Goal: Task Accomplishment & Management: Complete application form

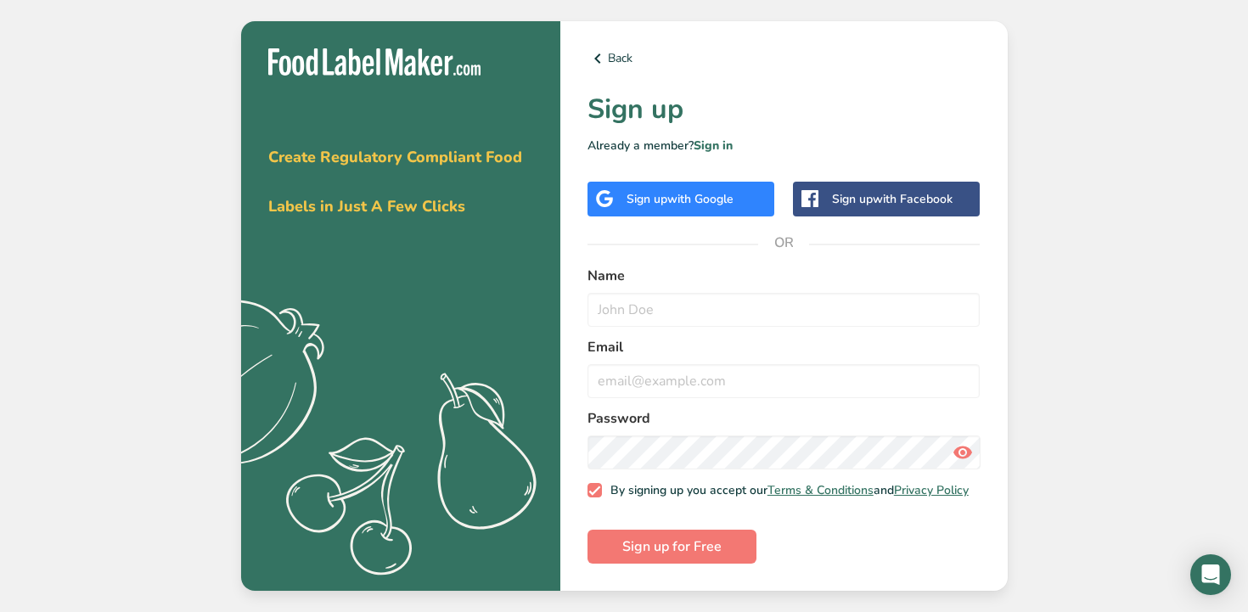
click at [688, 201] on span "with Google" at bounding box center [700, 199] width 66 height 16
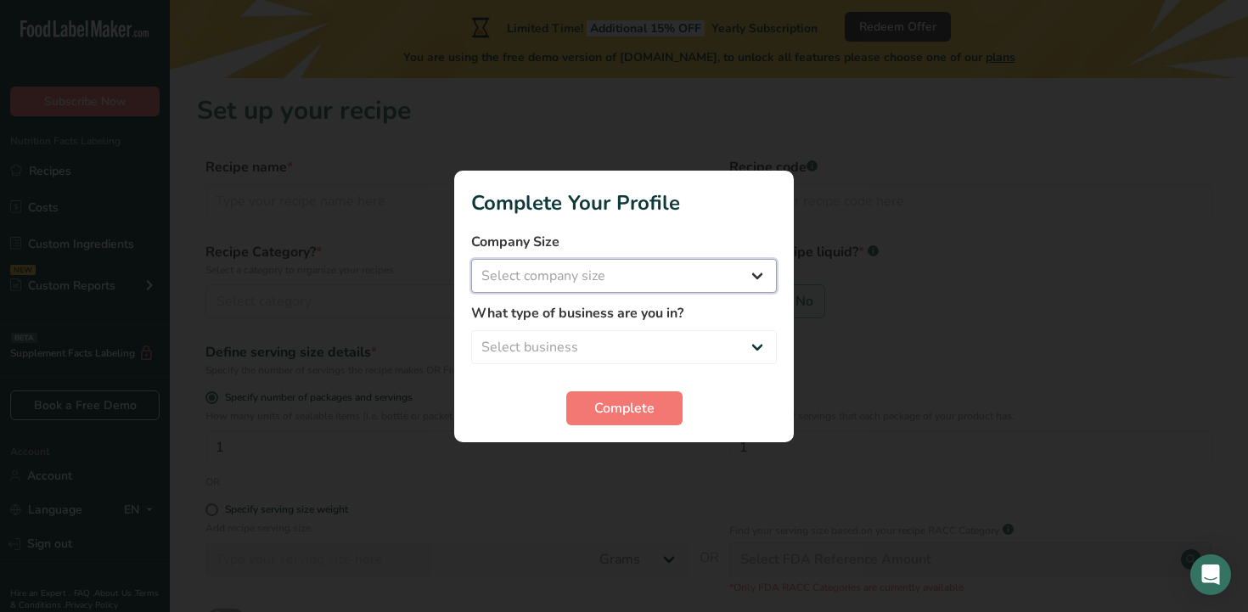
click at [610, 278] on select "Select company size Fewer than 10 Employees 10 to 50 Employees 51 to 500 Employ…" at bounding box center [624, 276] width 306 height 34
select select "1"
click at [471, 259] on select "Select company size Fewer than 10 Employees 10 to 50 Employees 51 to 500 Employ…" at bounding box center [624, 276] width 306 height 34
click at [595, 357] on select "Select business Packaged Food Manufacturer Restaurant & Cafe Bakery Meal Plans …" at bounding box center [624, 347] width 306 height 34
select select "8"
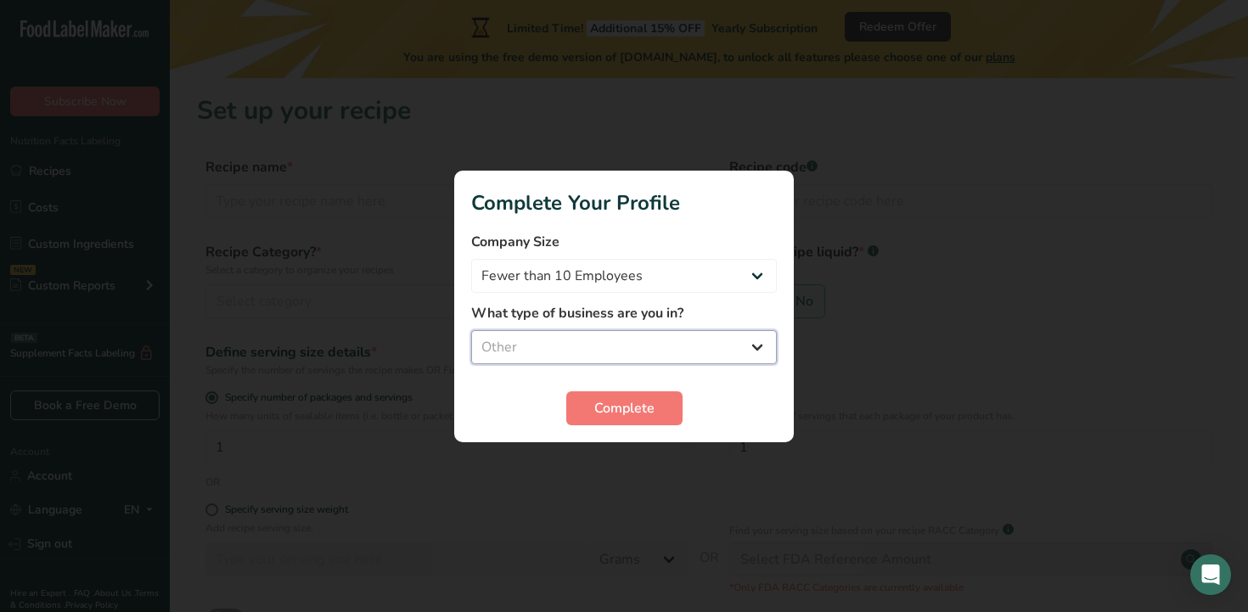
click at [471, 330] on select "Select business Packaged Food Manufacturer Restaurant & Cafe Bakery Meal Plans …" at bounding box center [624, 347] width 306 height 34
click at [610, 403] on span "Complete" at bounding box center [624, 408] width 60 height 20
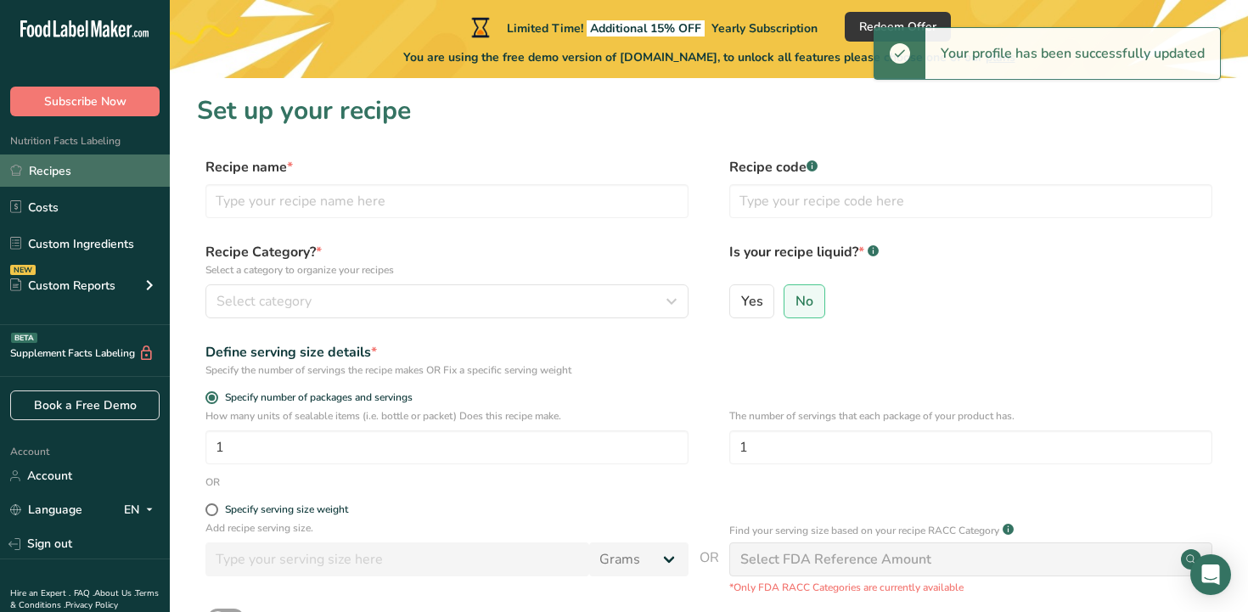
click at [48, 172] on link "Recipes" at bounding box center [85, 171] width 170 height 32
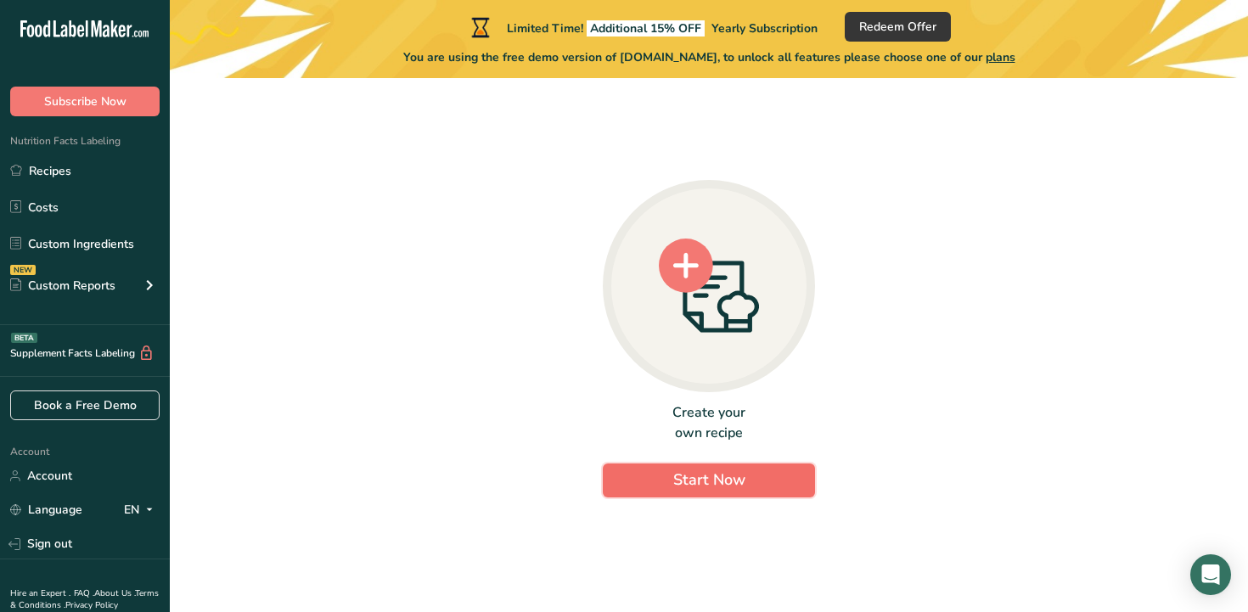
click at [744, 483] on button "Start Now" at bounding box center [709, 481] width 212 height 34
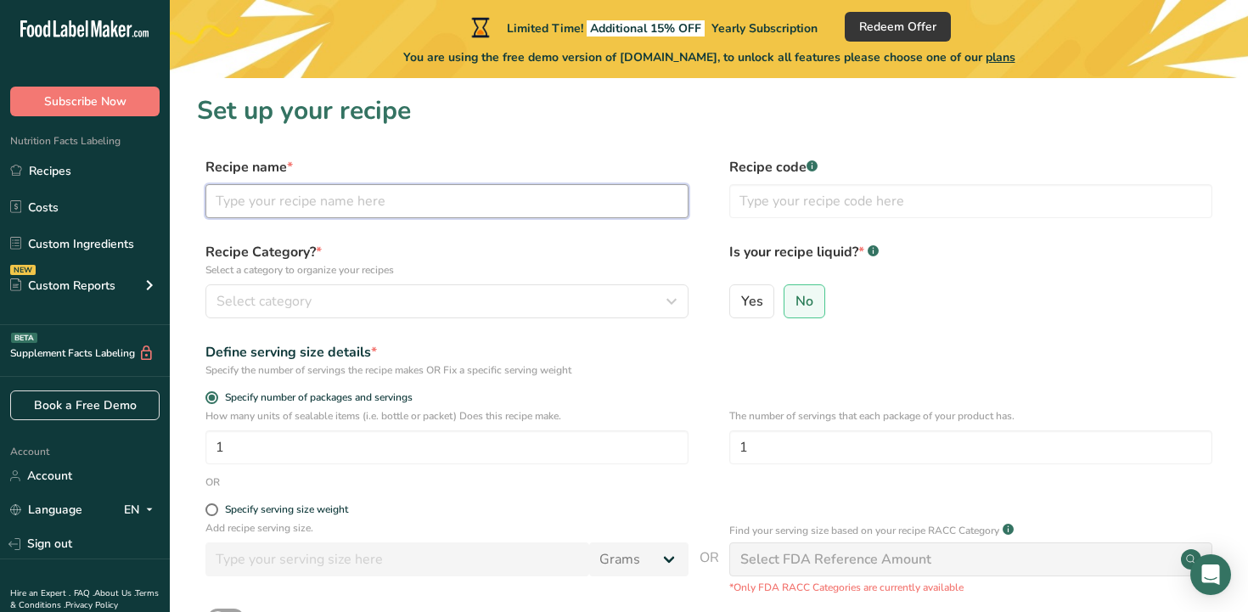
click at [442, 209] on input "text" at bounding box center [446, 201] width 483 height 34
type input "[PERSON_NAME] [PERSON_NAME] Original"
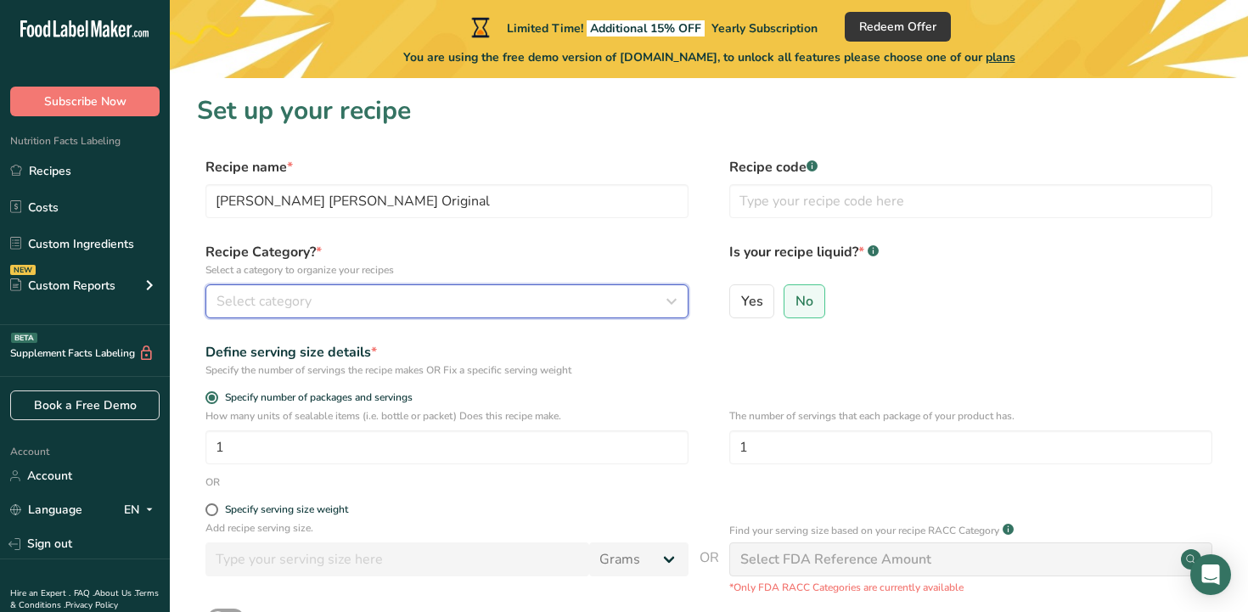
click at [443, 291] on div "Select category" at bounding box center [441, 301] width 451 height 20
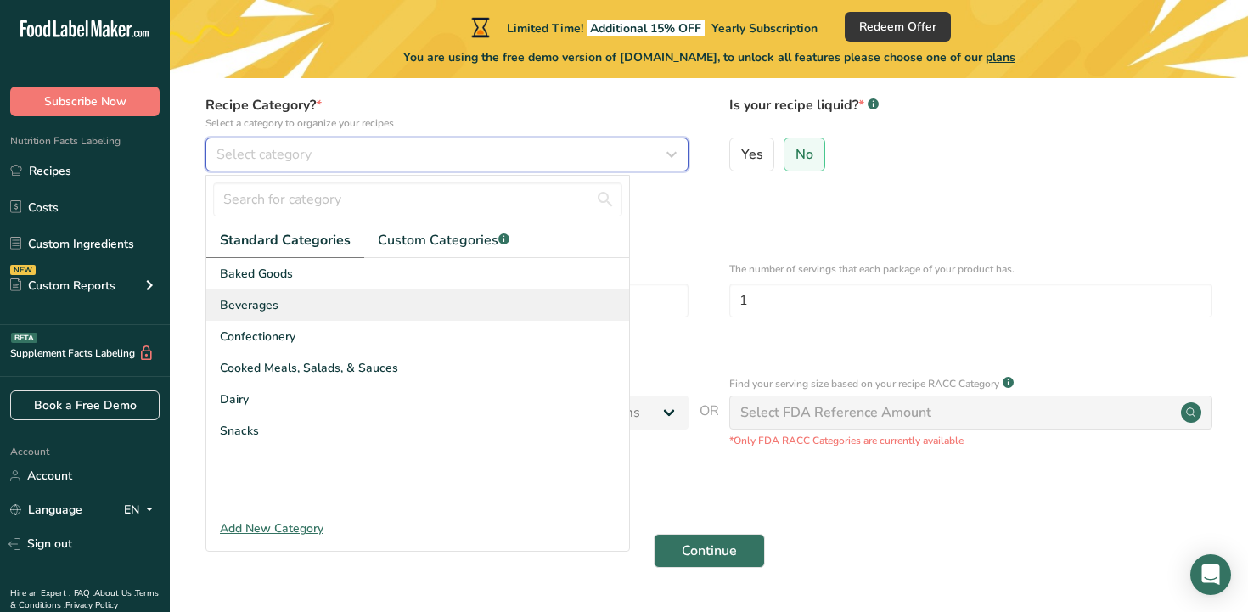
scroll to position [150, 0]
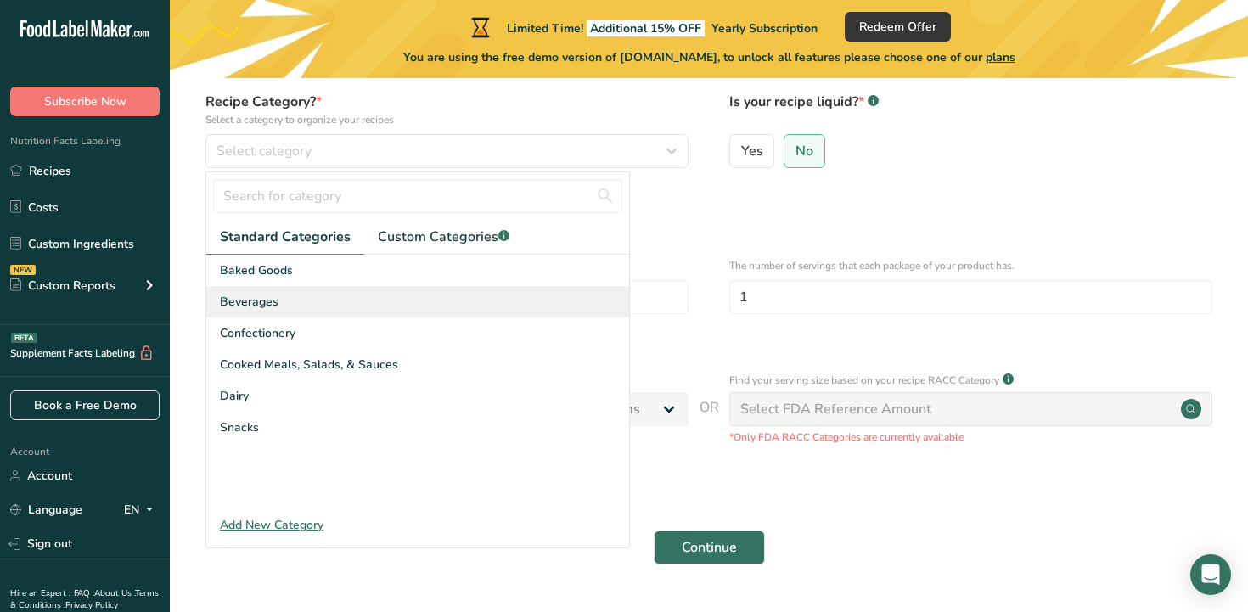
click at [286, 306] on div "Beverages" at bounding box center [417, 301] width 423 height 31
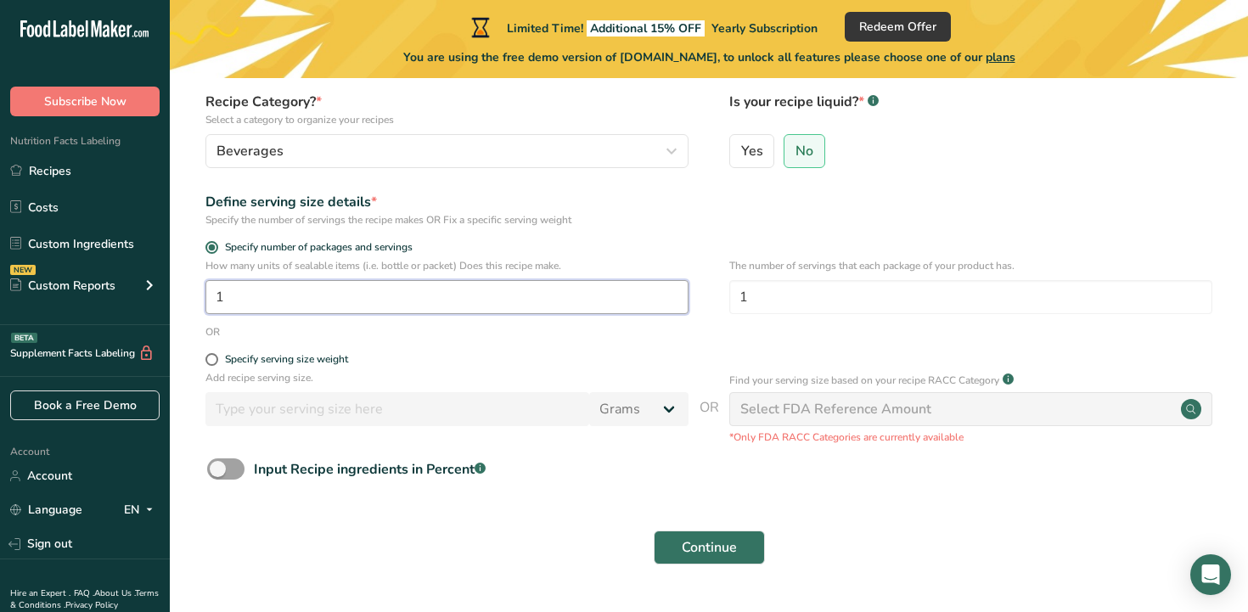
click at [302, 300] on input "1" at bounding box center [446, 297] width 483 height 34
type input "10"
click at [708, 369] on div "Specify serving size weight" at bounding box center [709, 361] width 1024 height 17
click at [216, 356] on span at bounding box center [211, 359] width 13 height 13
click at [216, 356] on input "Specify serving size weight" at bounding box center [210, 359] width 11 height 11
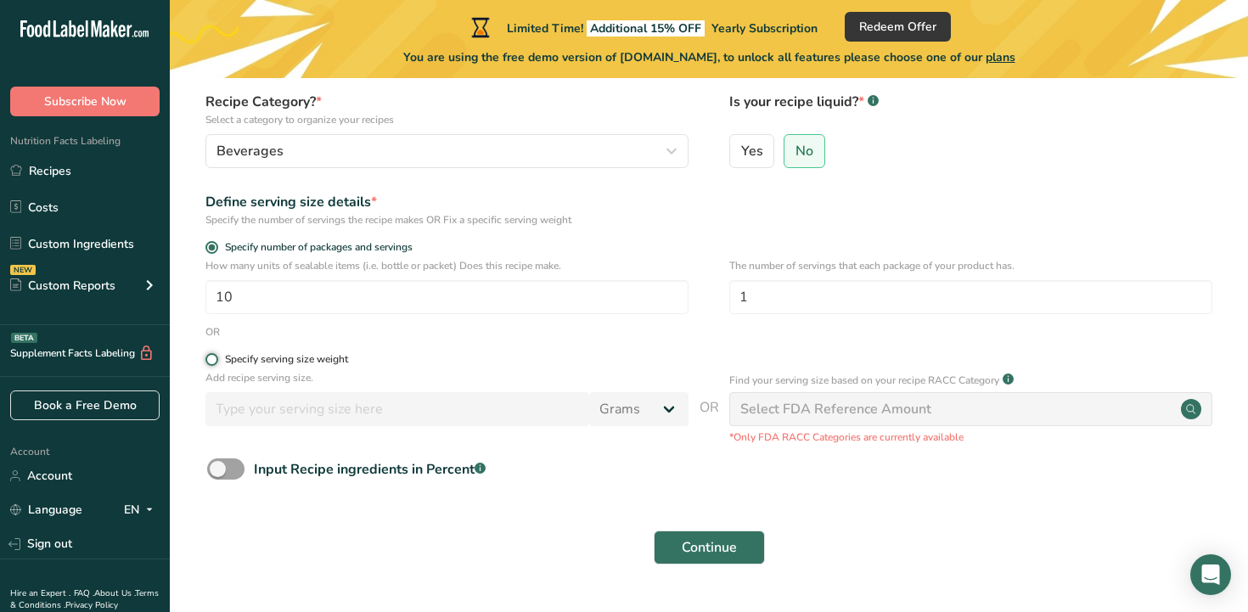
radio input "true"
radio input "false"
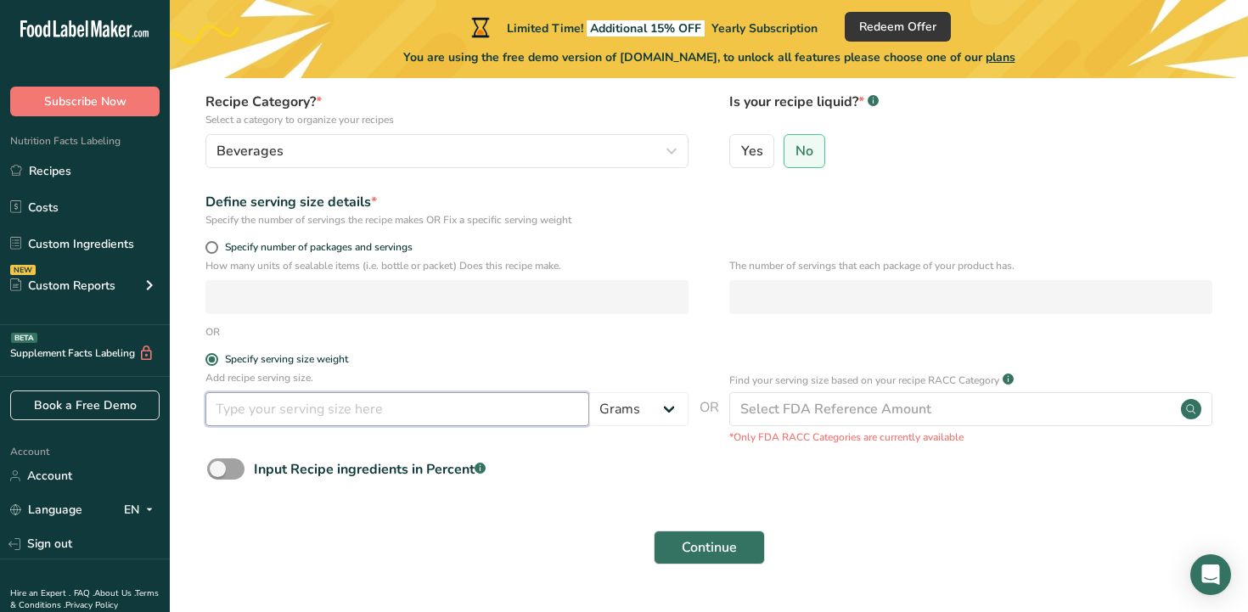
click at [299, 407] on input "number" at bounding box center [397, 409] width 384 height 34
type input "7"
click at [672, 409] on select "Grams kg mg mcg lb oz l mL fl oz tbsp tsp cup qt gallon" at bounding box center [638, 409] width 99 height 34
select select "5"
click at [589, 392] on select "Grams kg mg mcg lb oz l mL fl oz tbsp tsp cup qt gallon" at bounding box center [638, 409] width 99 height 34
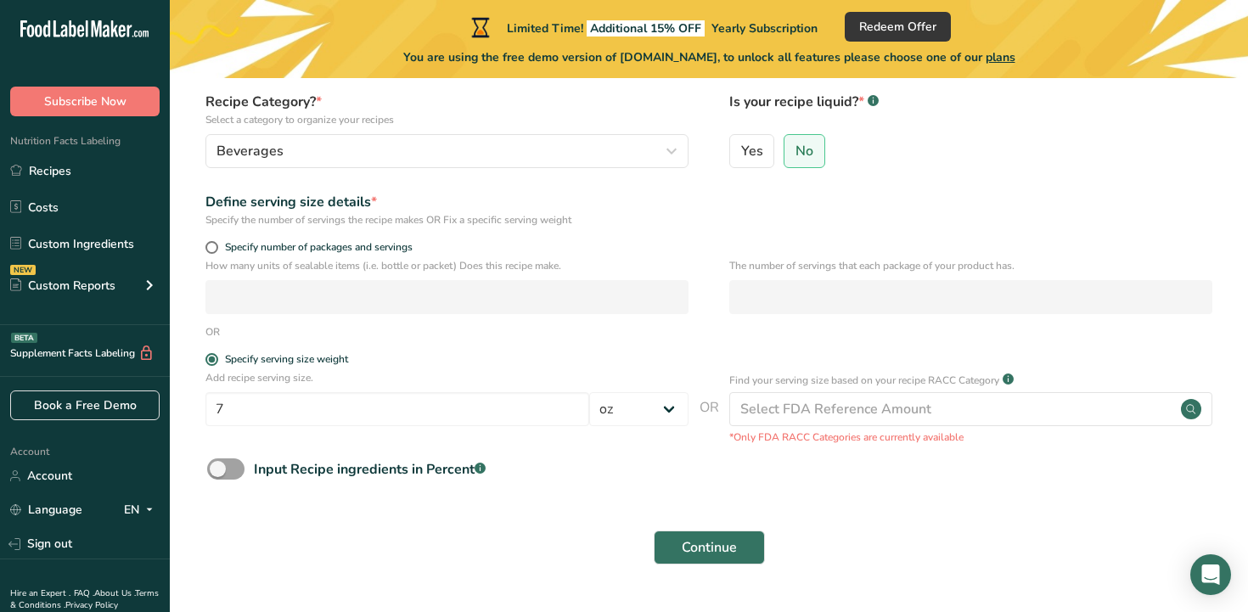
click at [544, 477] on div "Input Recipe ingredients in Percent .a-a{fill:#347362;}.b-a{fill:#fff;}" at bounding box center [709, 475] width 1024 height 35
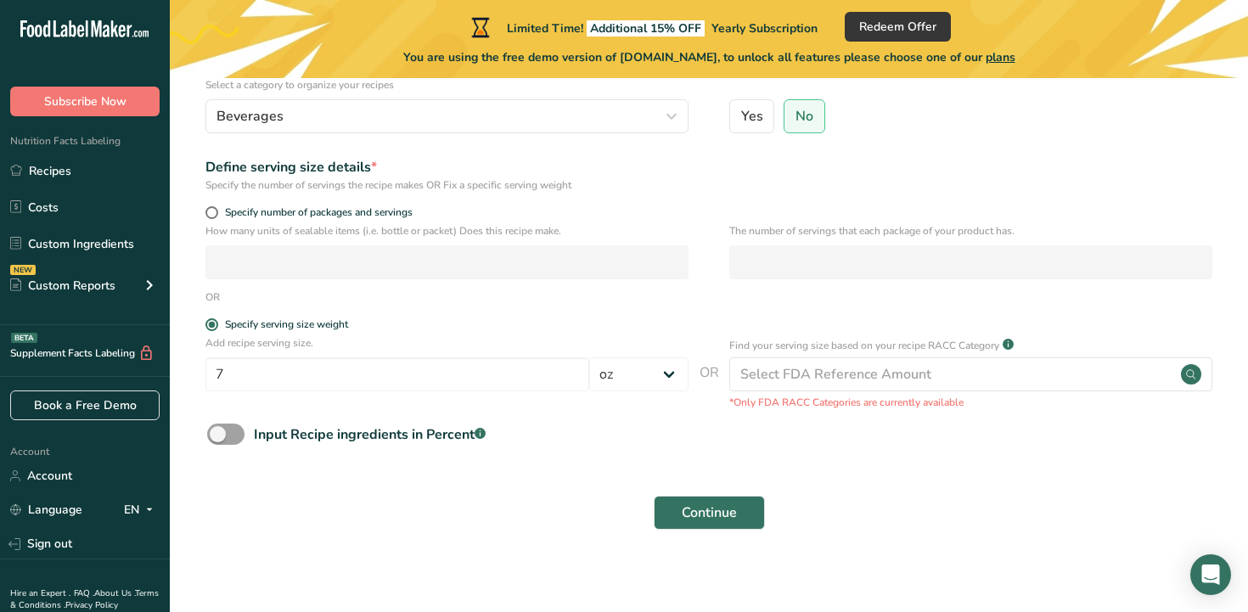
scroll to position [186, 0]
click at [676, 511] on button "Continue" at bounding box center [709, 512] width 111 height 34
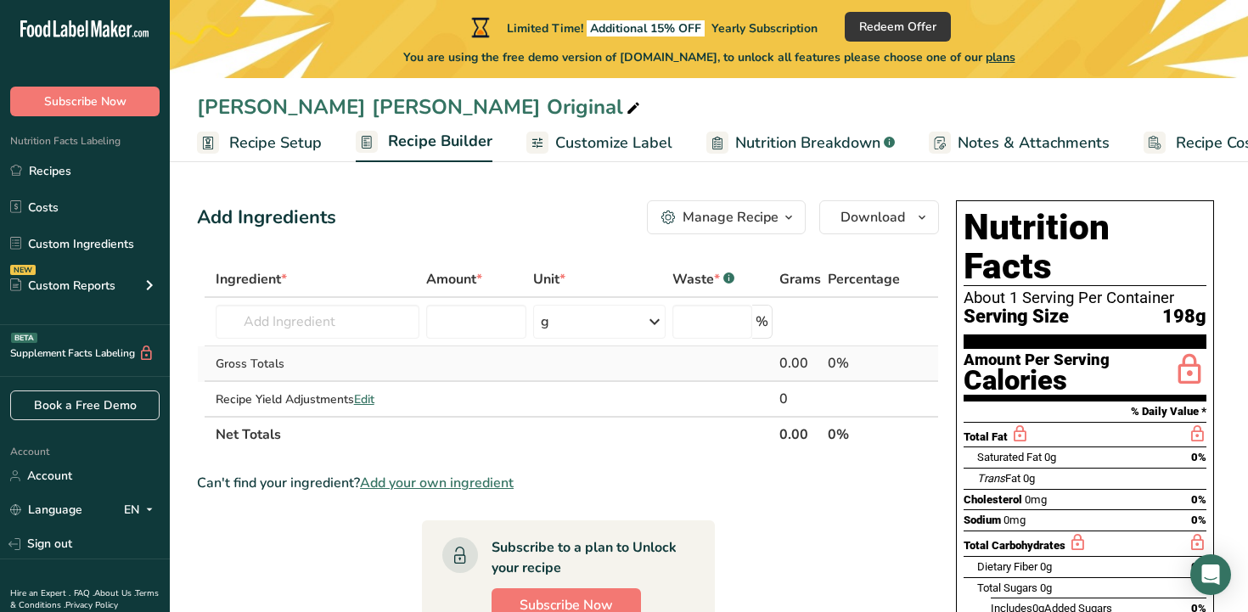
click at [347, 346] on td "Gross Totals" at bounding box center [317, 364] width 211 height 36
click at [341, 315] on input "text" at bounding box center [318, 322] width 205 height 34
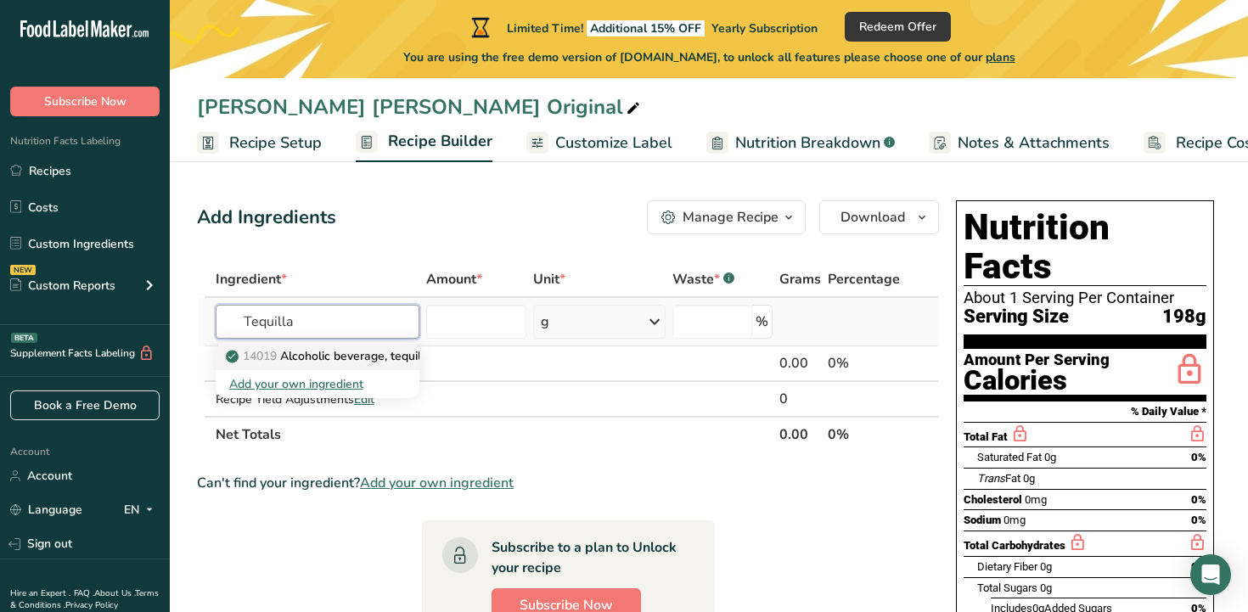
type input "Tequilla"
click at [361, 362] on p "14019 Alcoholic beverage, tequila sunrise, canned" at bounding box center [372, 356] width 287 height 18
type input "Alcoholic beverage, tequila sunrise, canned"
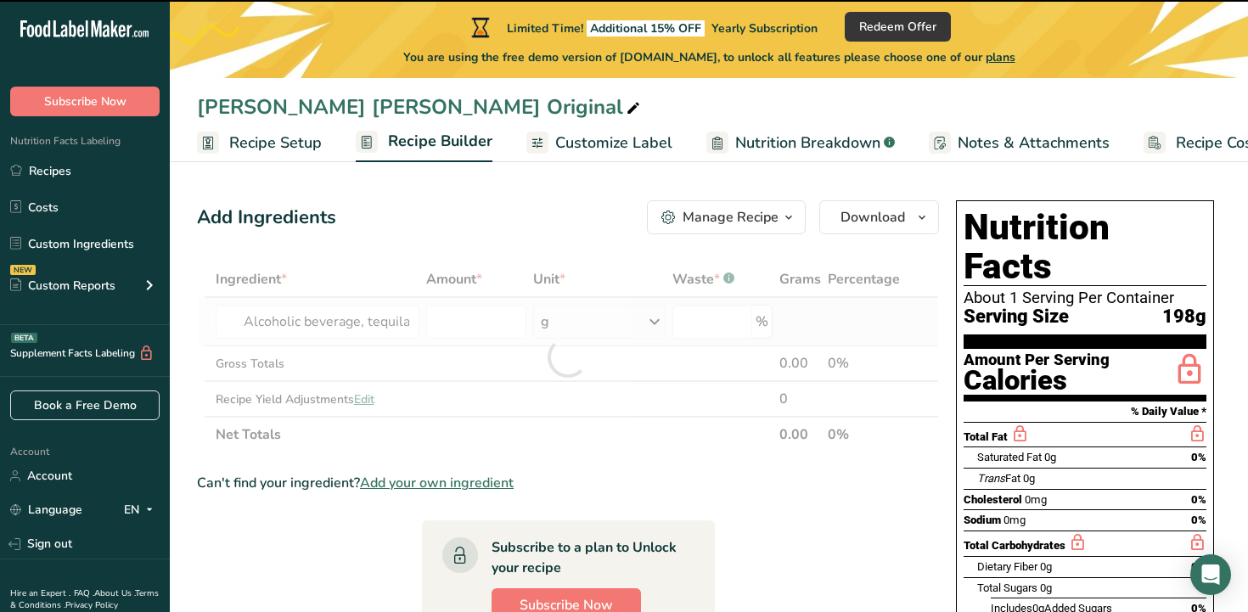
type input "0"
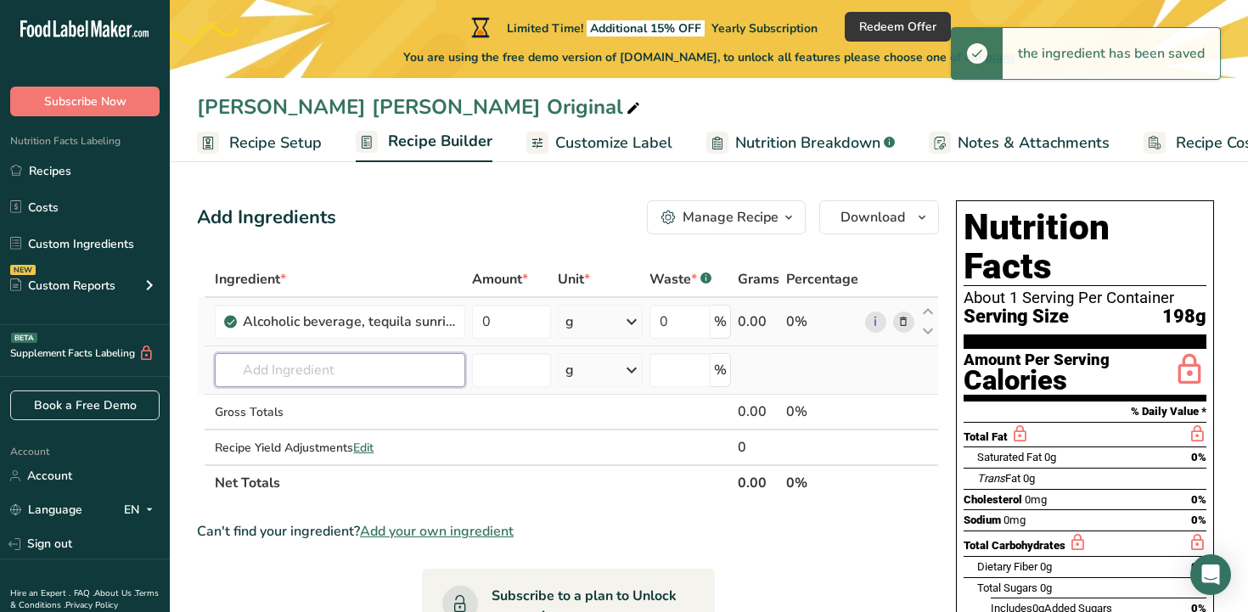
click at [394, 374] on input "text" at bounding box center [340, 370] width 250 height 34
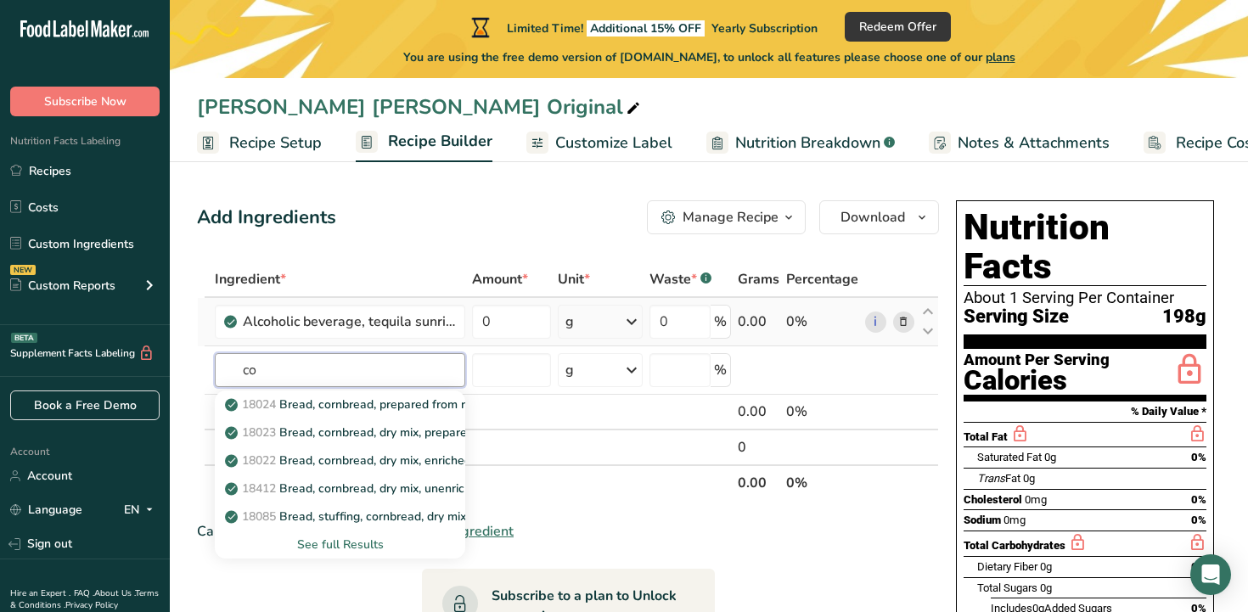
type input "c"
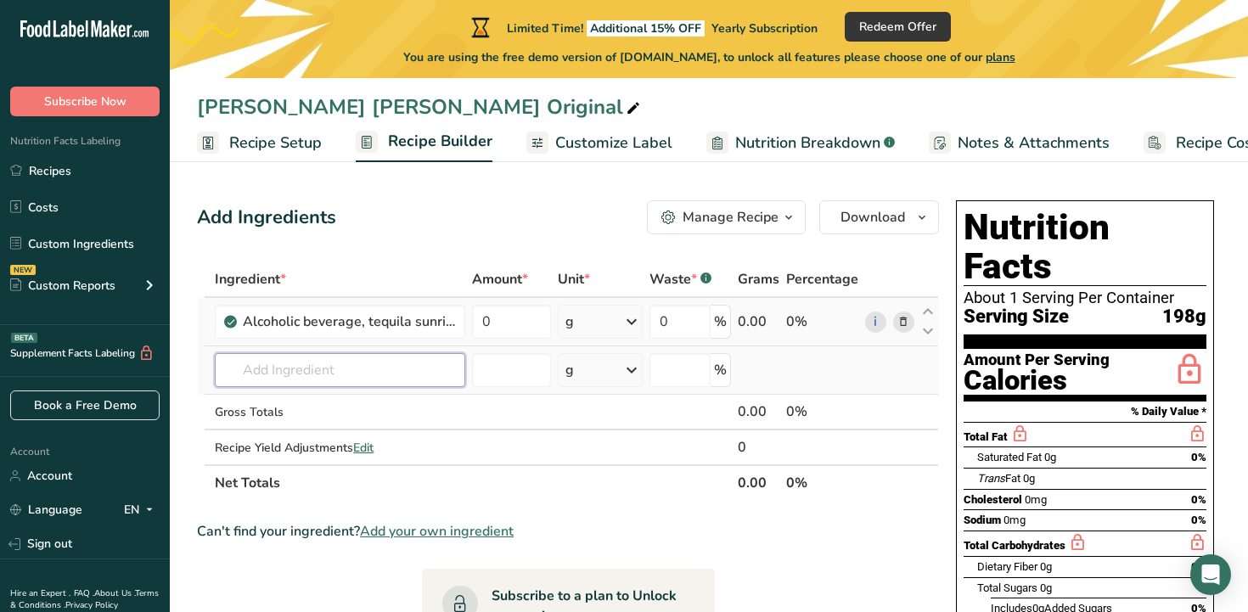
paste input "orange liqueur"
click at [285, 368] on input "orange liqueur" at bounding box center [340, 370] width 250 height 34
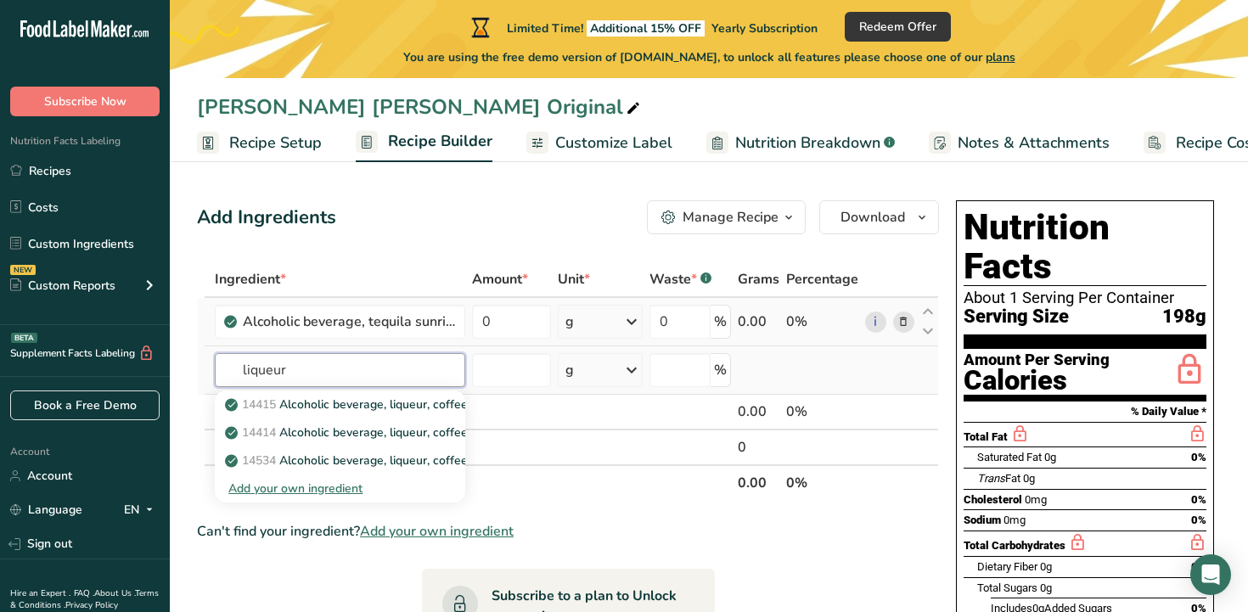
type input "liqueur"
click at [299, 490] on div "Add your own ingredient" at bounding box center [339, 489] width 223 height 18
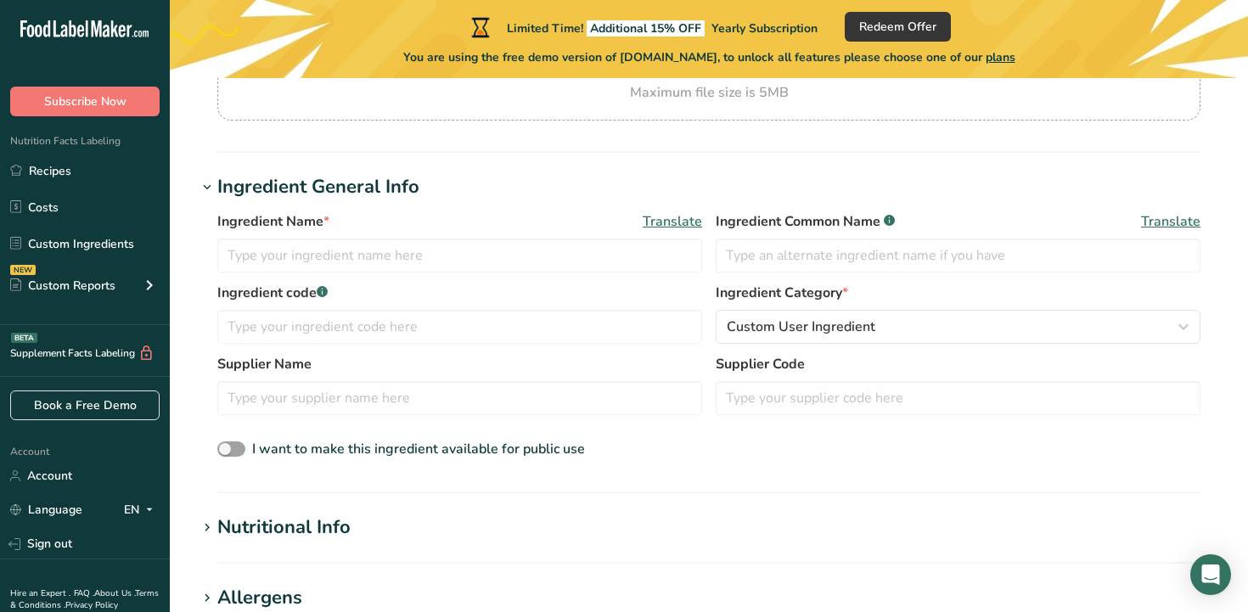
scroll to position [239, 0]
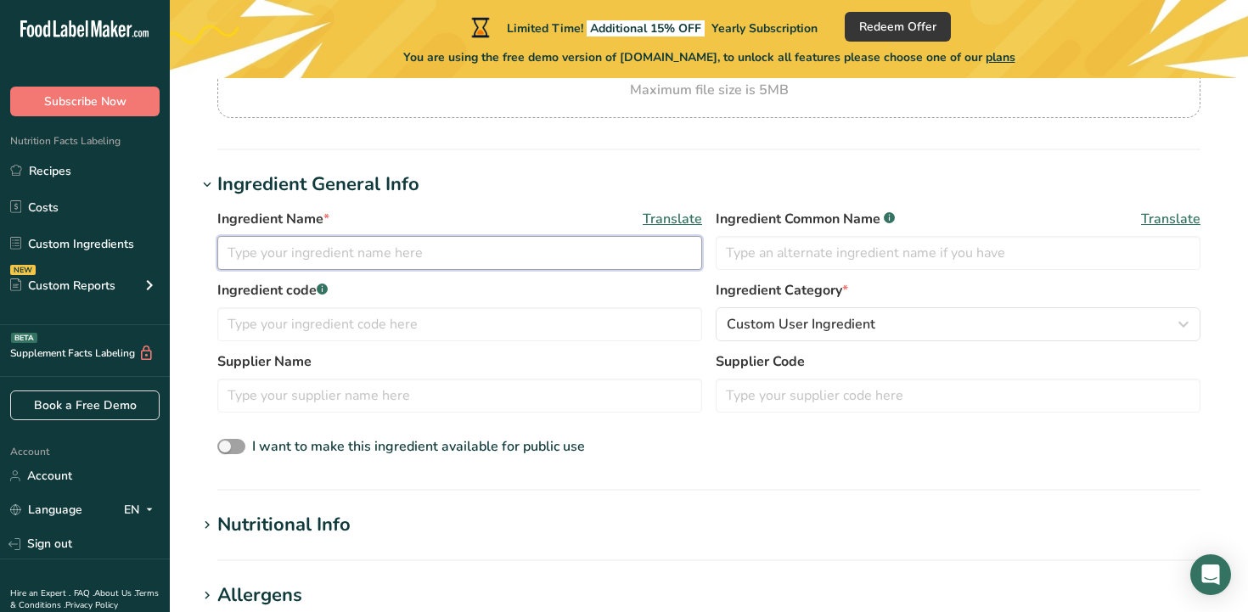
click at [503, 258] on input "text" at bounding box center [459, 253] width 485 height 34
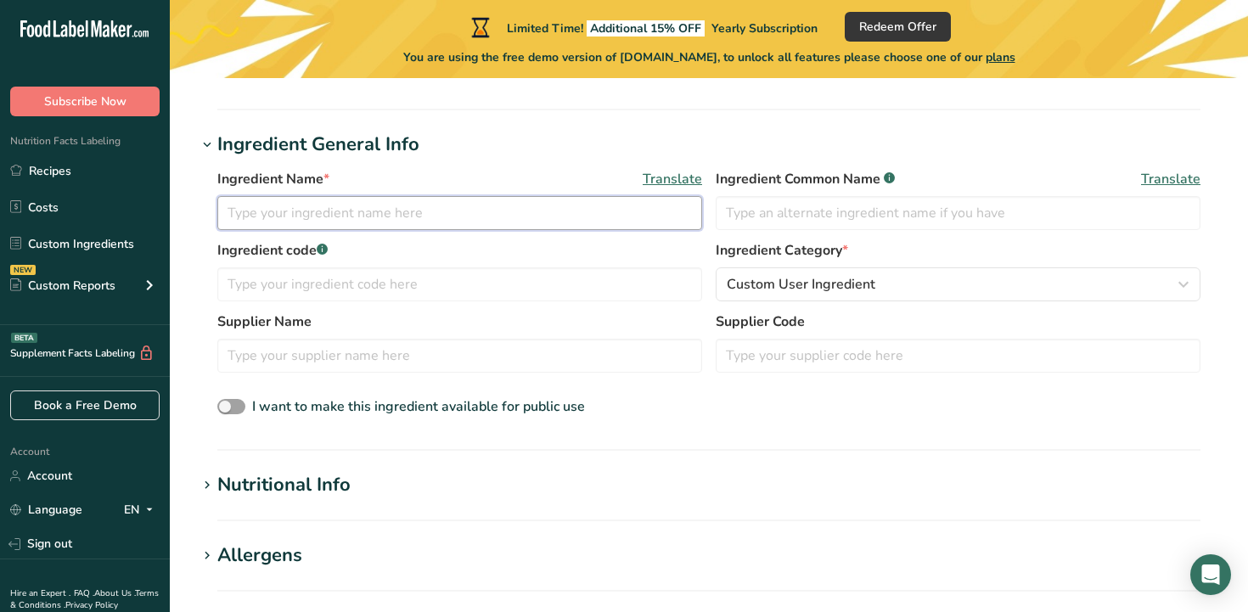
scroll to position [285, 0]
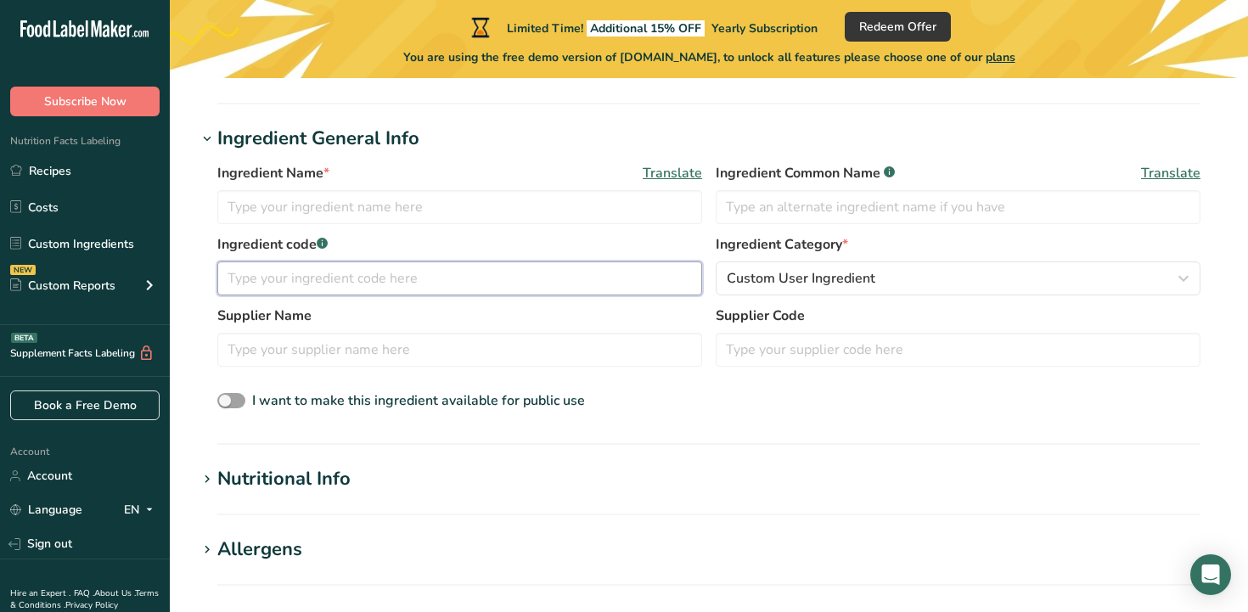
click at [407, 280] on input "text" at bounding box center [459, 278] width 485 height 34
click at [323, 235] on label "Ingredient code .a-a{fill:#347362;}.b-a{fill:#fff;}" at bounding box center [459, 244] width 485 height 20
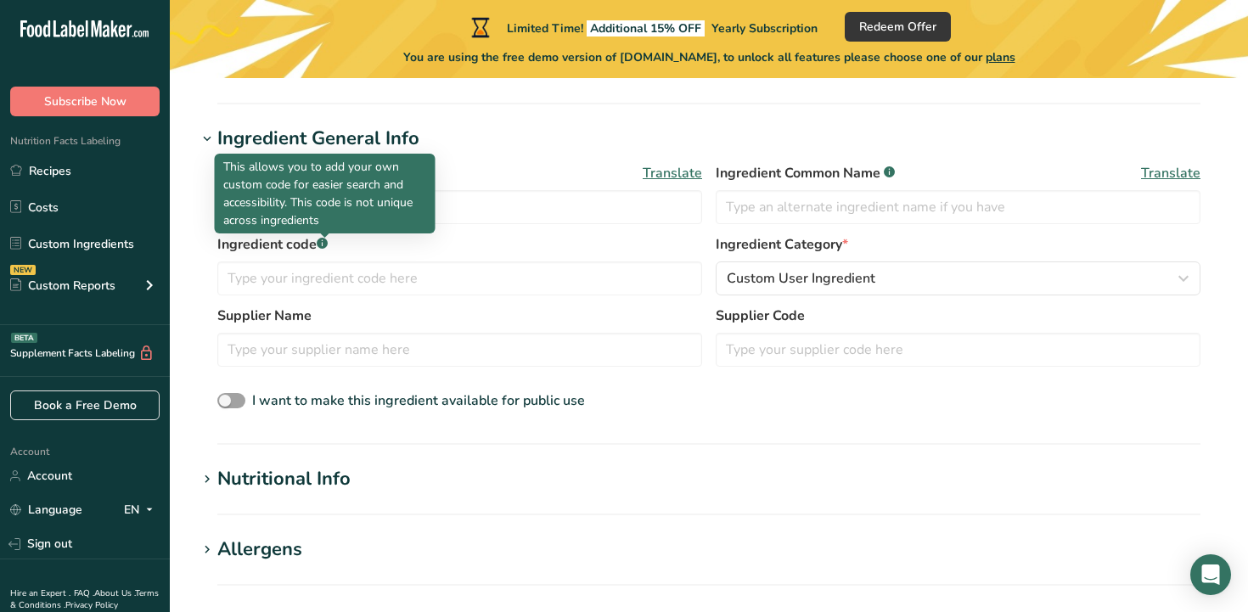
click at [323, 240] on div at bounding box center [325, 237] width 8 height 8
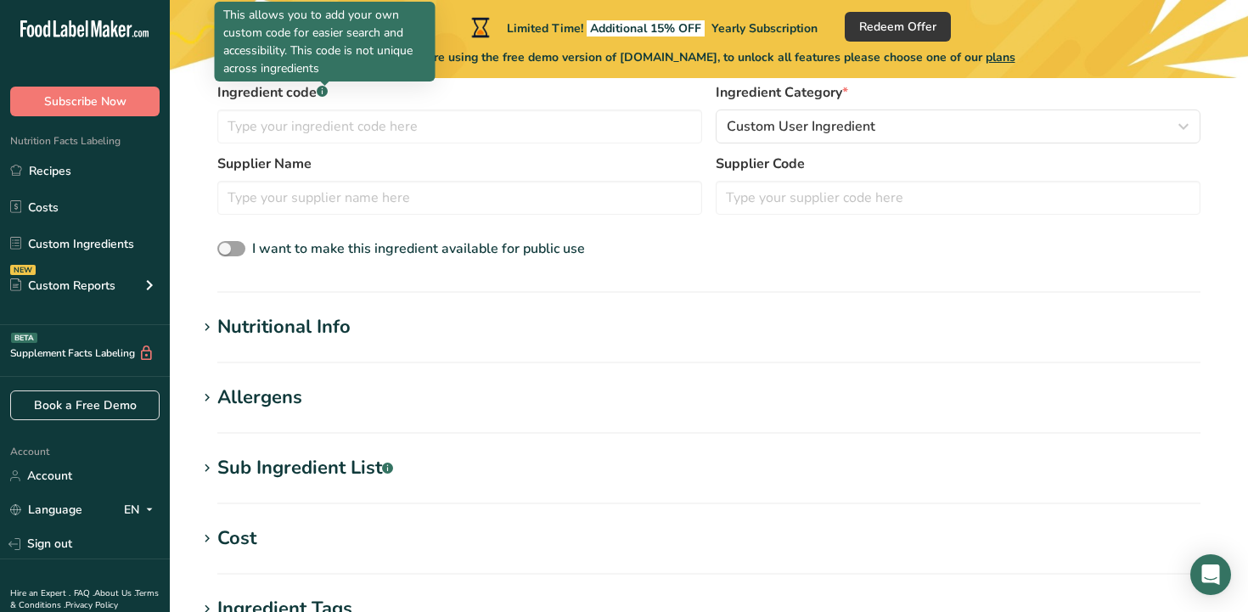
scroll to position [458, 0]
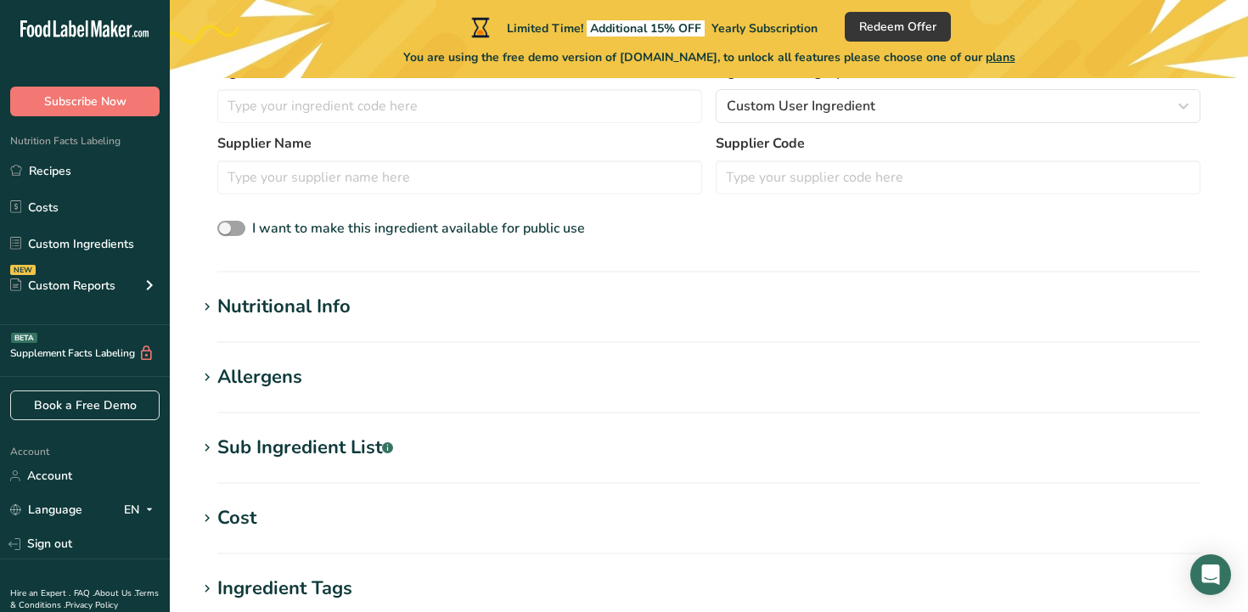
click at [225, 322] on section "Nutritional Info Serving Size .a-a{fill:#347362;}.b-a{fill:#fff;} Add ingredien…" at bounding box center [709, 318] width 1024 height 50
click at [214, 308] on icon at bounding box center [206, 307] width 15 height 24
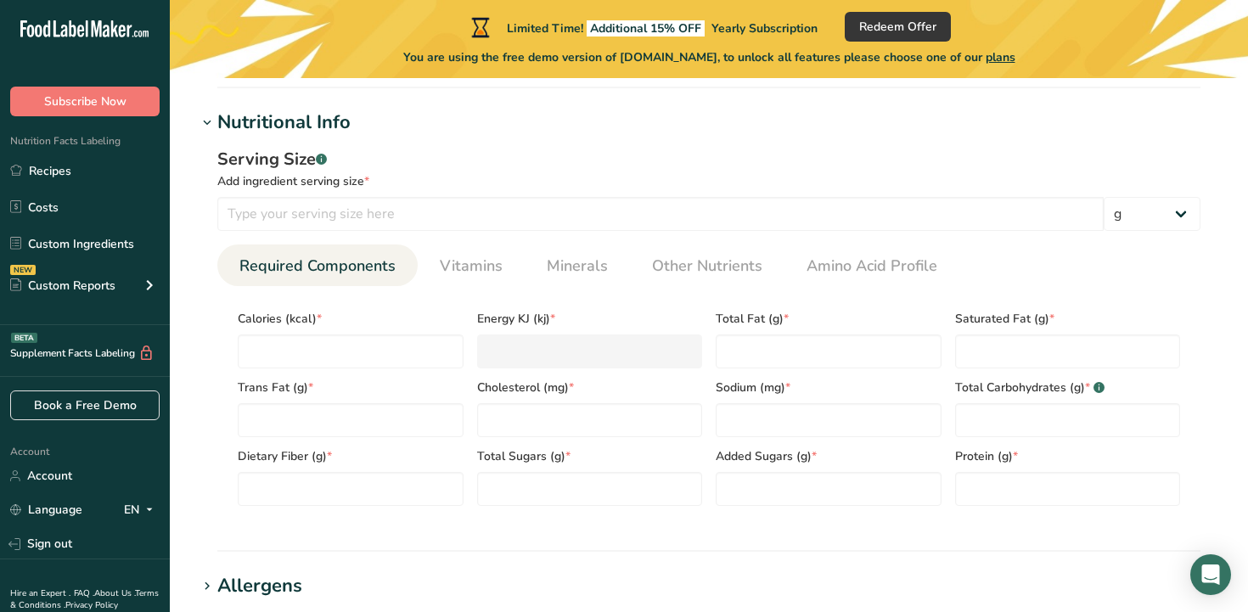
scroll to position [649, 0]
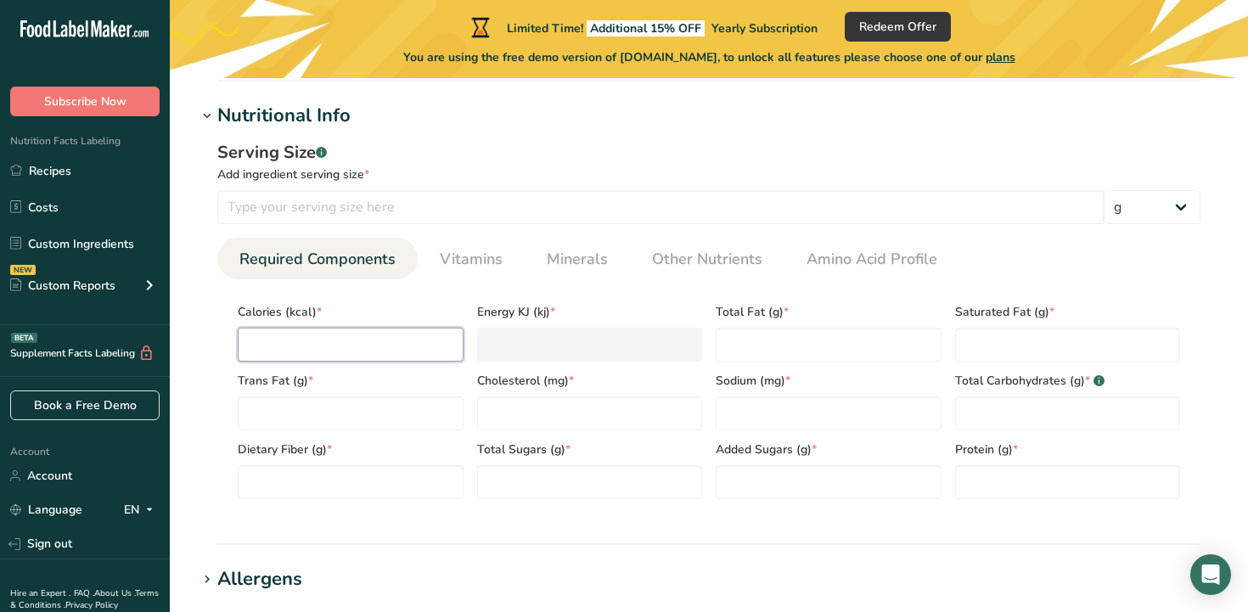
click at [313, 349] on input "number" at bounding box center [351, 345] width 226 height 34
type input "3"
type KJ "12.6"
type input "31"
type KJ "129.7"
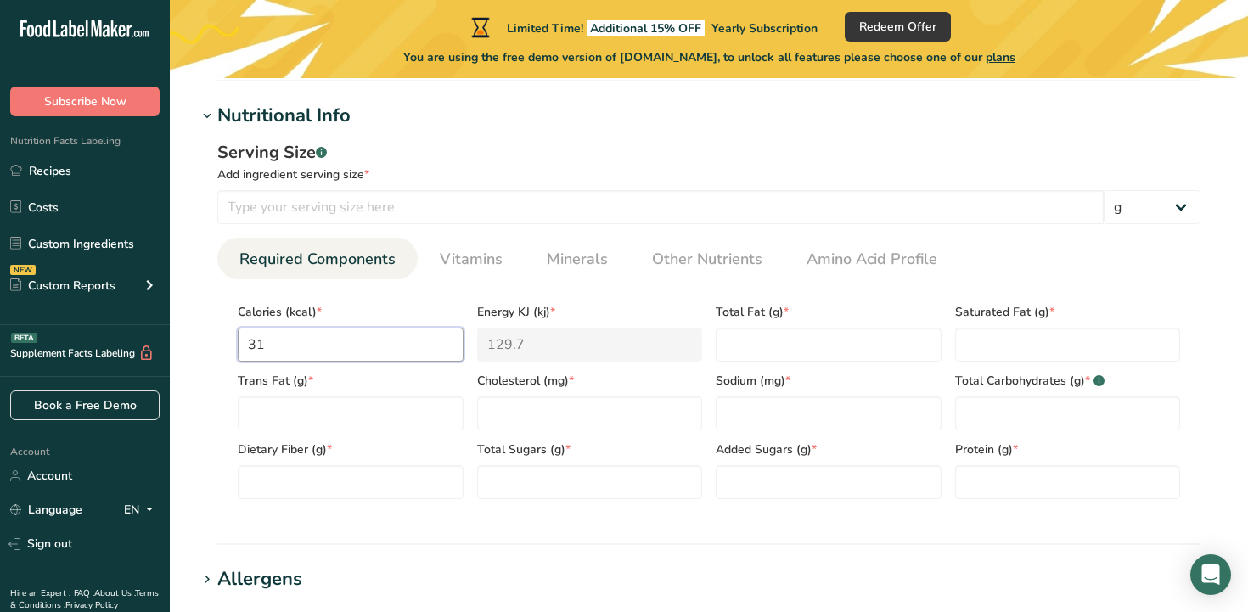
type input "311"
type KJ "1301.2"
type input "311"
click at [292, 207] on input "number" at bounding box center [660, 207] width 886 height 34
click at [278, 413] on Fat "number" at bounding box center [351, 413] width 226 height 34
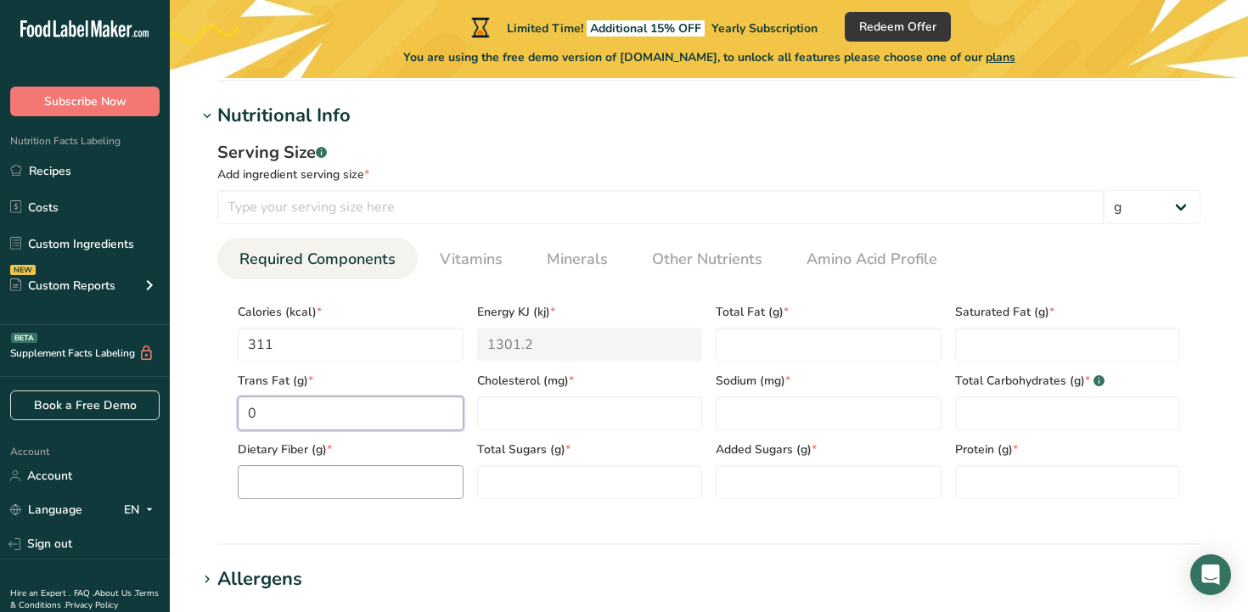
type Fat "0"
click at [405, 483] on Fiber "number" at bounding box center [351, 482] width 226 height 34
click at [570, 469] on Sugars "number" at bounding box center [590, 482] width 226 height 34
type Sugars "22.5"
click at [356, 208] on input "number" at bounding box center [660, 207] width 886 height 34
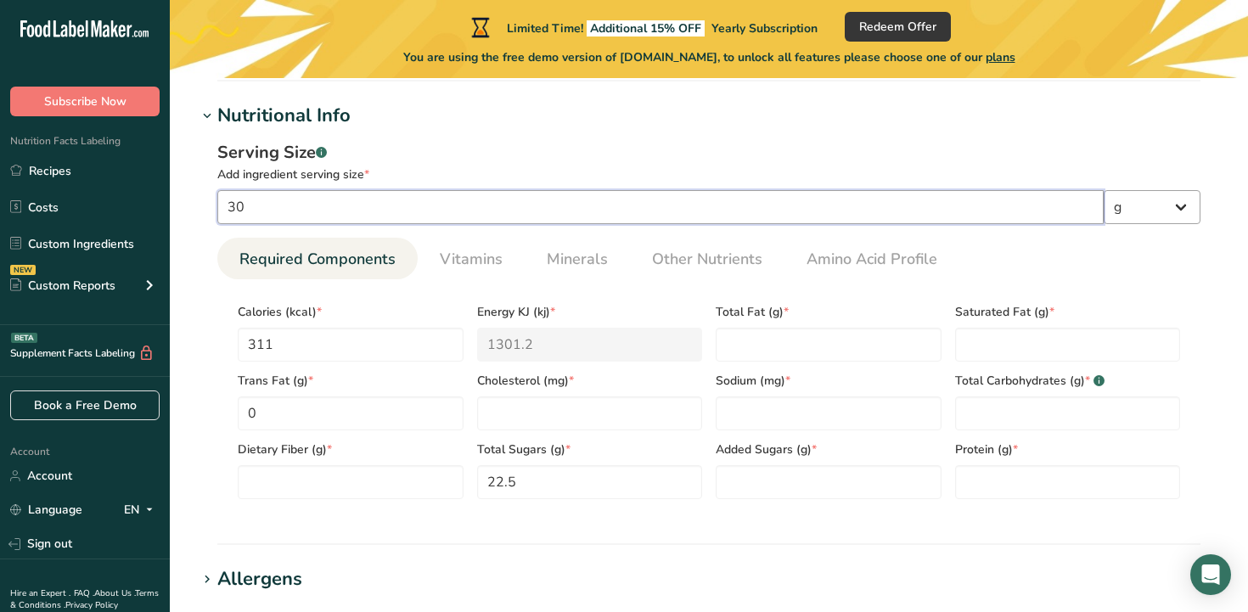
type input "30"
click at [1161, 222] on select "g kg mg mcg lb oz l mL fl oz tbsp tsp cup qt gallon" at bounding box center [1152, 207] width 97 height 34
select select "17"
click at [1104, 190] on select "g kg mg mcg lb oz l mL fl oz tbsp tsp cup qt gallon" at bounding box center [1152, 207] width 97 height 34
select select "22"
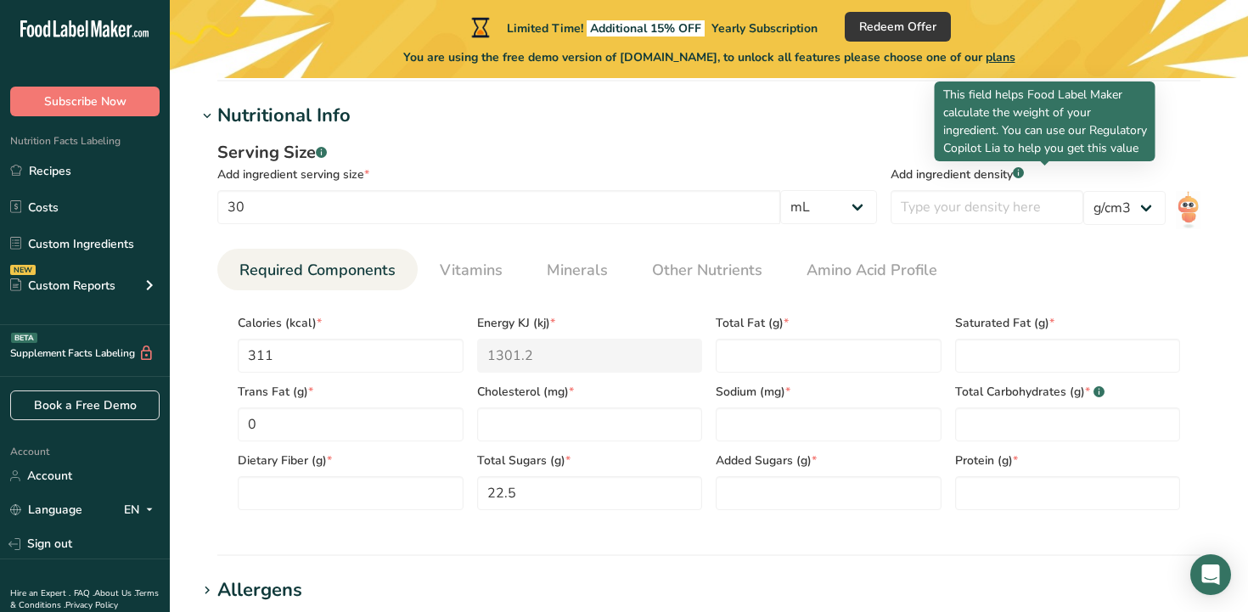
click at [1024, 177] on icon ".a-a{fill:#347362;}.b-a{fill:#fff;}" at bounding box center [1018, 172] width 11 height 11
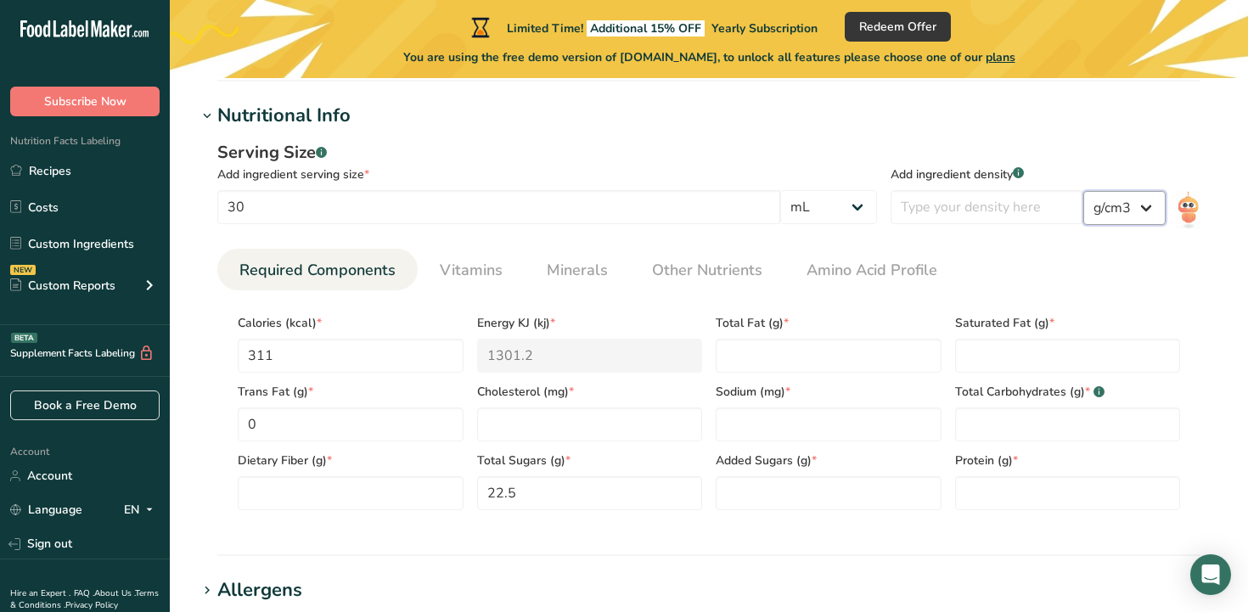
click at [1143, 211] on select "lb/ft3 g/cm3" at bounding box center [1124, 208] width 82 height 34
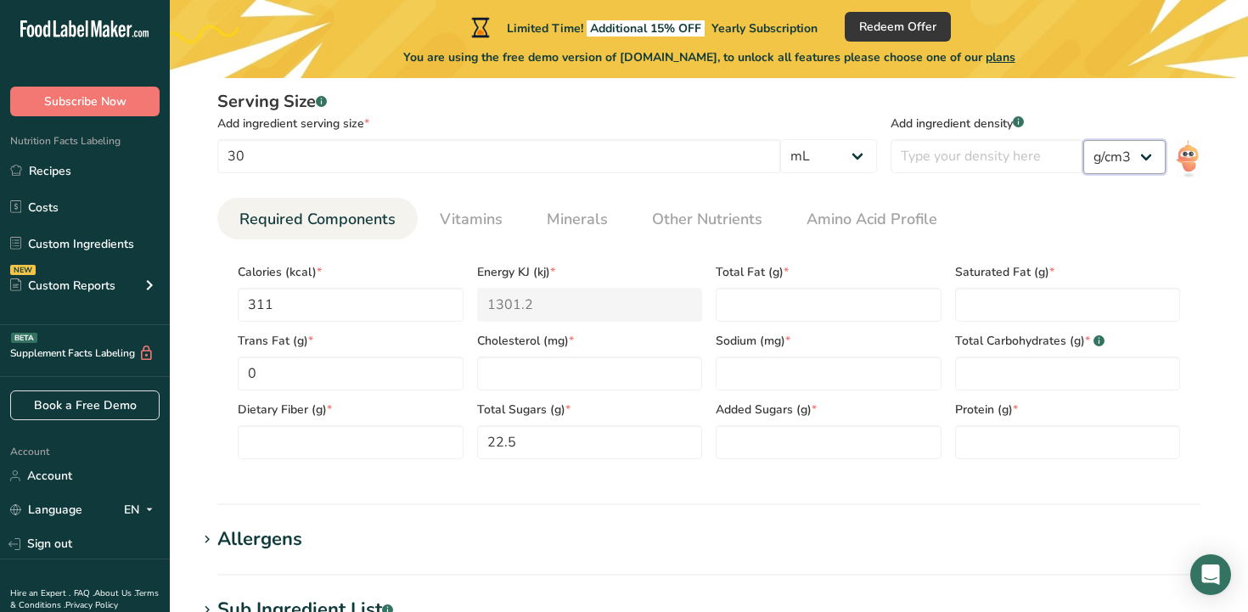
scroll to position [712, 0]
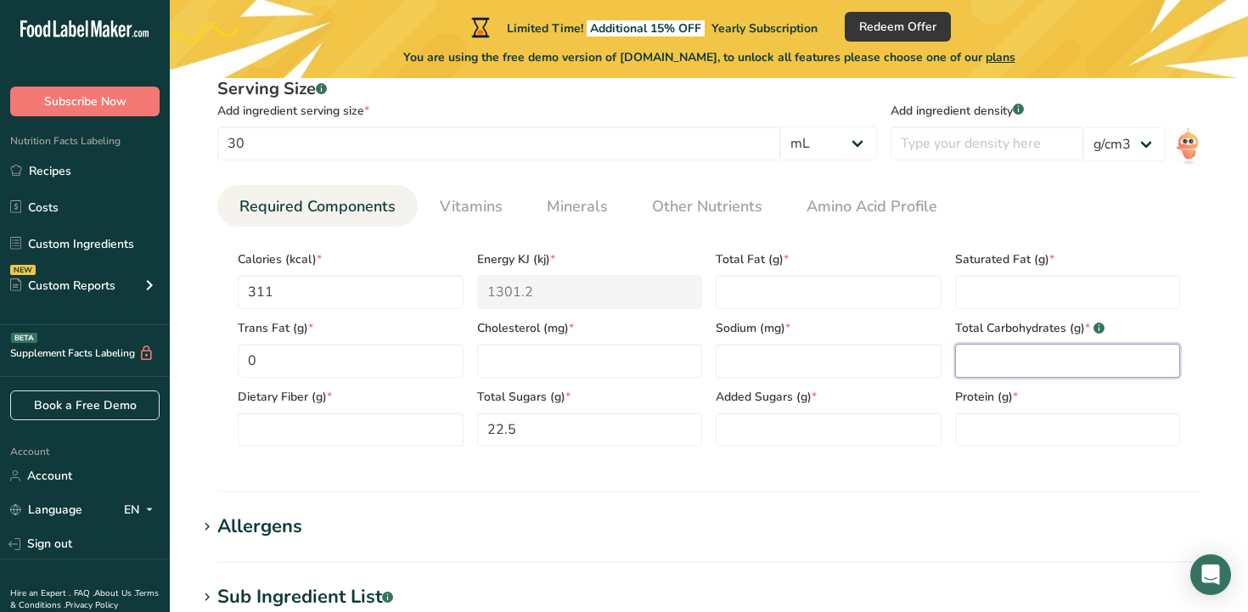
click at [1000, 361] on Carbohydrates "number" at bounding box center [1068, 361] width 226 height 34
type Carbohydrates "22.5"
click at [367, 429] on Fiber "number" at bounding box center [351, 430] width 226 height 34
type Fiber "0"
click at [638, 363] on input "number" at bounding box center [590, 361] width 226 height 34
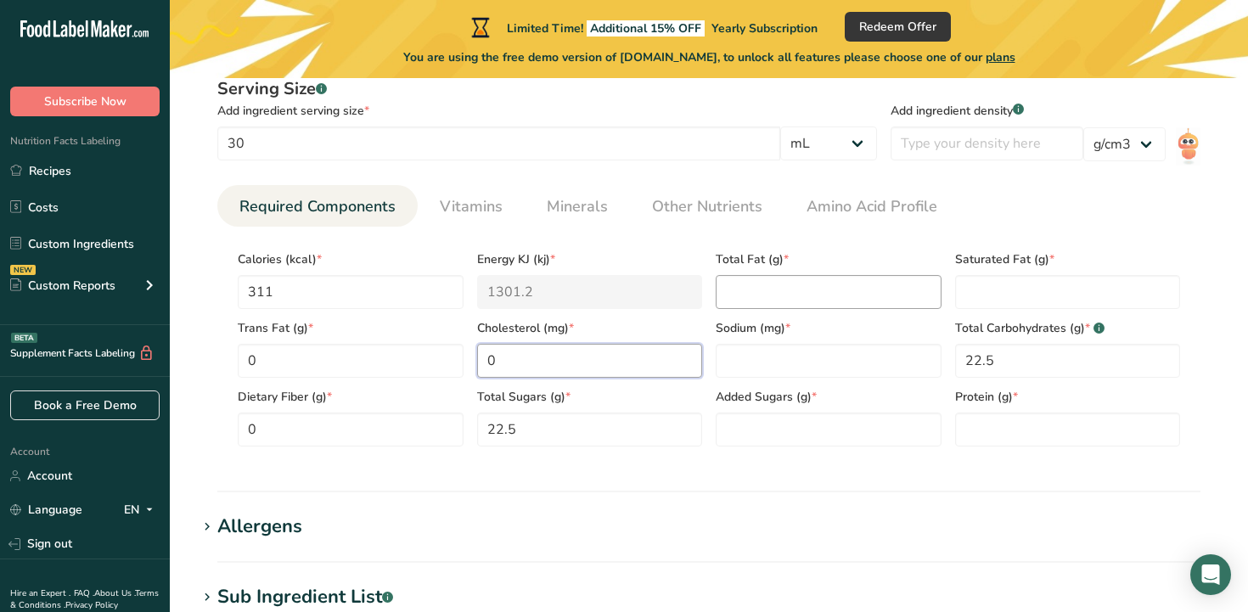
type input "0"
click at [784, 295] on Fat "number" at bounding box center [829, 292] width 226 height 34
type Fat "0"
click at [983, 285] on Fat "number" at bounding box center [1068, 292] width 226 height 34
type Fat "0"
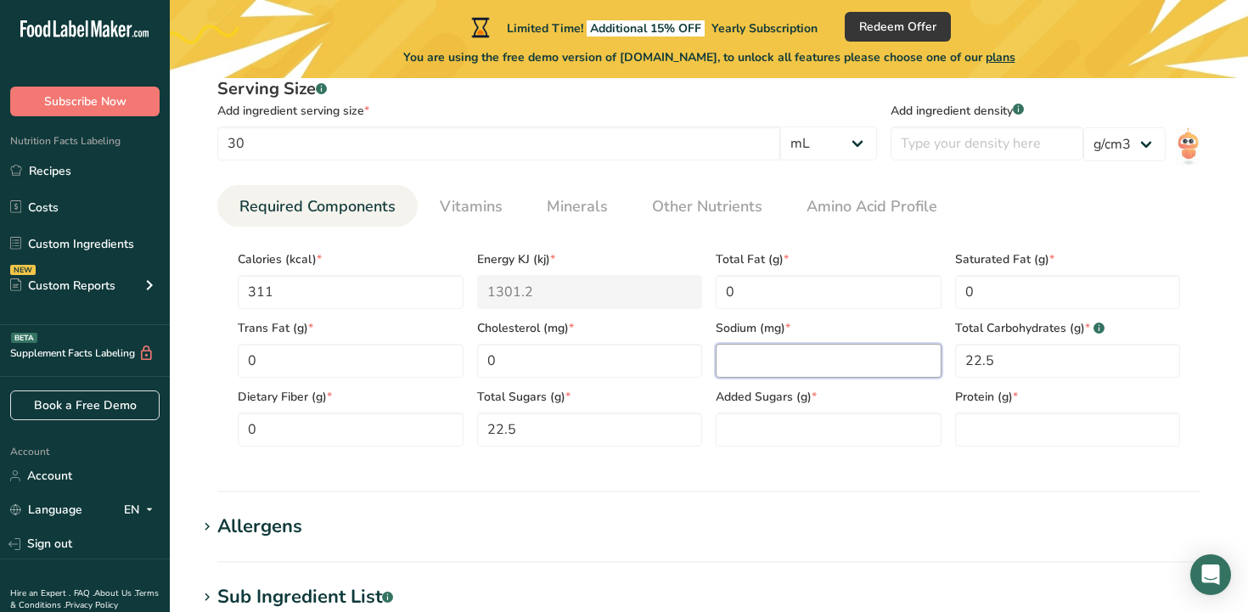
click at [847, 375] on input "number" at bounding box center [829, 361] width 226 height 34
type input "0"
click at [838, 449] on section "Calories (kcal) * 311 Energy KJ (kj) * 1301.2 Total Fat (g) * 0 Saturated Fat (…" at bounding box center [708, 343] width 983 height 233
click at [829, 434] on Sugars "number" at bounding box center [829, 430] width 226 height 34
type Sugars "0"
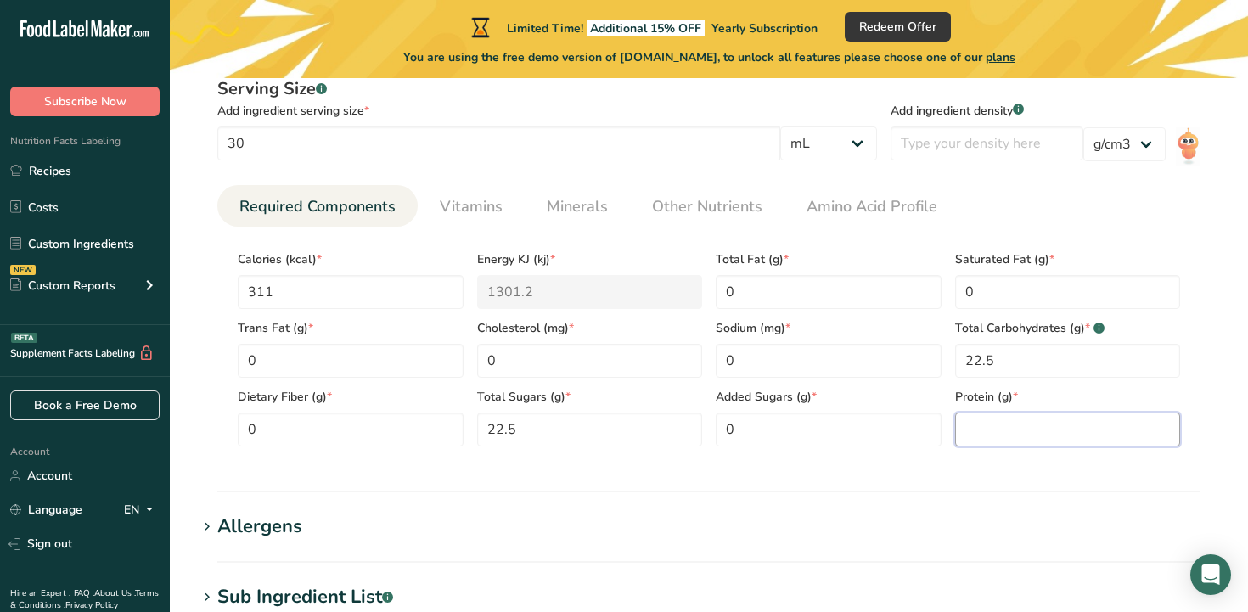
click at [1017, 435] on input "number" at bounding box center [1068, 430] width 226 height 34
type input "0"
click at [823, 487] on section "Nutritional Info Serving Size .a-a{fill:#347362;}.b-a{fill:#fff;} Add ingredien…" at bounding box center [709, 265] width 1024 height 454
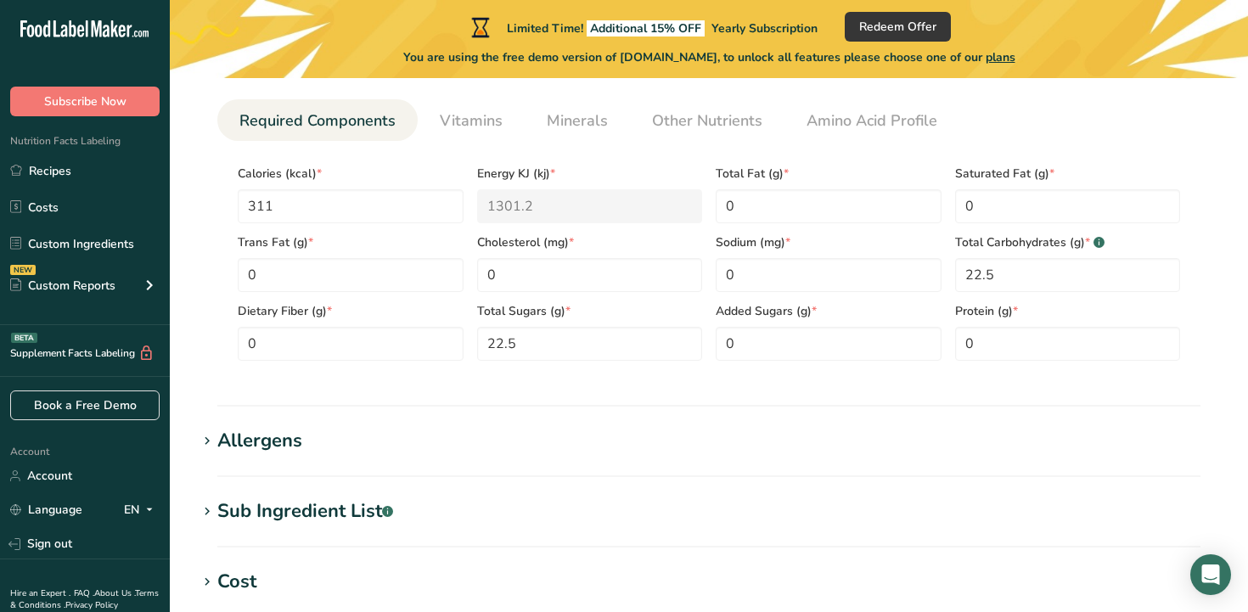
scroll to position [821, 0]
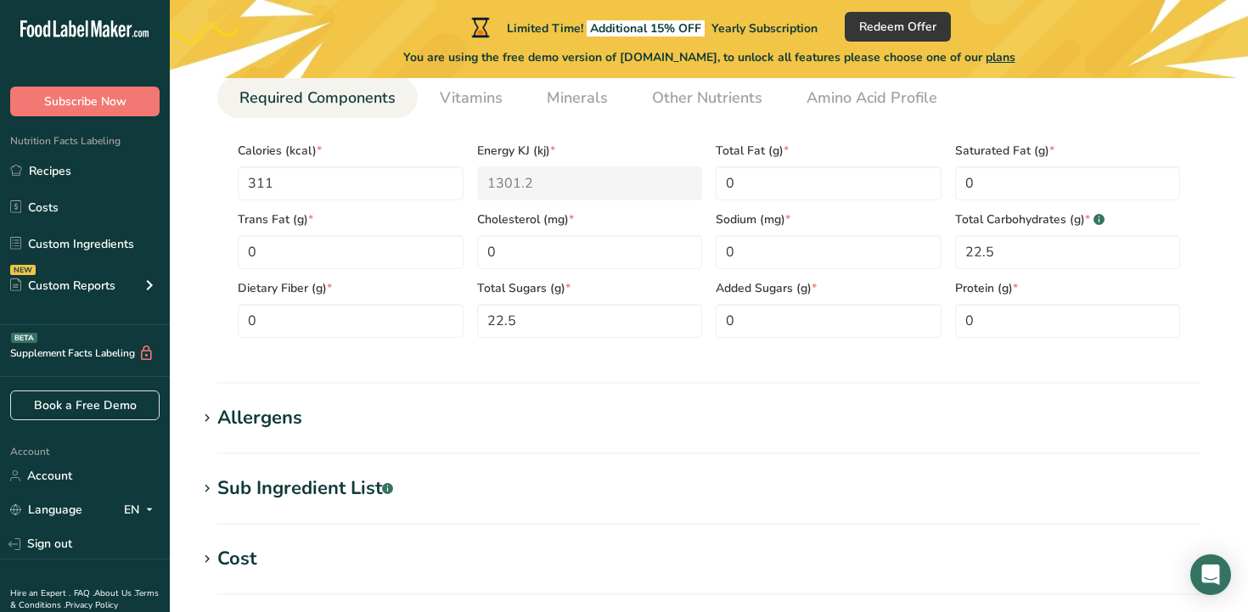
click at [490, 518] on section "Sub Ingredient List .a-a{fill:#347362;}.b-a{fill:#fff;} Translate" at bounding box center [709, 500] width 1024 height 50
click at [356, 566] on h1 "Cost" at bounding box center [709, 559] width 1024 height 28
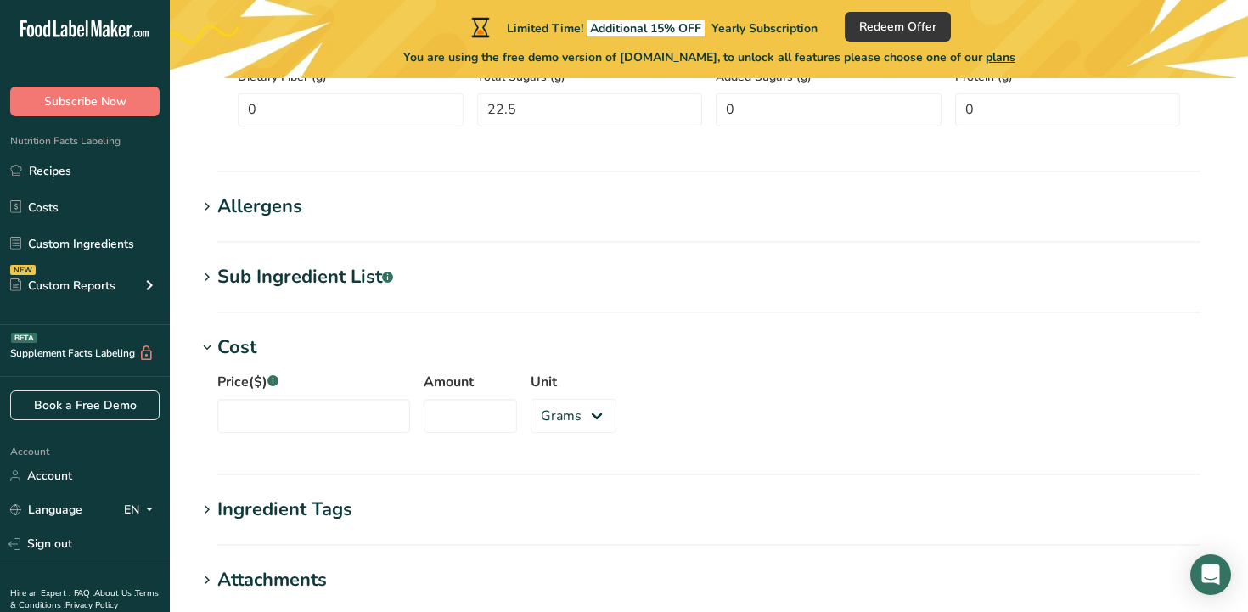
scroll to position [1039, 0]
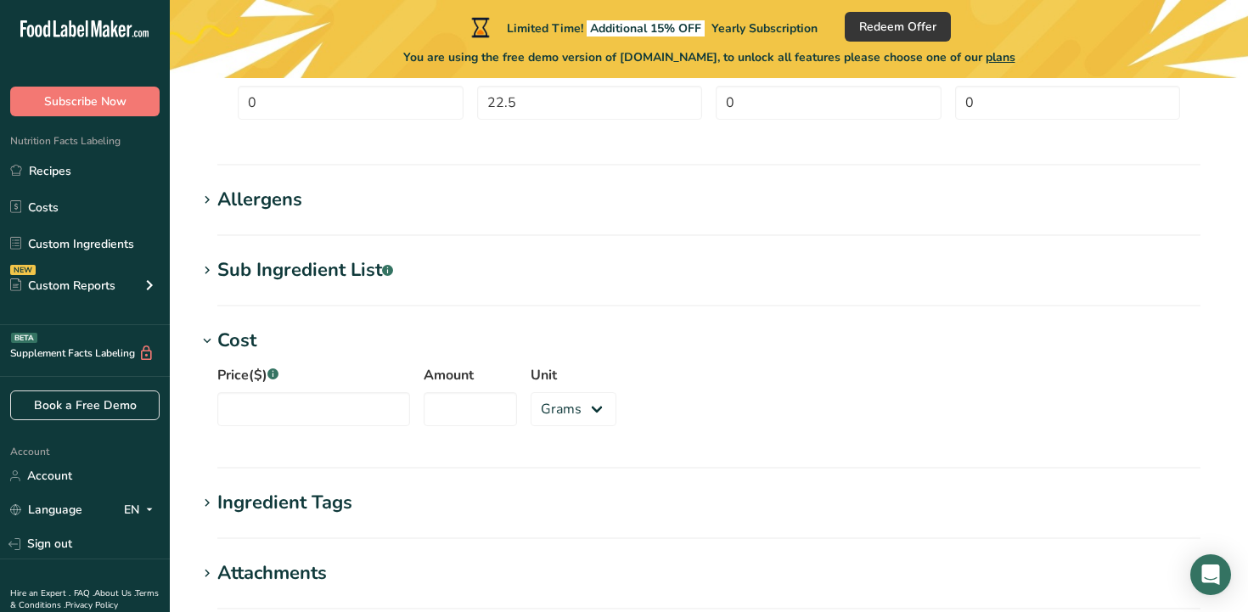
click at [207, 329] on icon at bounding box center [206, 341] width 15 height 24
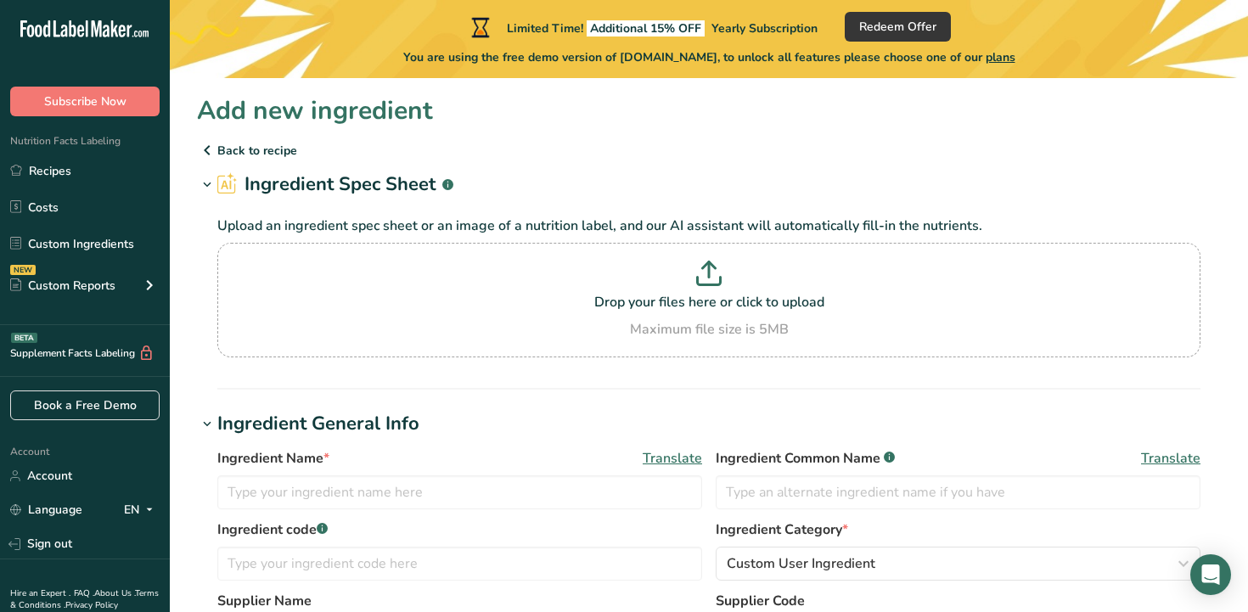
scroll to position [87, 0]
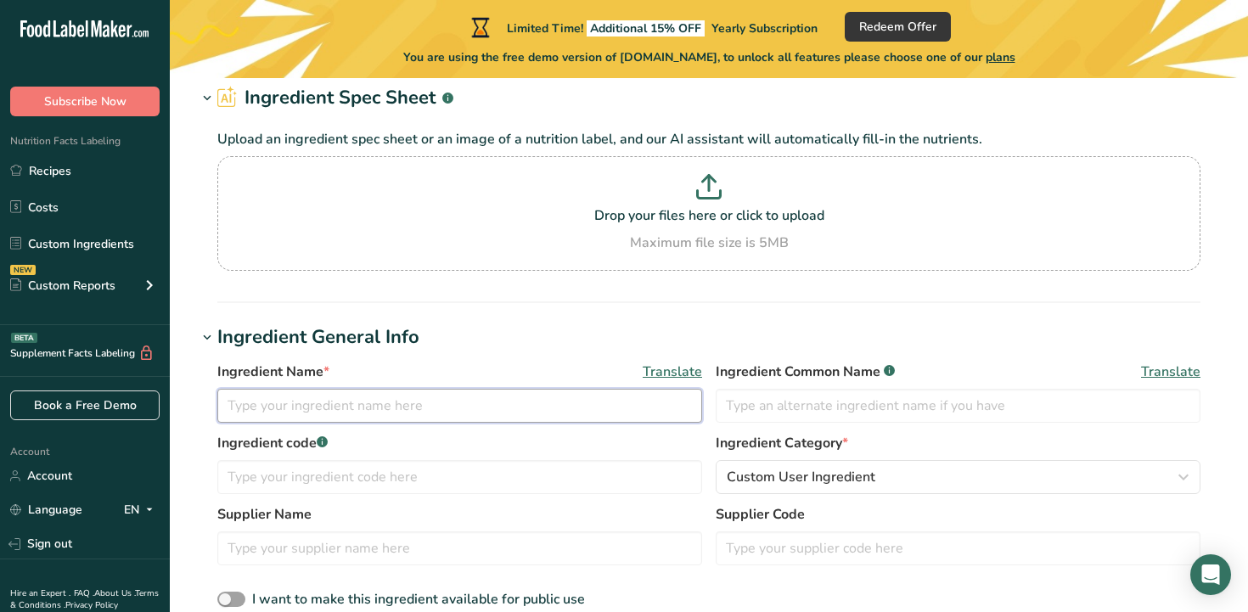
drag, startPoint x: 258, startPoint y: 400, endPoint x: 249, endPoint y: 401, distance: 9.4
click at [256, 401] on input "text" at bounding box center [459, 406] width 485 height 34
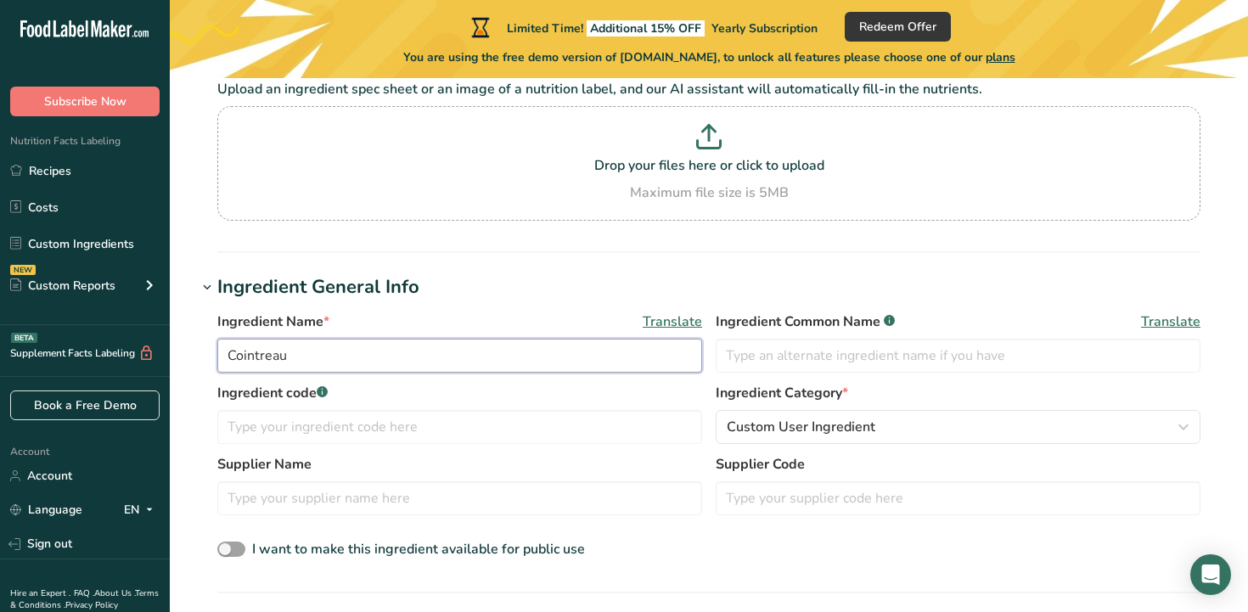
scroll to position [139, 0]
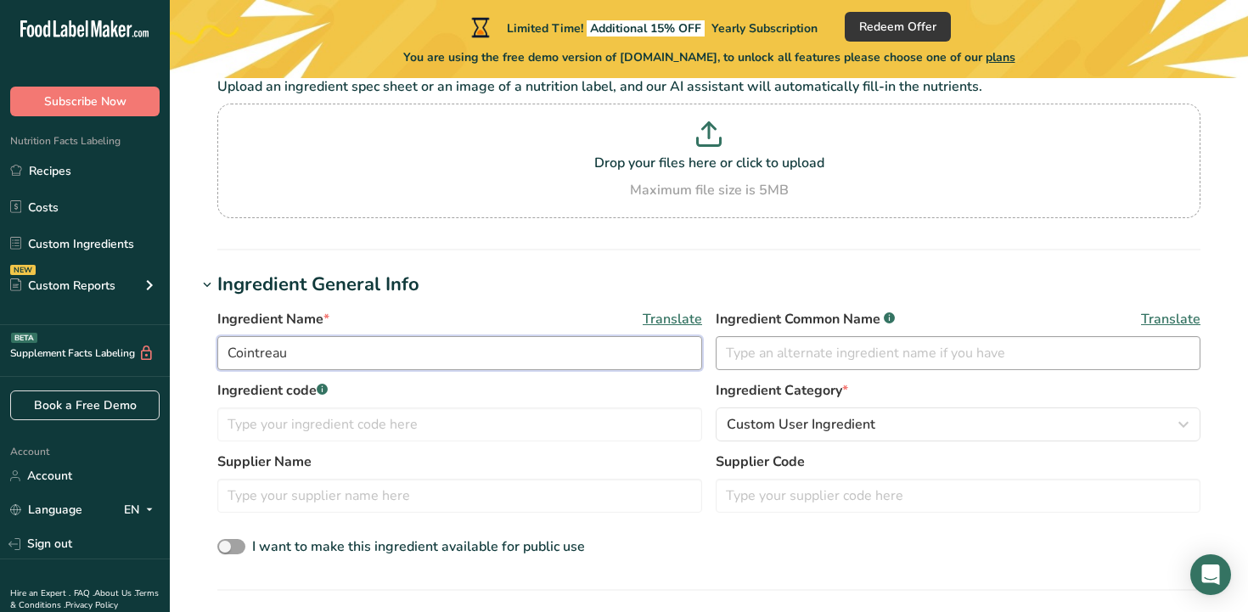
type input "Cointreau"
click at [834, 336] on input "text" at bounding box center [958, 353] width 485 height 34
type input "t"
type input "Triple Sec"
click at [492, 336] on input "Cointreau" at bounding box center [459, 353] width 485 height 34
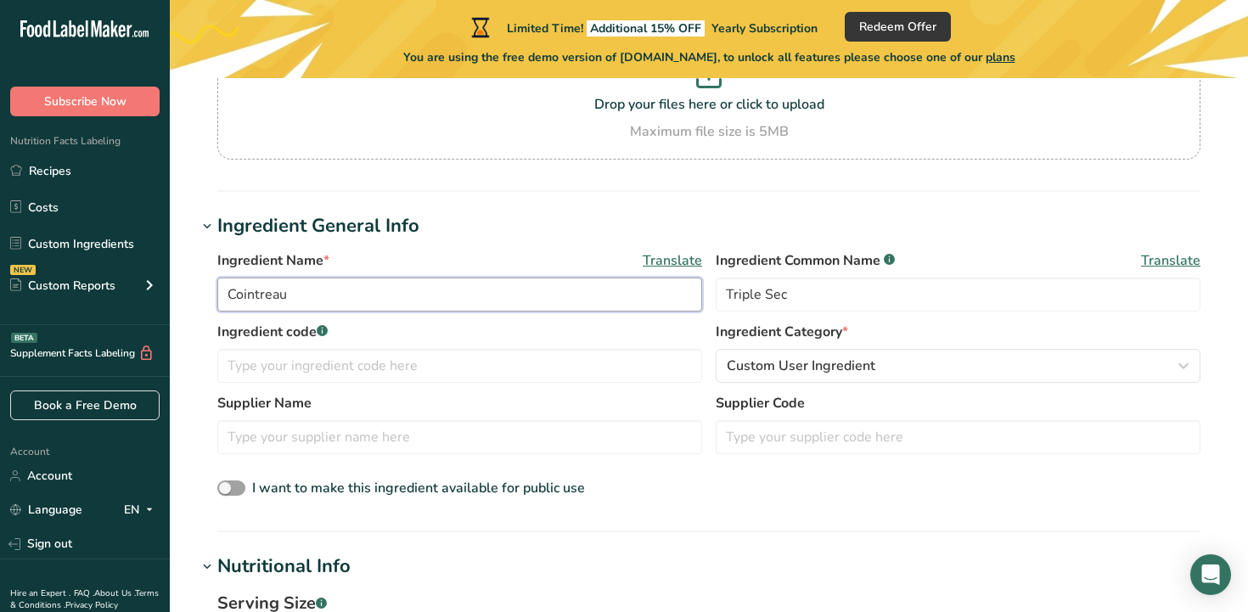
scroll to position [199, 0]
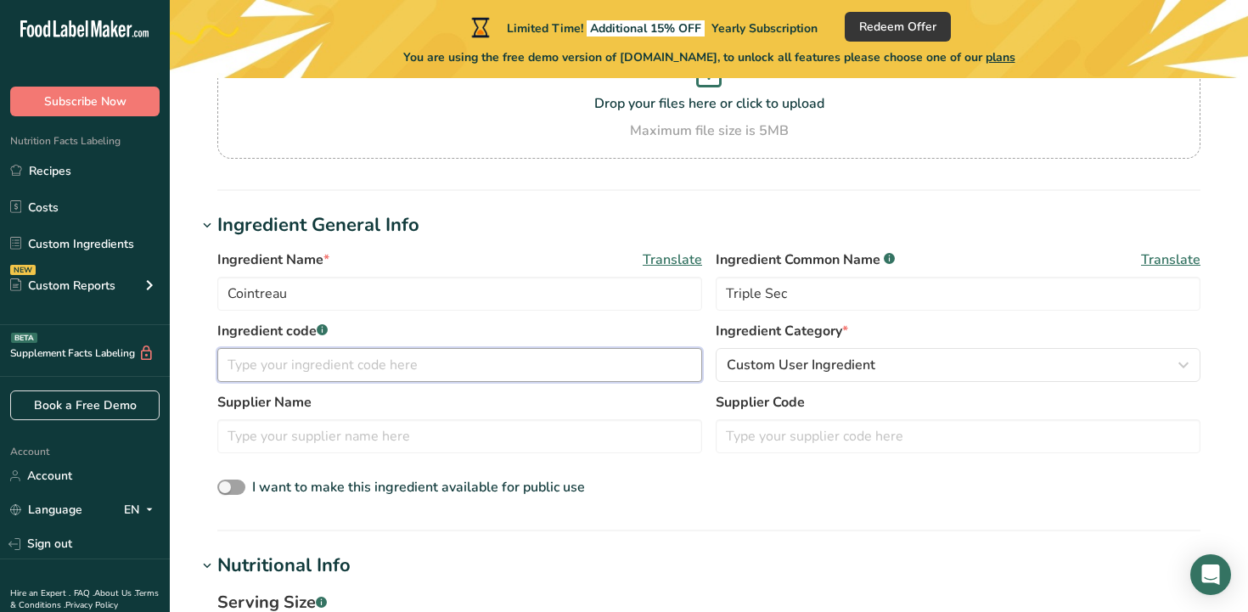
click at [472, 365] on input "text" at bounding box center [459, 365] width 485 height 34
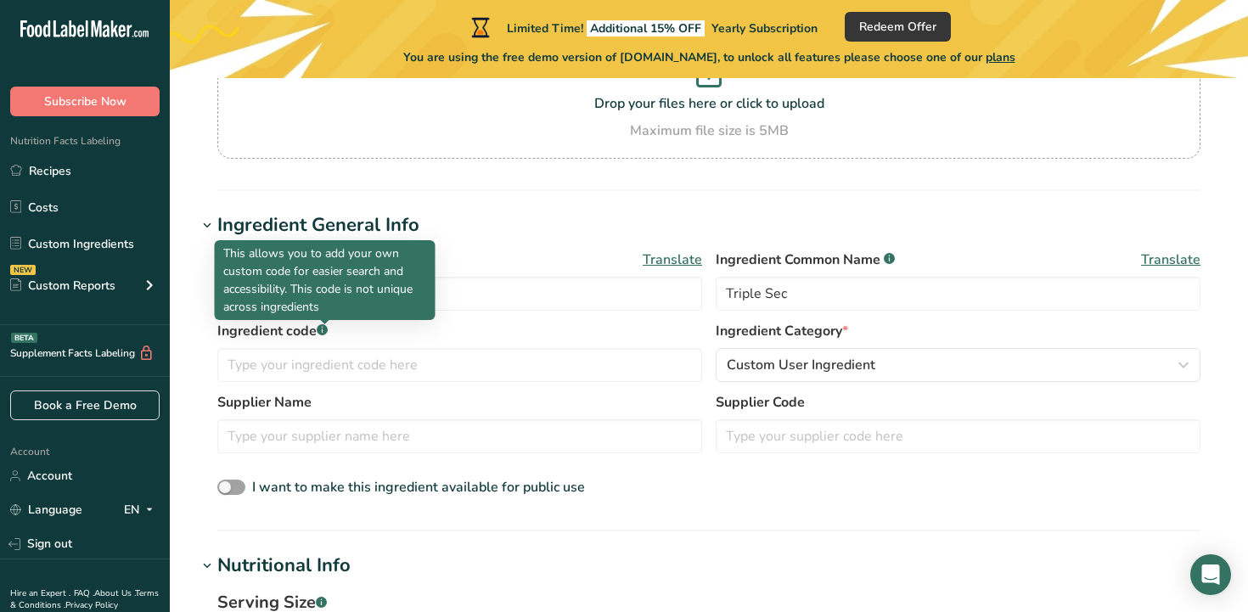
click at [323, 331] on icon at bounding box center [322, 331] width 1 height 4
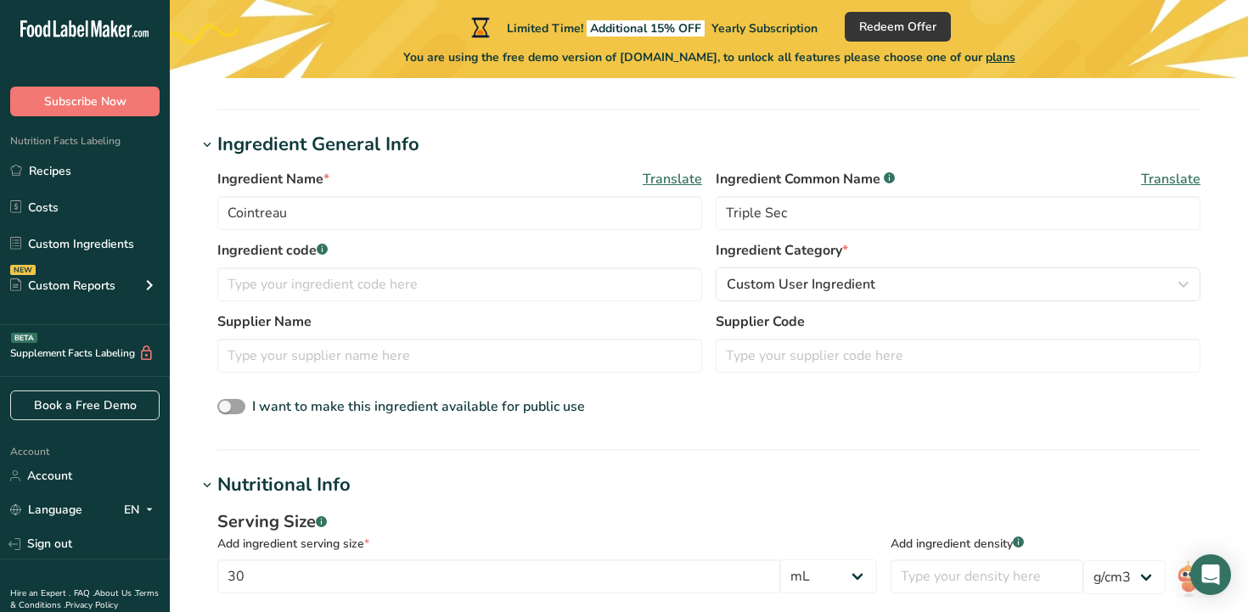
scroll to position [275, 0]
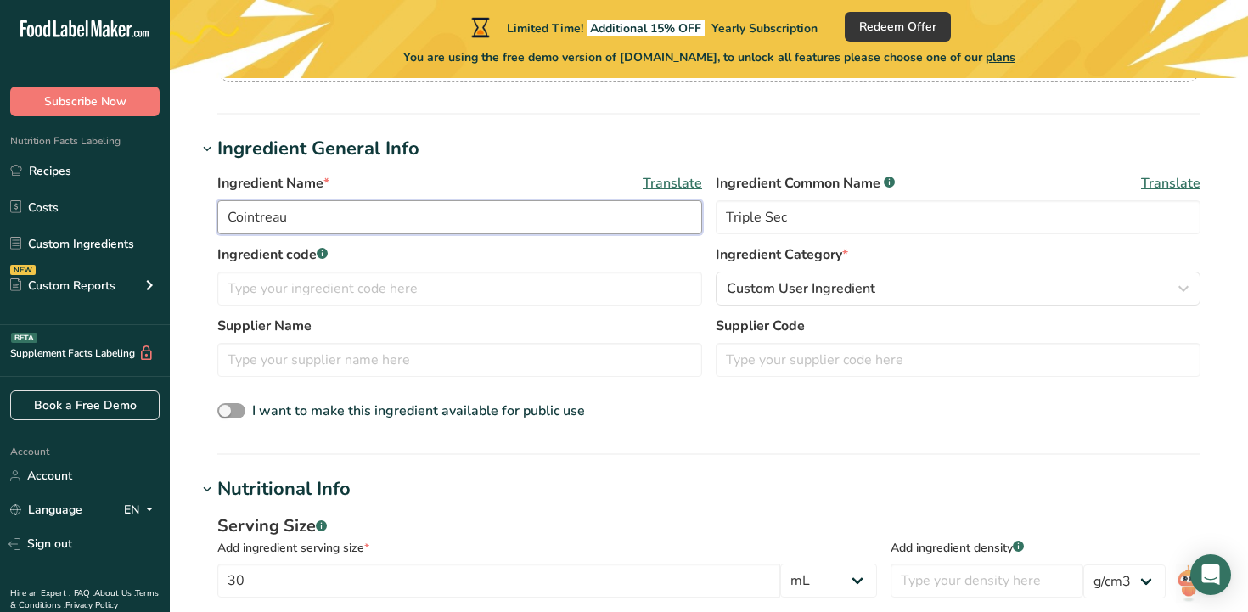
click at [524, 220] on input "Cointreau" at bounding box center [459, 217] width 485 height 34
click at [295, 218] on input "Cointreau l`unique" at bounding box center [459, 217] width 485 height 34
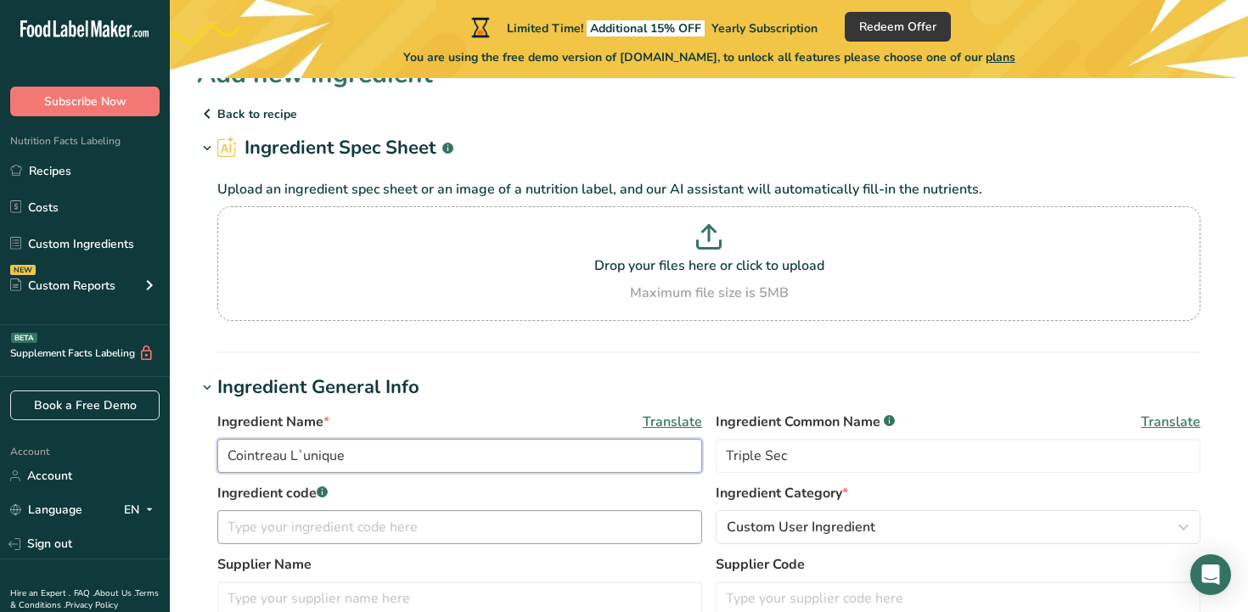
scroll to position [0, 0]
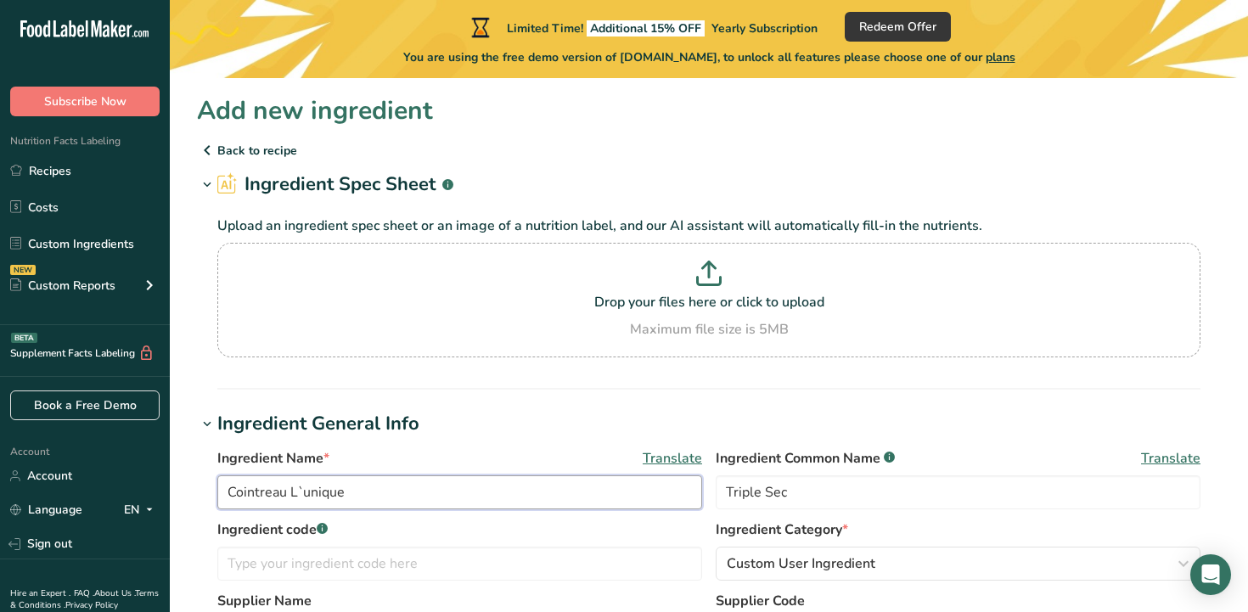
type input "Cointreau L`unique"
click at [604, 306] on p "Drop your files here or click to upload" at bounding box center [709, 302] width 975 height 20
click at [604, 306] on input "Drop your files here or click to upload Maximum file size is 5MB" at bounding box center [708, 300] width 983 height 115
click at [457, 277] on p at bounding box center [709, 276] width 975 height 31
click at [457, 277] on input "Drop your files here or click to upload Maximum file size is 5MB" at bounding box center [708, 300] width 983 height 115
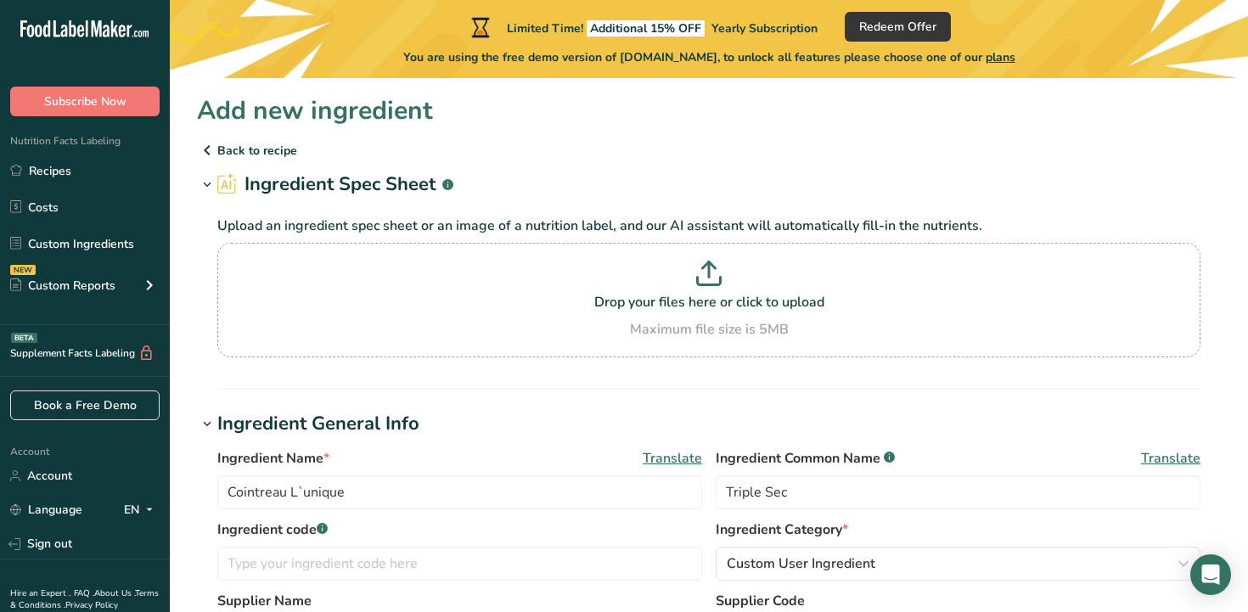
type input "C:\fakepath\Screenshot [DATE] 8.42.05 PM.png"
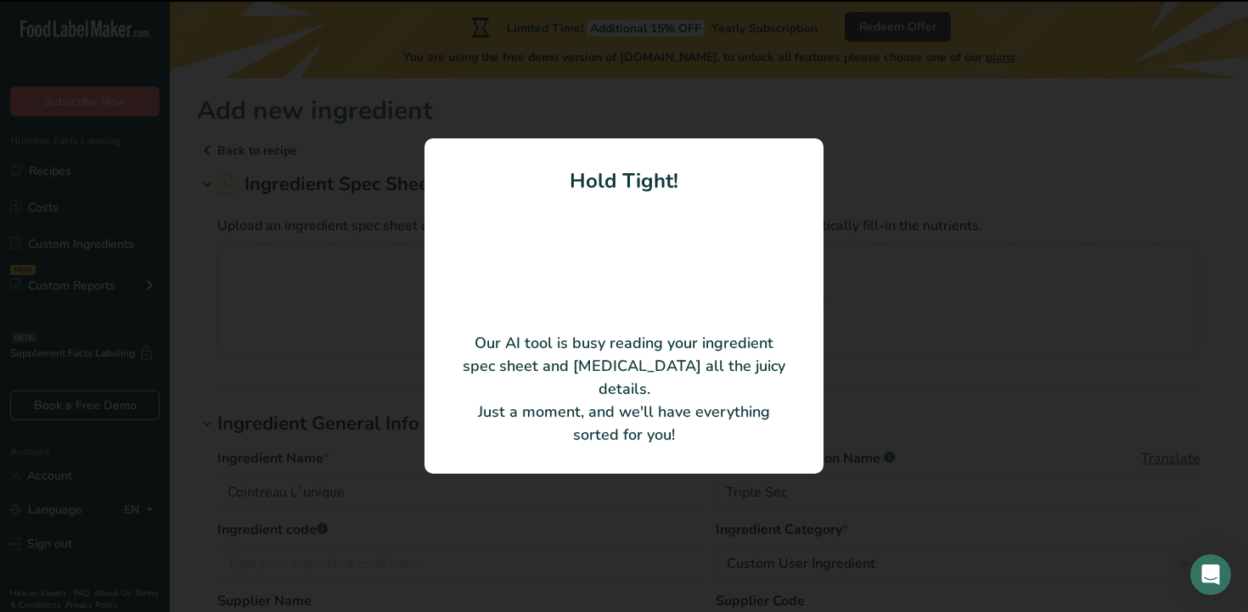
type input "93"
type KJ "389"
type Carbohydrates "6.8"
type Sugars "6.8"
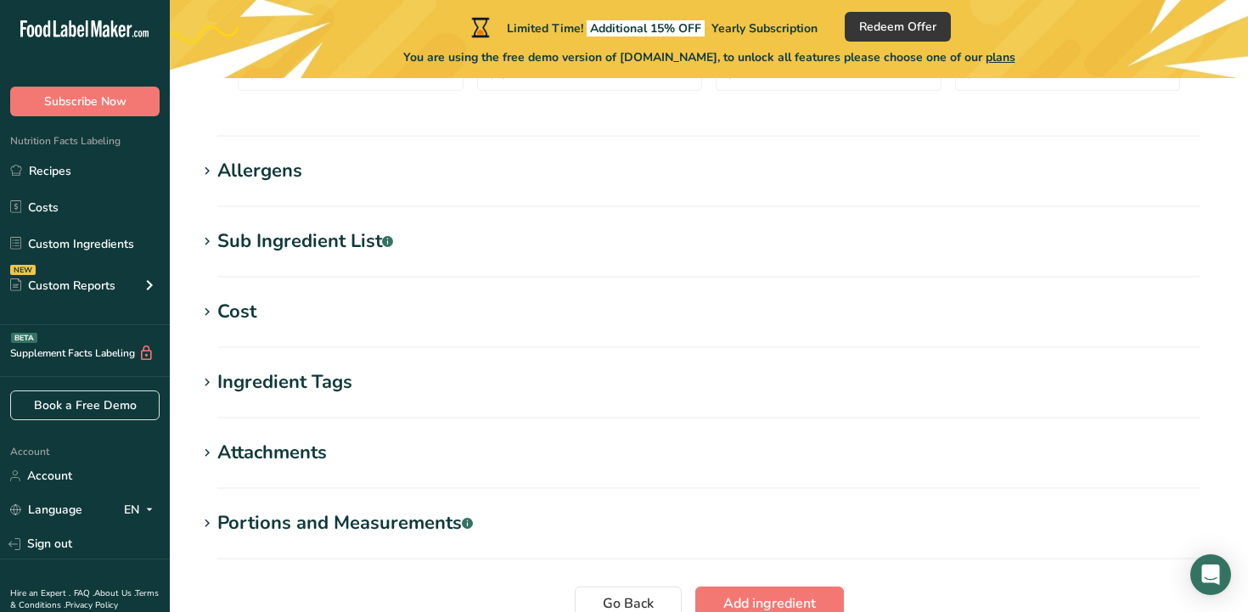
scroll to position [973, 0]
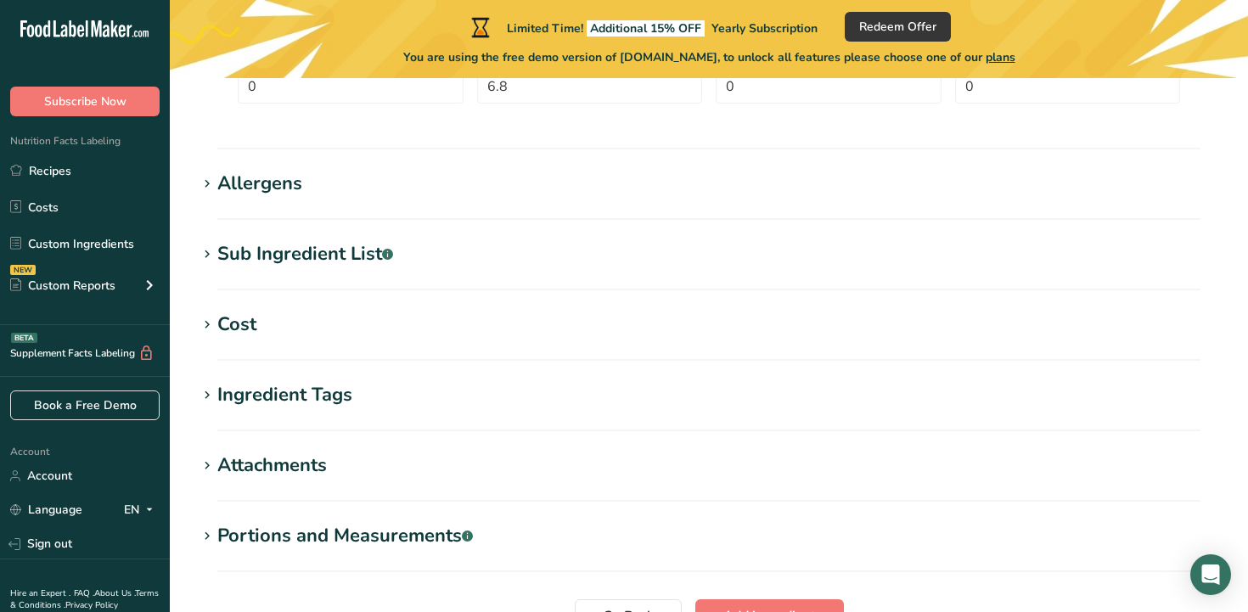
click at [237, 255] on div "Sub Ingredient List .a-a{fill:#347362;}.b-a{fill:#fff;}" at bounding box center [305, 254] width 176 height 28
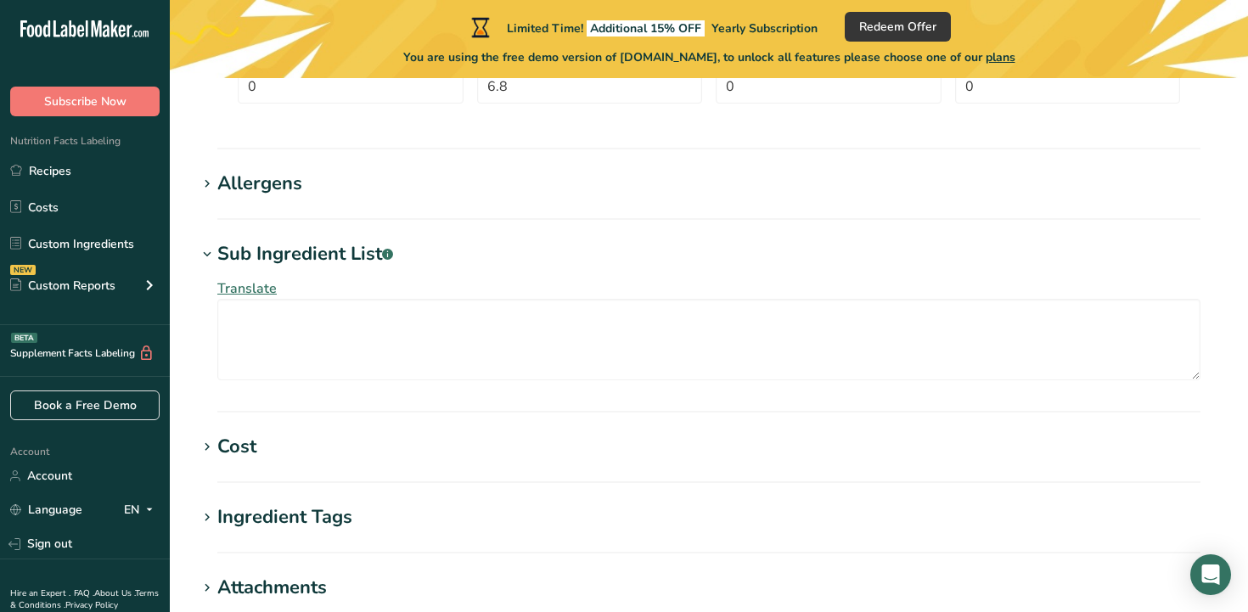
click at [237, 255] on div "Sub Ingredient List .a-a{fill:#347362;}.b-a{fill:#fff;}" at bounding box center [305, 254] width 176 height 28
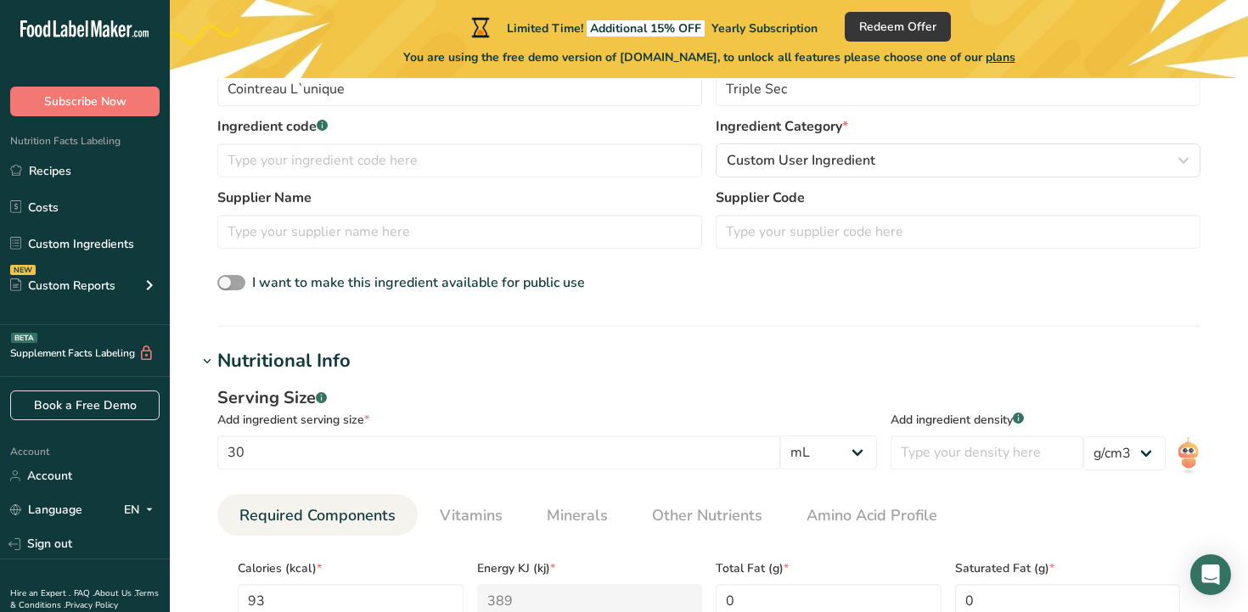
scroll to position [0, 0]
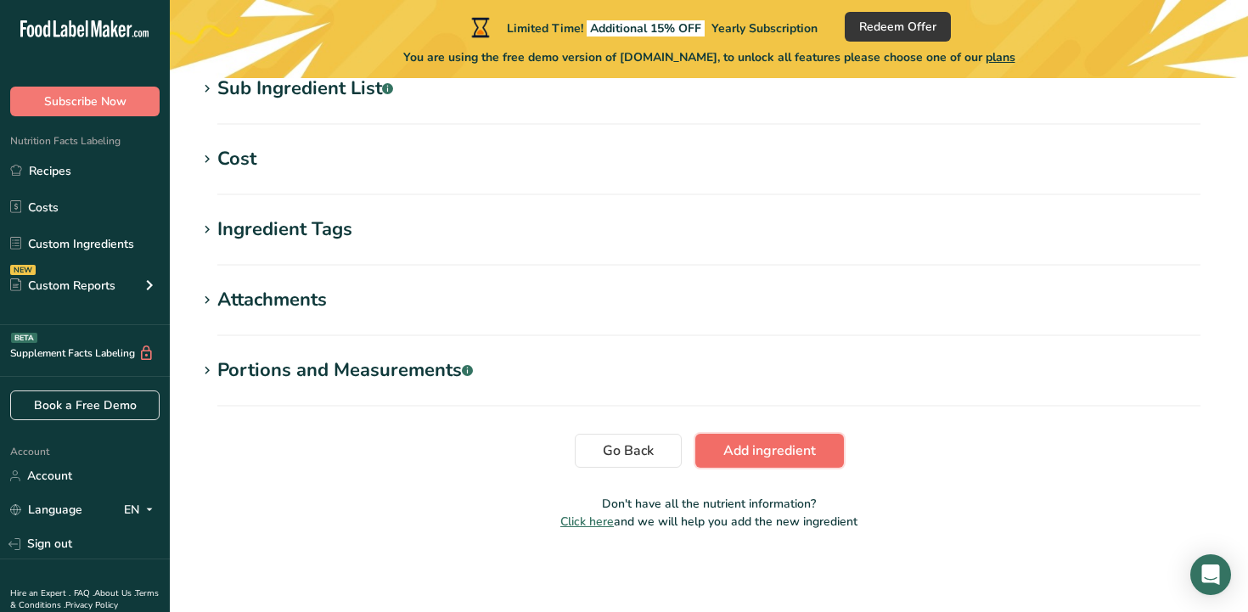
click at [784, 455] on span "Add ingredient" at bounding box center [769, 451] width 93 height 20
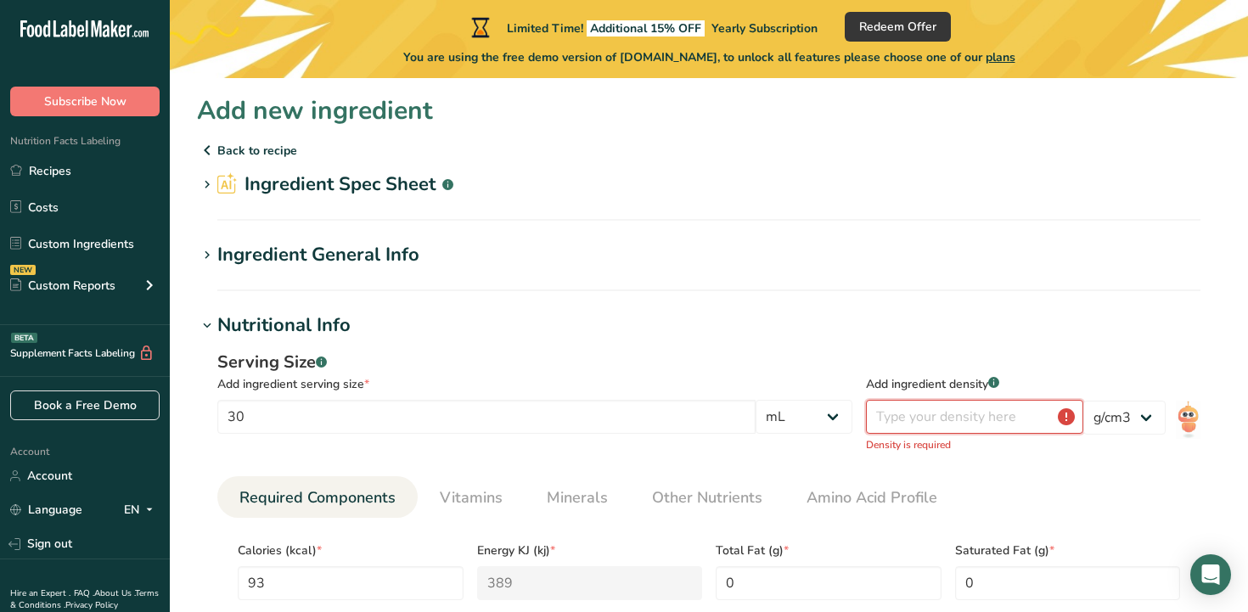
click at [945, 421] on input "number" at bounding box center [974, 417] width 217 height 34
click at [1091, 421] on select "lb/ft3 g/cm3" at bounding box center [1124, 418] width 82 height 34
click at [1114, 407] on select "lb/ft3 g/cm3" at bounding box center [1124, 418] width 82 height 34
click at [930, 410] on input "number" at bounding box center [974, 417] width 217 height 34
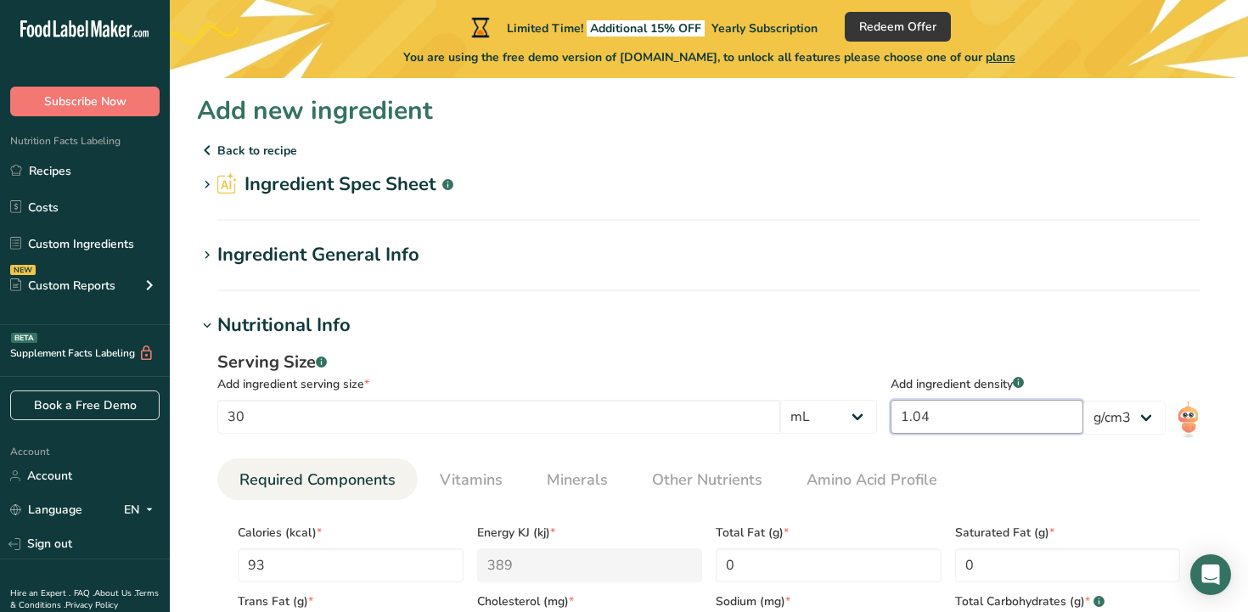
type input "1.04"
click at [849, 346] on div "Serving Size .a-a{fill:#347362;}.b-a{fill:#fff;} Add ingredient serving size * …" at bounding box center [709, 542] width 1024 height 404
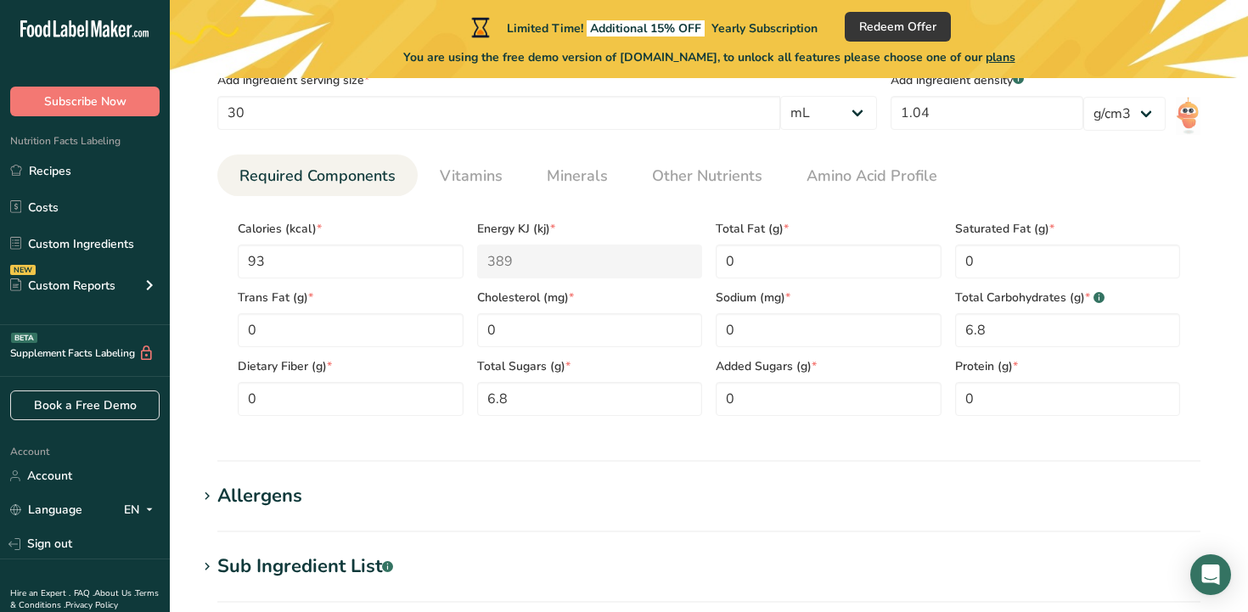
scroll to position [782, 0]
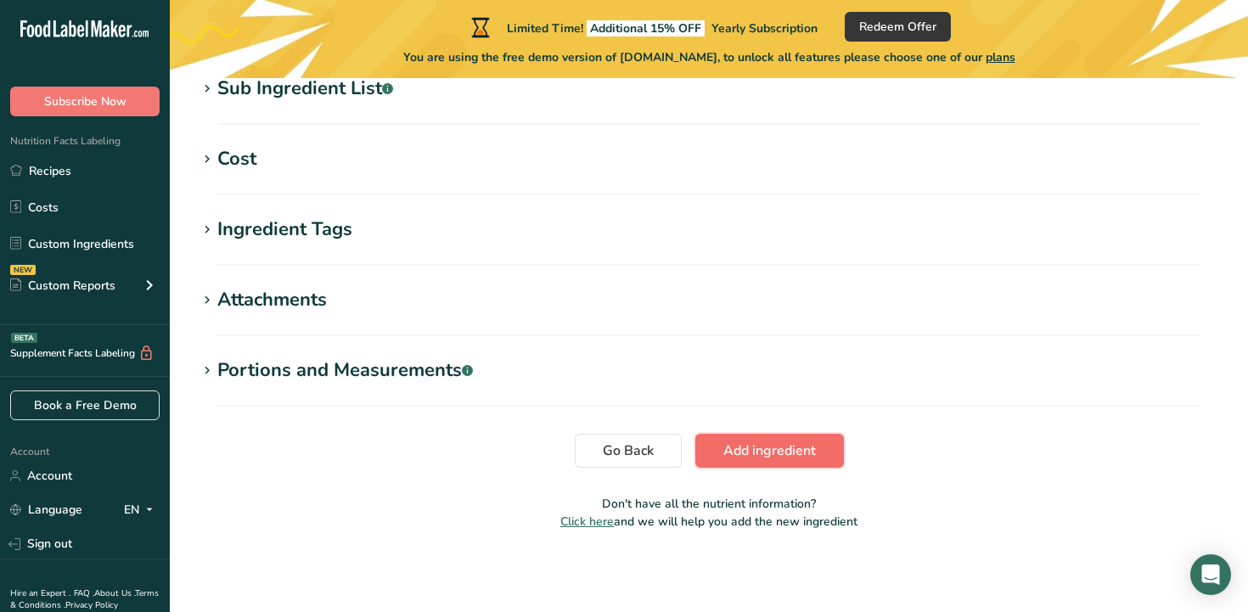
click at [746, 446] on span "Add ingredient" at bounding box center [769, 451] width 93 height 20
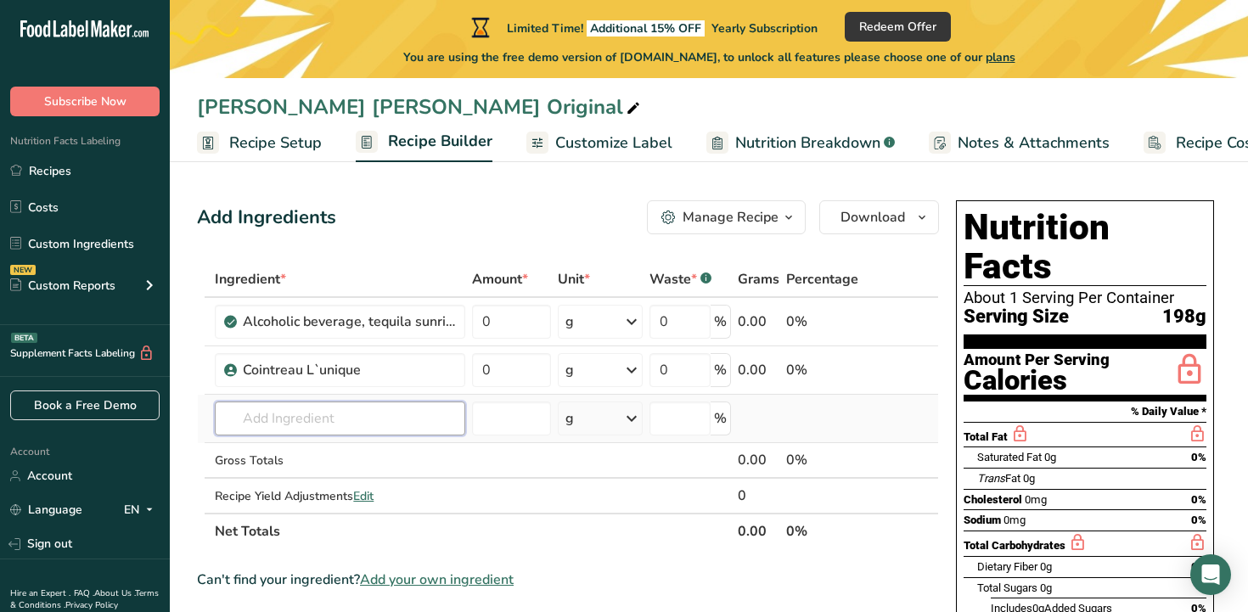
click at [420, 419] on input "text" at bounding box center [340, 419] width 250 height 34
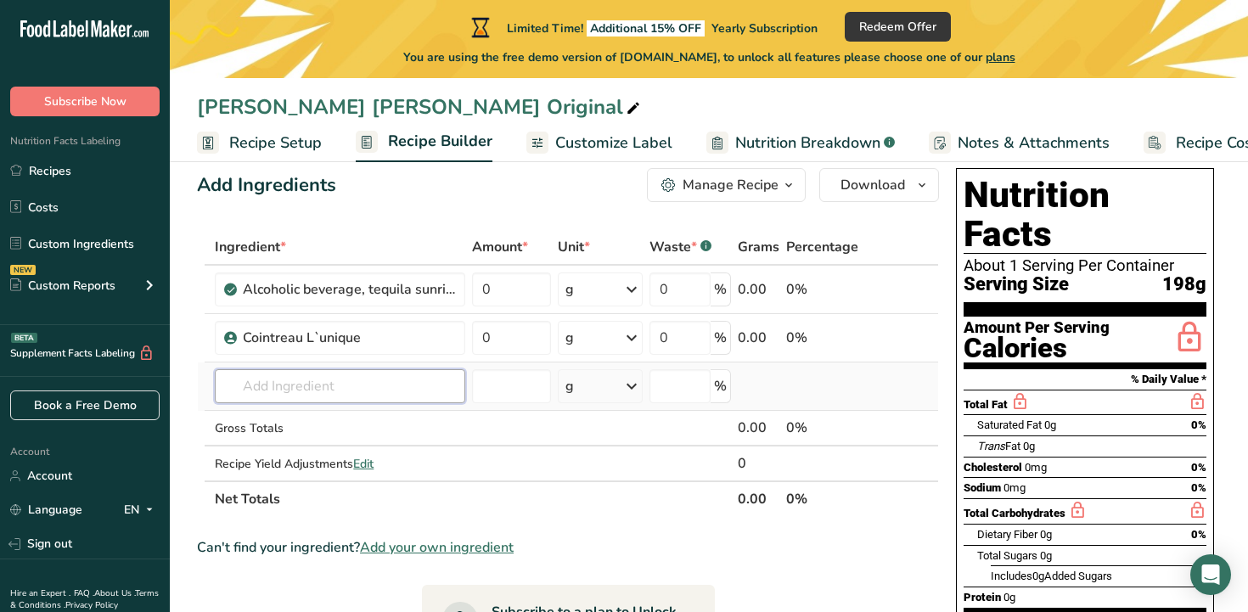
scroll to position [36, 0]
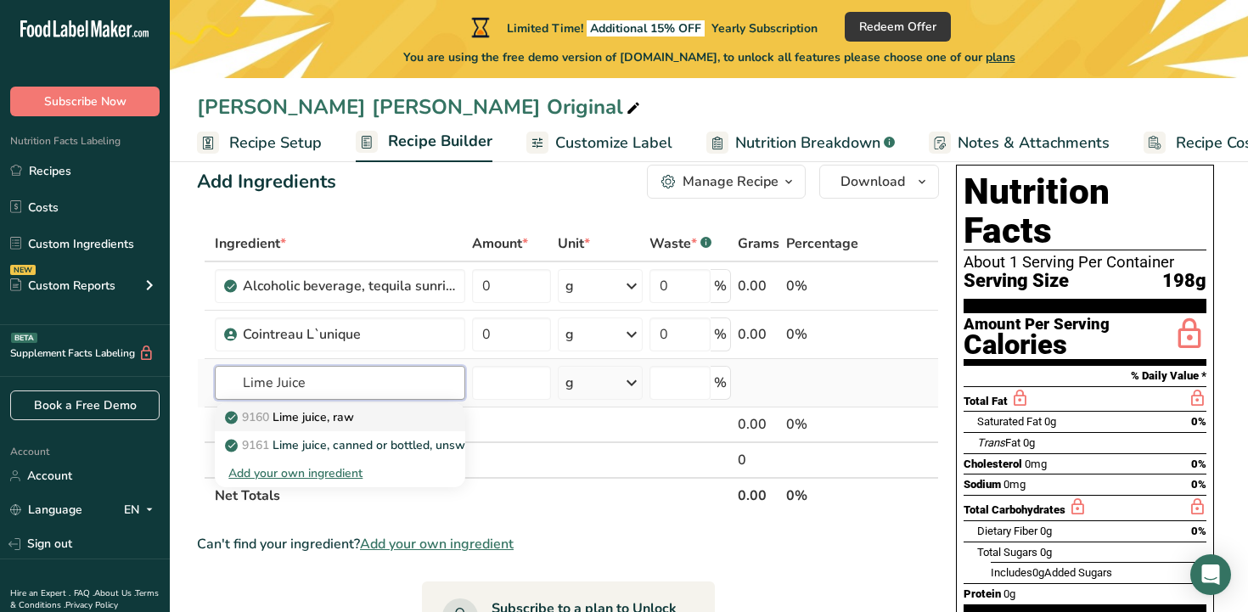
type input "Lime Juice"
click at [353, 412] on p "9160 Lime juice, raw" at bounding box center [291, 417] width 126 height 18
type input "Lime juice, raw"
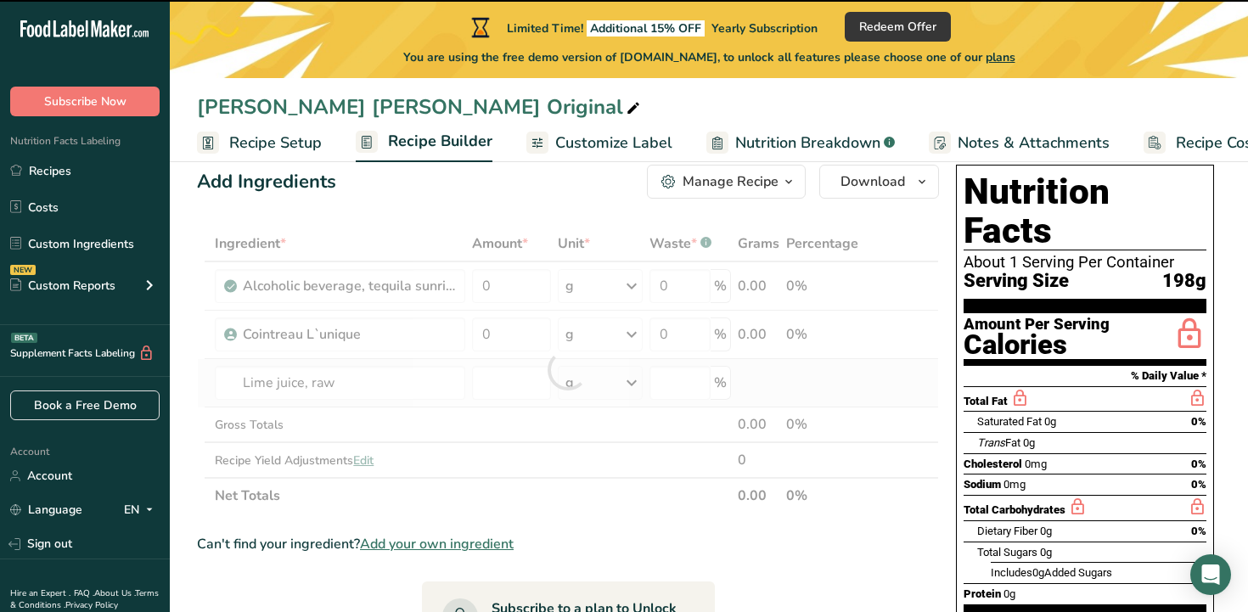
type input "0"
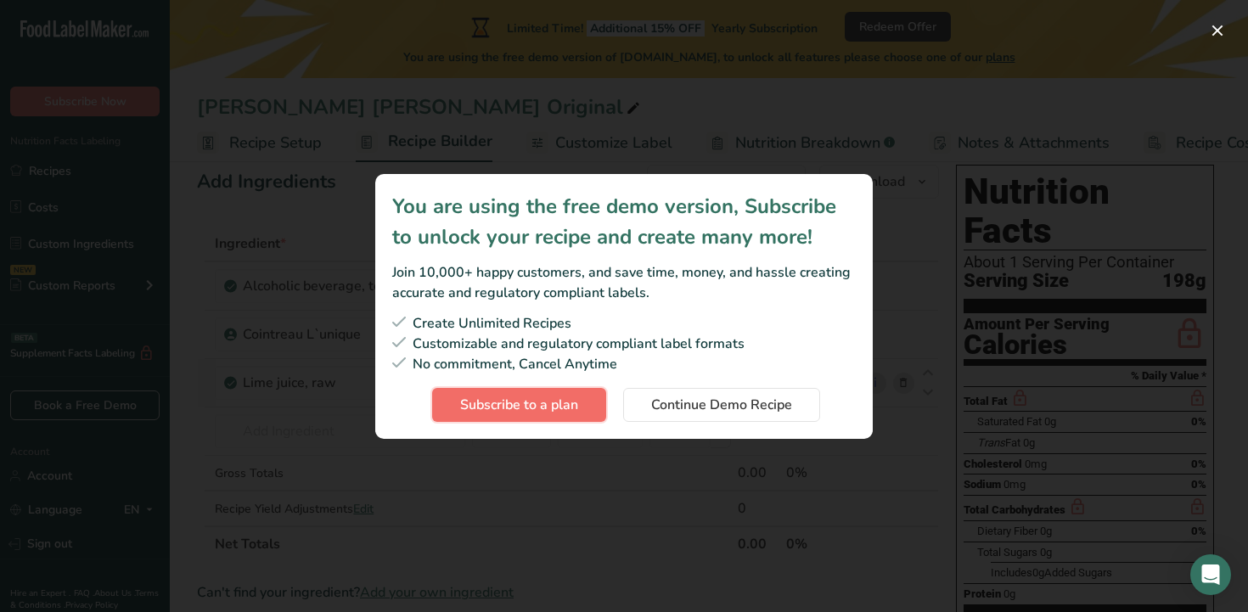
click at [552, 402] on span "Subscribe to a plan" at bounding box center [519, 405] width 118 height 20
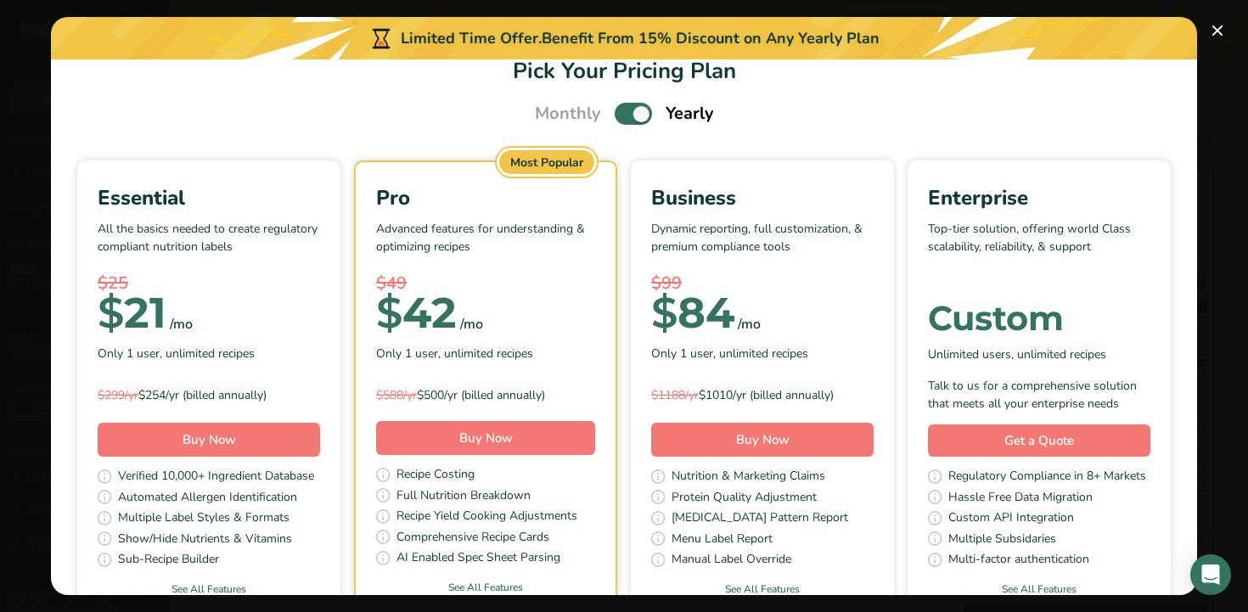
scroll to position [114, 0]
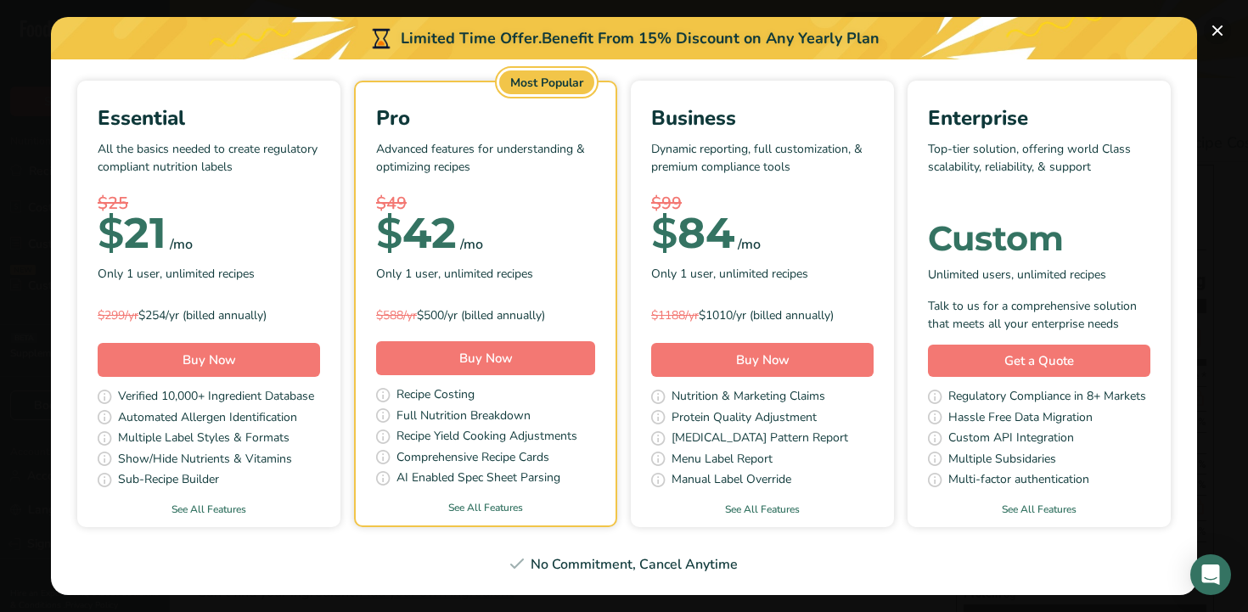
click at [1226, 25] on button "Pick Your Pricing Plan Modal" at bounding box center [1217, 30] width 27 height 27
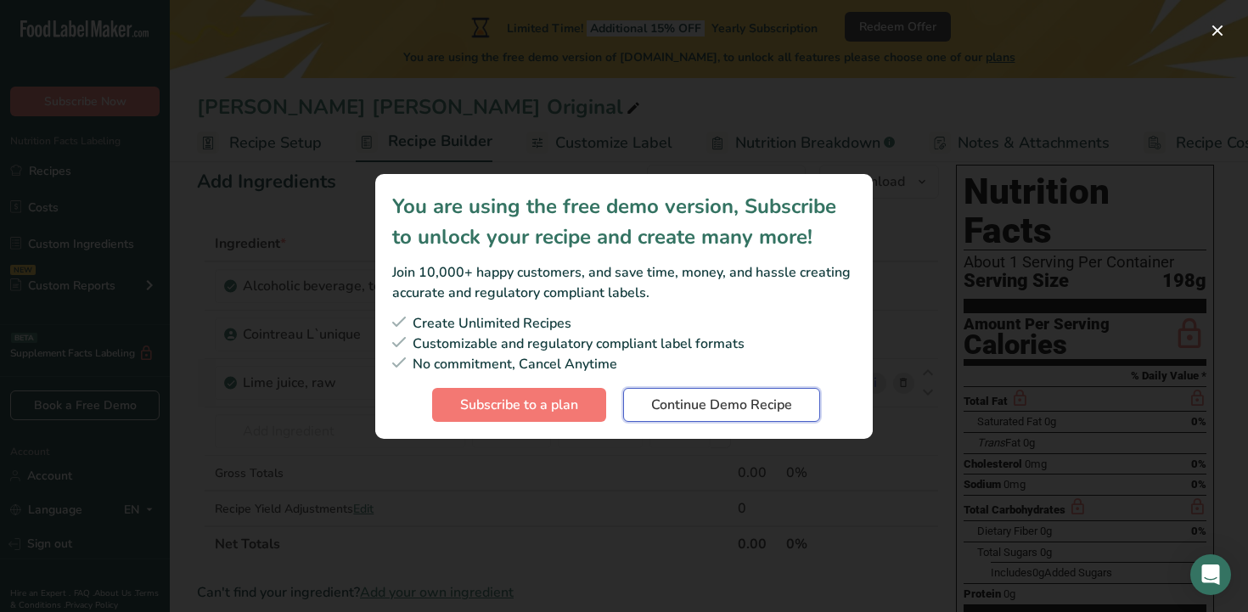
click at [662, 404] on span "Continue Demo Recipe" at bounding box center [721, 405] width 141 height 20
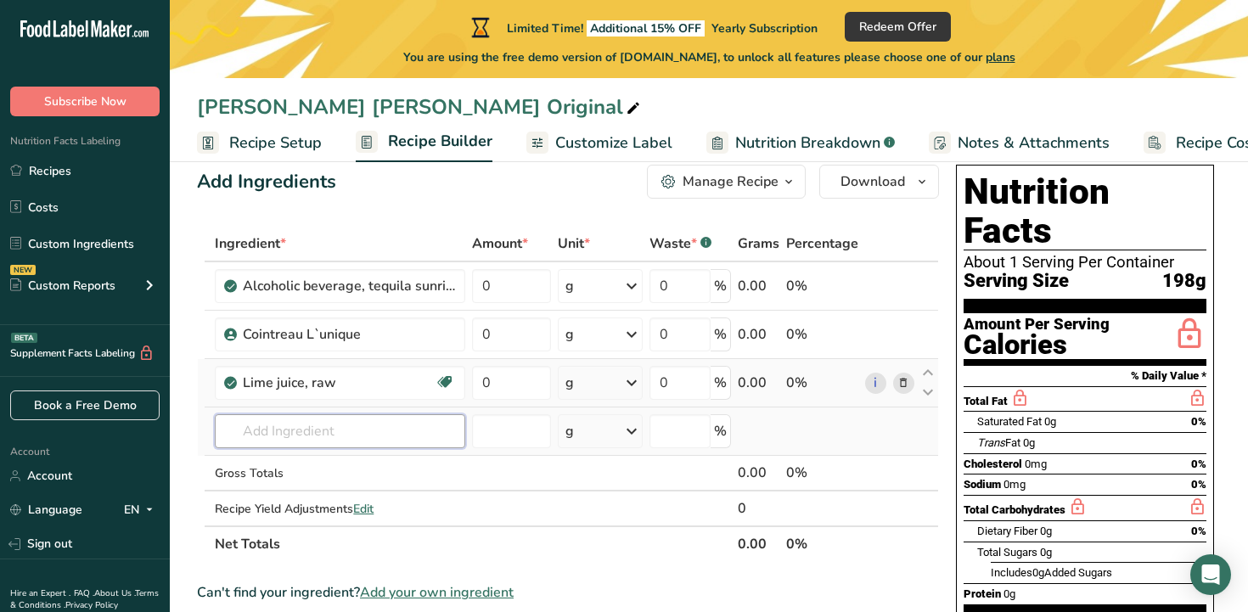
click at [384, 439] on input "text" at bounding box center [340, 431] width 250 height 34
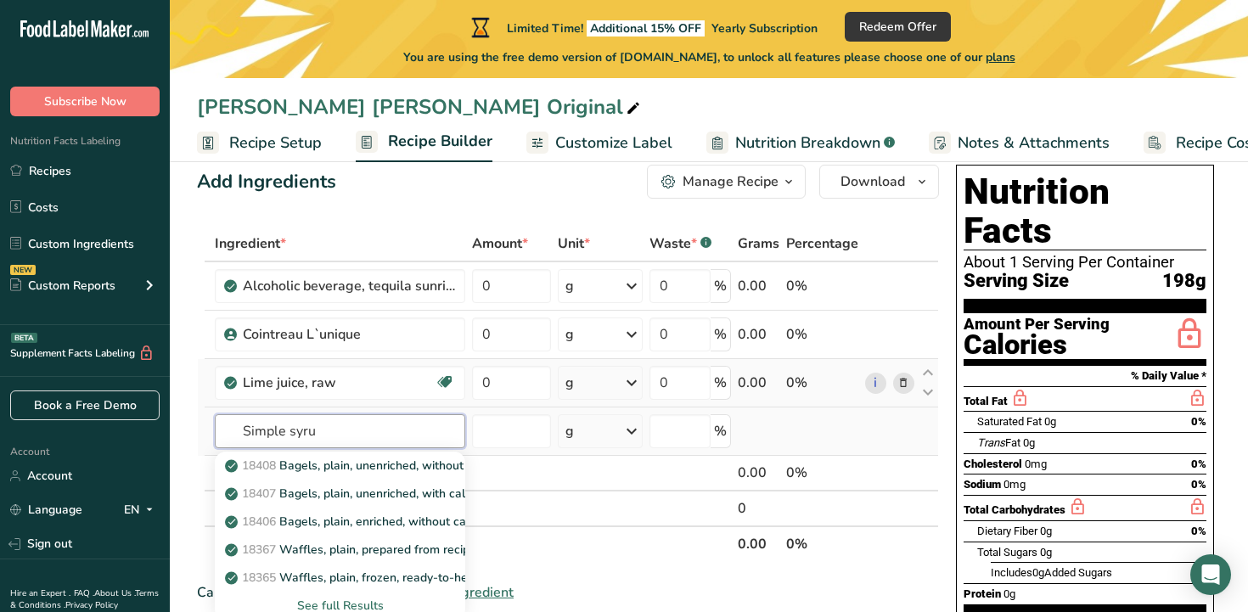
type input "Simple syrup"
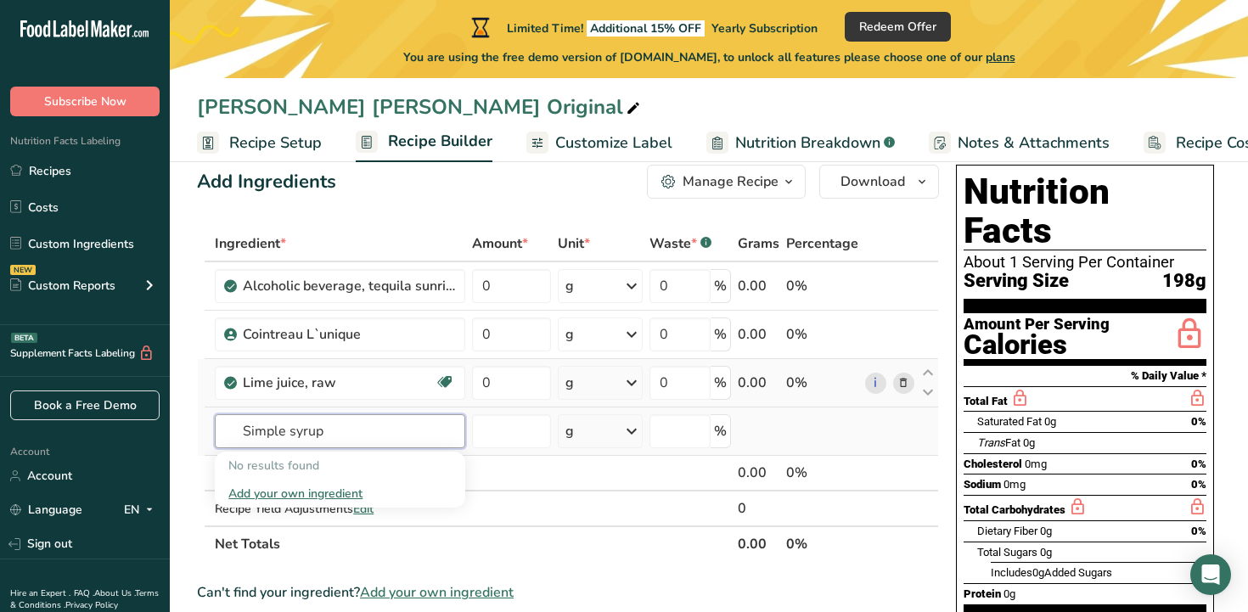
drag, startPoint x: 334, startPoint y: 427, endPoint x: 214, endPoint y: 424, distance: 119.7
click at [214, 424] on td "Simple syrup No results found Add your own ingredient" at bounding box center [339, 431] width 257 height 48
click at [289, 445] on input "text" at bounding box center [340, 431] width 250 height 34
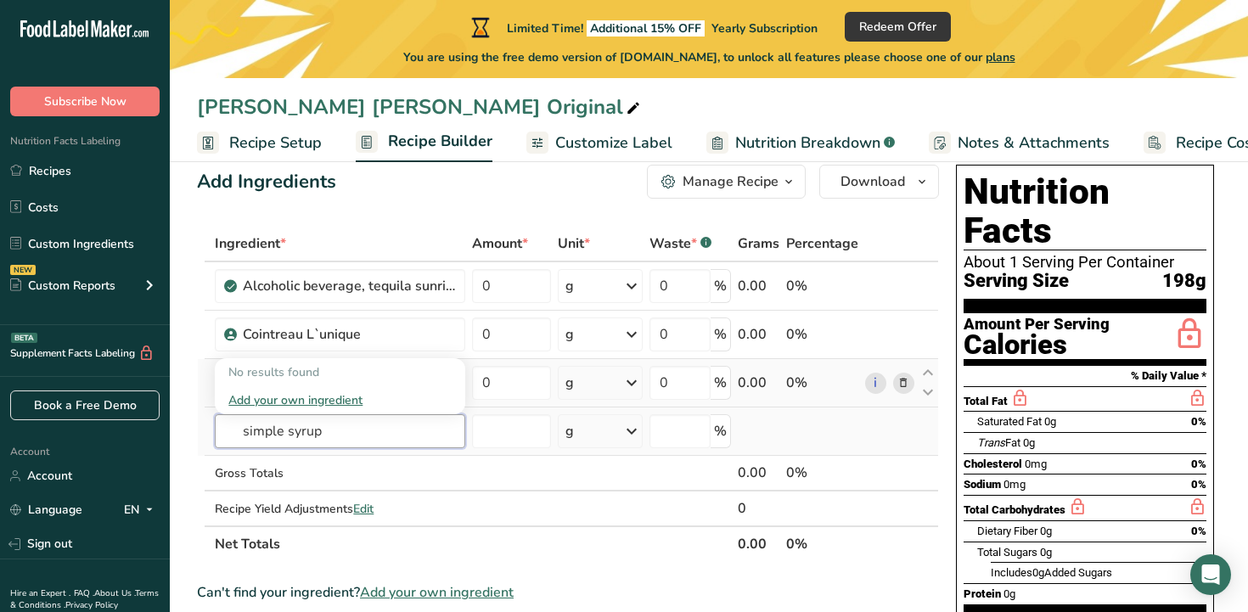
type input "simple syrup"
click at [322, 391] on div "Add your own ingredient" at bounding box center [339, 400] width 223 height 18
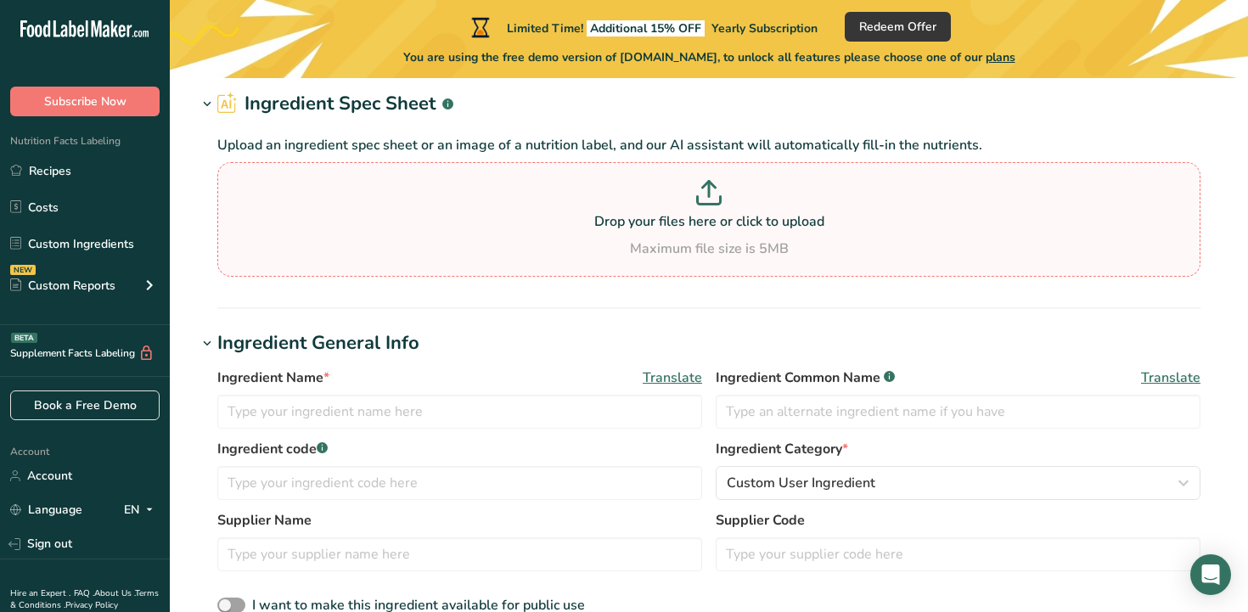
scroll to position [124, 0]
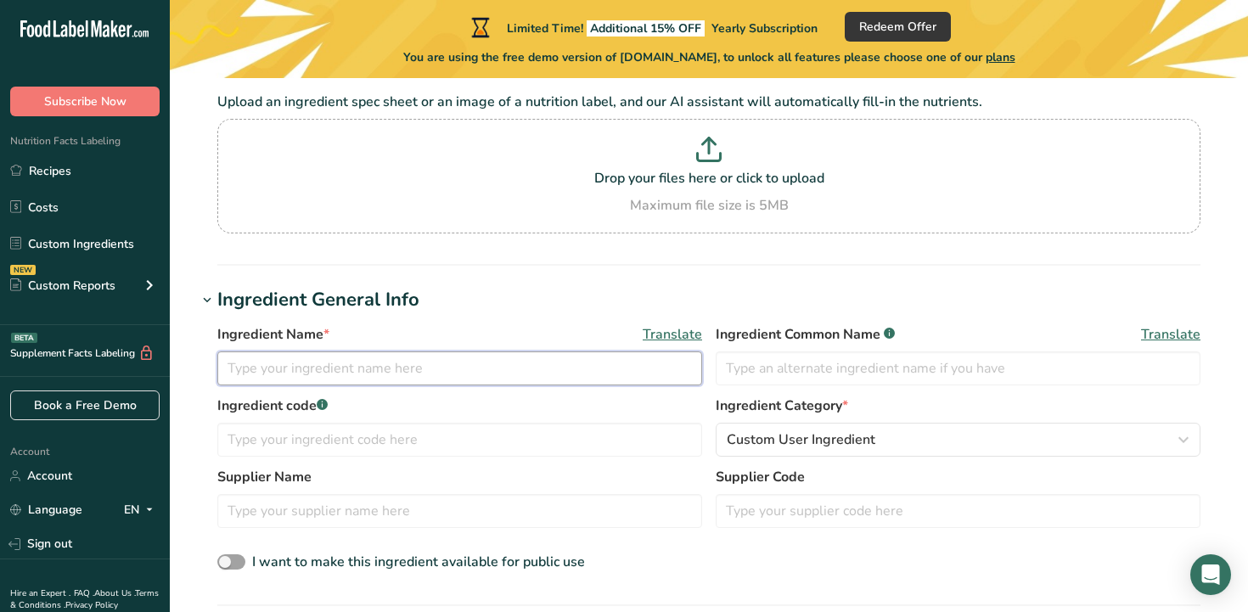
click at [413, 379] on input "text" at bounding box center [459, 368] width 485 height 34
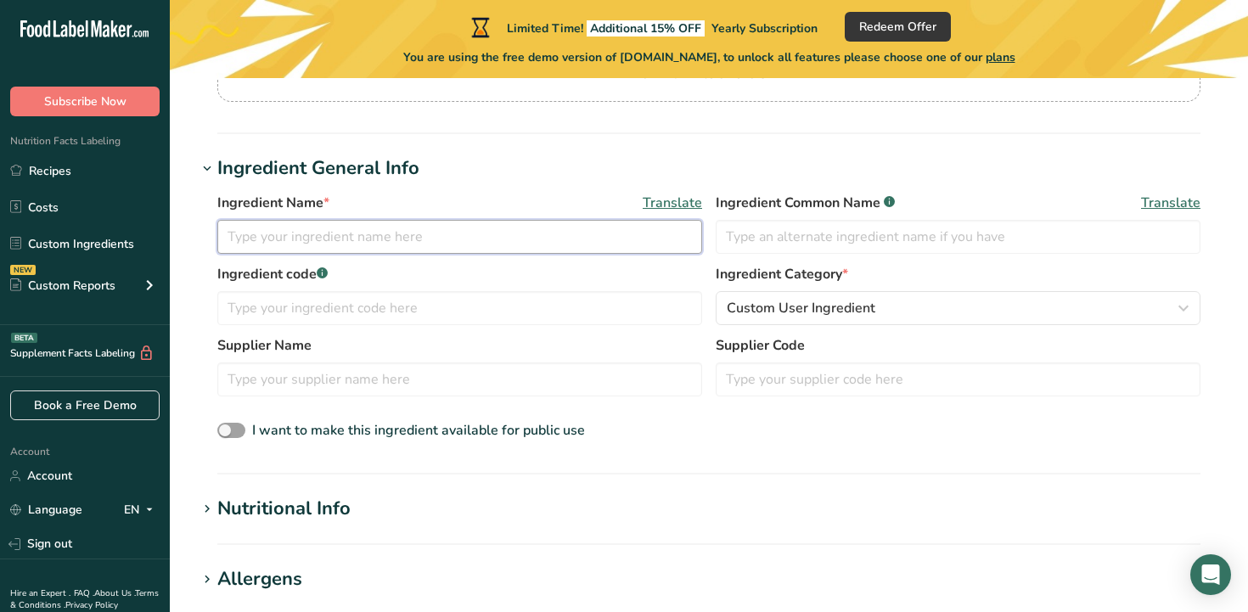
scroll to position [256, 0]
click at [326, 240] on input "Orange Simple syrup" at bounding box center [459, 236] width 485 height 34
type input "Orange Simple Syrup"
click at [222, 485] on section "Add new ingredient Back to recipe Ingredient Spec Sheet .a-a{fill:#347362;}.b-a…" at bounding box center [709, 470] width 1078 height 1296
click at [221, 507] on div "Nutritional Info" at bounding box center [283, 508] width 133 height 28
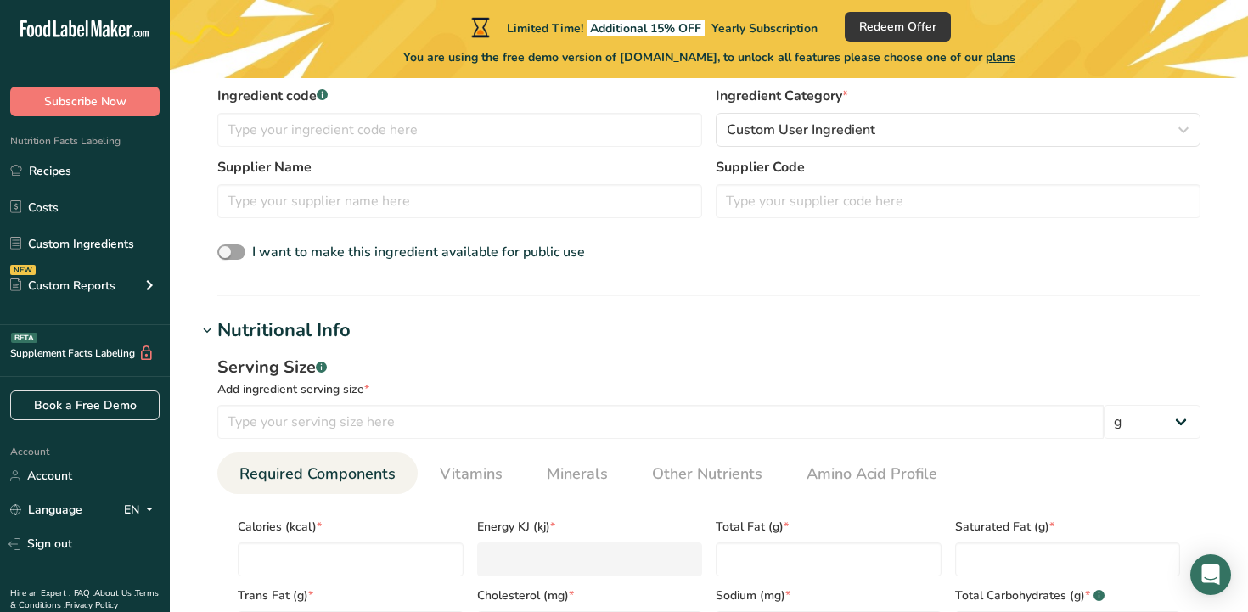
scroll to position [422, 0]
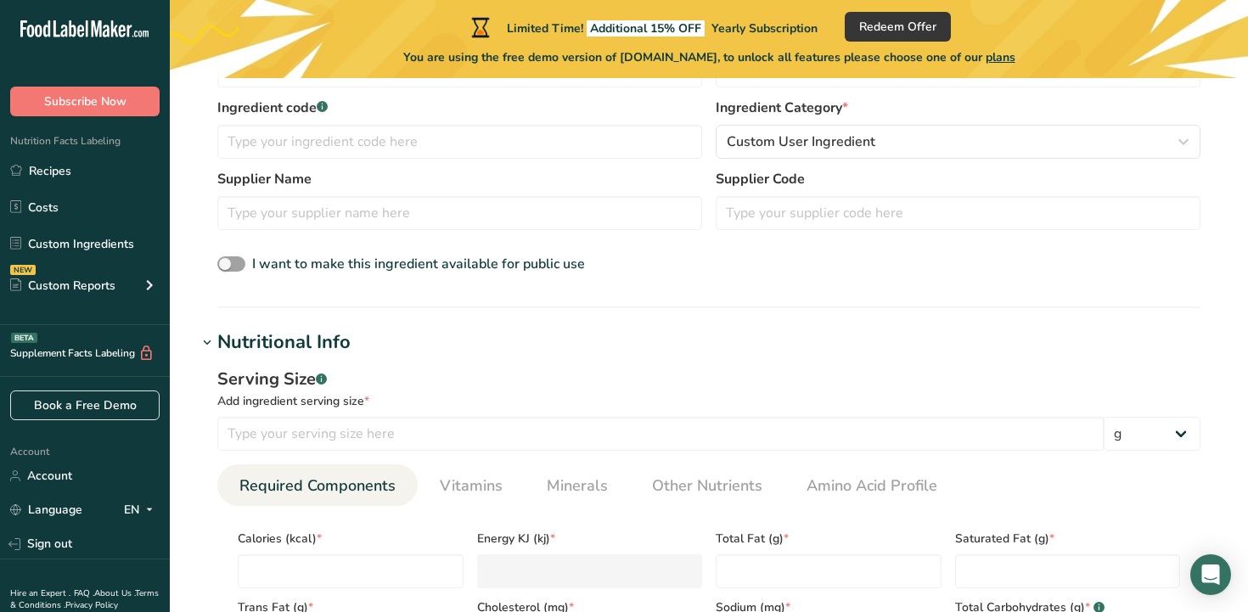
click at [213, 338] on icon at bounding box center [206, 343] width 15 height 24
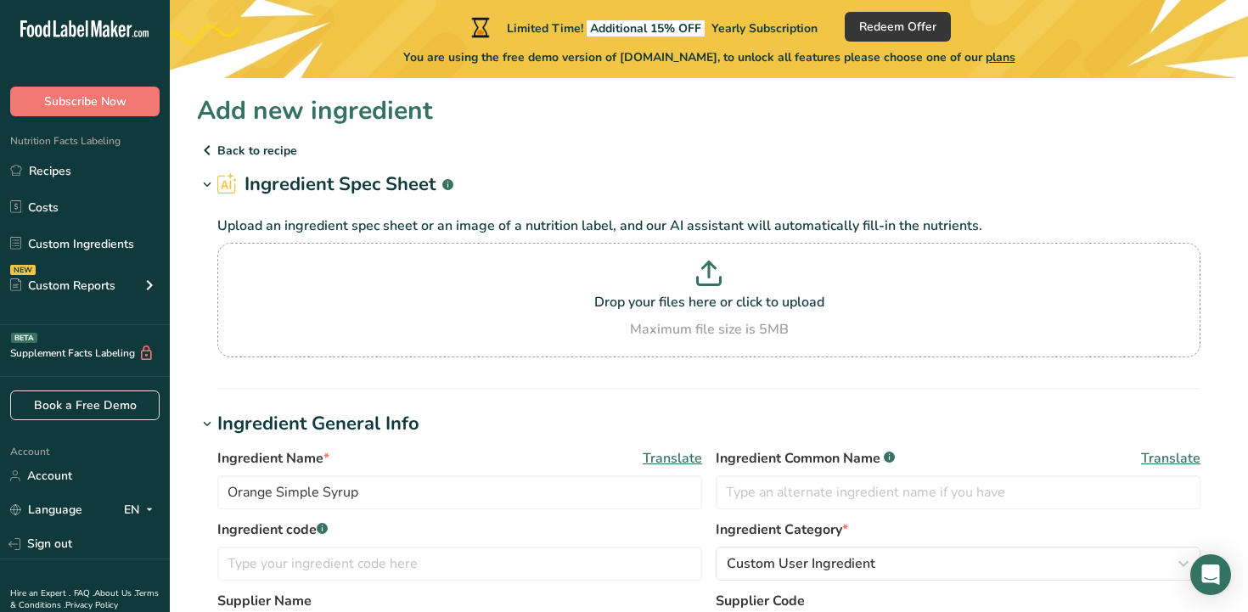
scroll to position [0, 0]
click at [213, 148] on icon at bounding box center [207, 150] width 20 height 31
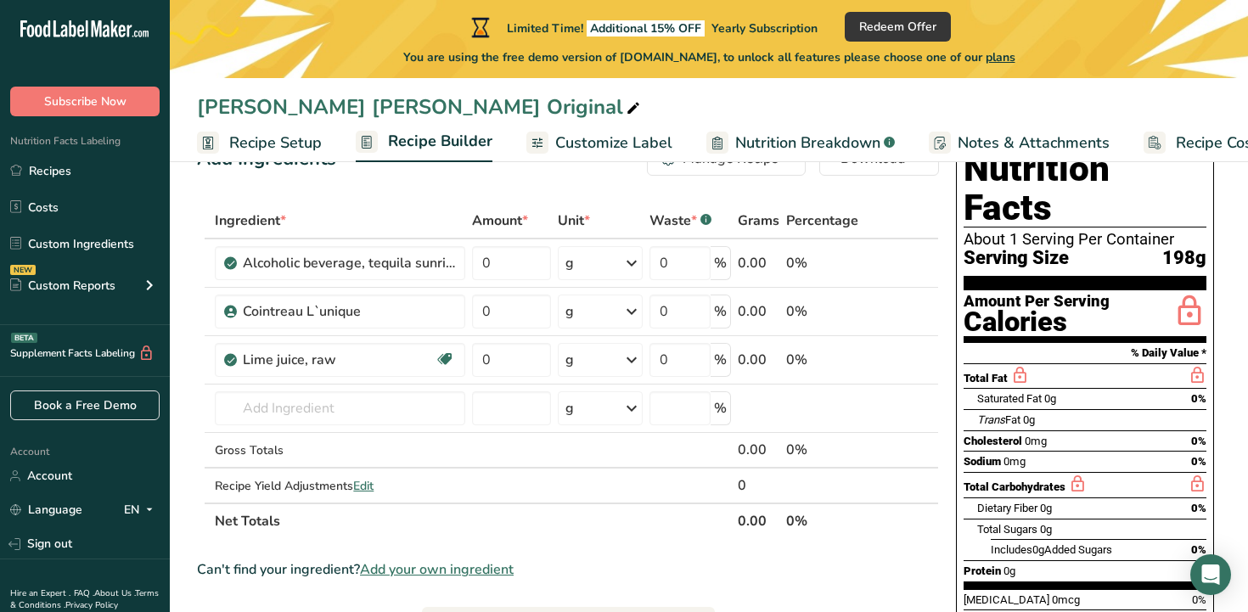
scroll to position [35, 0]
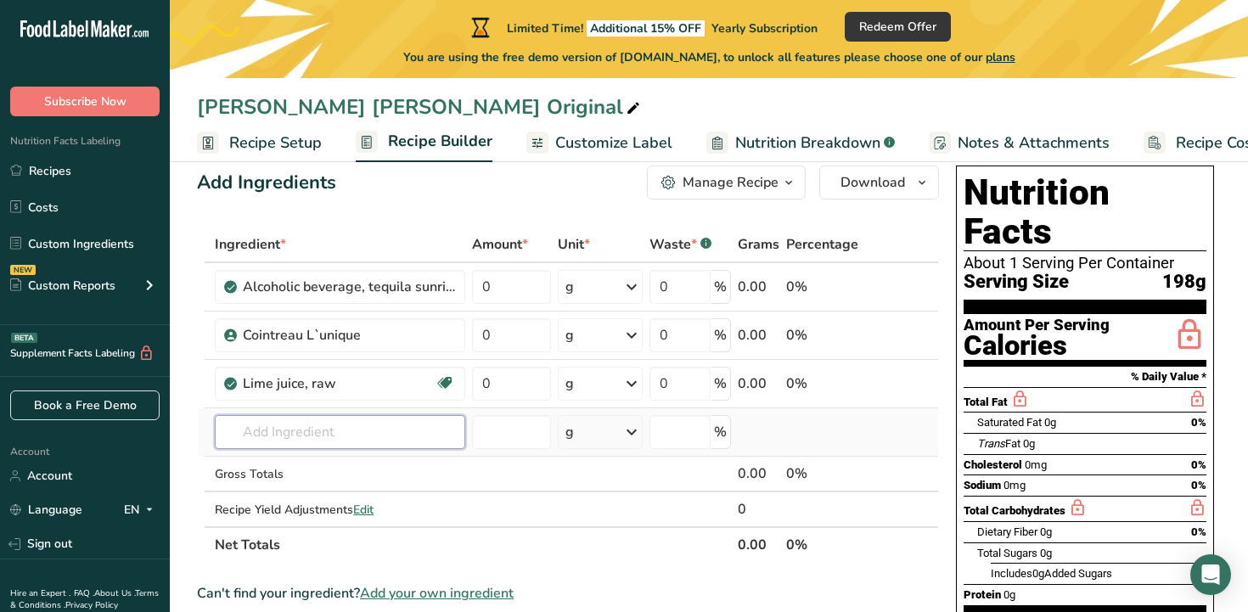
click at [404, 433] on input "text" at bounding box center [340, 432] width 250 height 34
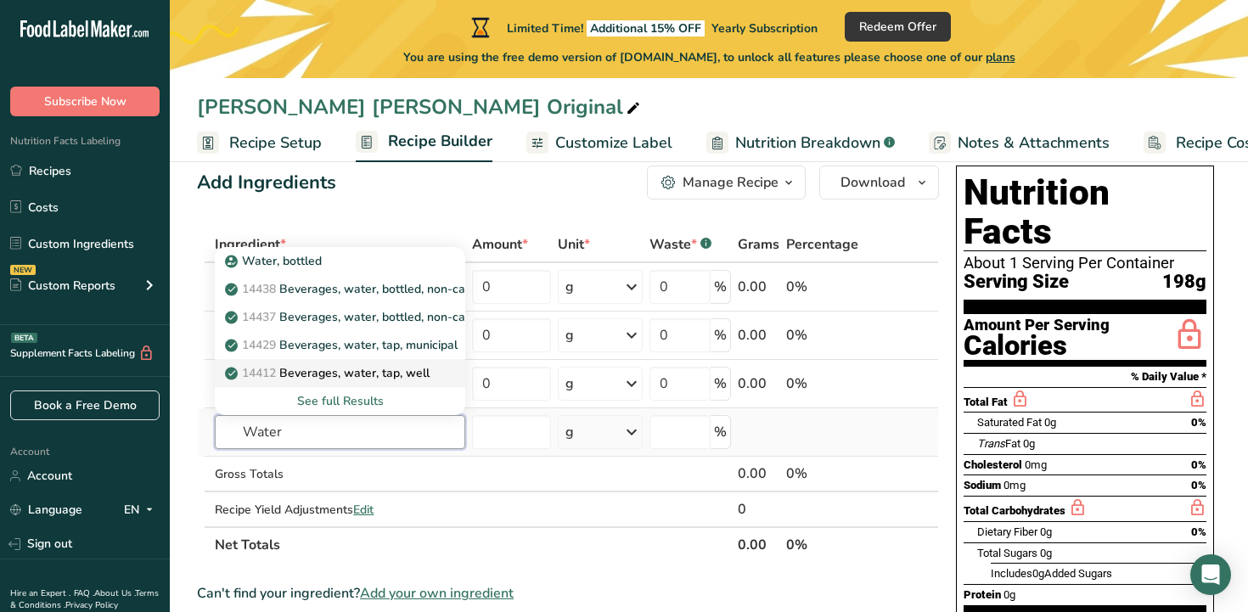
type input "Water"
click at [369, 382] on link "14412 [GEOGRAPHIC_DATA], water, tap, well" at bounding box center [340, 373] width 250 height 28
type input "Beverages, water, tap, well"
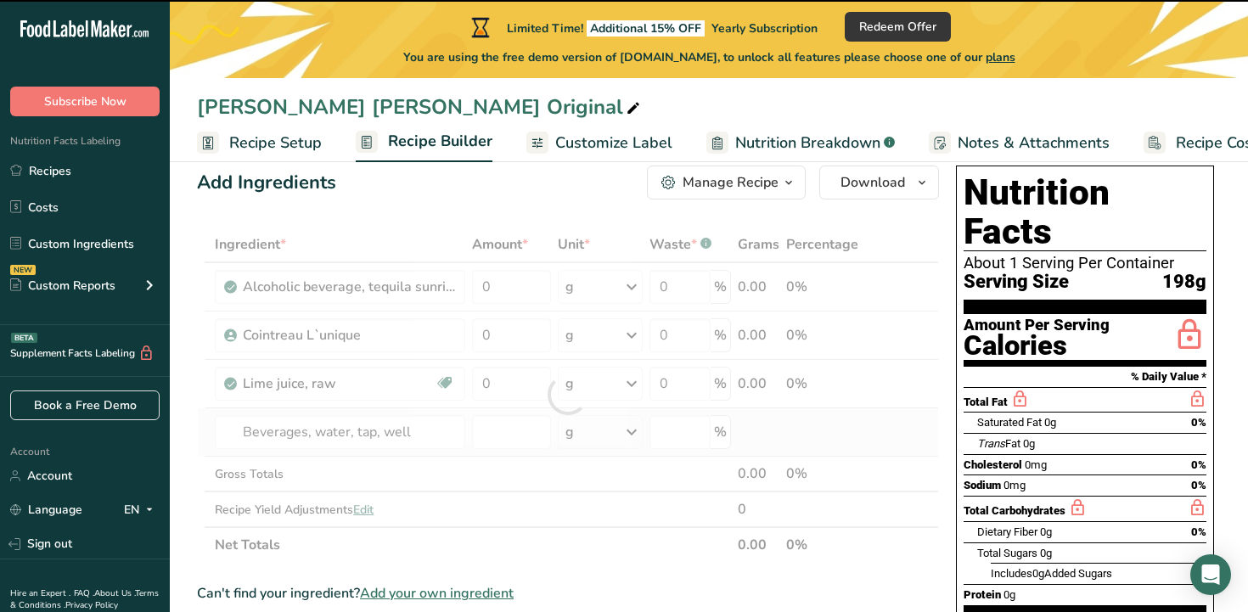
type input "0"
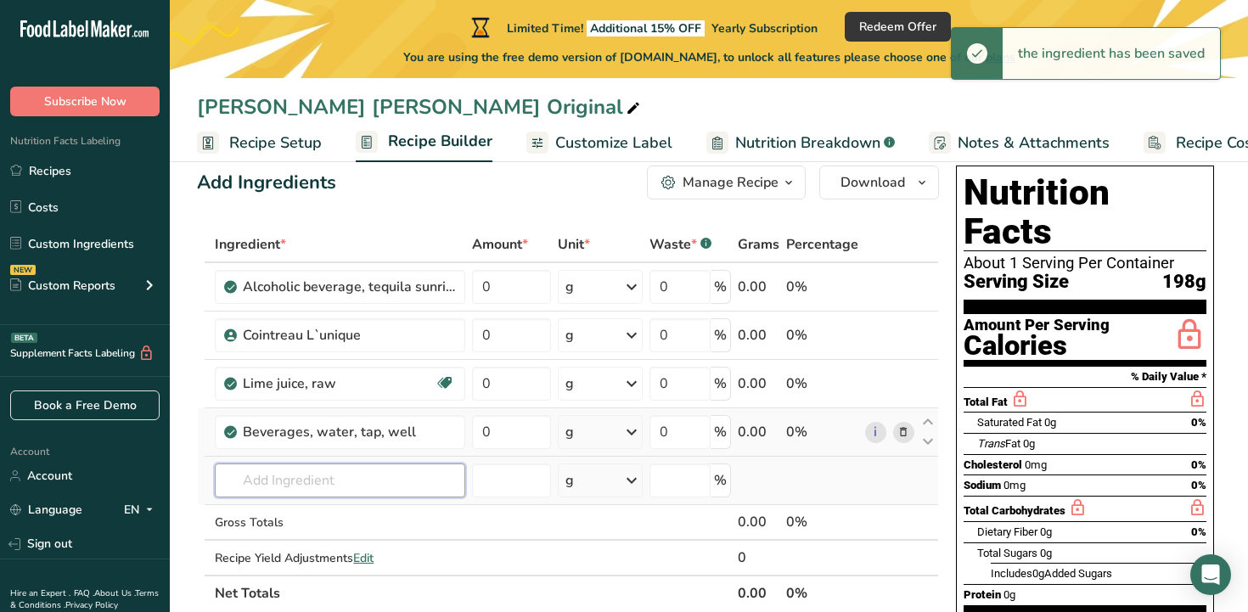
click at [329, 474] on input "text" at bounding box center [340, 481] width 250 height 34
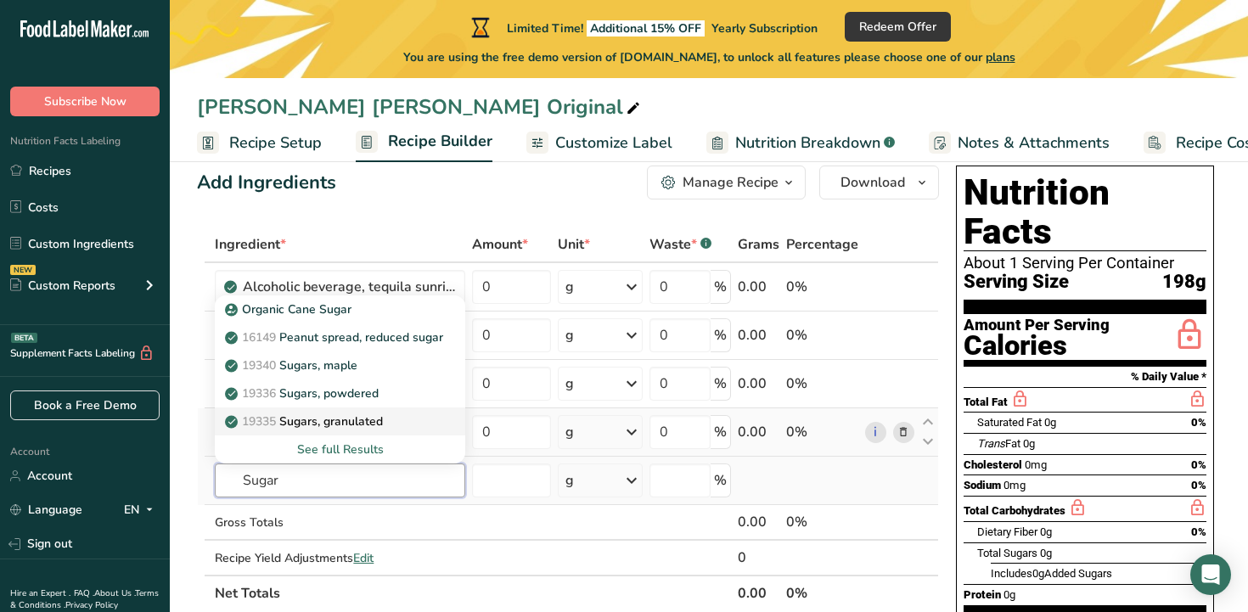
type input "Sugar"
click at [323, 423] on p "19335 [GEOGRAPHIC_DATA], granulated" at bounding box center [305, 422] width 155 height 18
type input "Sugars, granulated"
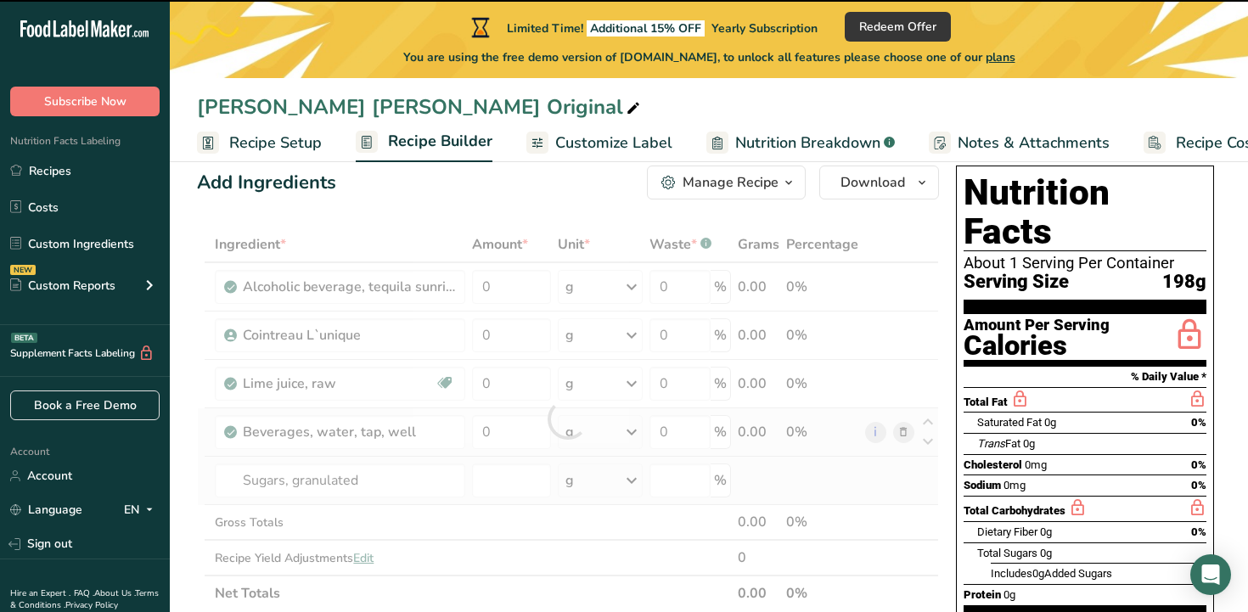
type input "0"
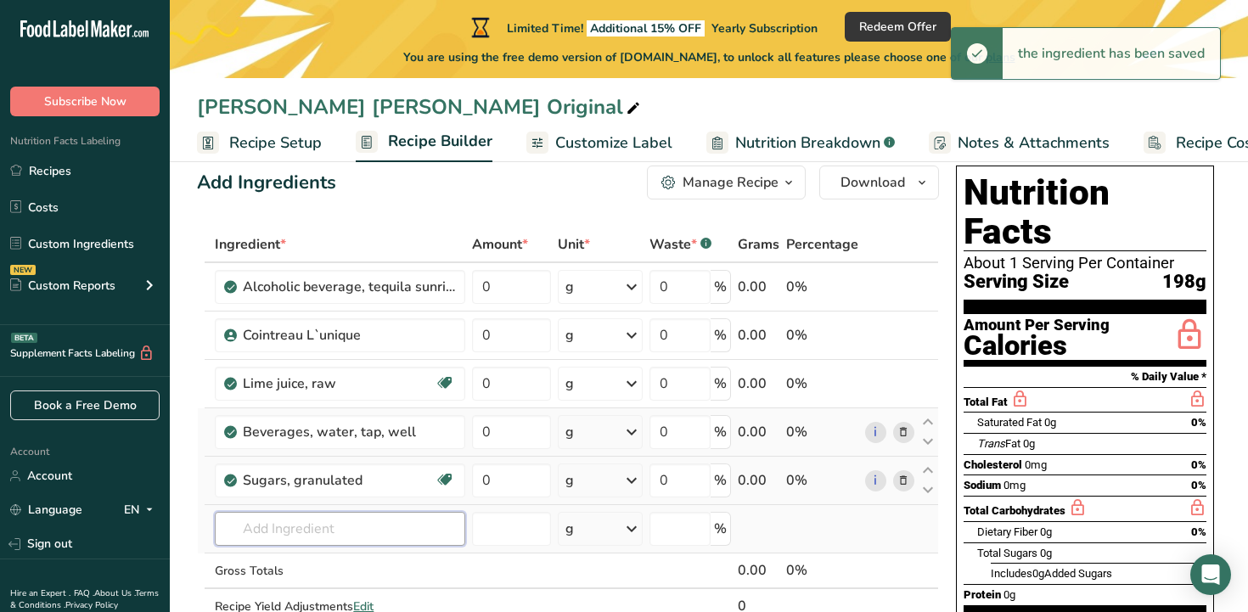
click at [368, 524] on input "text" at bounding box center [340, 529] width 250 height 34
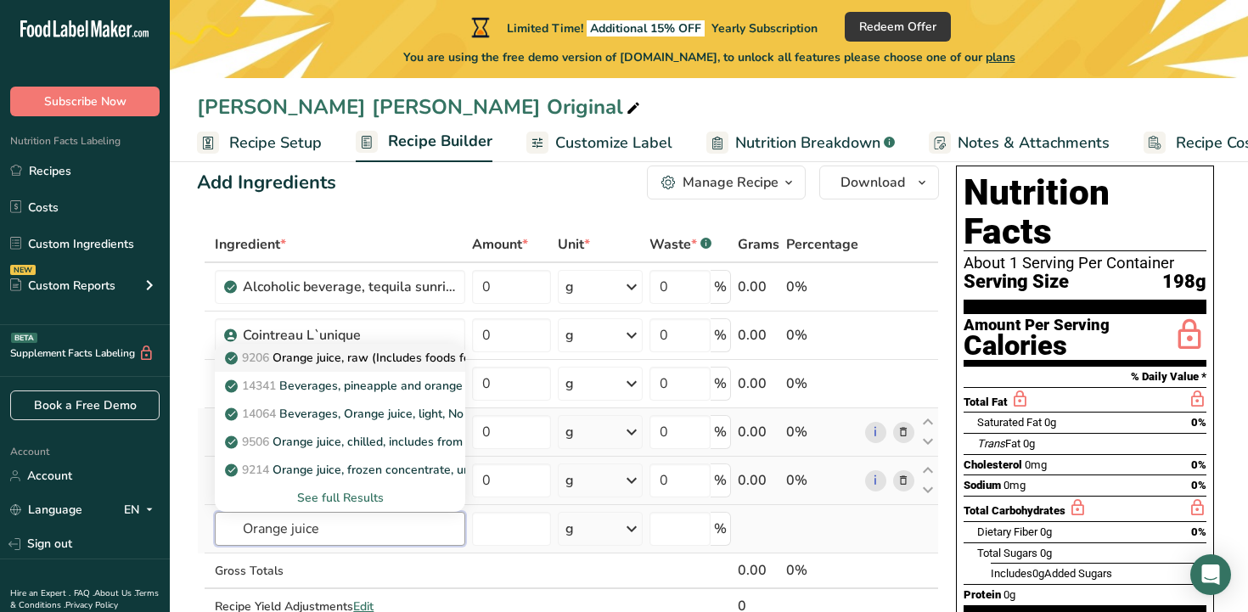
type input "Orange juice"
click at [381, 357] on p "9206 Orange juice, raw (Includes foods for USDA's Food Distribution Program)" at bounding box center [449, 358] width 443 height 18
type input "Orange juice, raw (Includes foods for USDA's Food Distribution Program)"
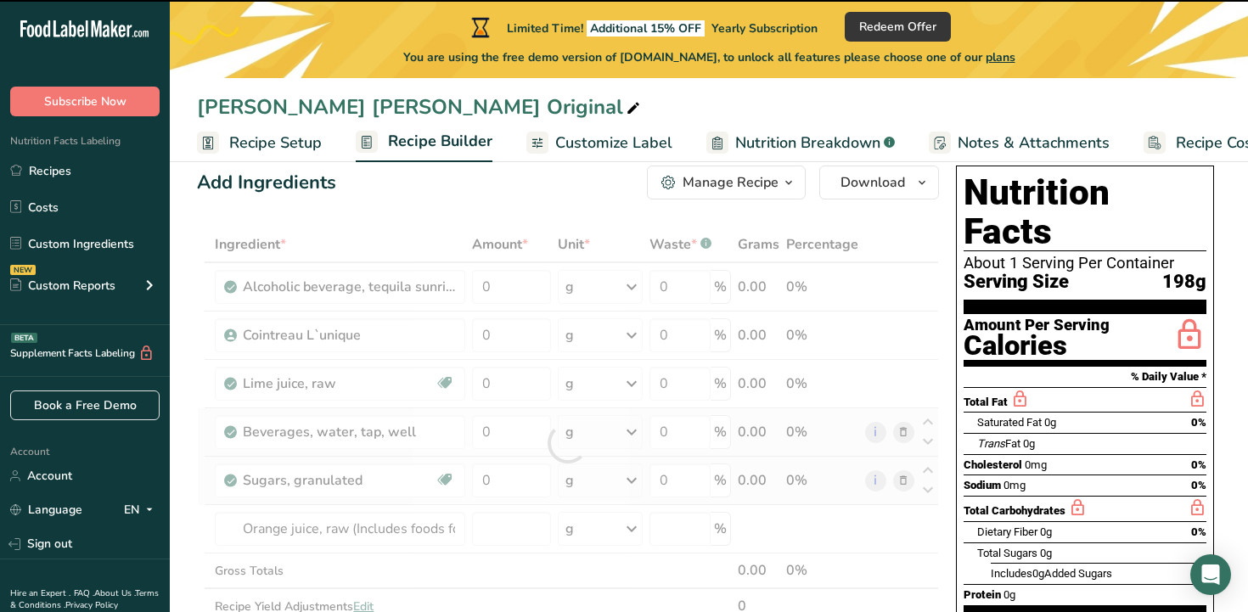
type input "0"
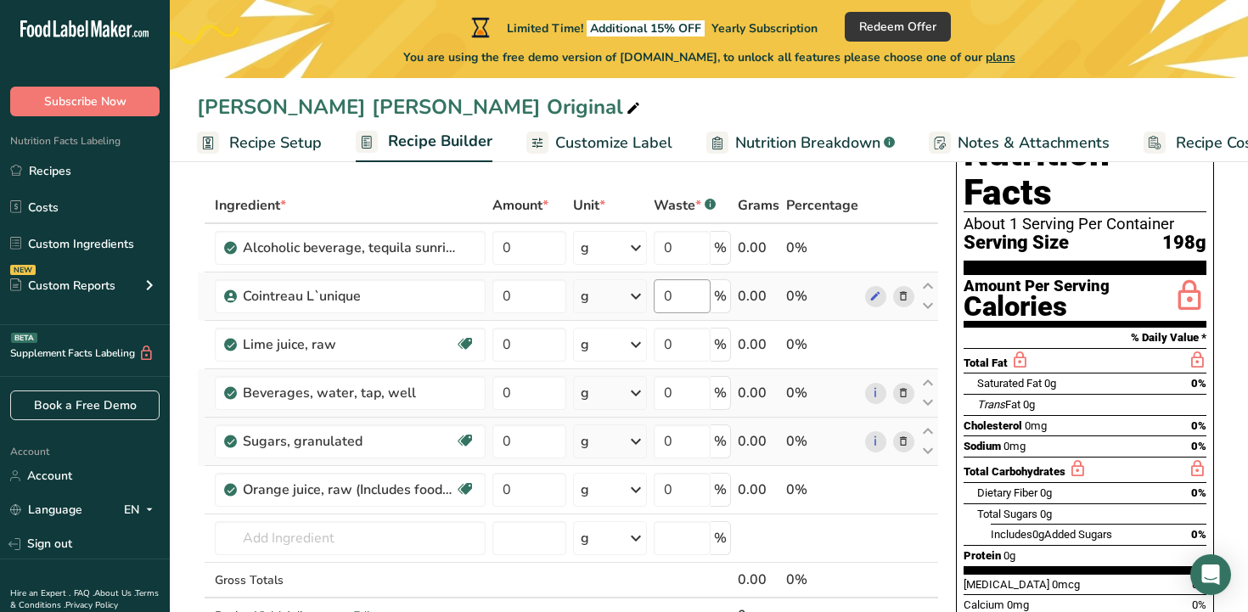
scroll to position [67, 0]
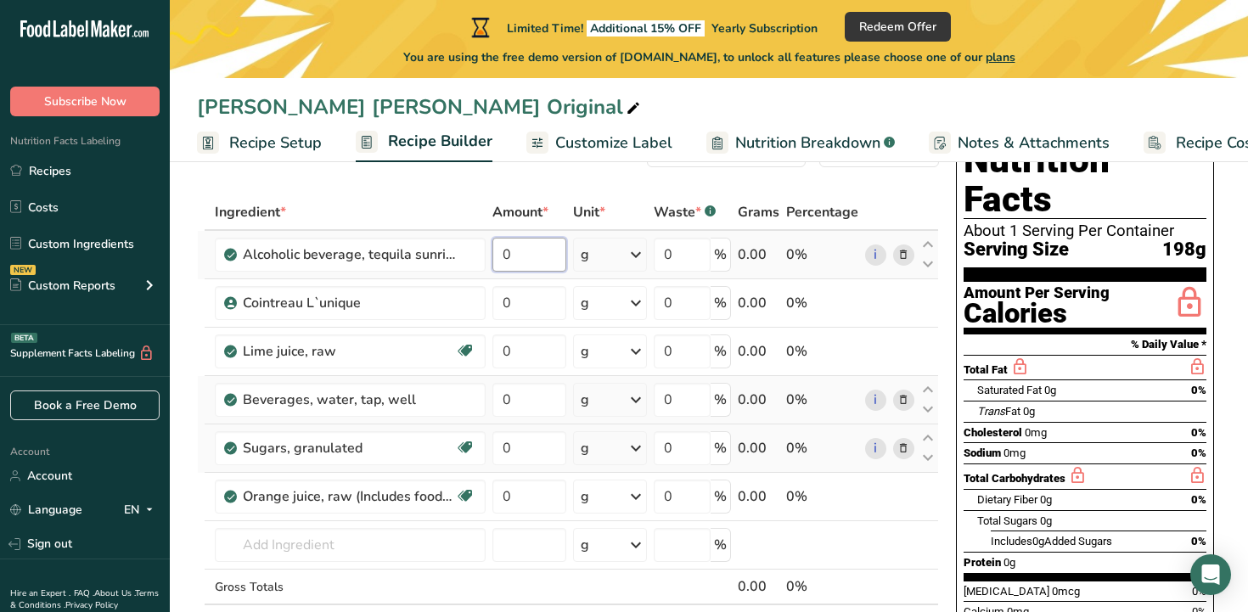
click at [544, 253] on input "0" at bounding box center [528, 255] width 73 height 34
click at [610, 261] on div "Ingredient * Amount * Unit * Waste * .a-a{fill:#347362;}.b-a{fill:#fff;} Grams …" at bounding box center [568, 434] width 742 height 481
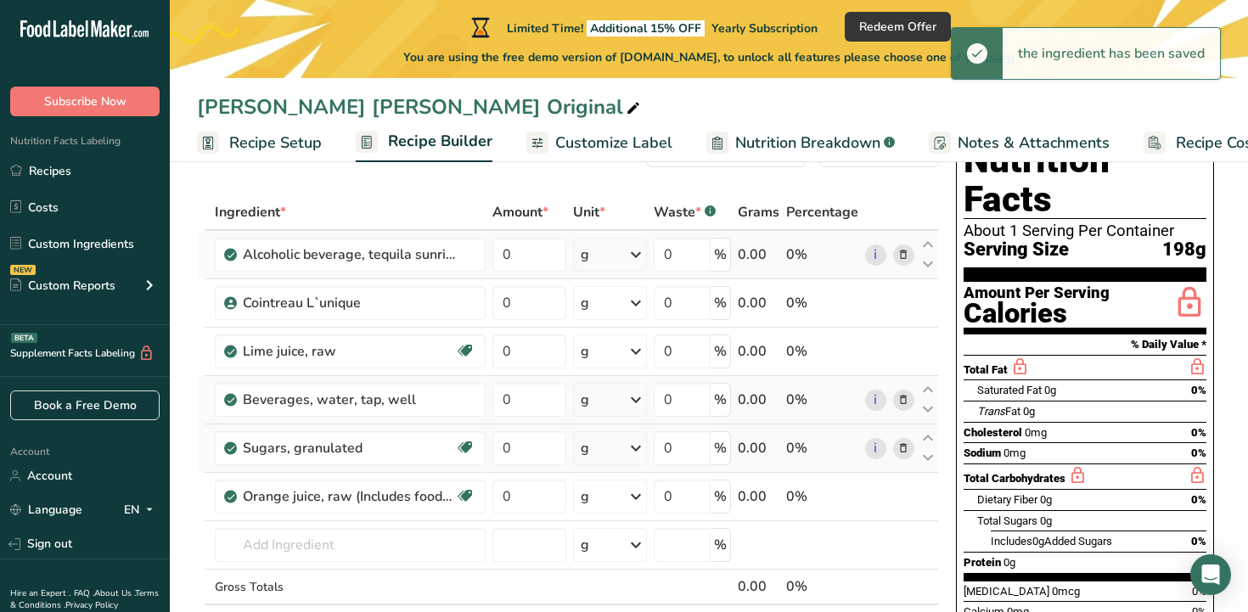
click at [610, 261] on div "g" at bounding box center [610, 255] width 75 height 34
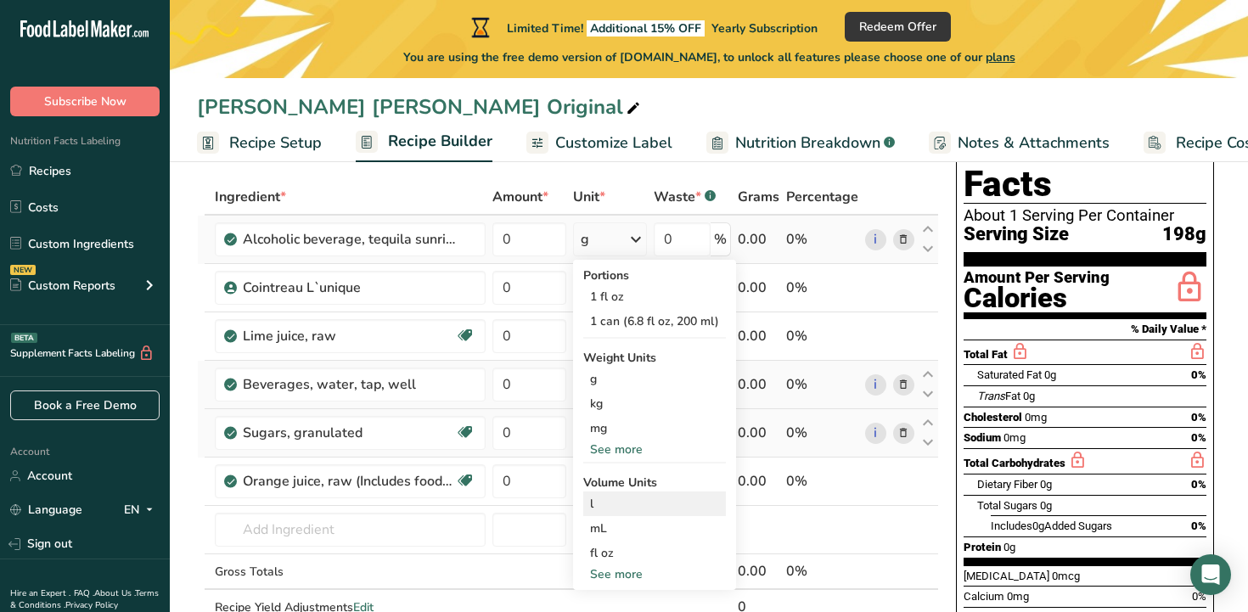
scroll to position [93, 0]
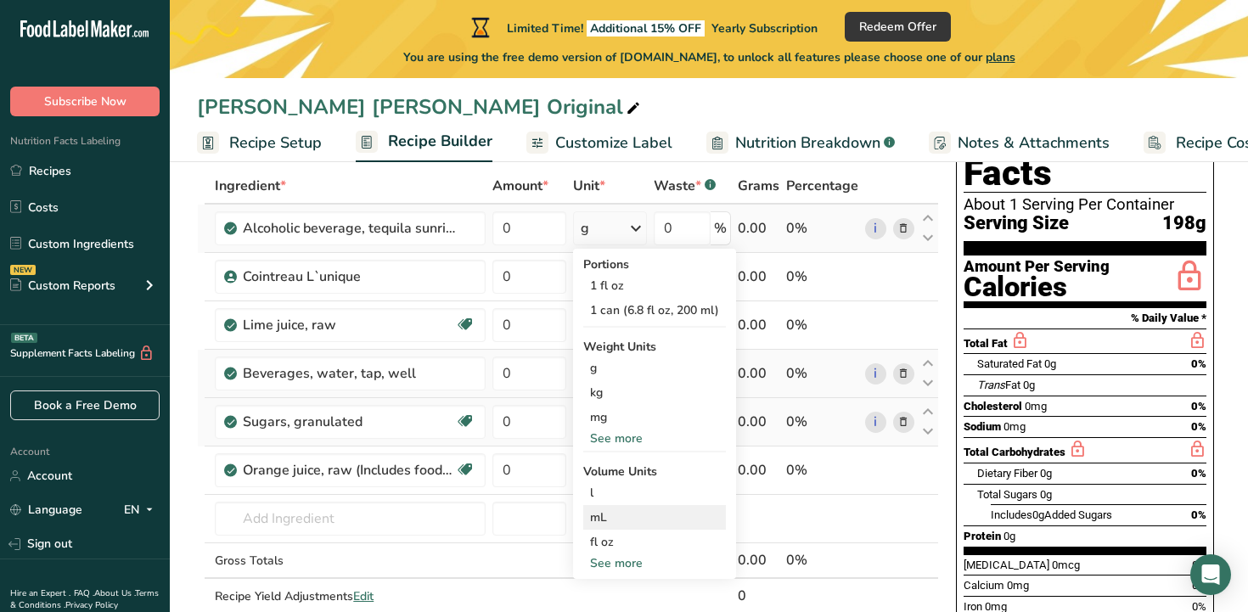
click at [610, 519] on div "mL" at bounding box center [654, 517] width 129 height 18
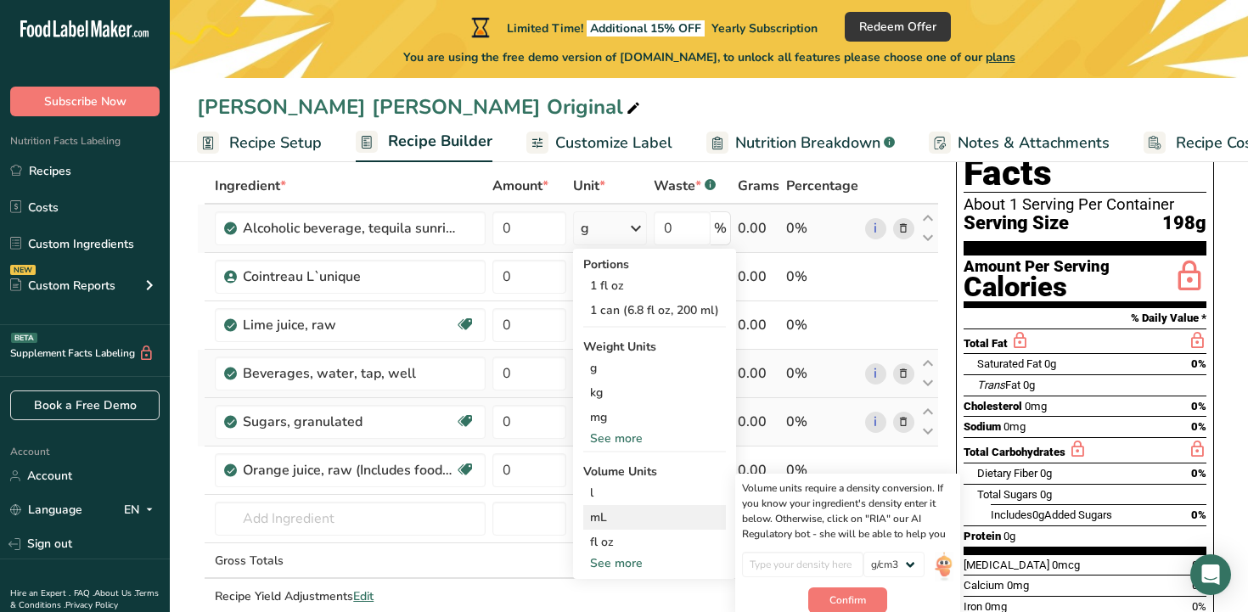
click at [597, 514] on div "mL" at bounding box center [654, 517] width 129 height 18
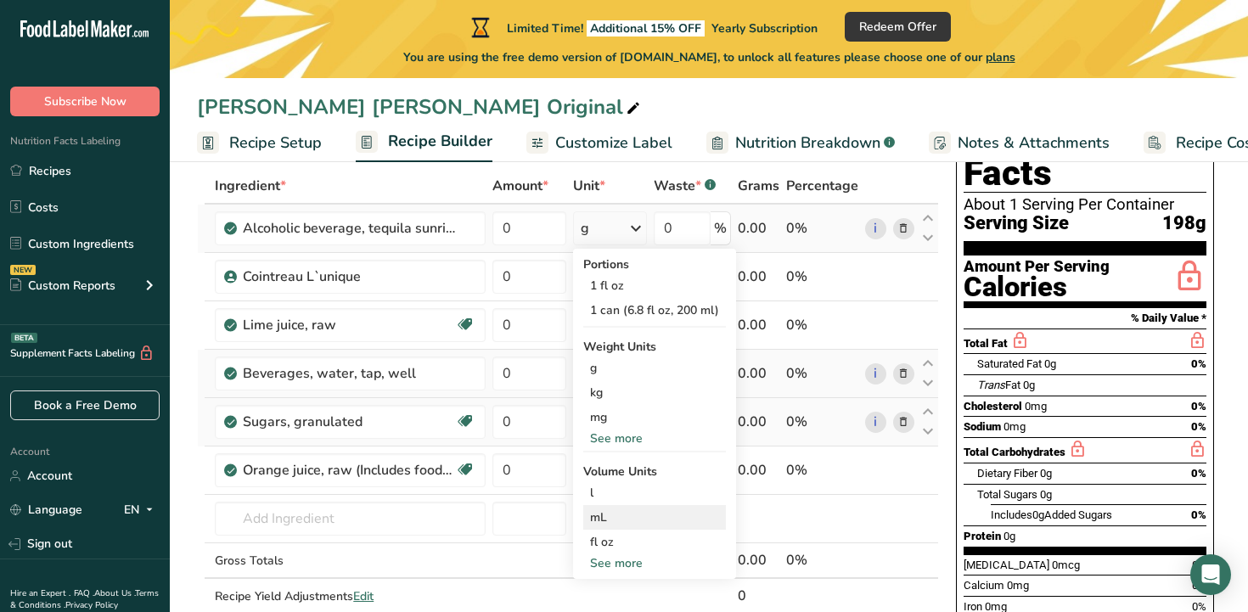
click at [598, 520] on div "mL" at bounding box center [654, 517] width 129 height 18
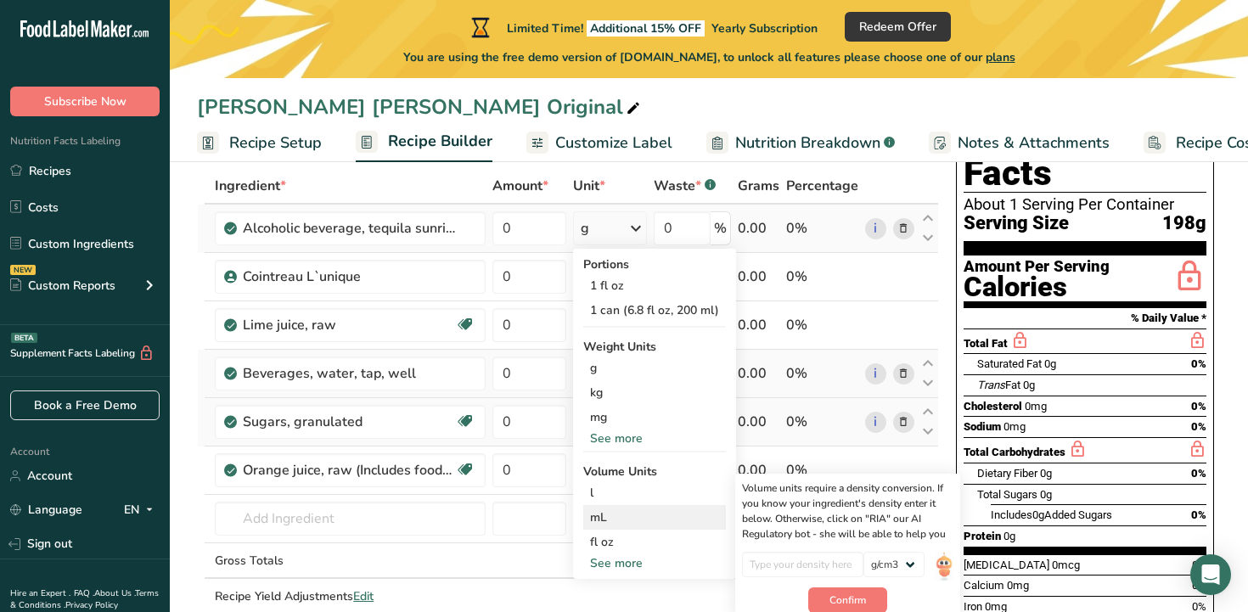
click at [598, 520] on div "mL" at bounding box center [654, 517] width 129 height 18
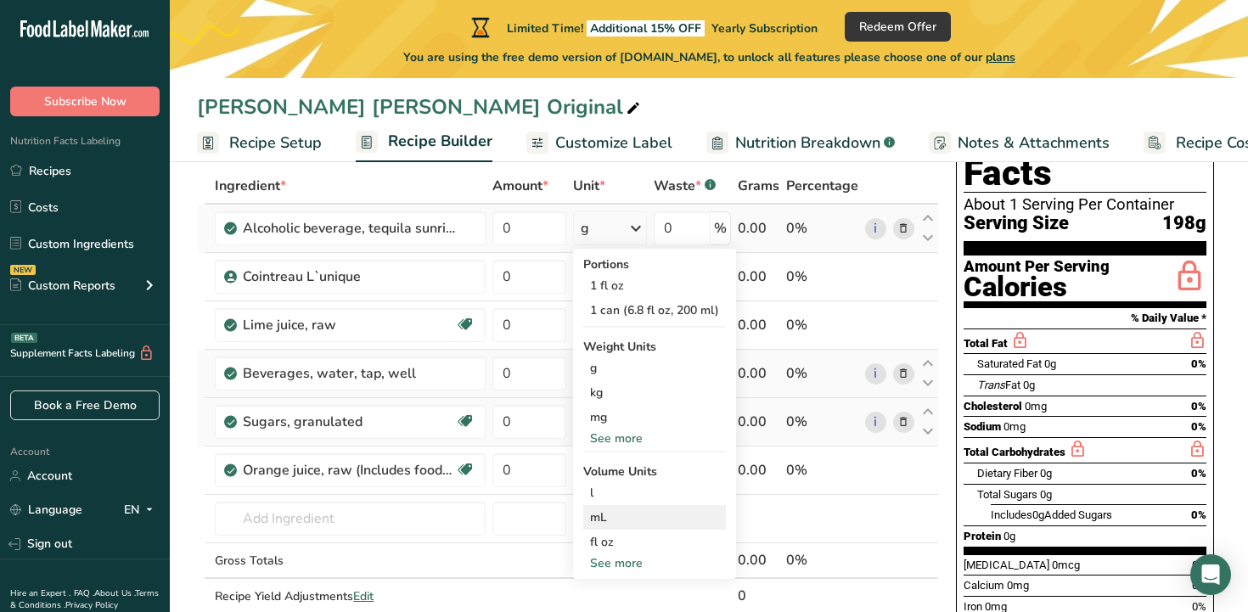
click at [598, 520] on div "mL" at bounding box center [654, 517] width 129 height 18
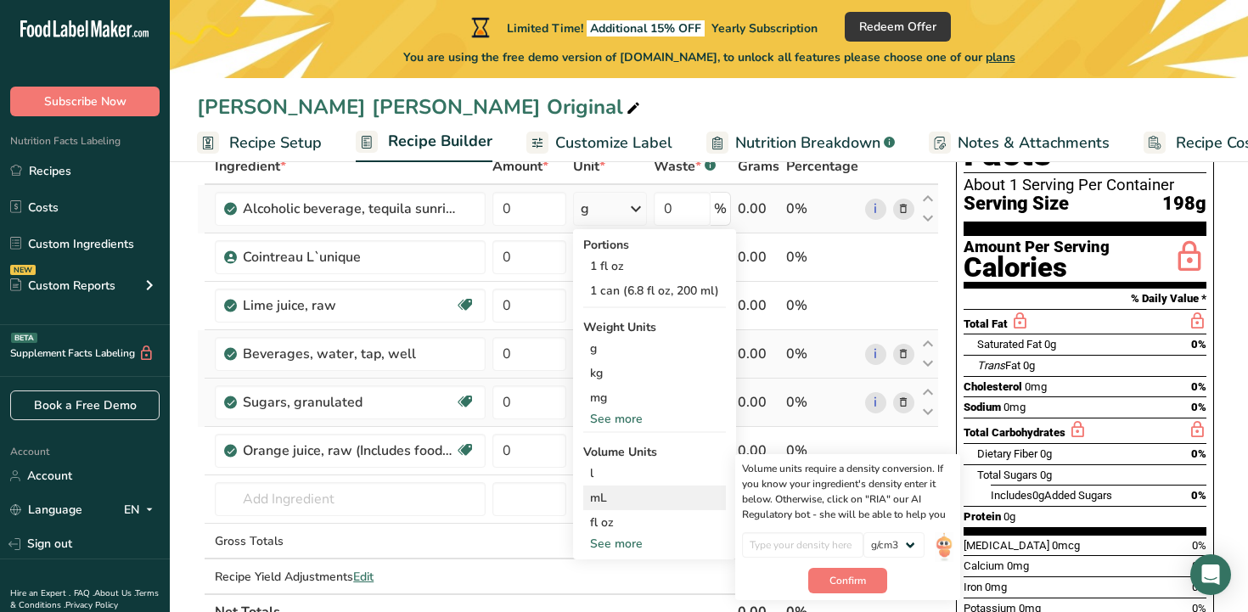
scroll to position [115, 0]
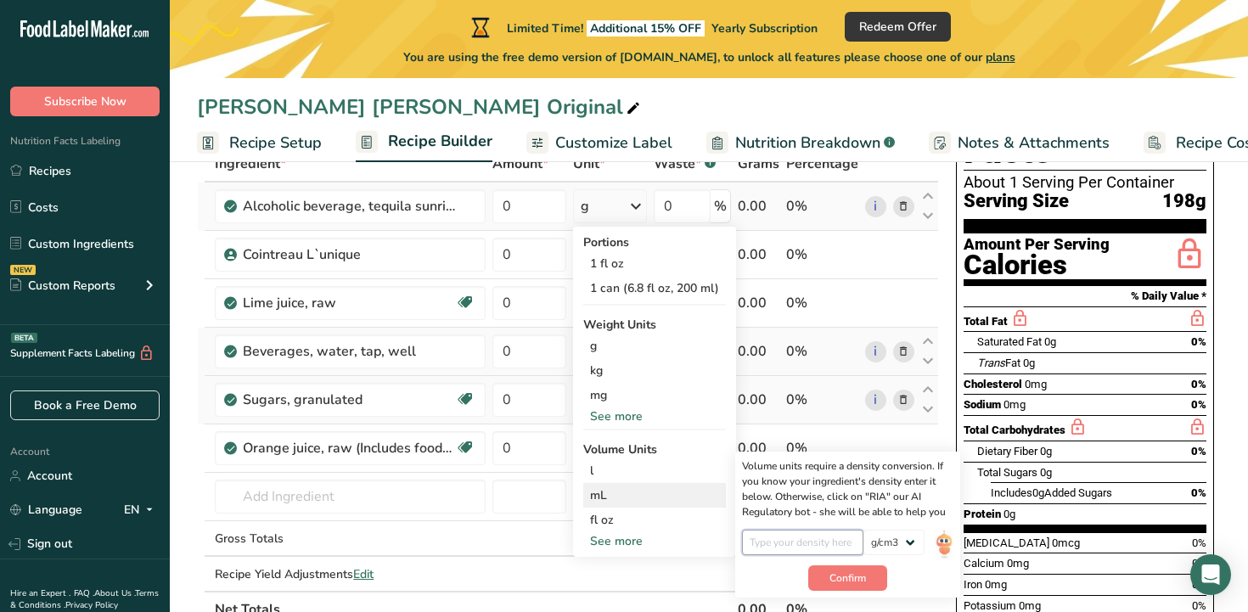
click at [794, 541] on input "number" at bounding box center [802, 542] width 121 height 25
paste input "0.812"
type input "0.812"
click at [846, 576] on span "Confirm" at bounding box center [847, 577] width 37 height 15
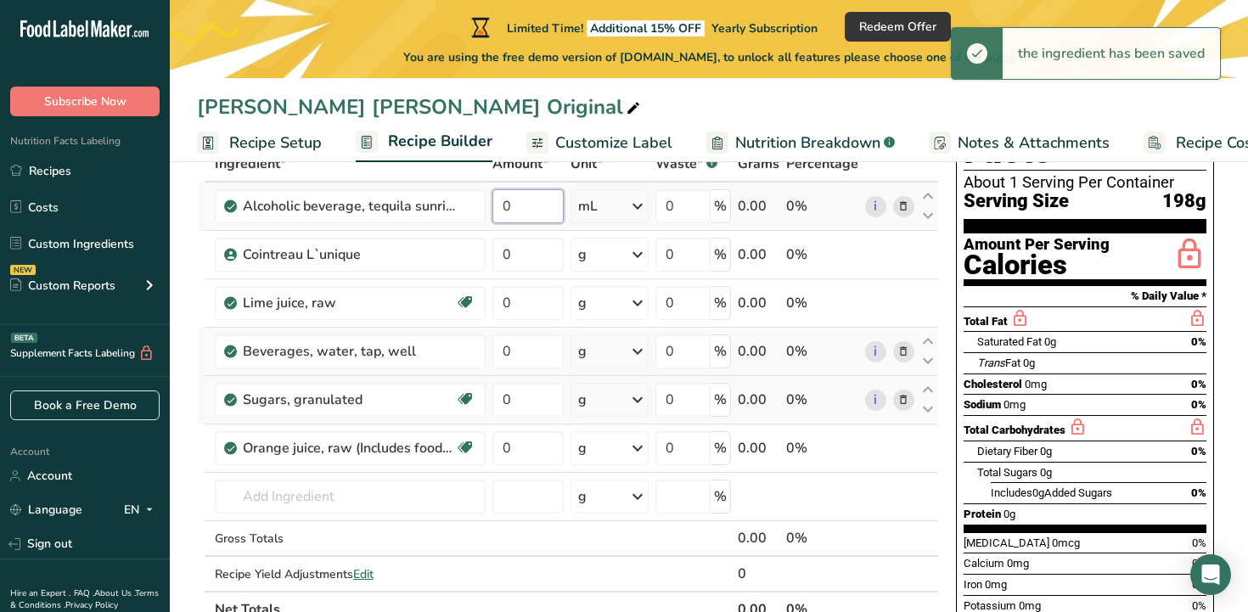
click at [512, 208] on input "0" at bounding box center [527, 206] width 71 height 34
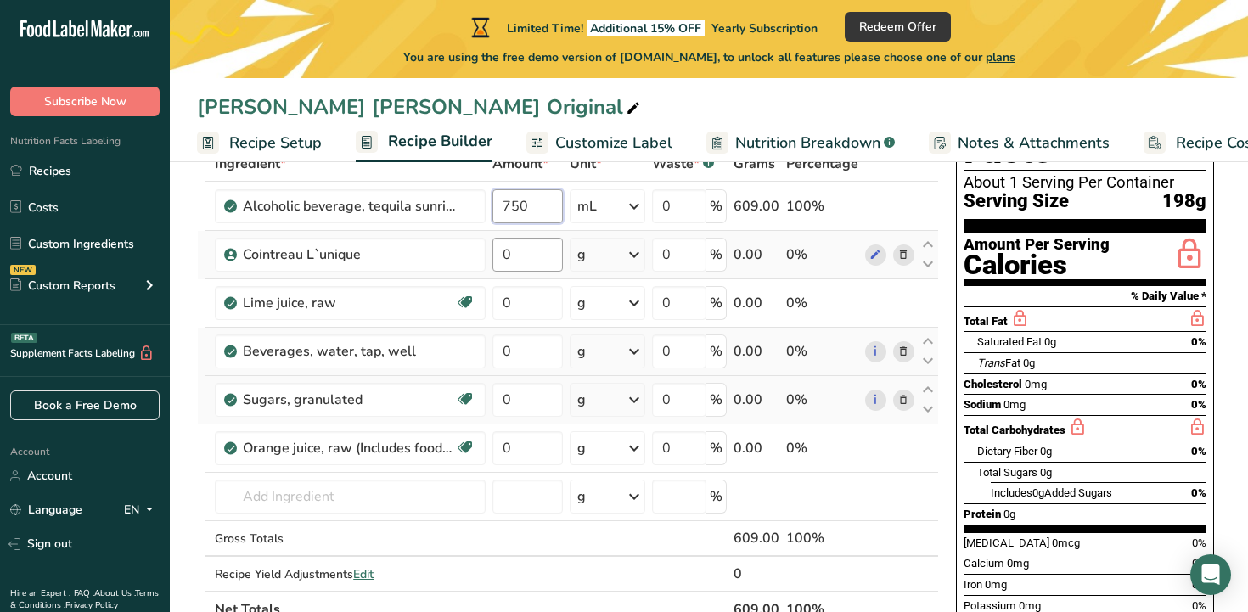
type input "750"
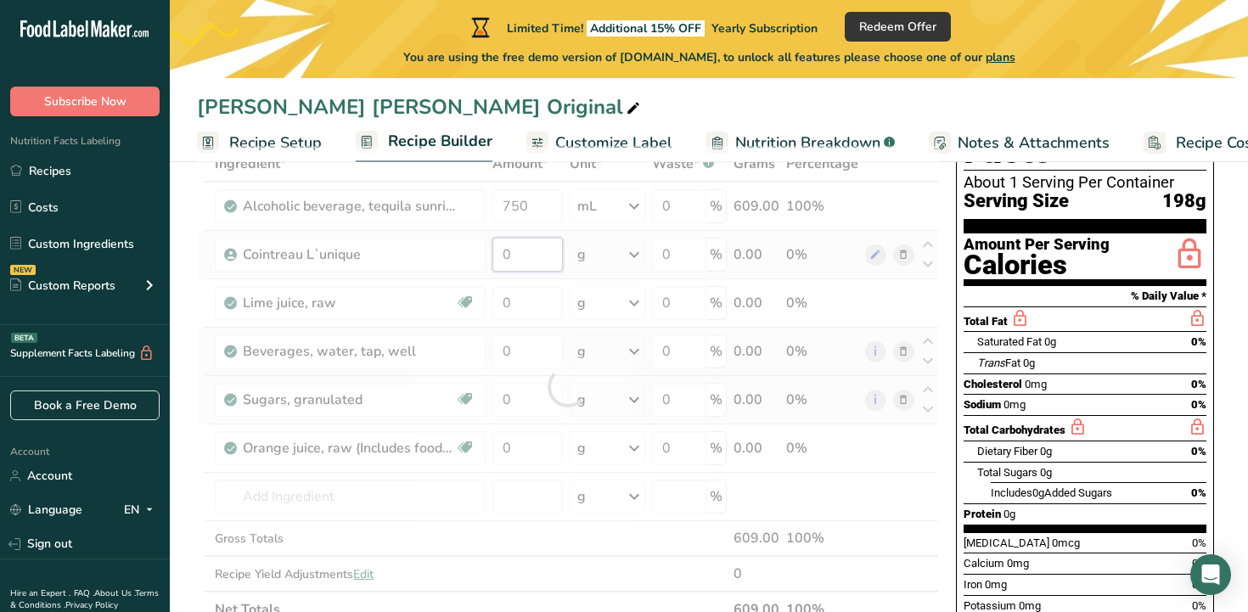
click at [523, 249] on div "Ingredient * Amount * Unit * Waste * .a-a{fill:#347362;}.b-a{fill:#fff;} Grams …" at bounding box center [568, 386] width 742 height 481
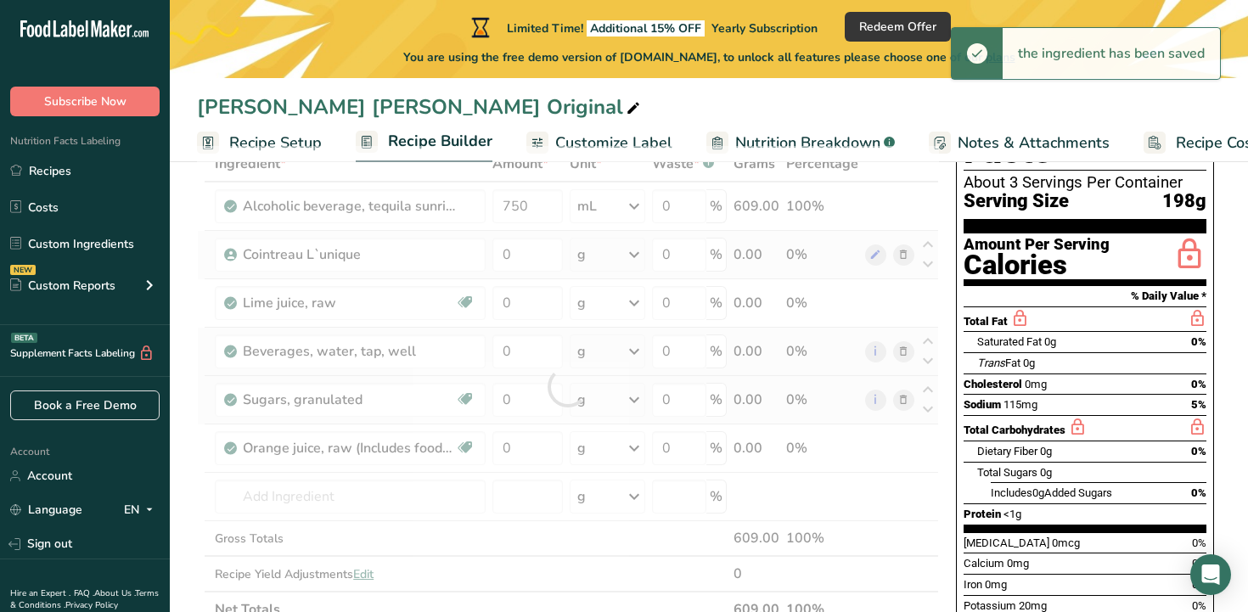
click at [608, 254] on div "Ingredient * Amount * Unit * Waste * .a-a{fill:#347362;}.b-a{fill:#fff;} Grams …" at bounding box center [568, 386] width 742 height 481
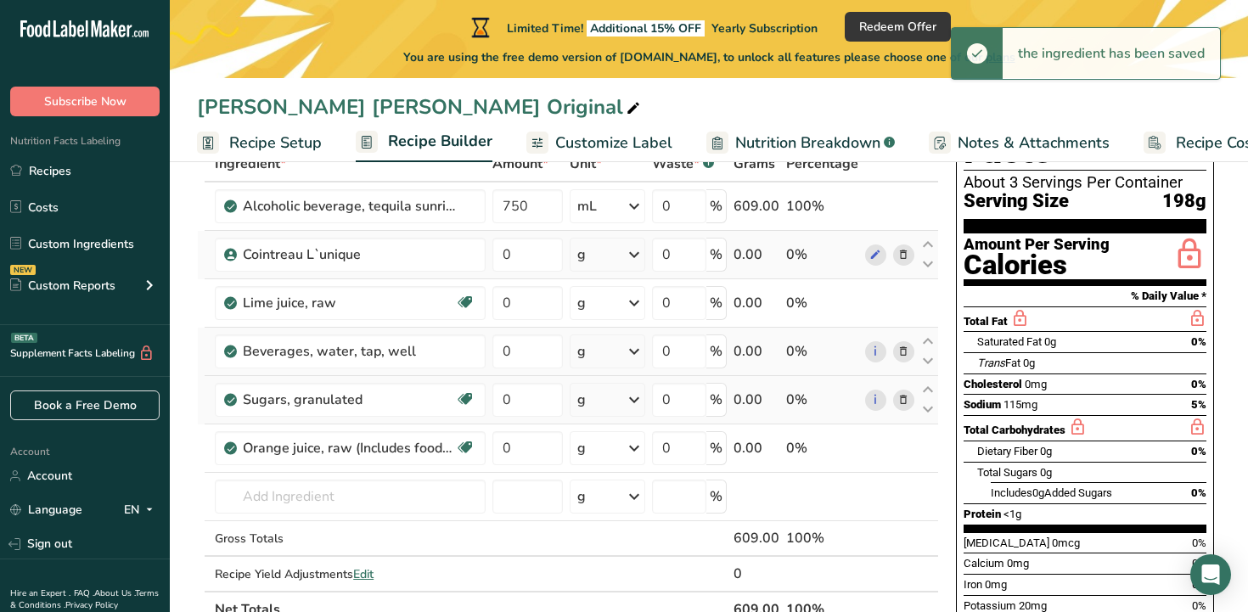
click at [638, 251] on icon at bounding box center [634, 254] width 20 height 31
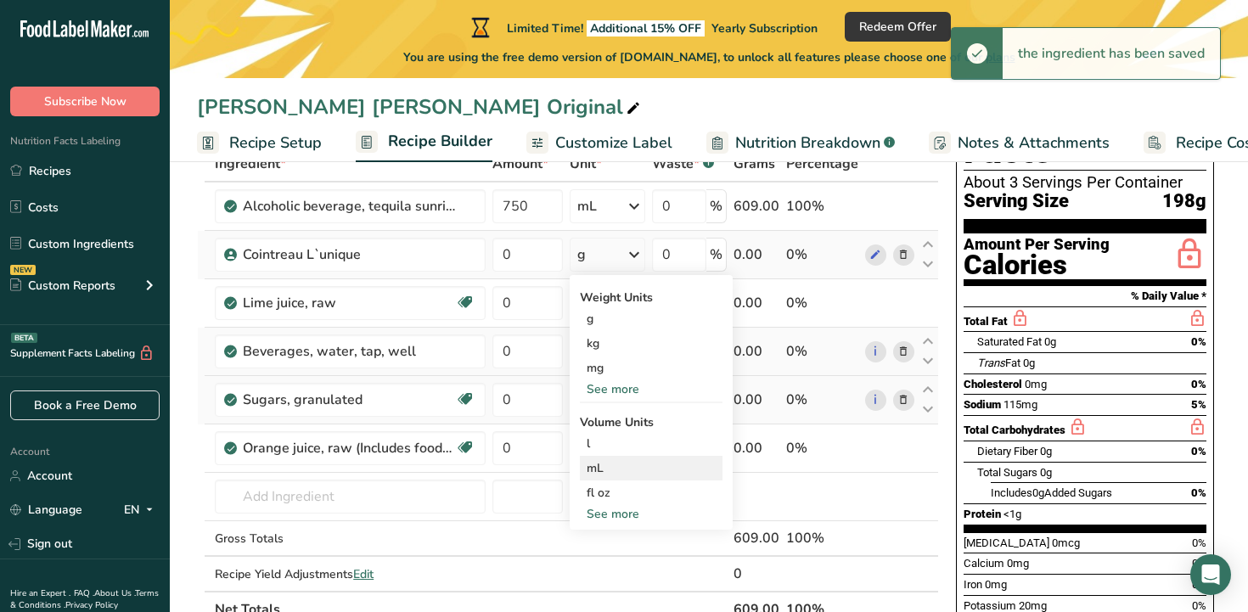
click at [604, 467] on div "mL" at bounding box center [651, 468] width 129 height 18
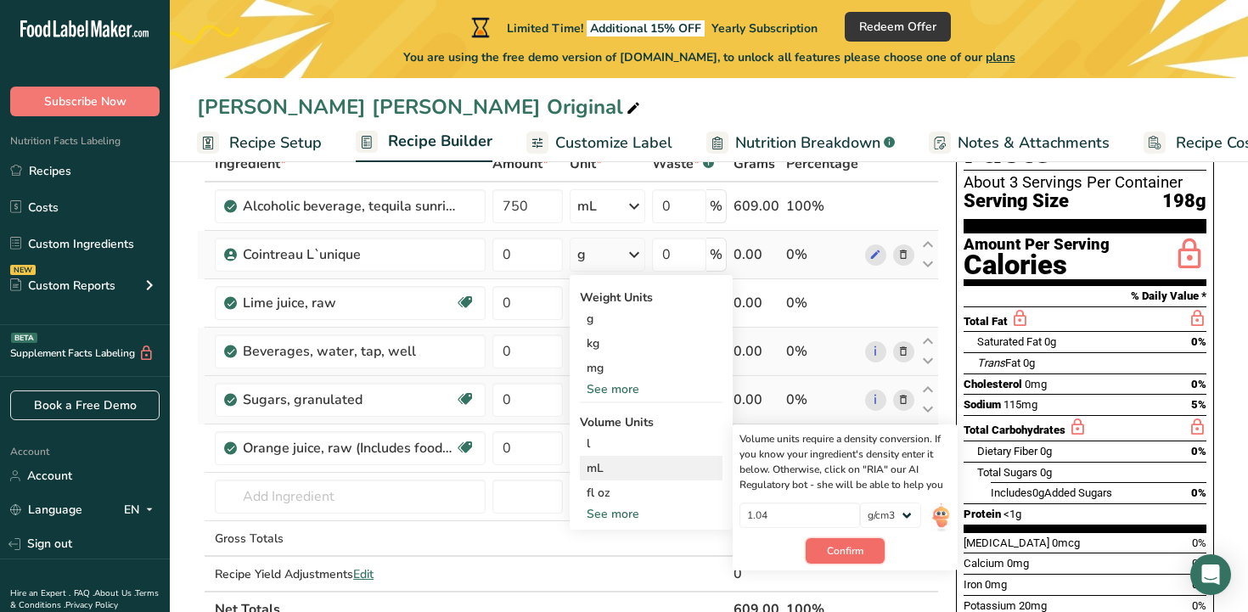
click at [832, 553] on span "Confirm" at bounding box center [845, 550] width 37 height 15
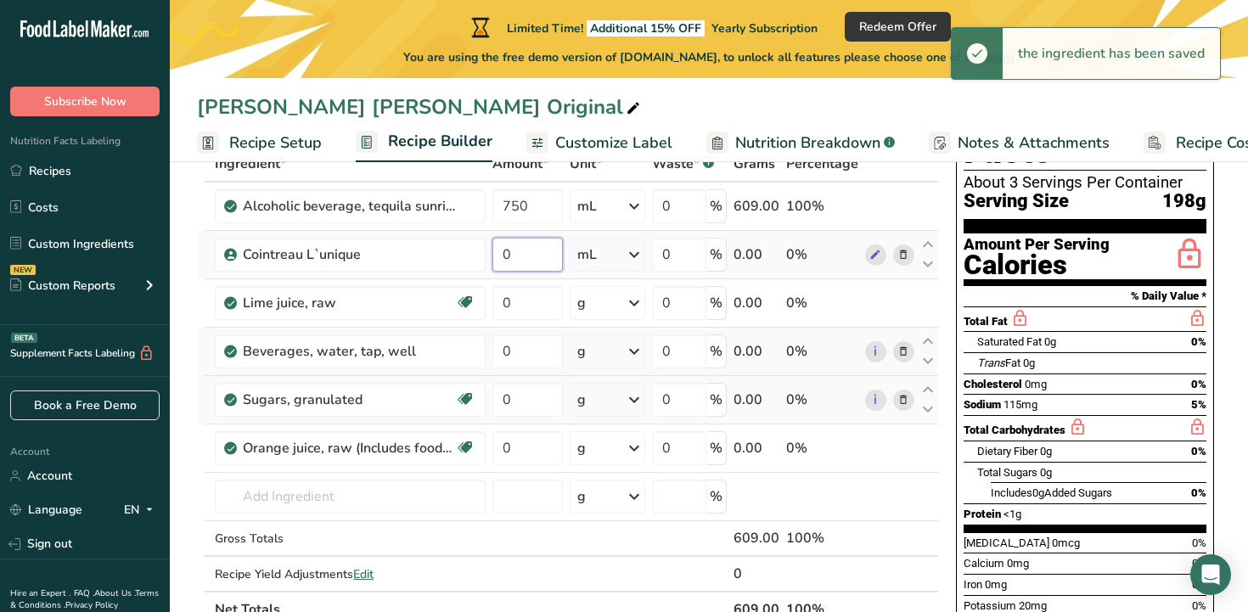
click at [520, 252] on input "0" at bounding box center [527, 255] width 70 height 34
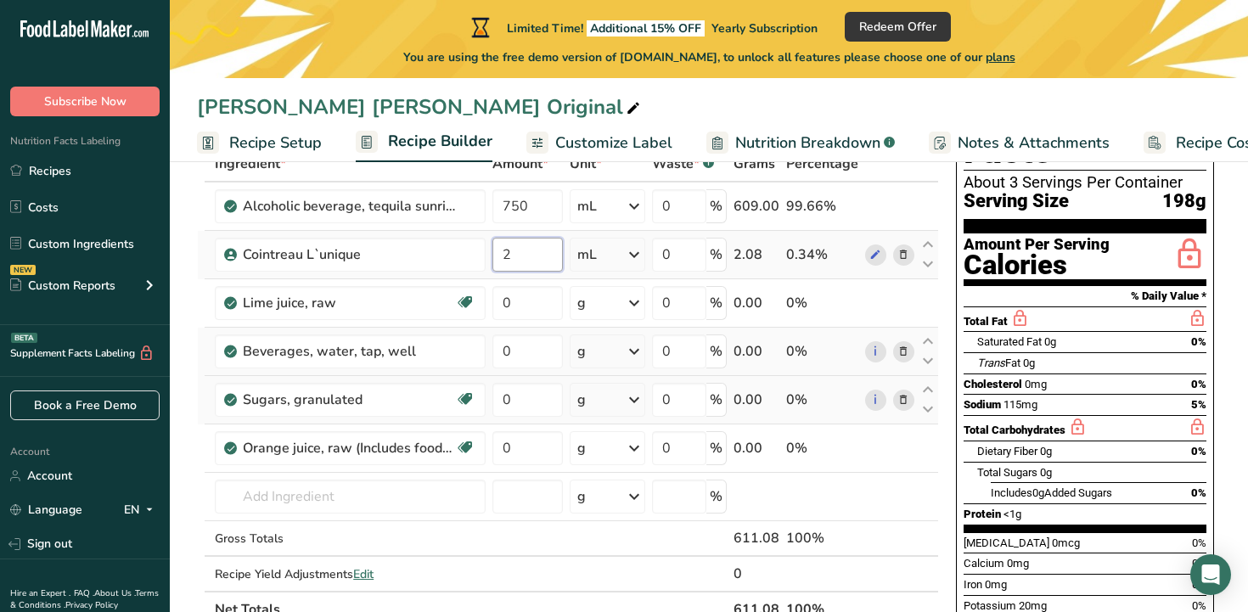
type input "2"
click at [587, 263] on div "Ingredient * Amount * Unit * Waste * .a-a{fill:#347362;}.b-a{fill:#fff;} Grams …" at bounding box center [568, 386] width 742 height 481
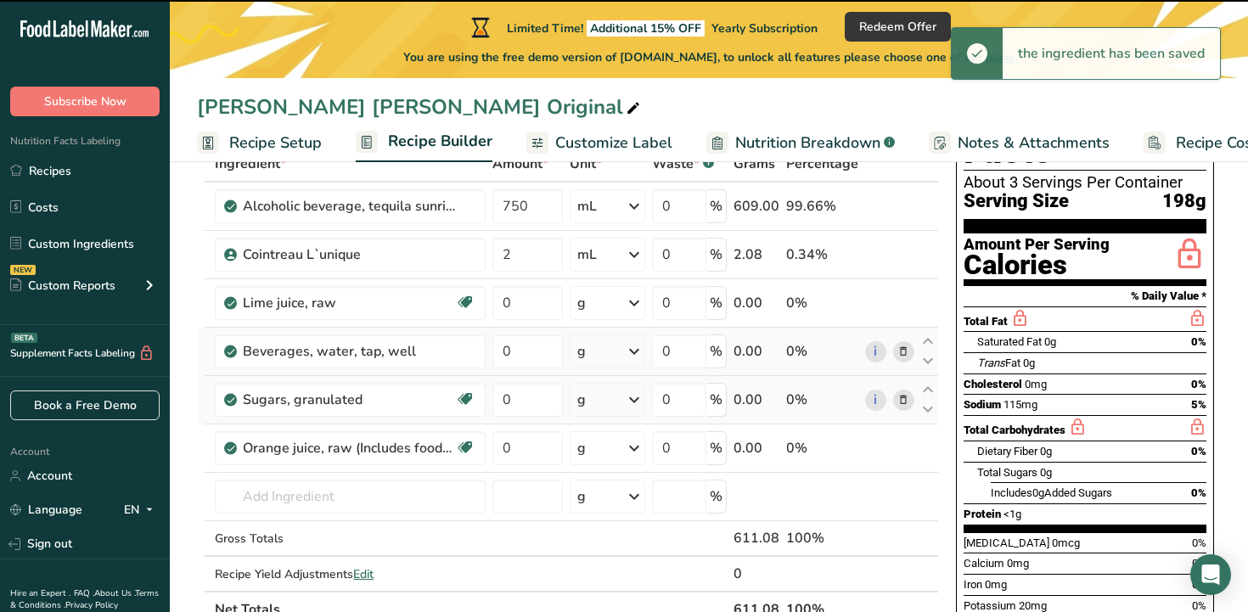
click at [638, 257] on icon at bounding box center [634, 254] width 20 height 31
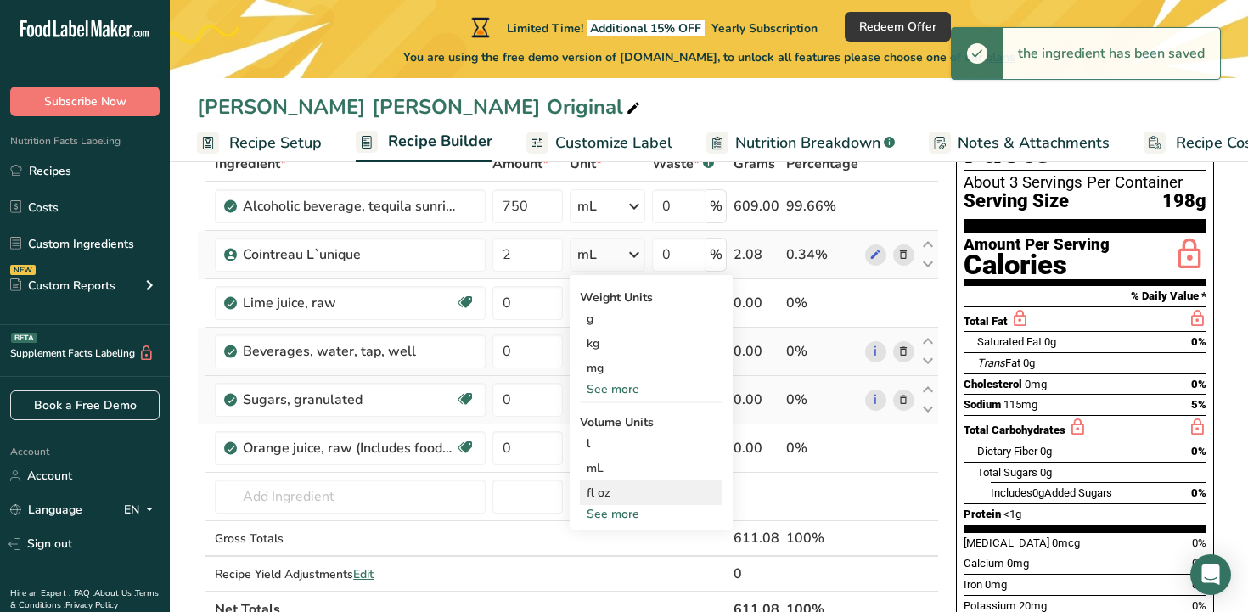
click at [615, 497] on div "fl oz" at bounding box center [651, 493] width 129 height 18
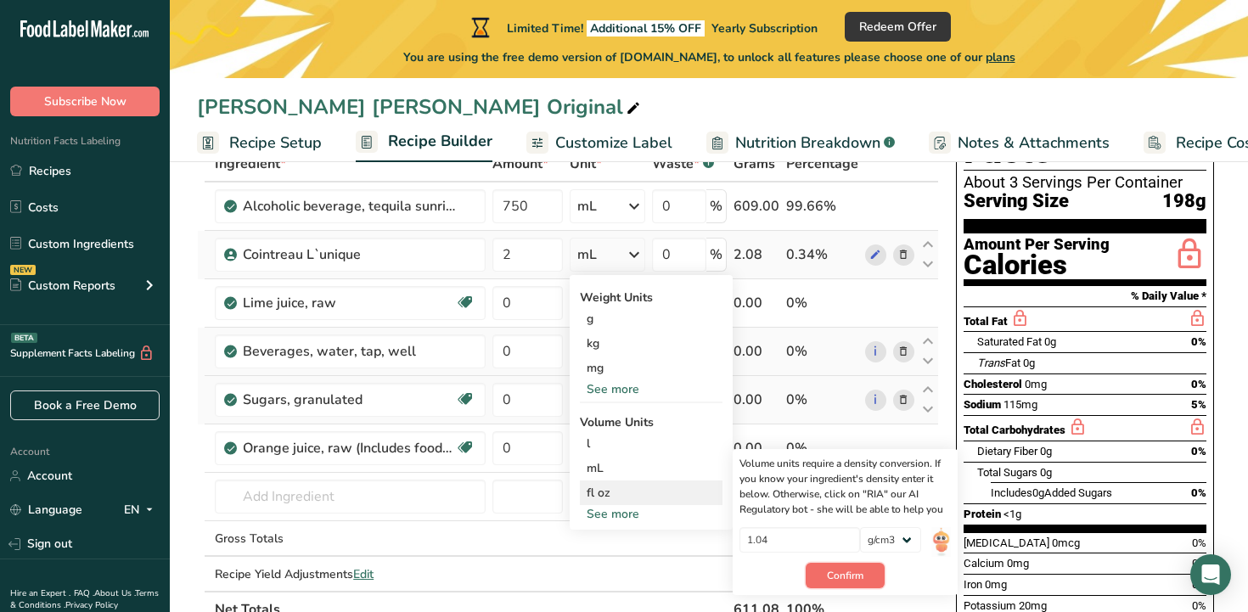
click at [829, 580] on span "Confirm" at bounding box center [845, 575] width 37 height 15
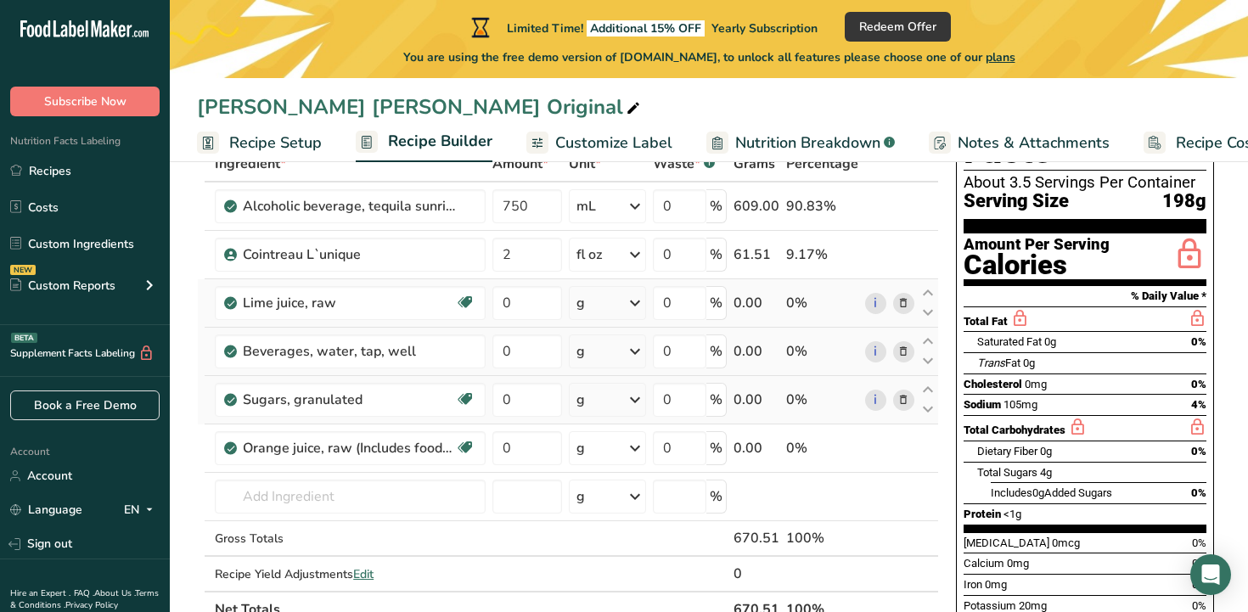
click at [600, 314] on div "g" at bounding box center [608, 303] width 78 height 34
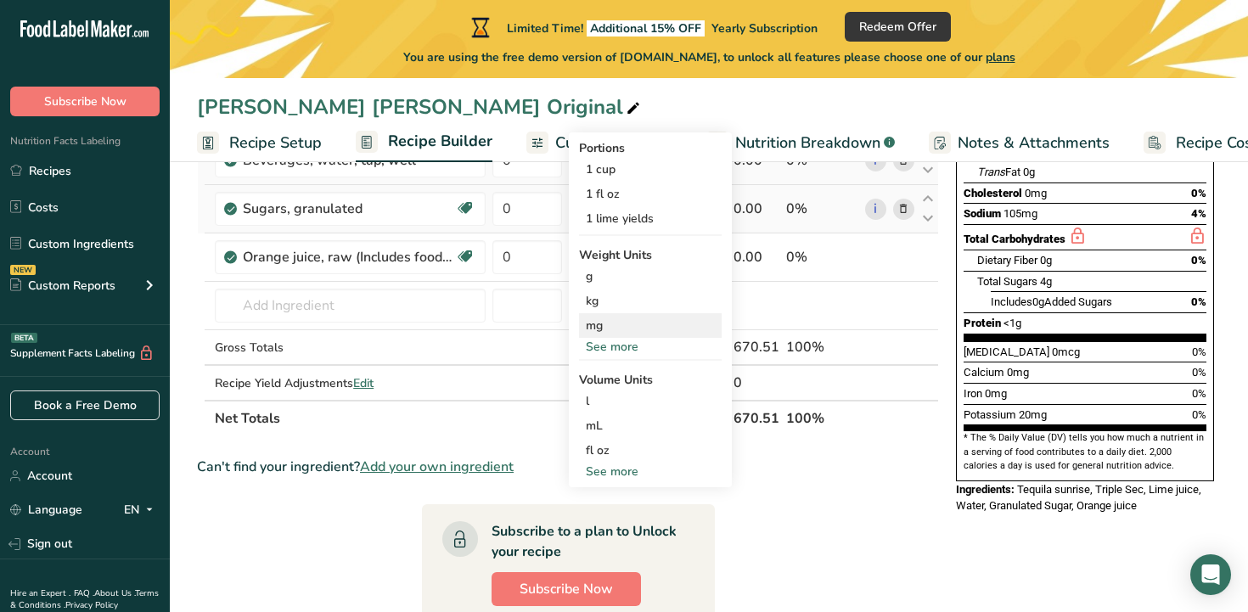
scroll to position [311, 0]
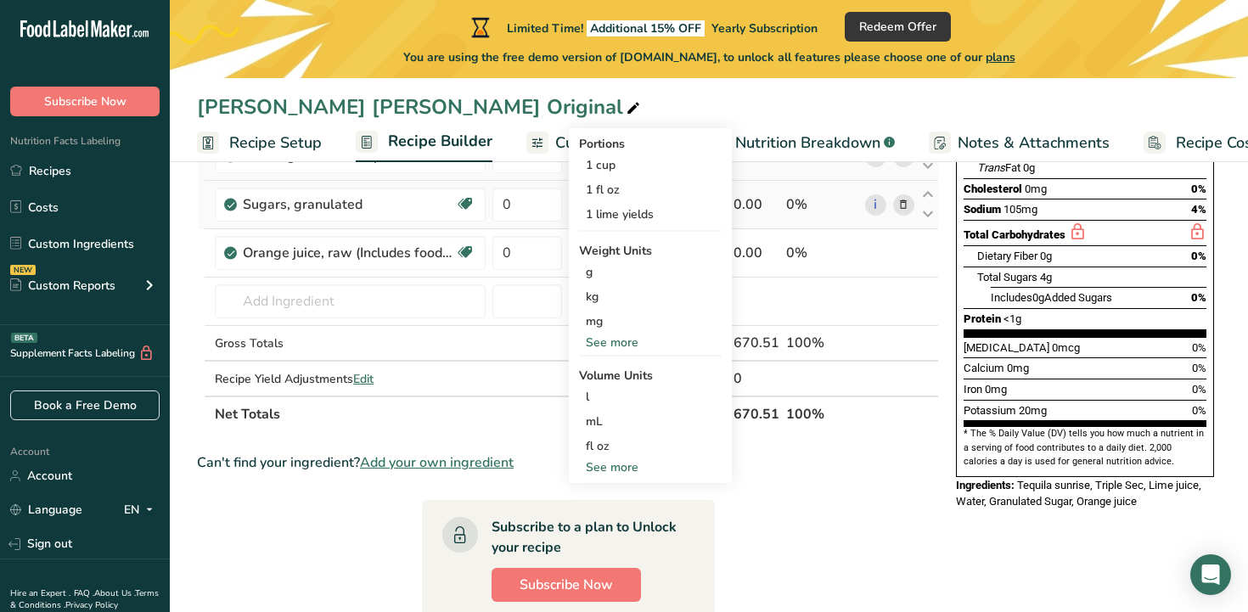
click at [617, 469] on div "See more" at bounding box center [650, 467] width 143 height 18
select select "22"
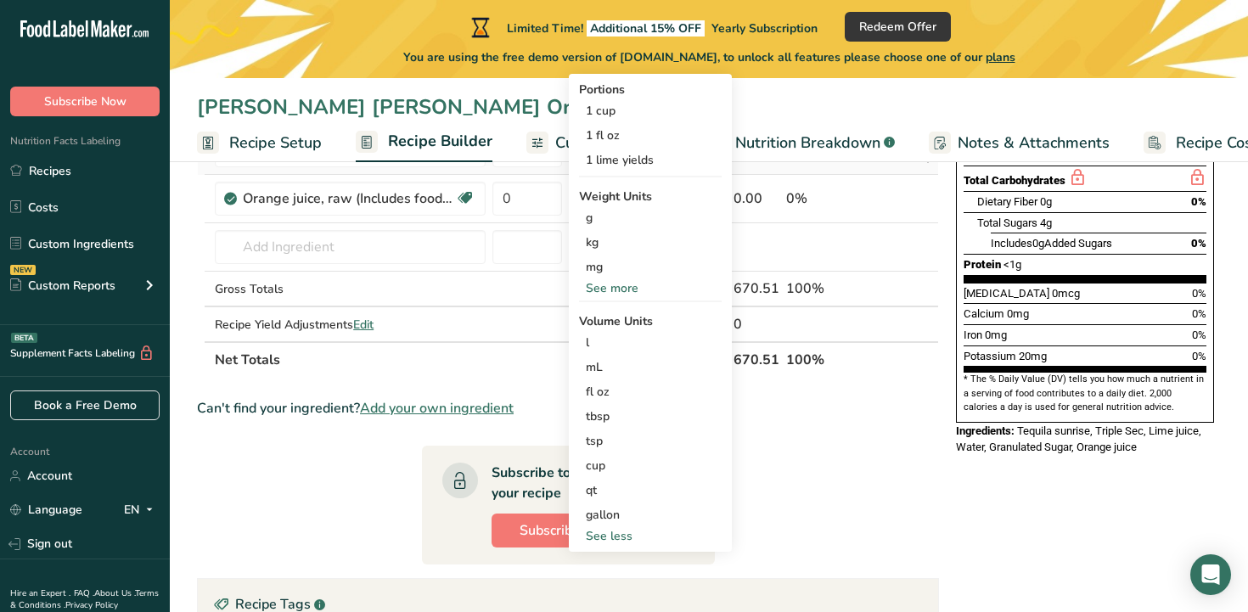
scroll to position [374, 0]
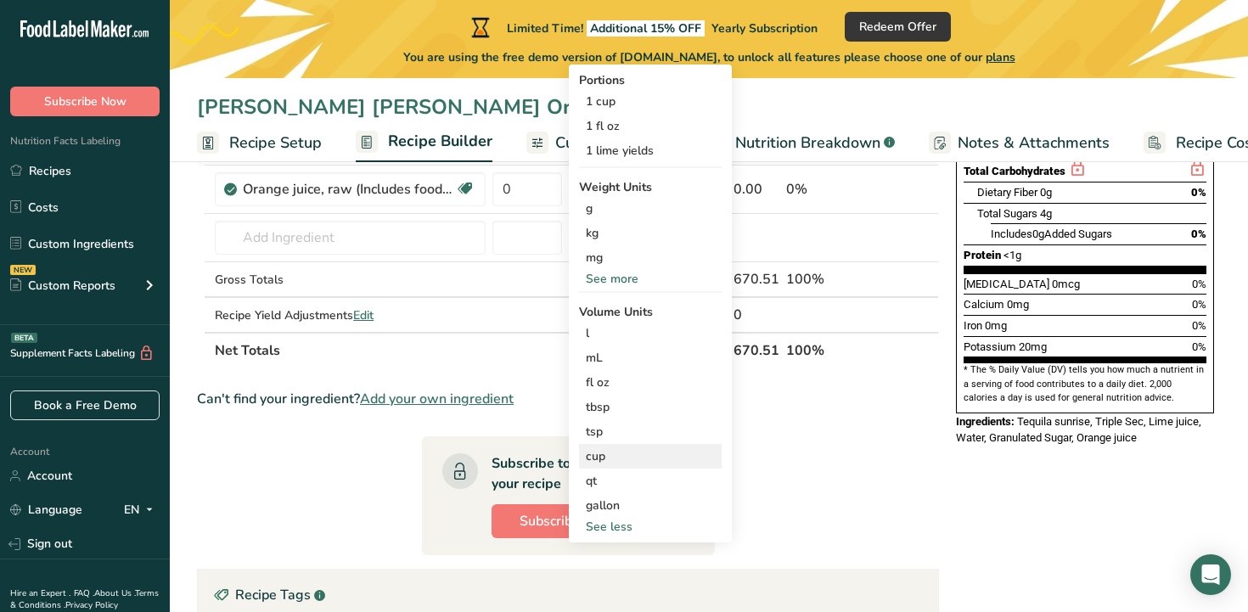
click at [612, 462] on div "cup" at bounding box center [650, 456] width 129 height 18
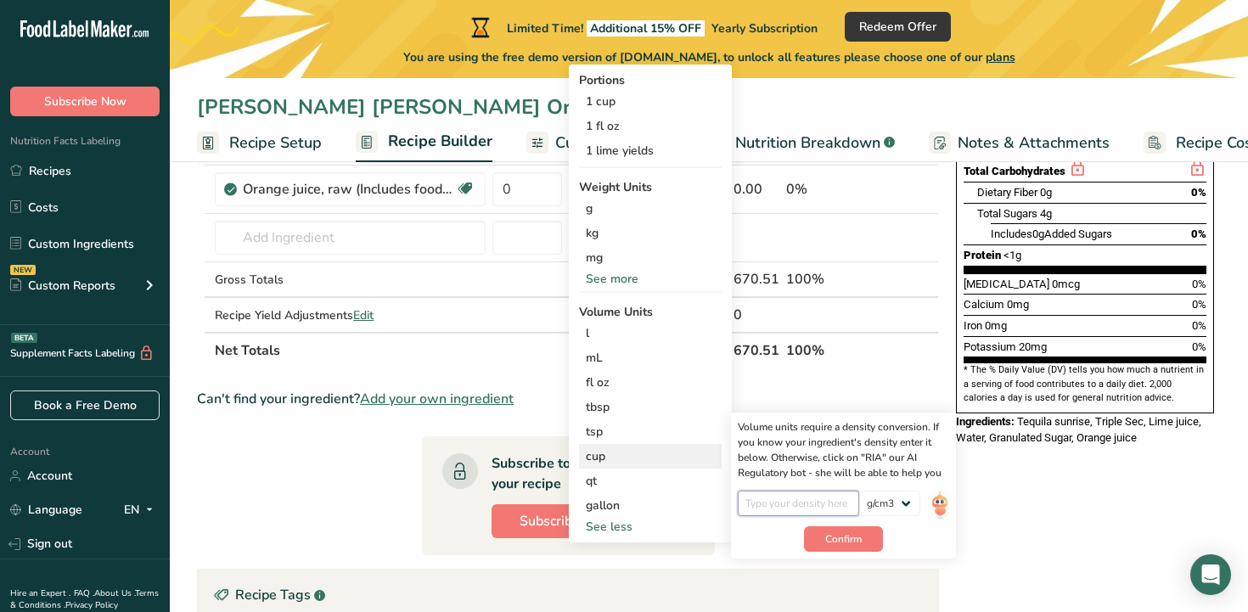
click at [767, 513] on input "number" at bounding box center [798, 503] width 121 height 25
paste input "1.05"
type input "1.05"
click at [834, 538] on span "Confirm" at bounding box center [843, 538] width 37 height 15
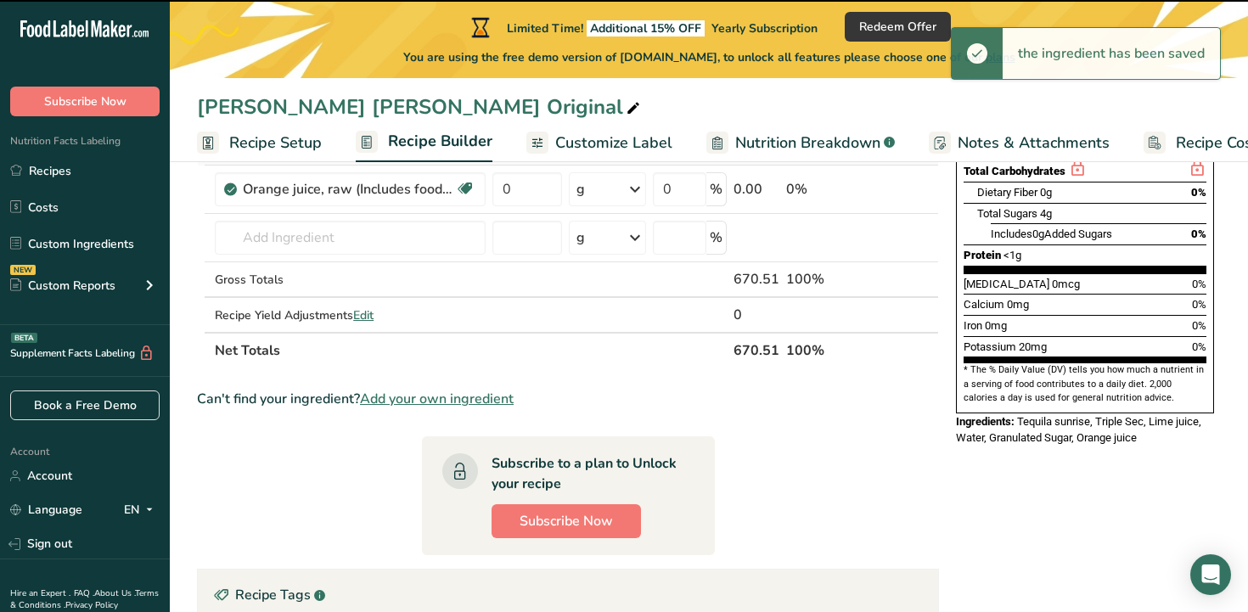
scroll to position [193, 0]
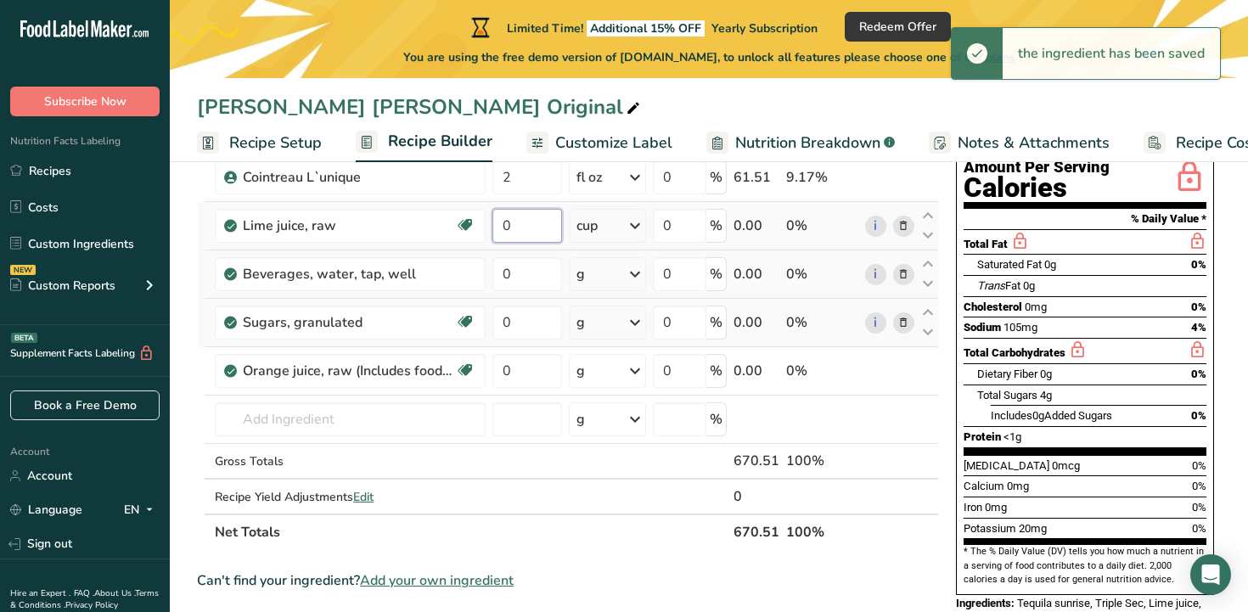
click at [539, 231] on input "0" at bounding box center [526, 226] width 69 height 34
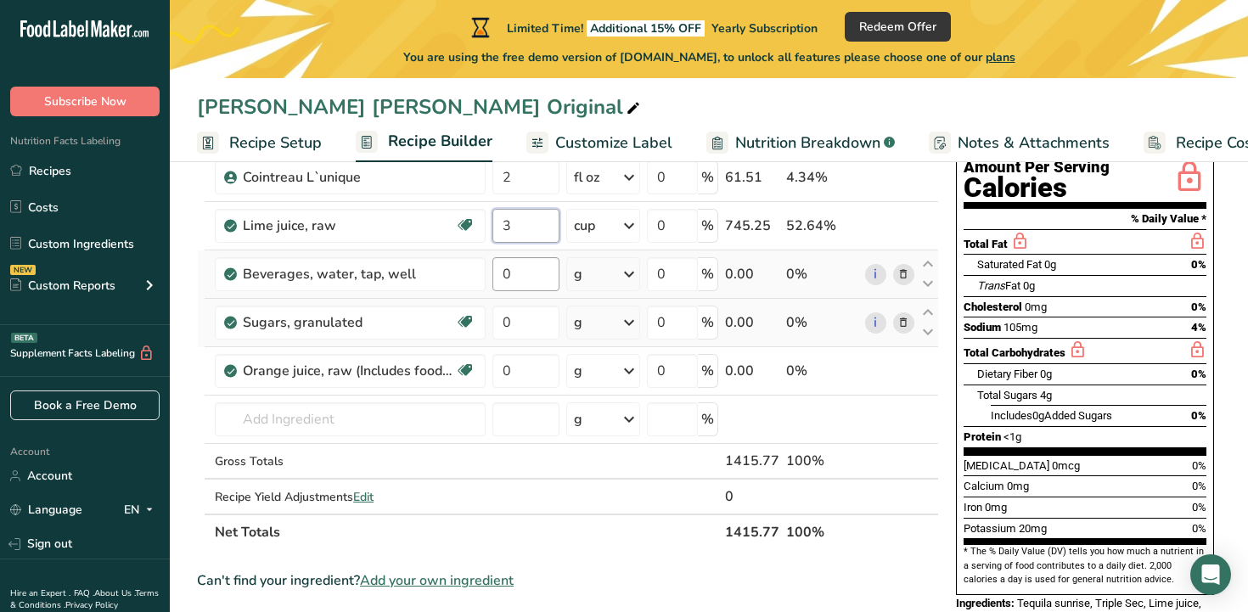
type input "3"
click at [531, 266] on div "Ingredient * Amount * Unit * Waste * .a-a{fill:#347362;}.b-a{fill:#fff;} Grams …" at bounding box center [568, 309] width 742 height 481
click at [627, 269] on div "Ingredient * Amount * Unit * Waste * .a-a{fill:#347362;}.b-a{fill:#fff;} Grams …" at bounding box center [568, 309] width 742 height 481
click at [637, 273] on icon at bounding box center [629, 274] width 20 height 31
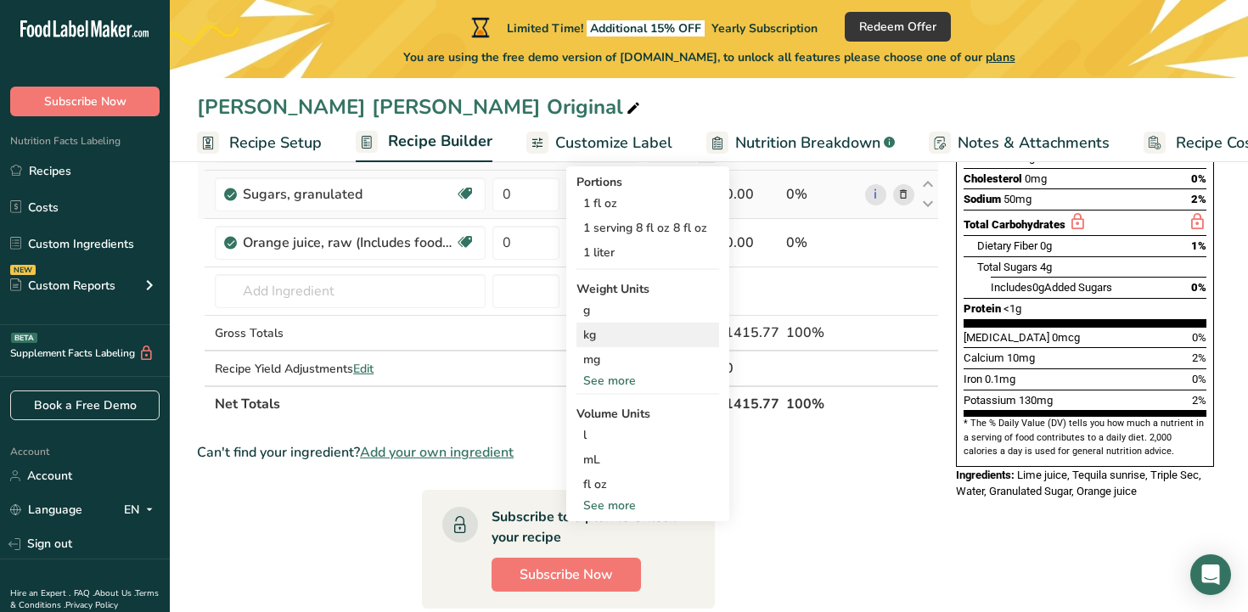
scroll to position [323, 0]
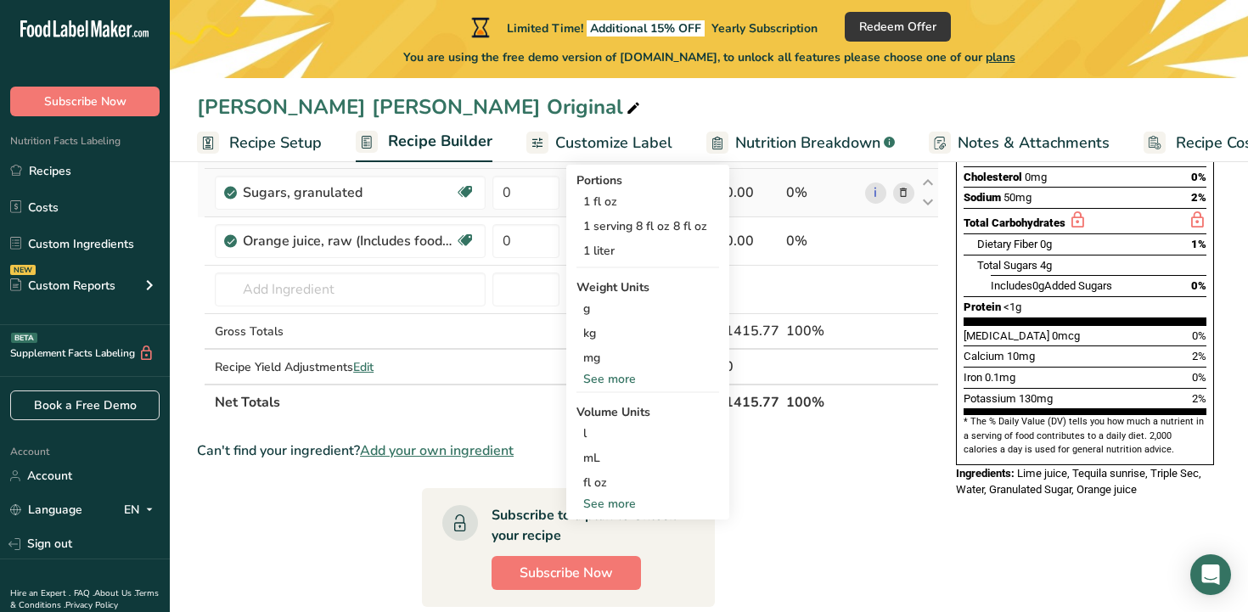
click at [614, 505] on div "See more" at bounding box center [647, 504] width 143 height 18
select select "22"
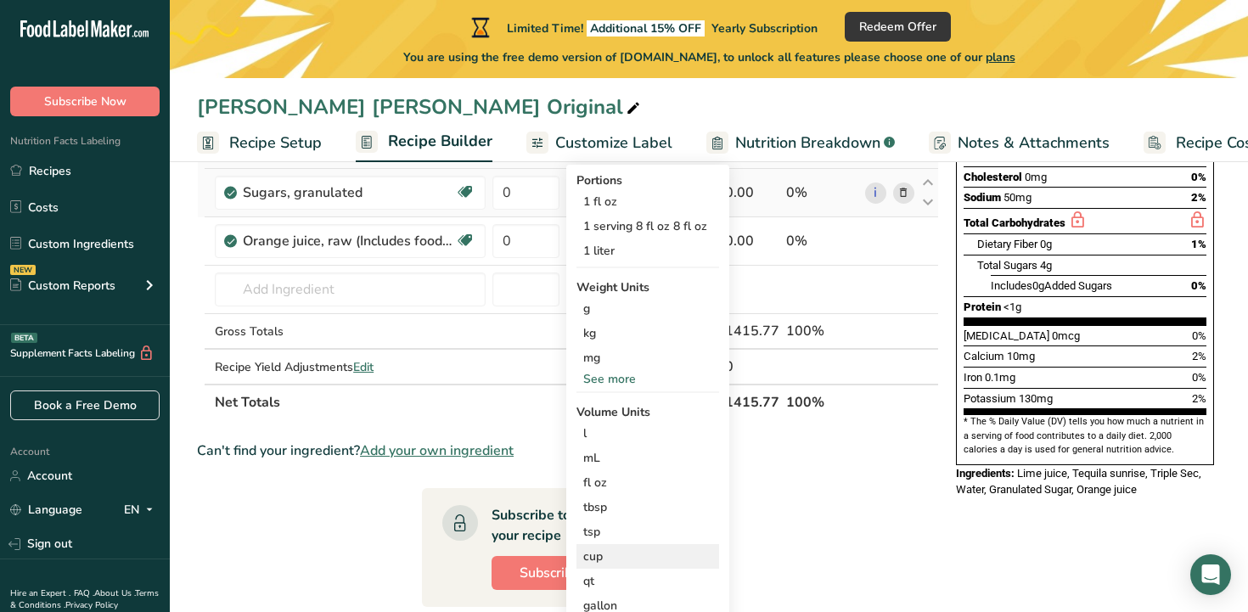
click at [604, 564] on div "cup" at bounding box center [647, 557] width 129 height 18
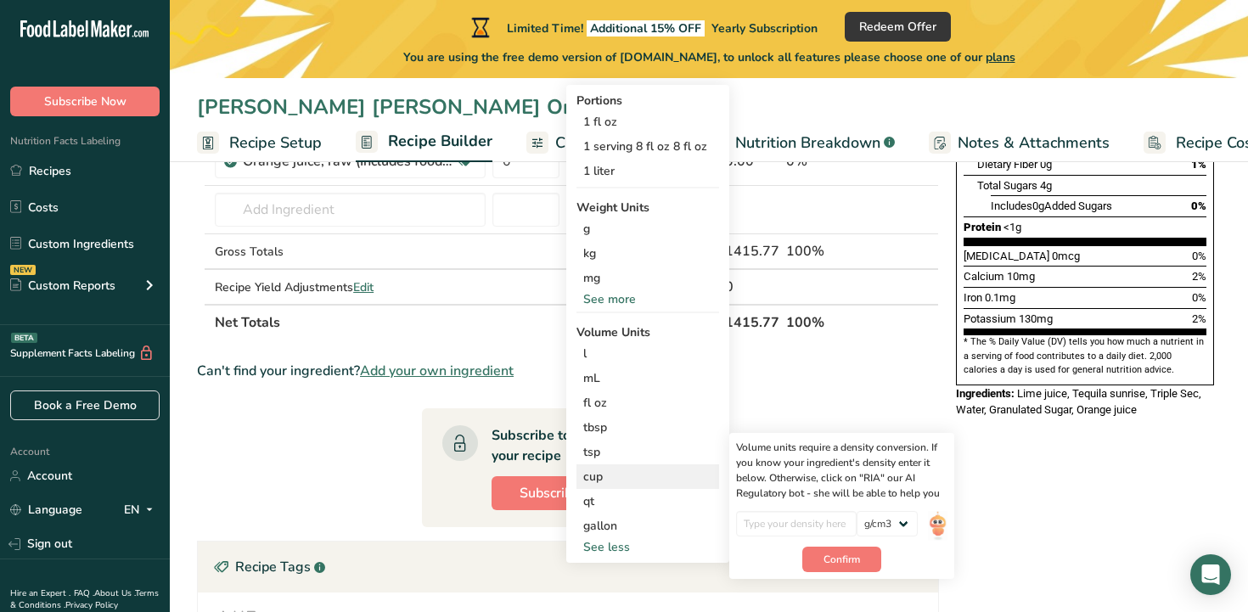
scroll to position [403, 0]
click at [773, 524] on input "number" at bounding box center [796, 522] width 121 height 25
type input "1"
click at [840, 556] on span "Confirm" at bounding box center [841, 558] width 37 height 15
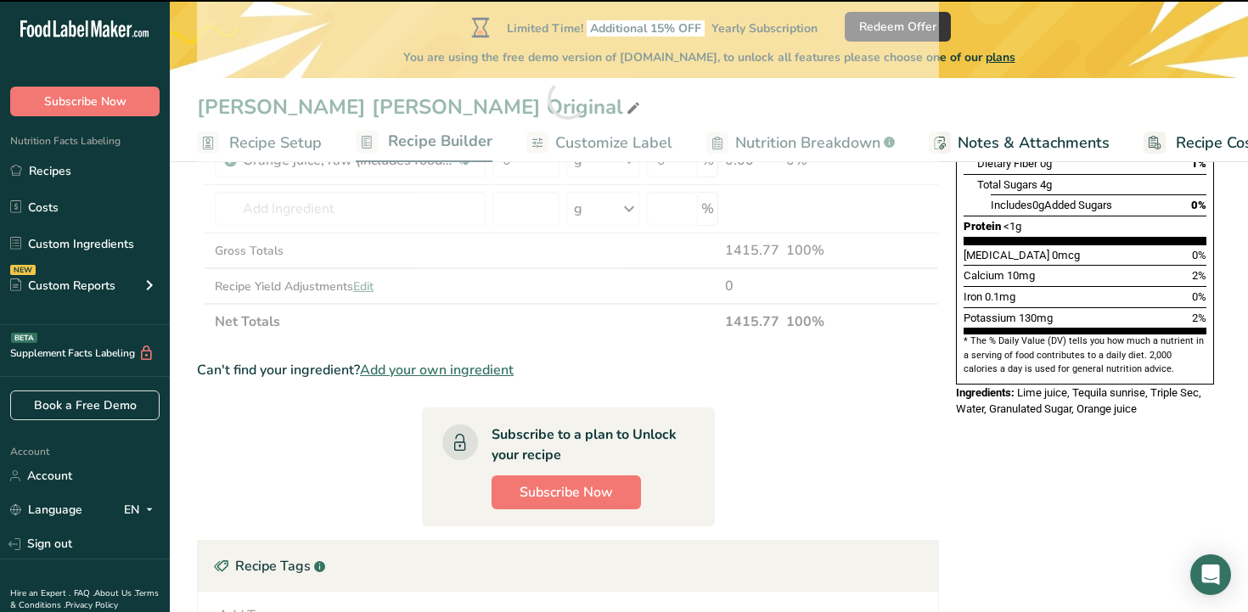
scroll to position [243, 0]
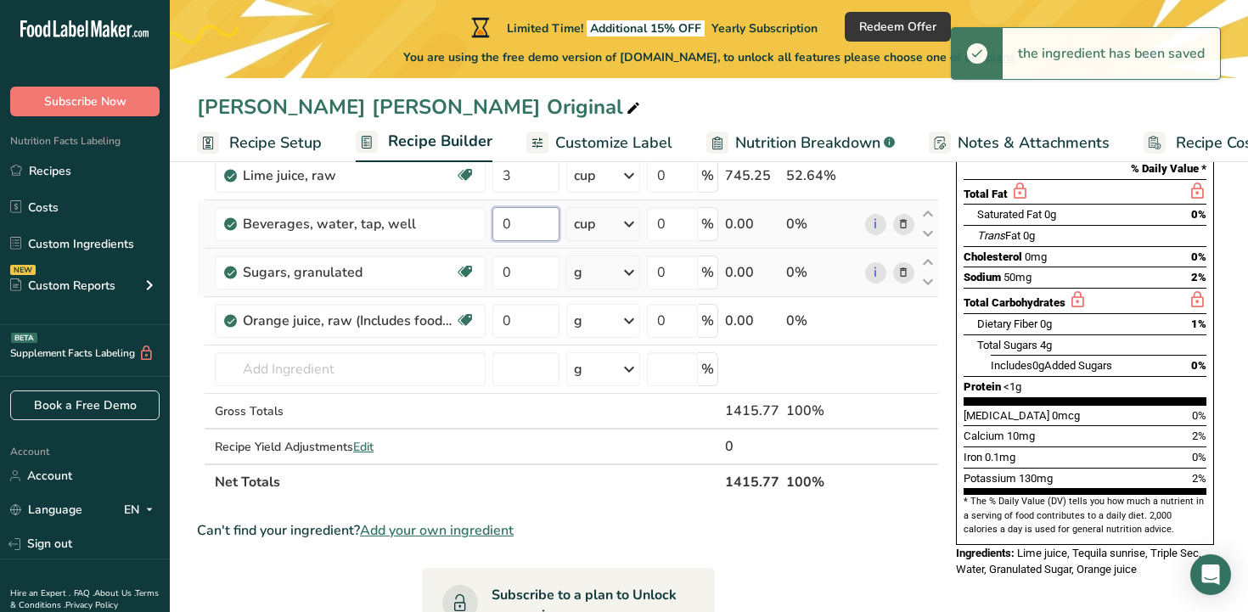
click at [520, 234] on input "0" at bounding box center [525, 224] width 67 height 34
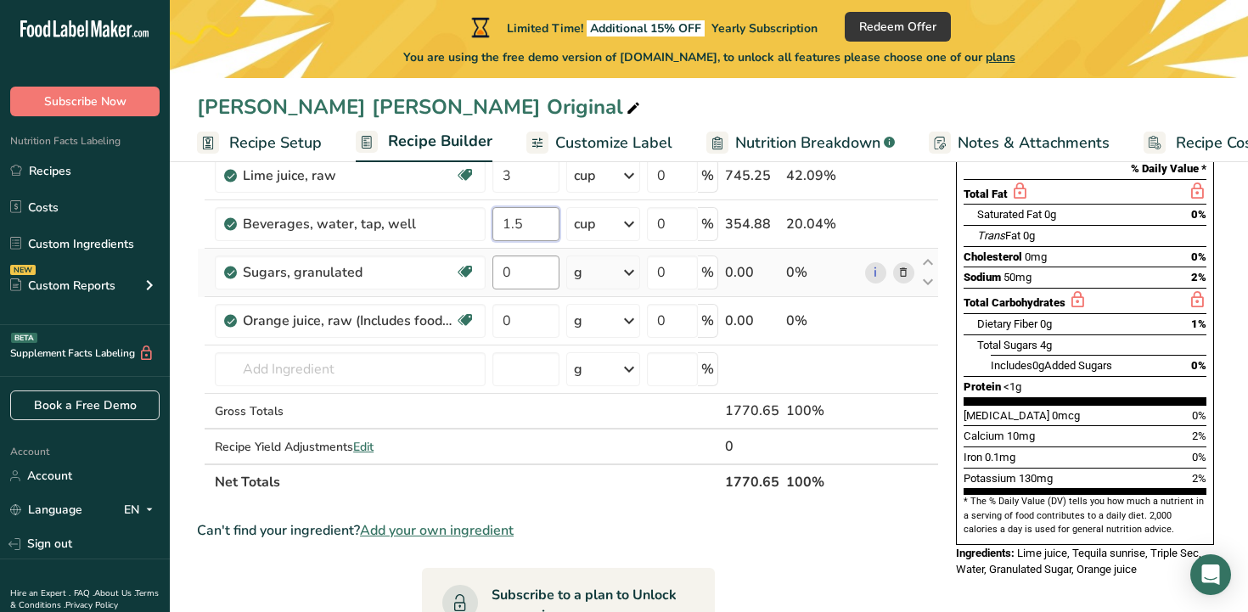
type input "1.5"
click at [533, 272] on div "Ingredient * Amount * Unit * Waste * .a-a{fill:#347362;}.b-a{fill:#fff;} Grams …" at bounding box center [568, 259] width 742 height 481
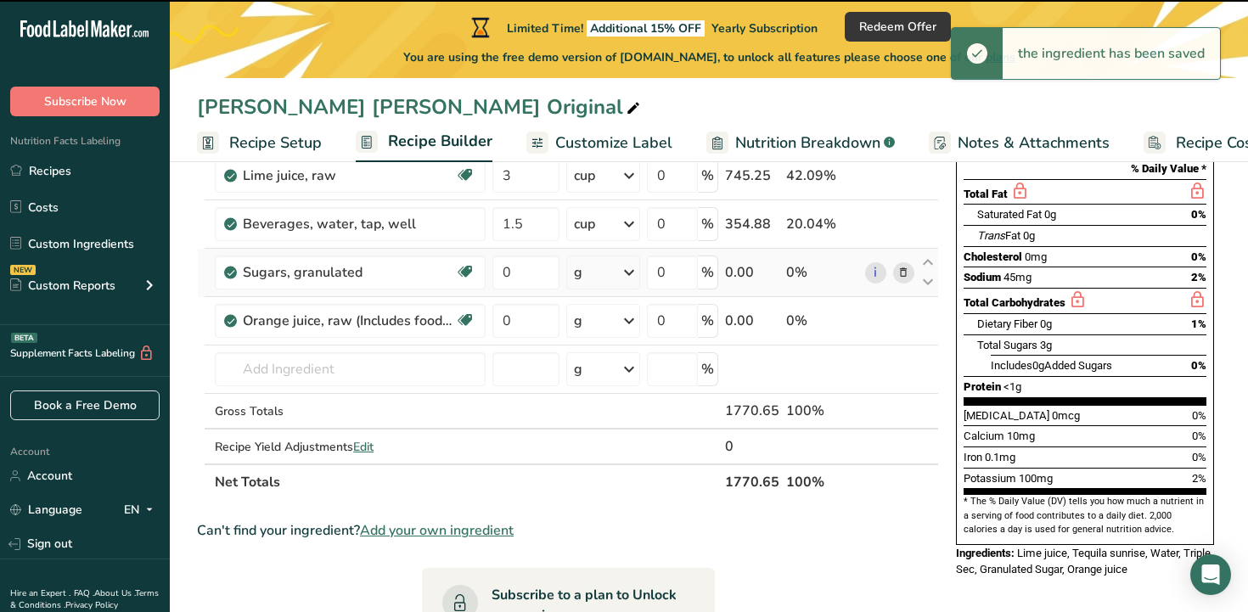
click at [613, 290] on div "Ingredient * Amount * Unit * Waste * .a-a{fill:#347362;}.b-a{fill:#fff;} Grams …" at bounding box center [568, 259] width 742 height 481
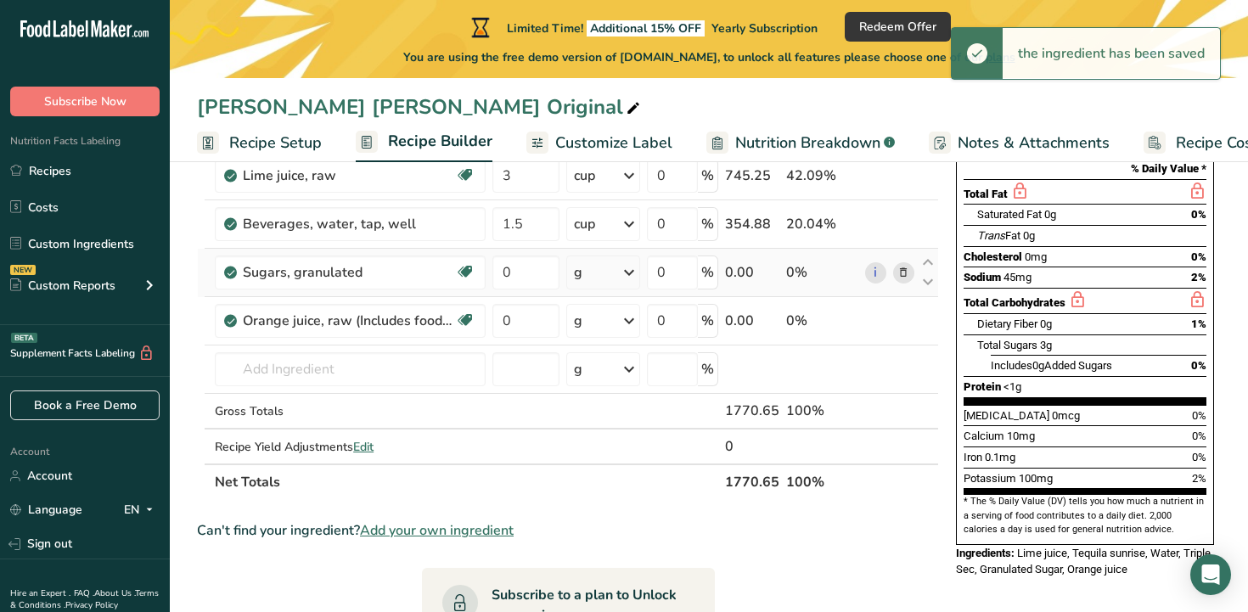
click at [621, 280] on icon at bounding box center [629, 272] width 20 height 31
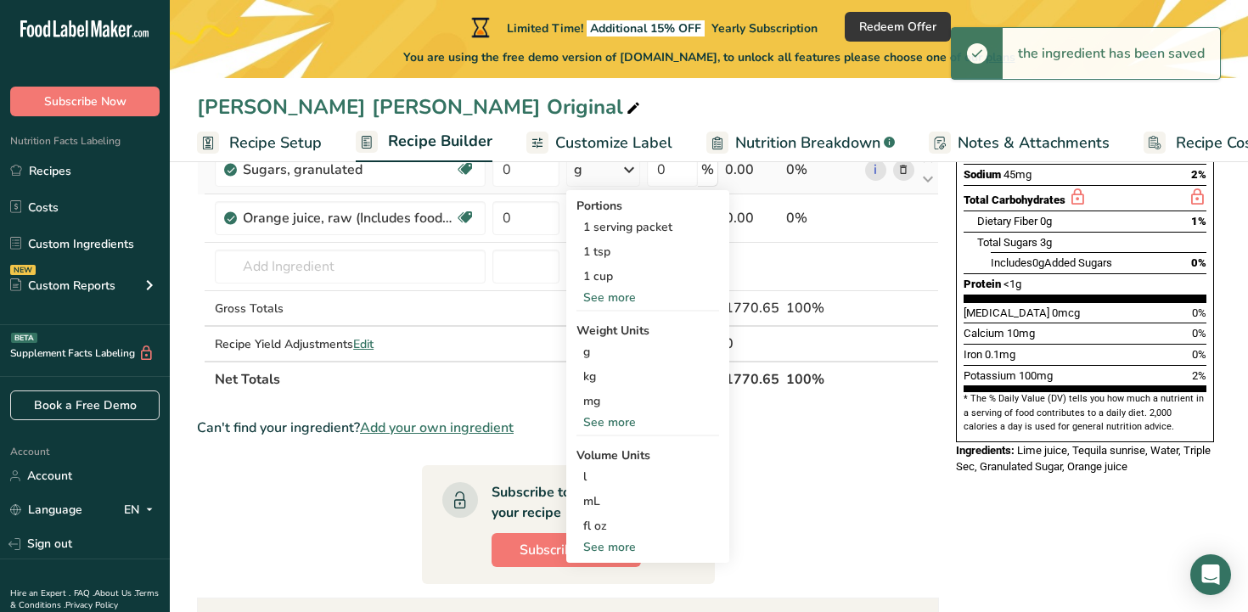
scroll to position [351, 0]
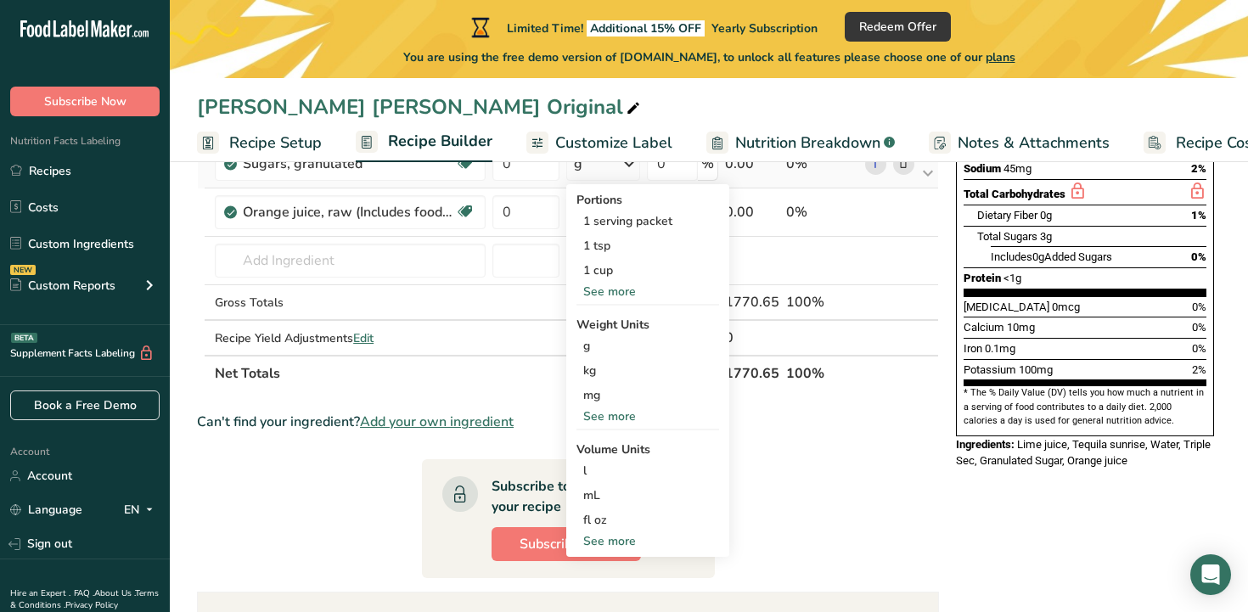
click at [599, 553] on div "Portions 1 serving packet 1 tsp 1 cup See more Weight Units g kg mg See more Vo…" at bounding box center [647, 370] width 163 height 373
click at [599, 547] on div "See more" at bounding box center [647, 541] width 143 height 18
select select "22"
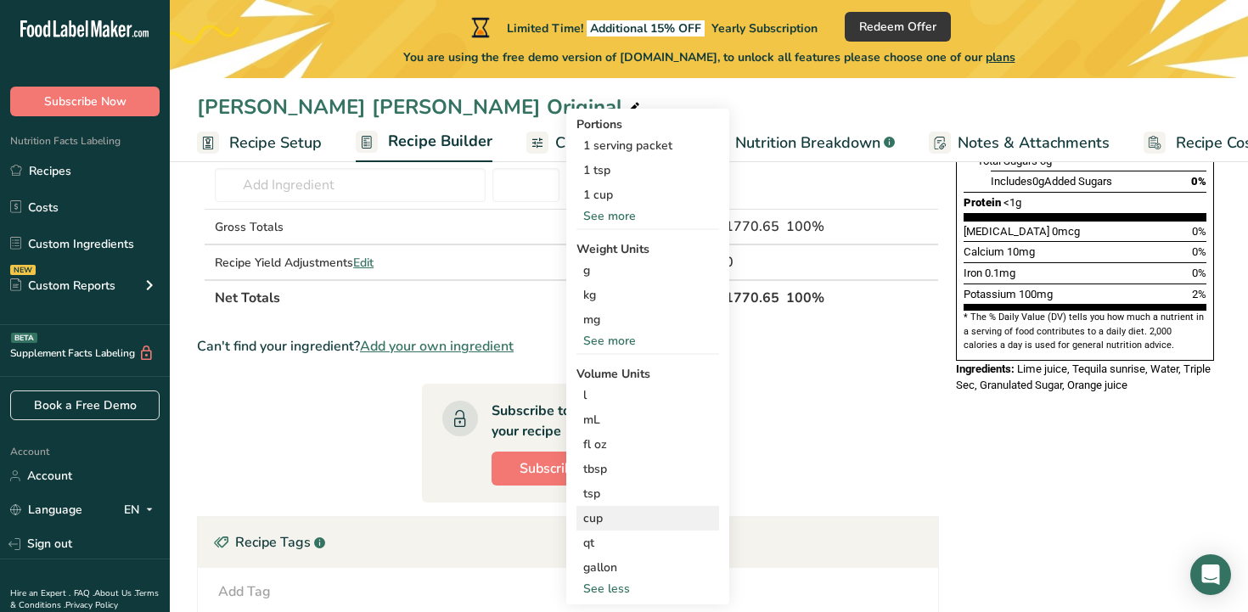
click at [600, 518] on div "cup" at bounding box center [647, 518] width 129 height 18
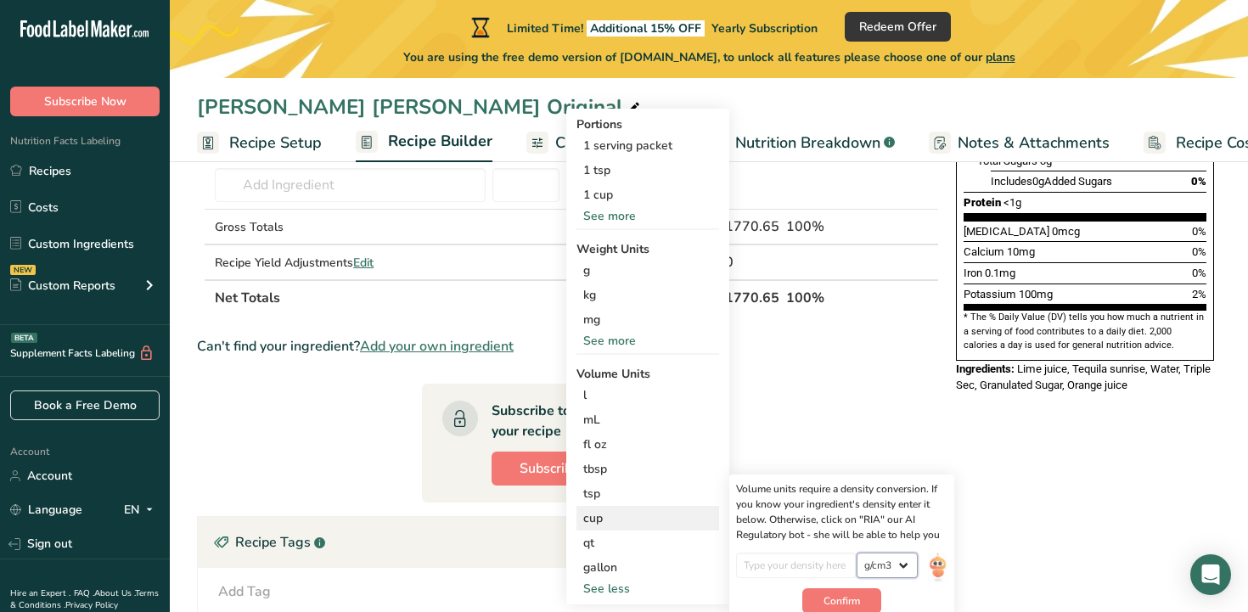
click at [878, 563] on select "lb/ft3 g/cm3" at bounding box center [887, 565] width 61 height 25
click at [857, 553] on select "lb/ft3 g/cm3" at bounding box center [887, 565] width 61 height 25
click at [828, 568] on input "number" at bounding box center [796, 565] width 121 height 25
type input "0.85"
click at [614, 519] on div "cup" at bounding box center [647, 518] width 129 height 18
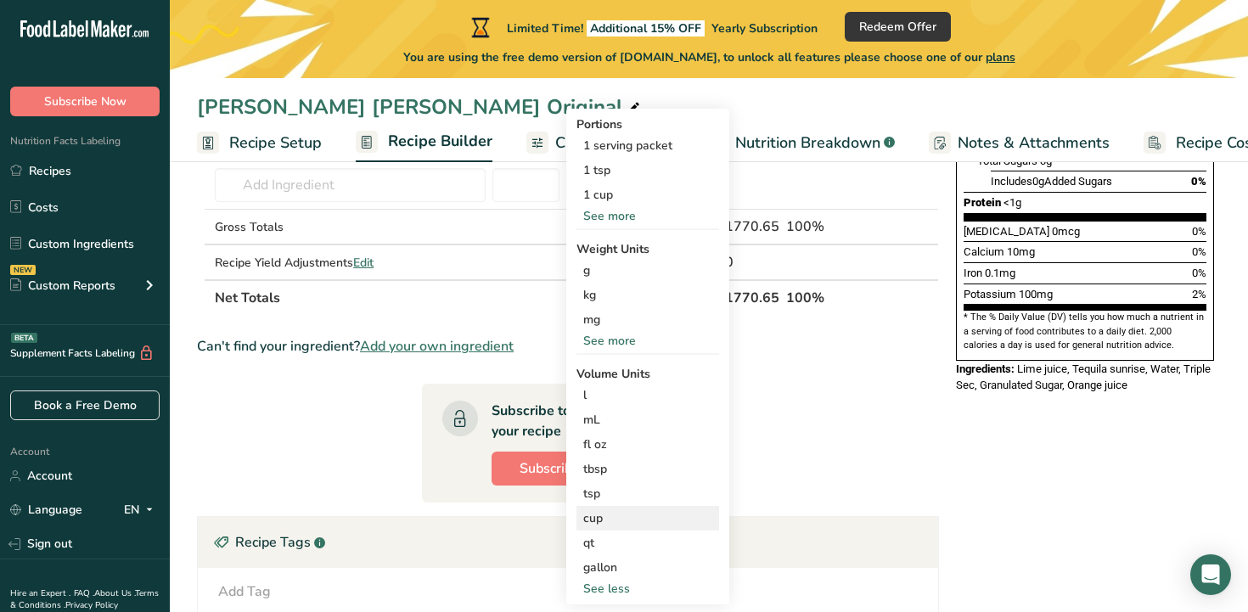
click at [660, 520] on div "cup" at bounding box center [647, 518] width 129 height 18
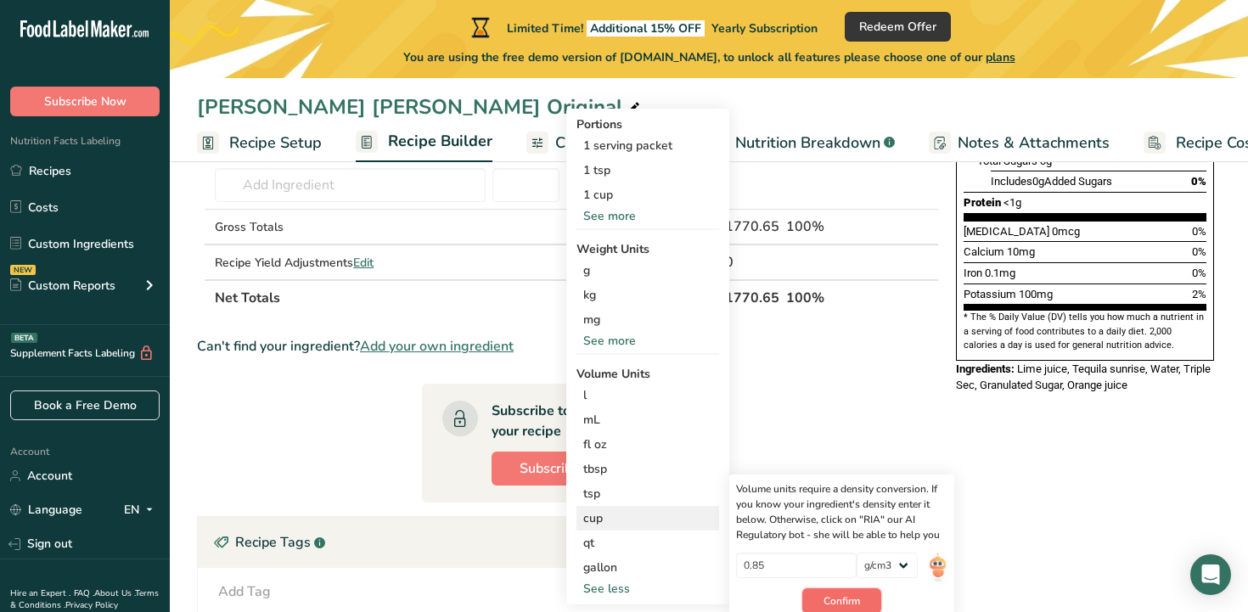
click at [826, 600] on span "Confirm" at bounding box center [841, 600] width 37 height 15
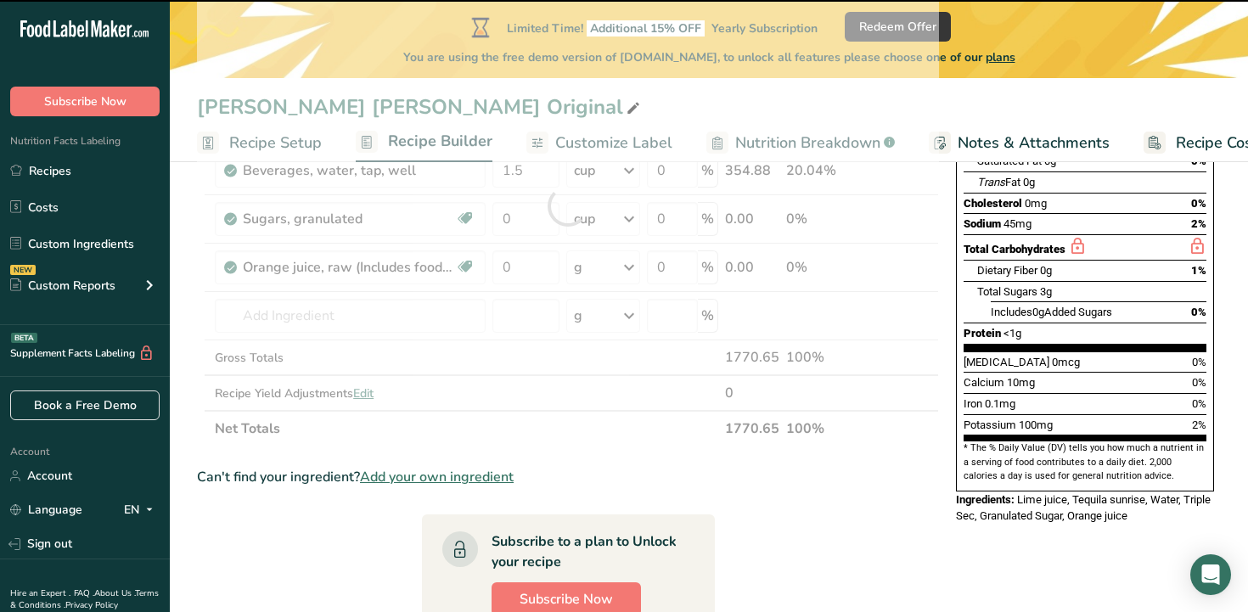
scroll to position [278, 0]
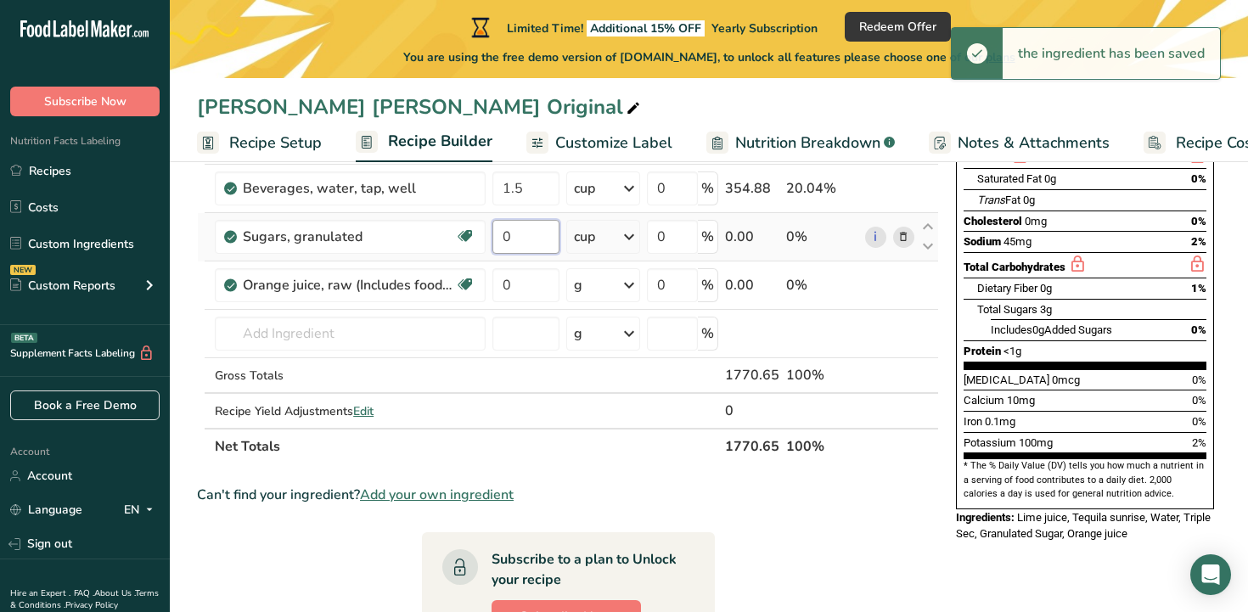
click at [538, 237] on input "0" at bounding box center [525, 237] width 67 height 34
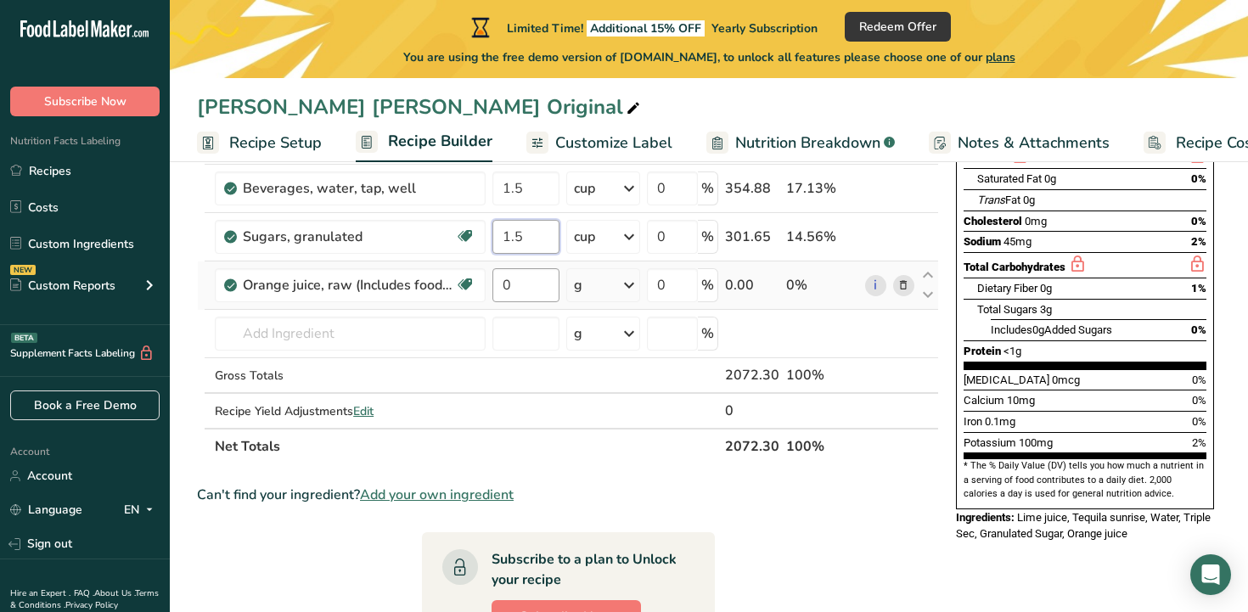
type input "1.5"
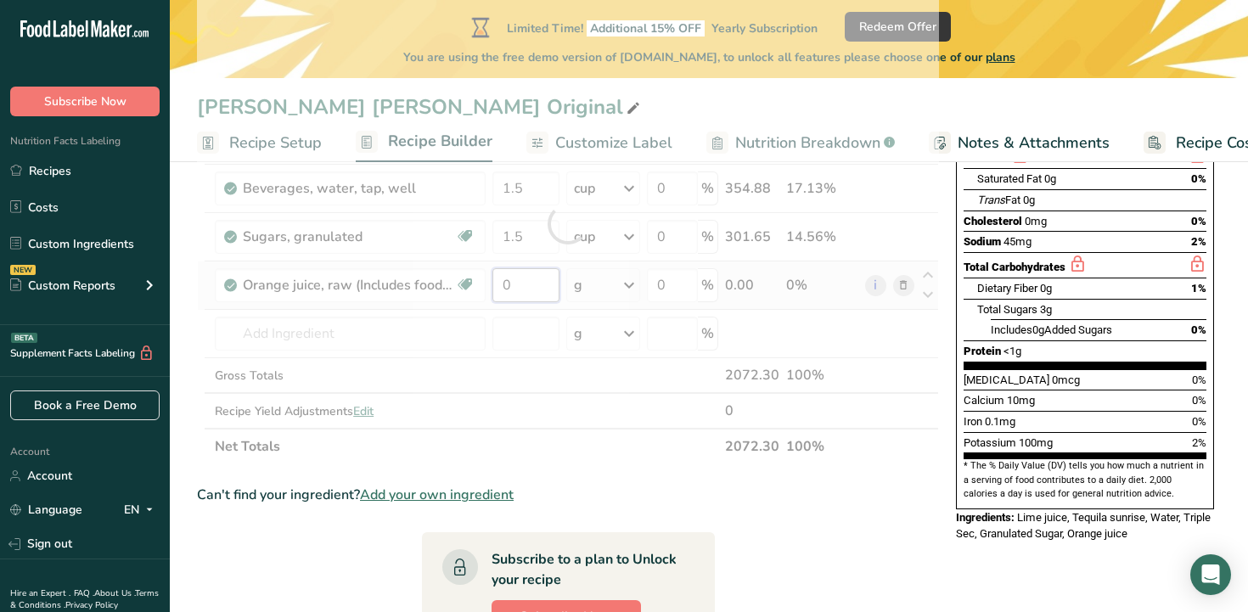
click at [528, 284] on div "Ingredient * Amount * Unit * Waste * .a-a{fill:#347362;}.b-a{fill:#fff;} Grams …" at bounding box center [568, 223] width 742 height 481
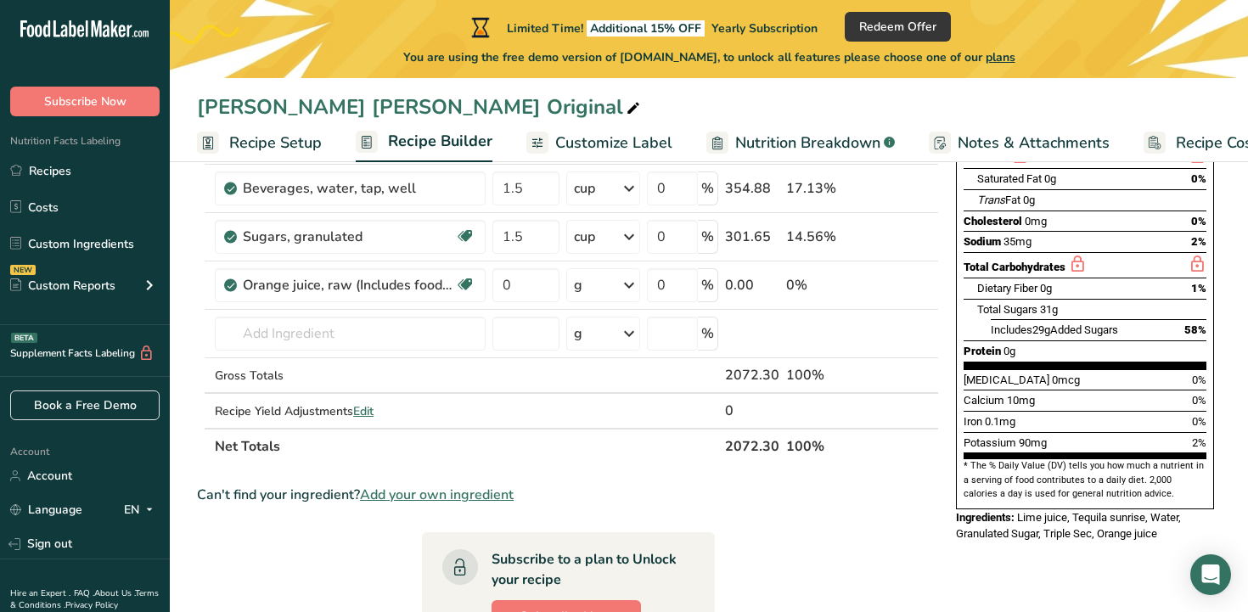
click at [610, 136] on div "[PERSON_NAME] [PERSON_NAME] Original Recipe Setup Recipe Builder Customize Labe…" at bounding box center [709, 429] width 1078 height 1083
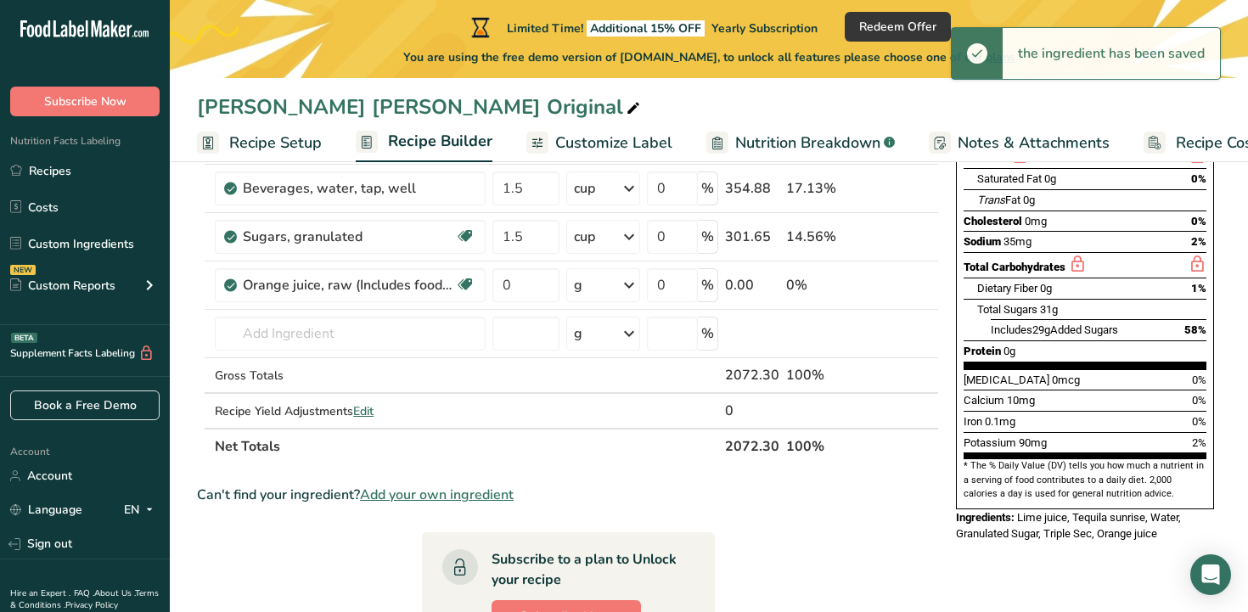
click at [610, 139] on span "Customize Label" at bounding box center [613, 143] width 117 height 23
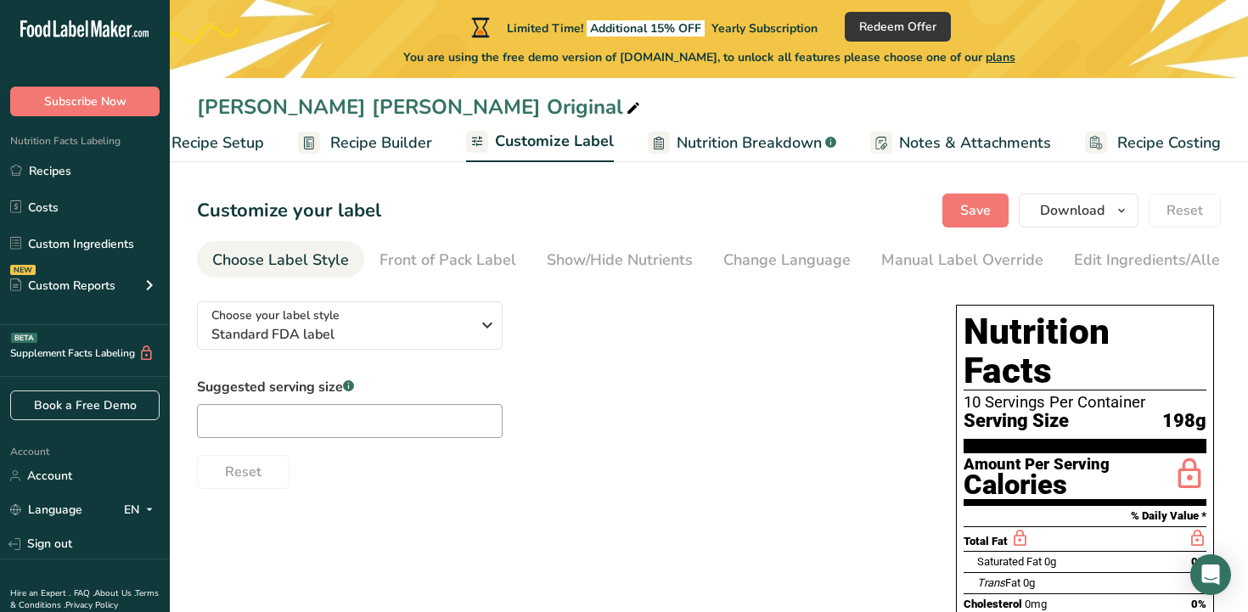
click at [334, 138] on span "Recipe Builder" at bounding box center [381, 143] width 102 height 23
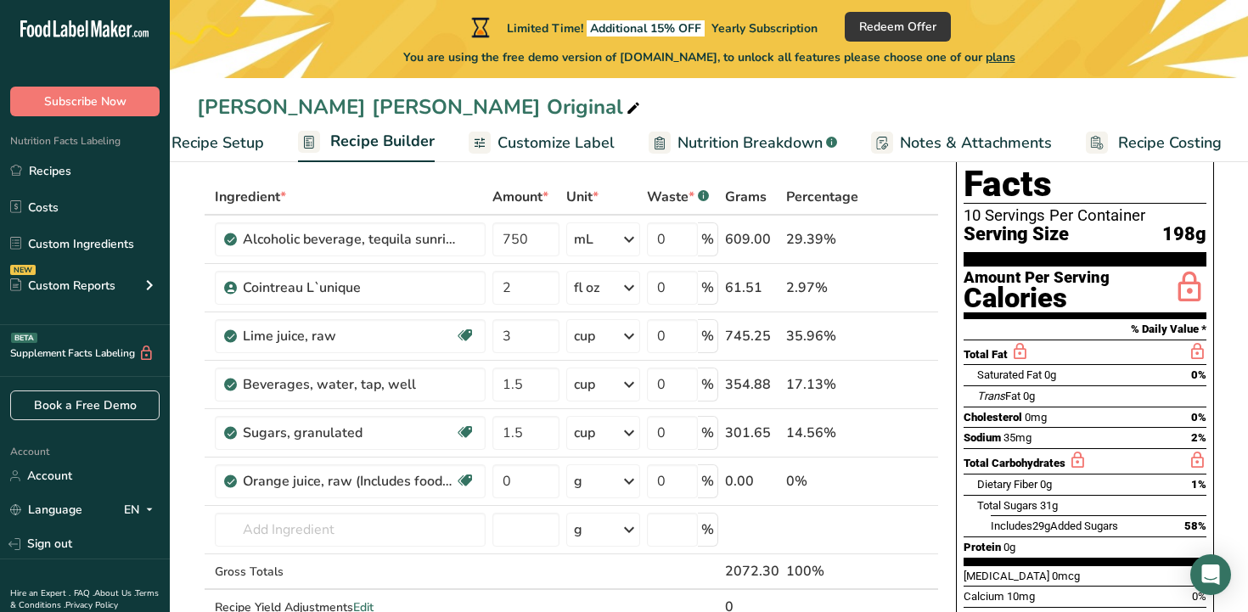
scroll to position [86, 0]
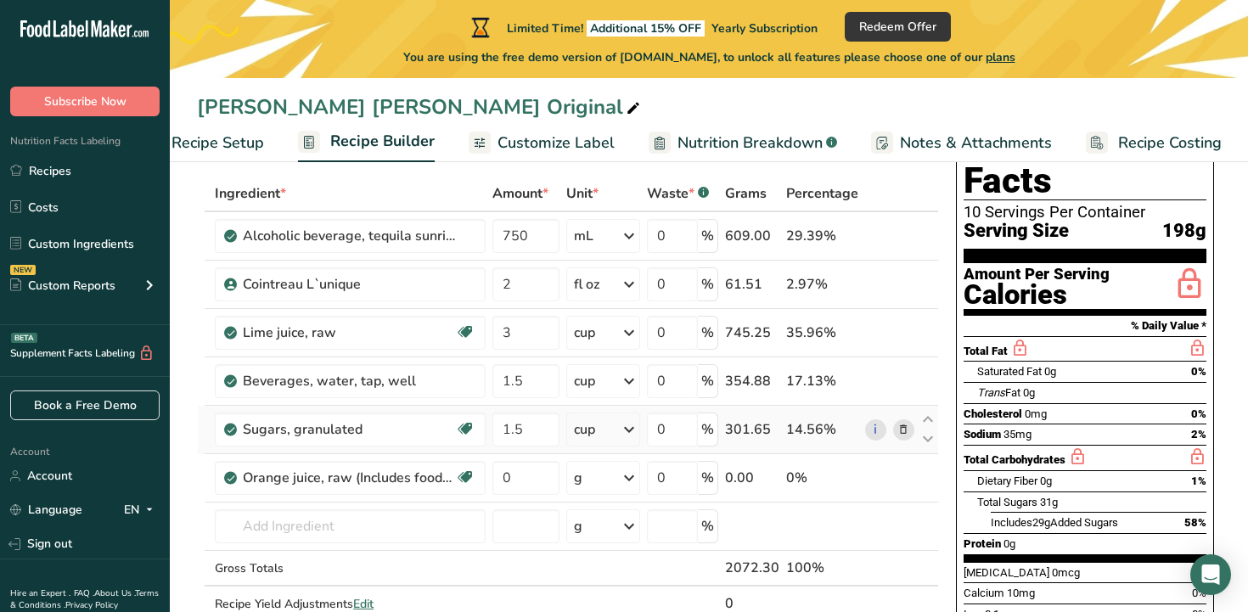
click at [900, 424] on icon at bounding box center [903, 430] width 12 height 18
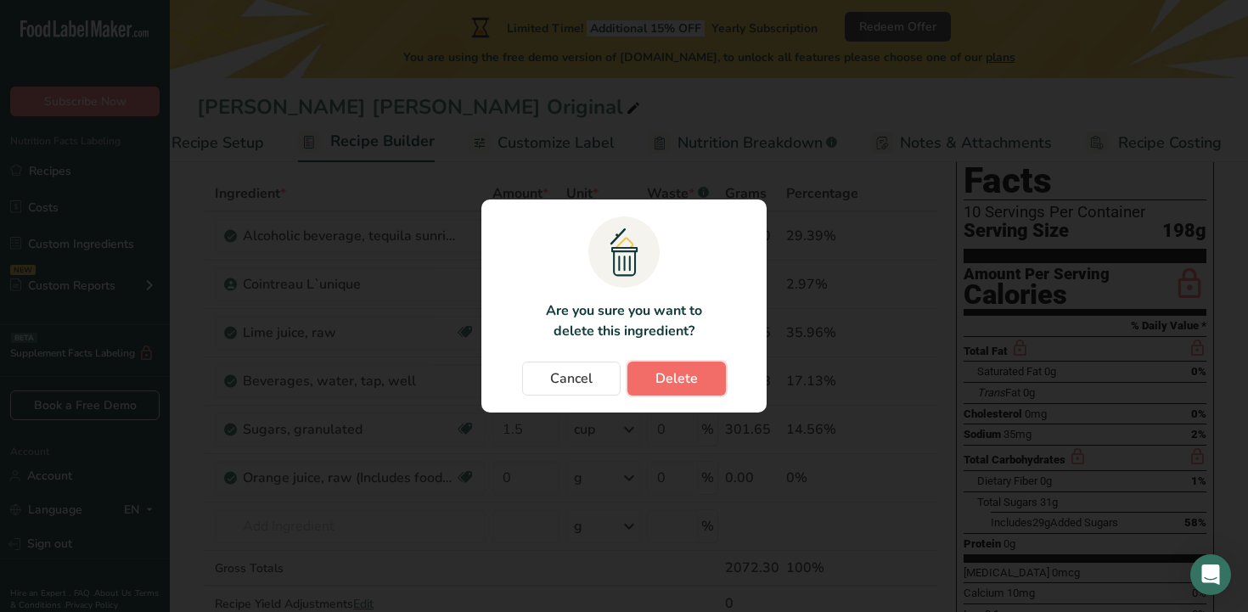
click at [659, 374] on span "Delete" at bounding box center [676, 378] width 42 height 20
type input "0"
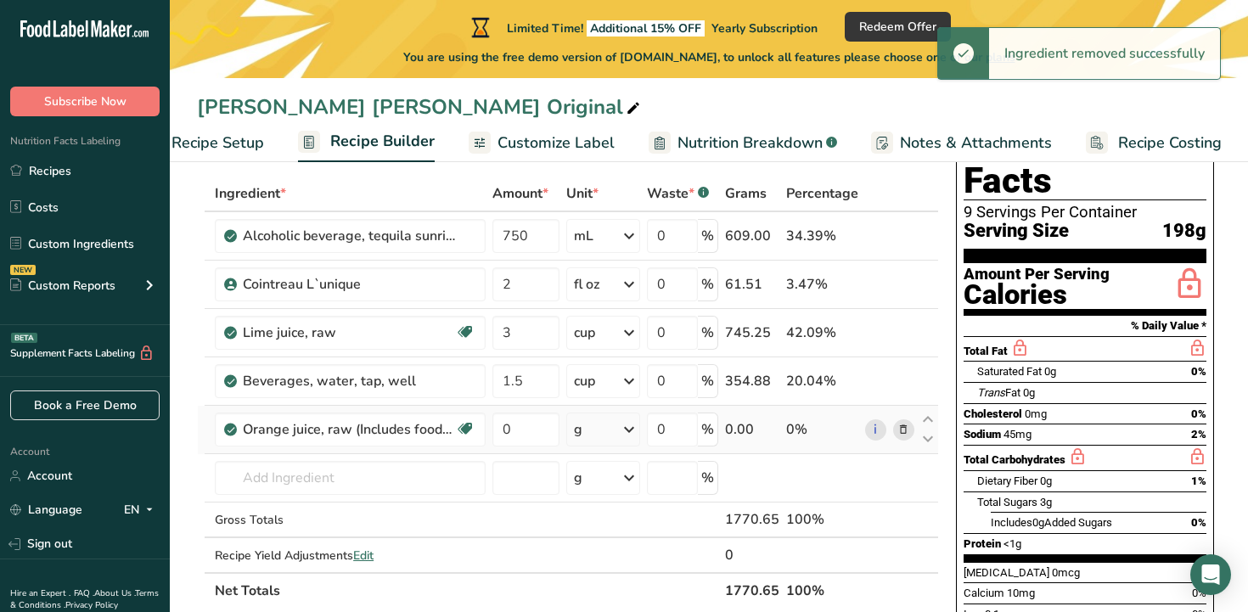
click at [905, 428] on icon at bounding box center [903, 430] width 12 height 18
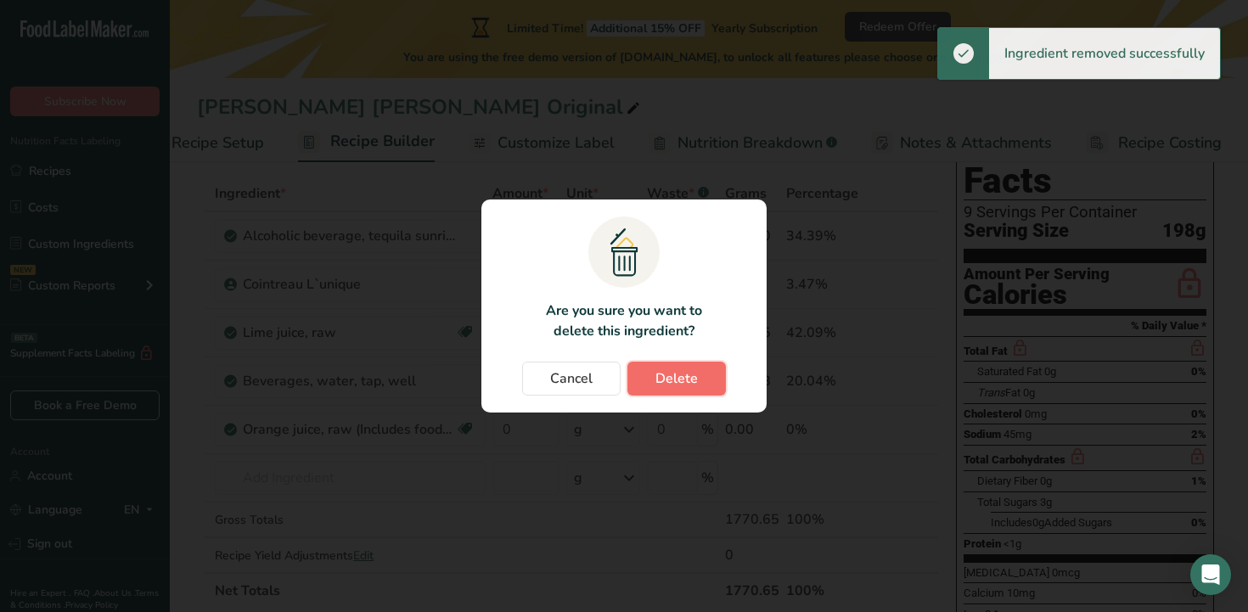
click at [678, 365] on button "Delete" at bounding box center [676, 379] width 98 height 34
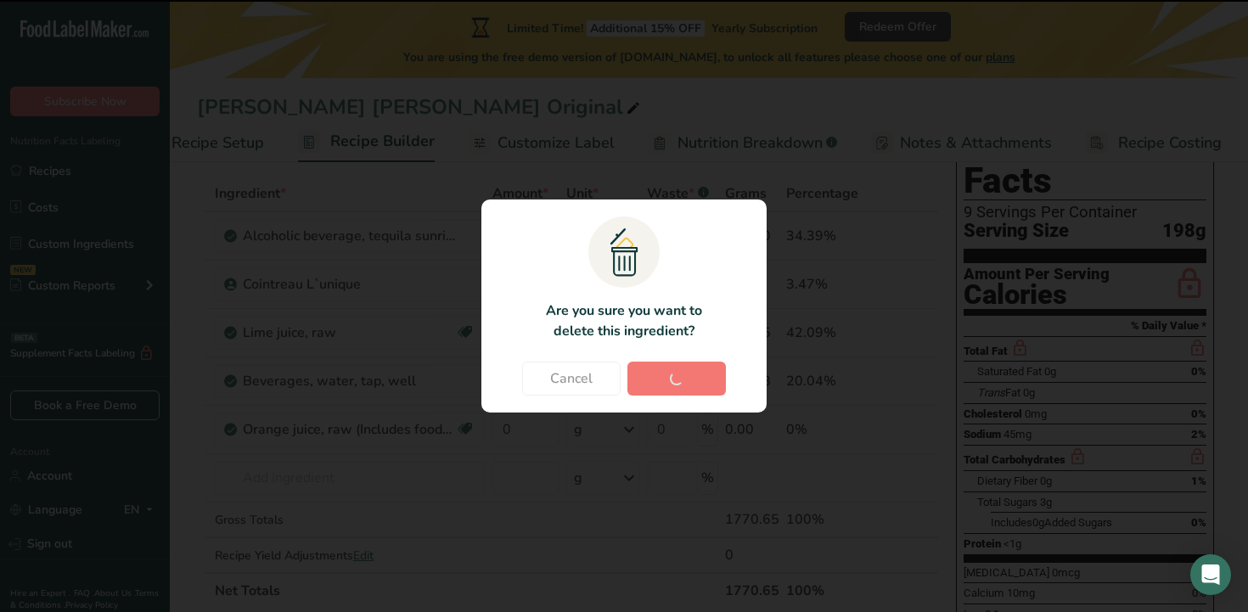
click at [686, 376] on div "Cancel [GEOGRAPHIC_DATA]" at bounding box center [623, 379] width 251 height 34
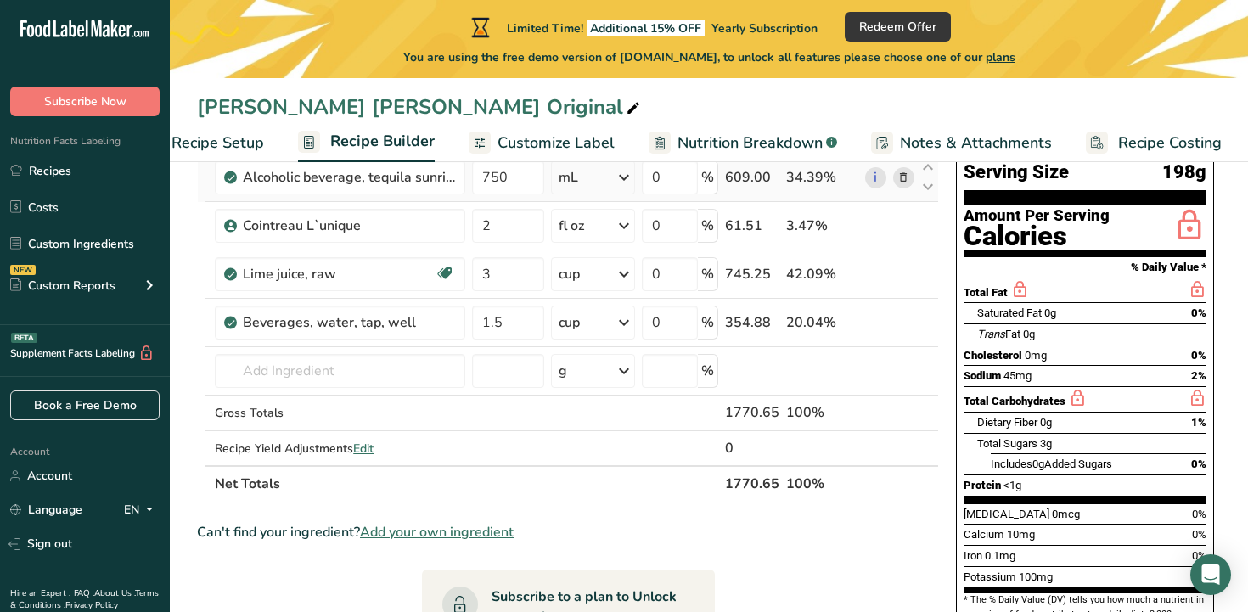
scroll to position [146, 0]
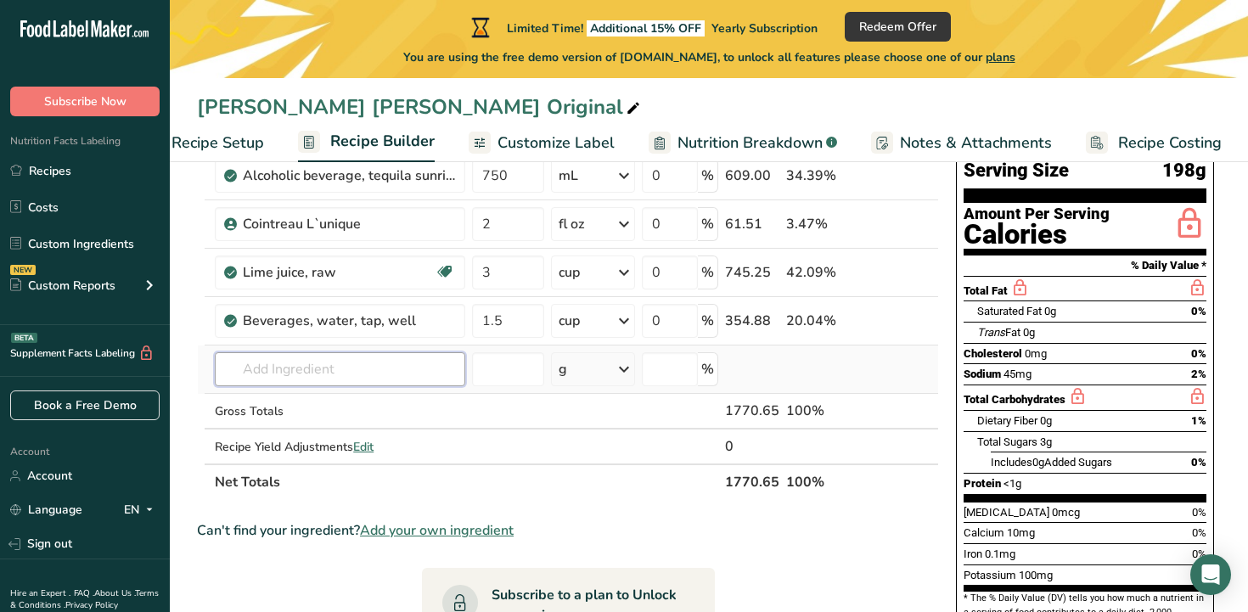
click at [362, 364] on input "text" at bounding box center [340, 369] width 250 height 34
type input "simple syrup"
click at [318, 429] on div "Add your own ingredient" at bounding box center [339, 432] width 223 height 18
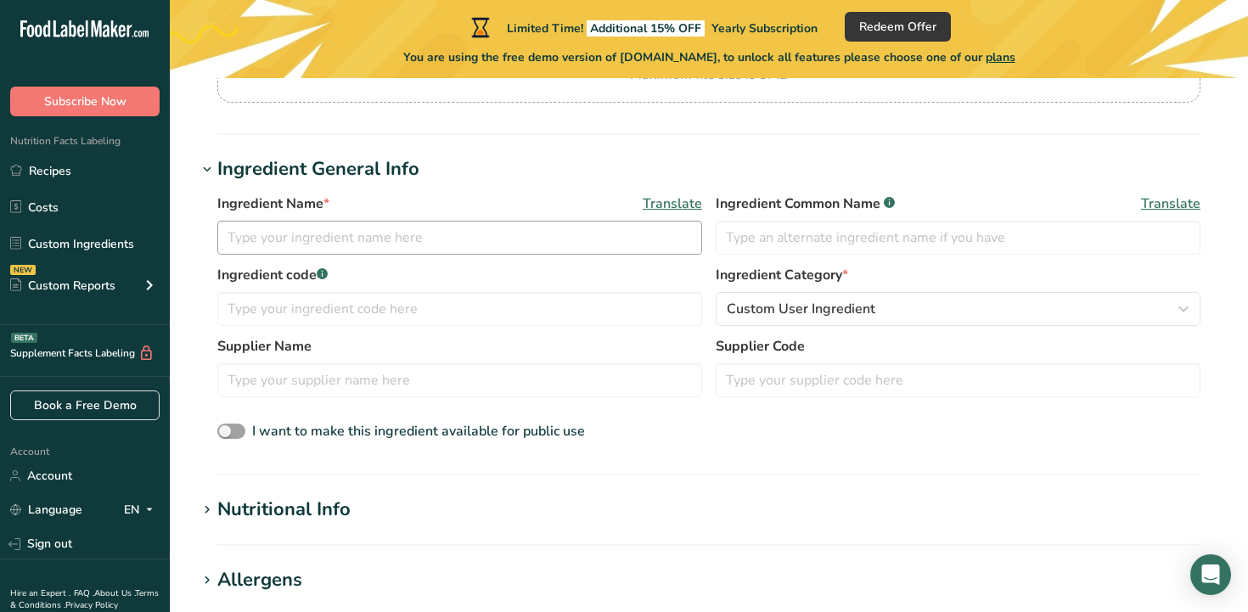
scroll to position [257, 0]
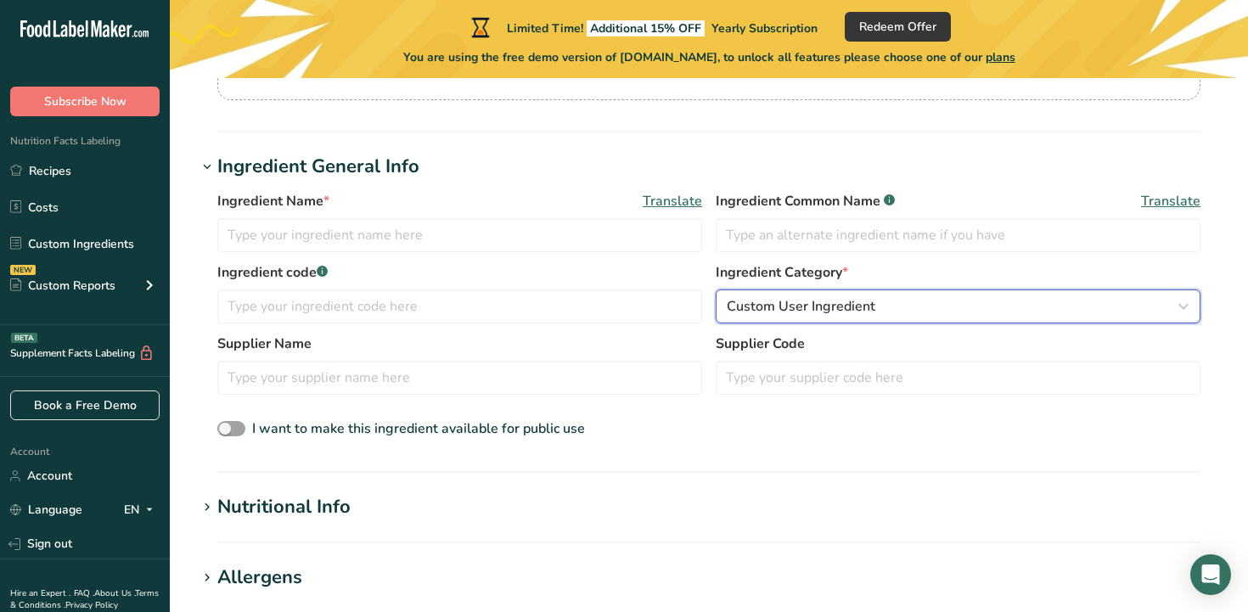
click at [813, 307] on span "Custom User Ingredient" at bounding box center [801, 306] width 149 height 20
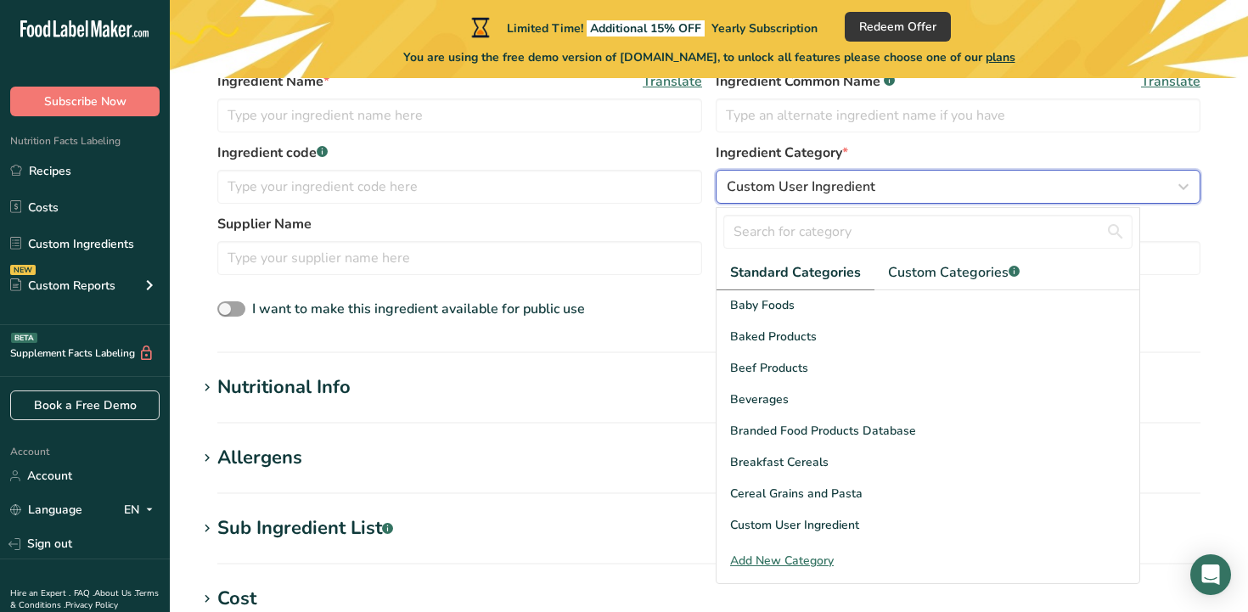
scroll to position [37, 0]
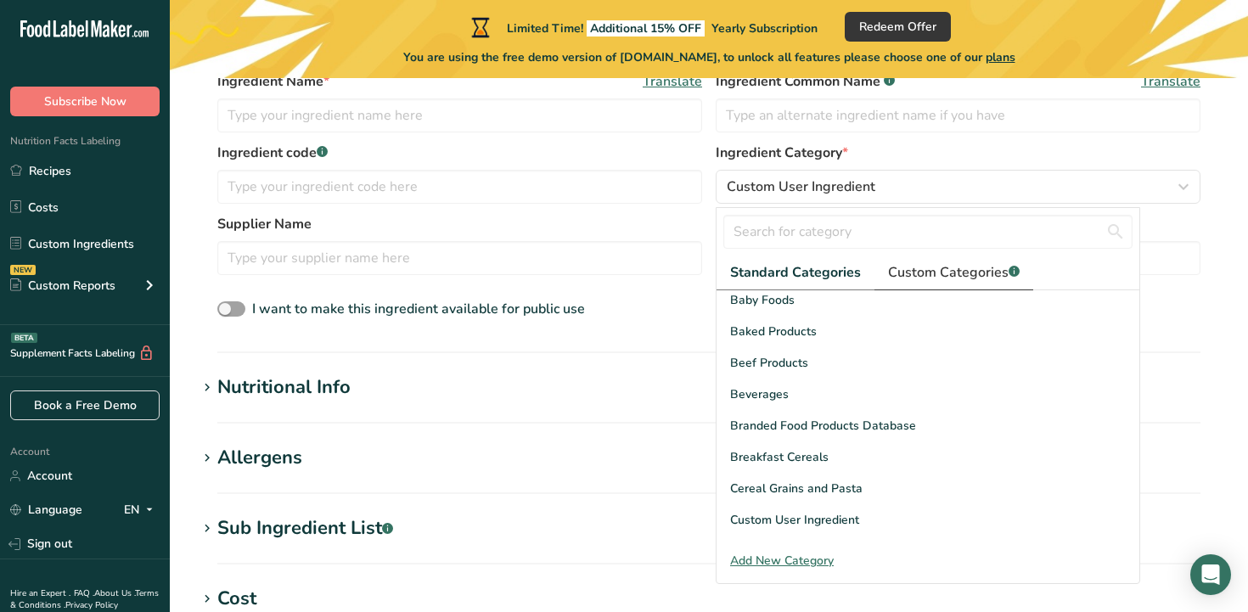
click at [928, 258] on link "Custom Categories .a-a{fill:#347362;}.b-a{fill:#fff;}" at bounding box center [953, 273] width 159 height 35
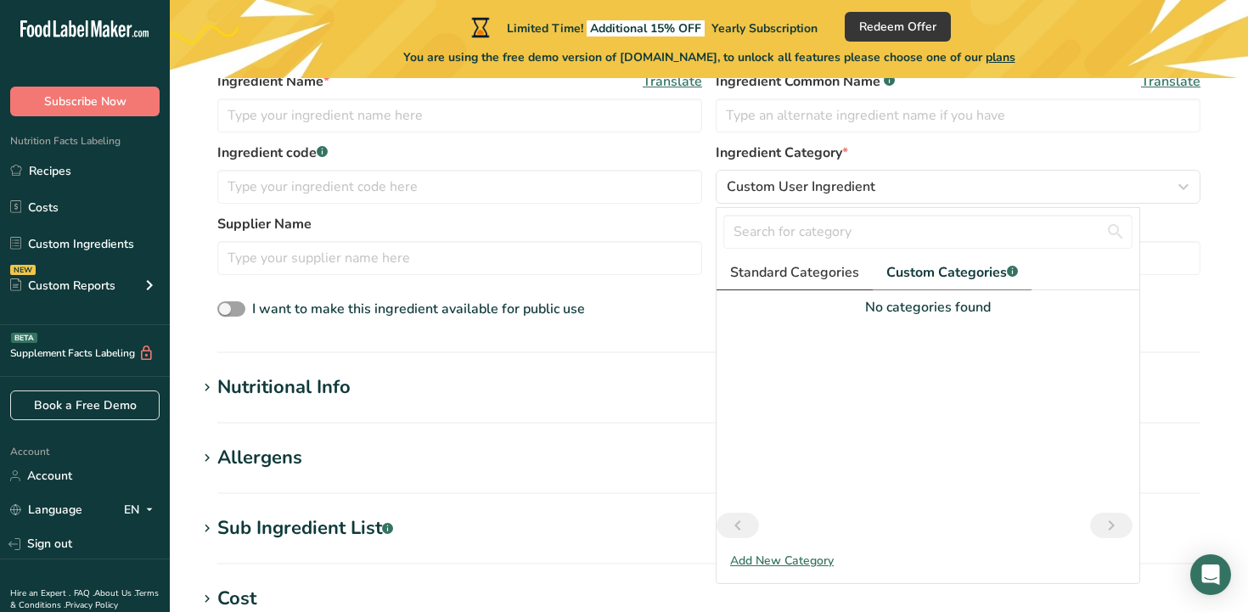
click at [759, 279] on span "Standard Categories" at bounding box center [794, 272] width 129 height 20
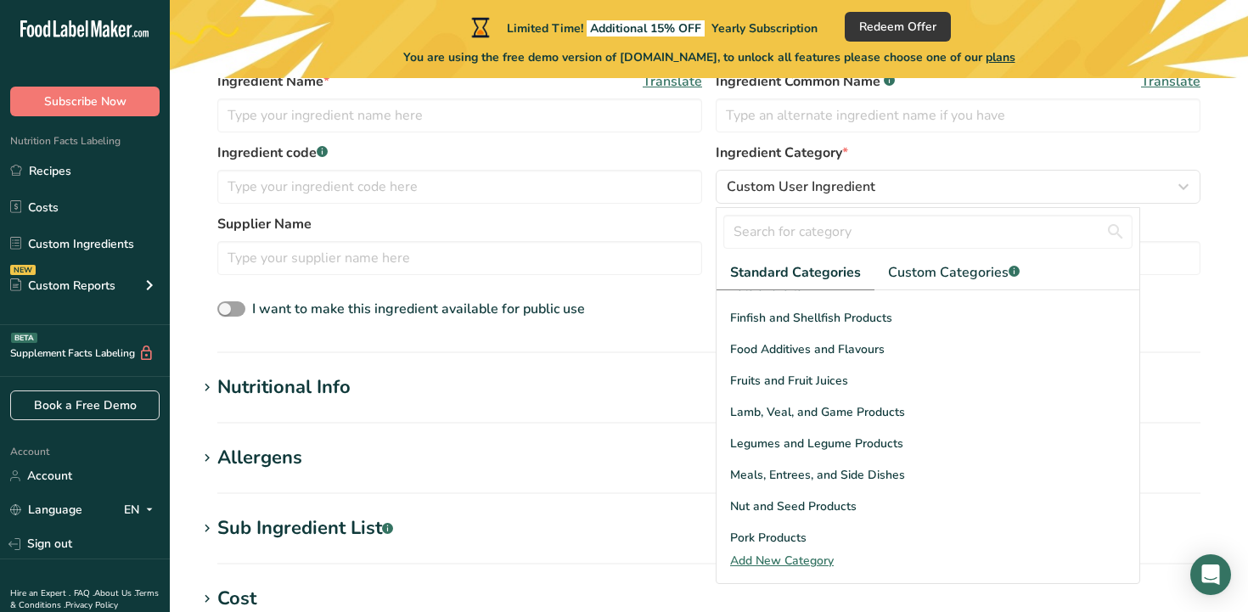
scroll to position [0, 0]
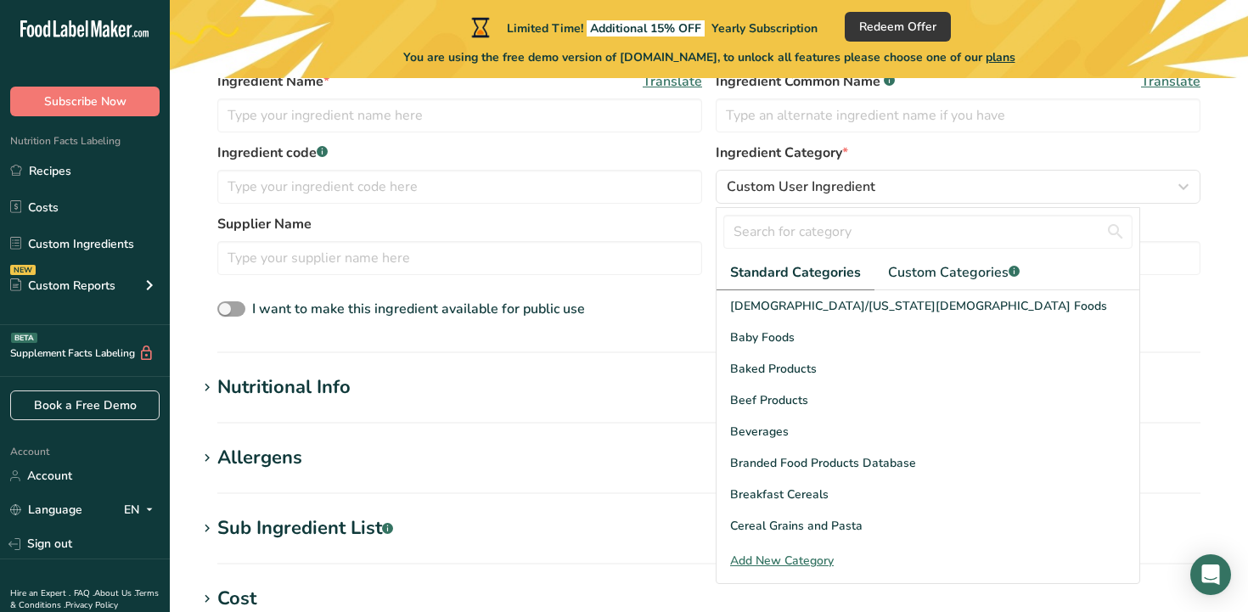
click at [672, 302] on div "I want to make this ingredient available for public use" at bounding box center [708, 310] width 983 height 22
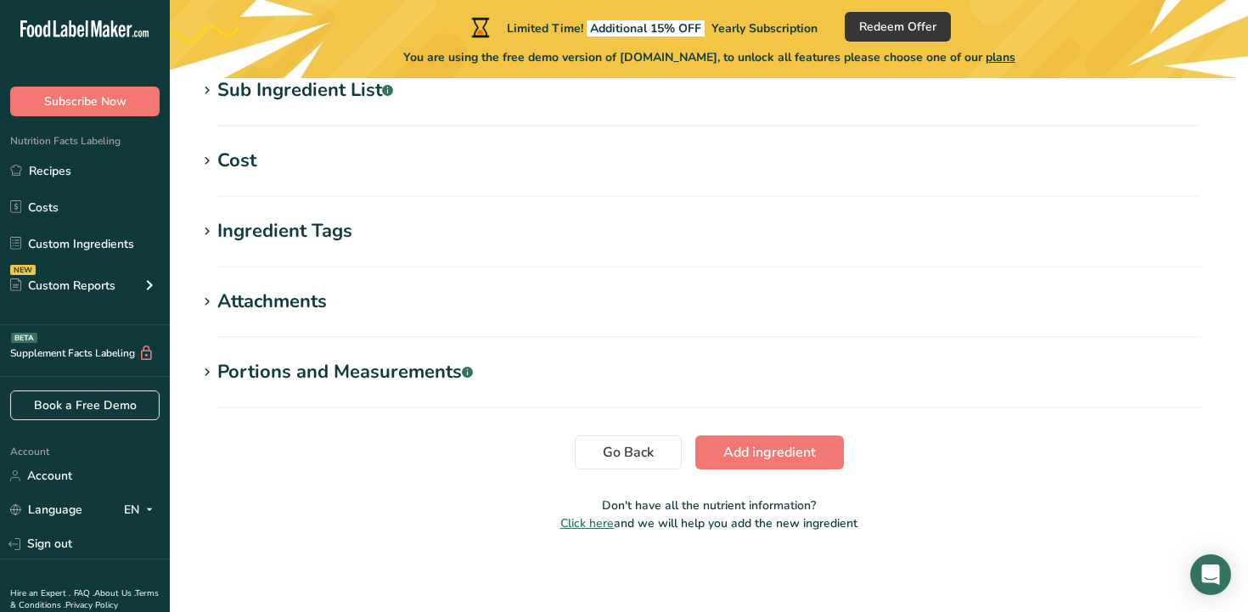
scroll to position [817, 0]
click at [435, 374] on div "Portions and Measurements .a-a{fill:#347362;}.b-a{fill:#fff;}" at bounding box center [345, 371] width 256 height 28
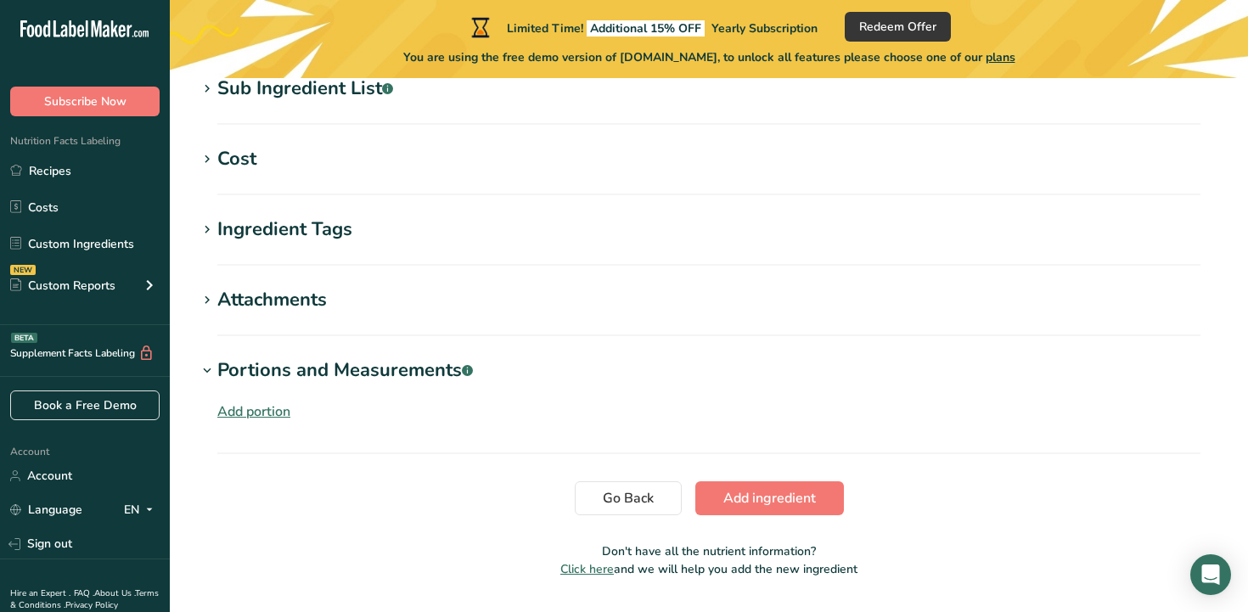
click at [435, 374] on div "Portions and Measurements .a-a{fill:#347362;}.b-a{fill:#fff;}" at bounding box center [345, 371] width 256 height 28
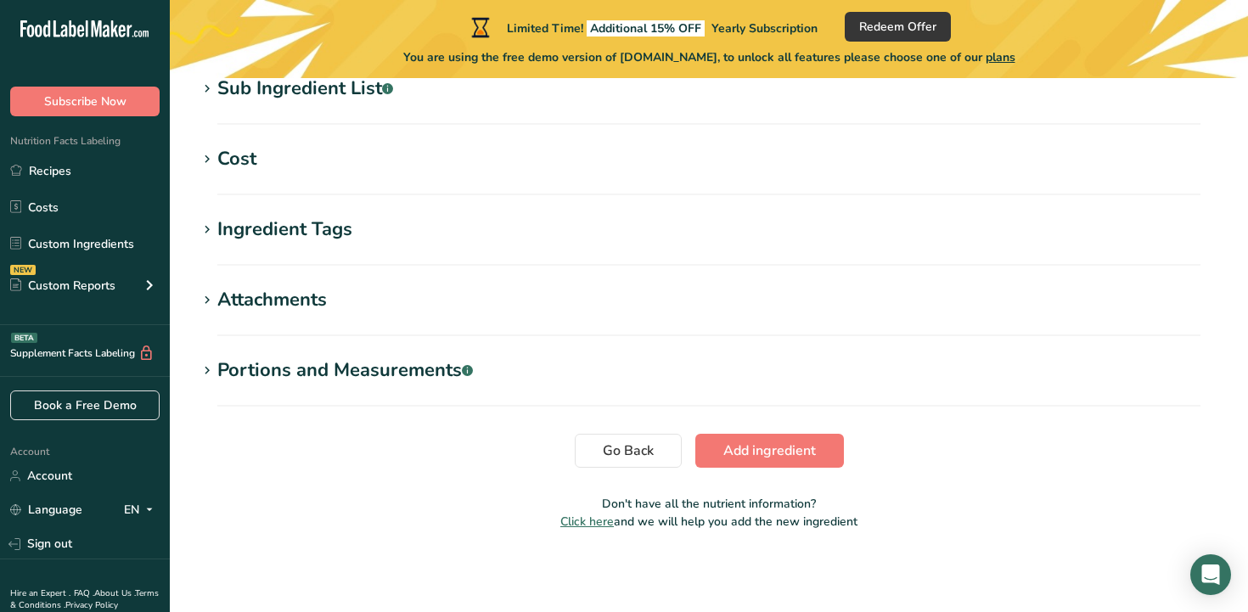
click at [295, 302] on div "Attachments" at bounding box center [272, 300] width 110 height 28
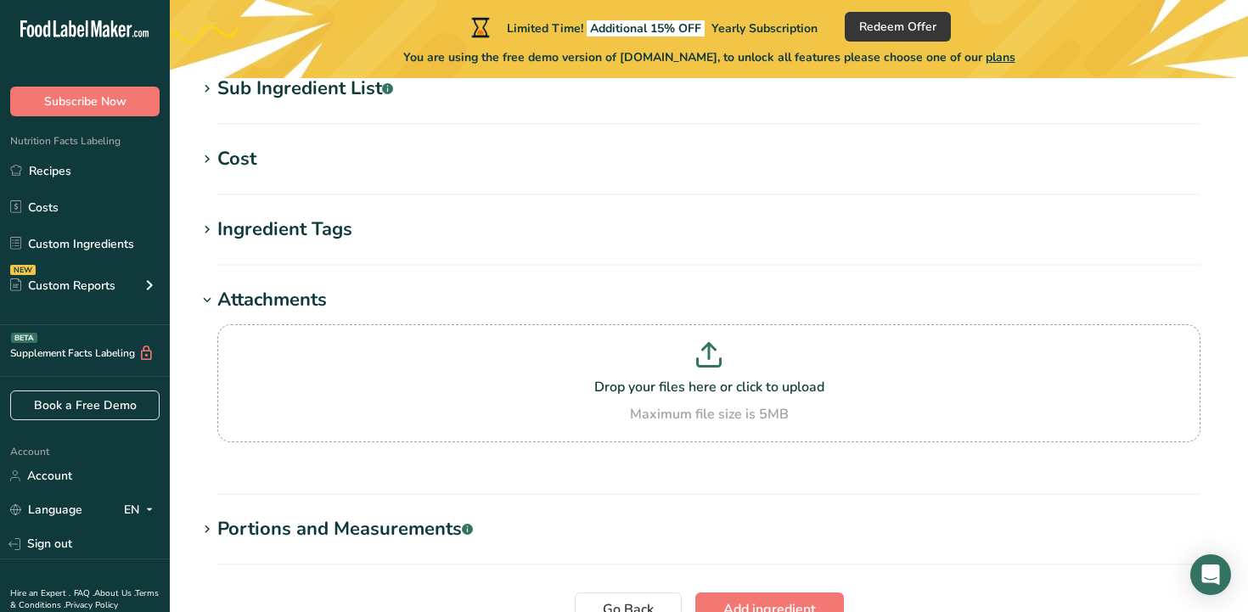
click at [295, 302] on div "Attachments" at bounding box center [272, 300] width 110 height 28
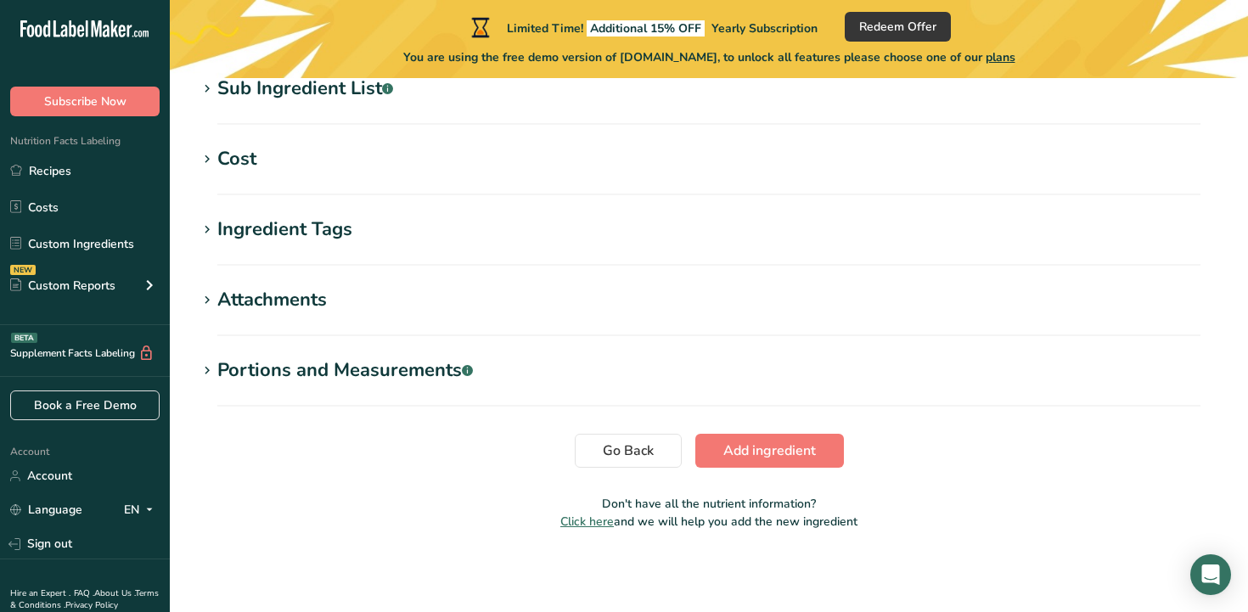
click at [289, 256] on section "Ingredient Tags Add tags Standard Tags Custom Tags Source of Antioxidants [MEDI…" at bounding box center [709, 241] width 1024 height 50
click at [282, 225] on div "Ingredient Tags" at bounding box center [284, 230] width 135 height 28
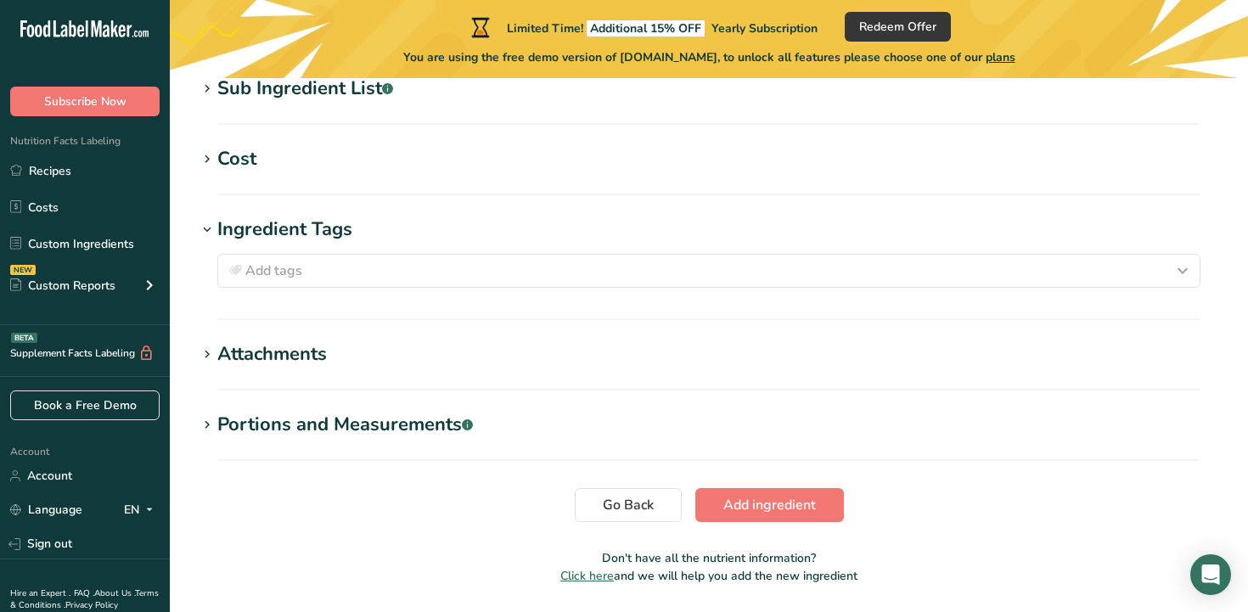
click at [282, 225] on div "Ingredient Tags" at bounding box center [284, 230] width 135 height 28
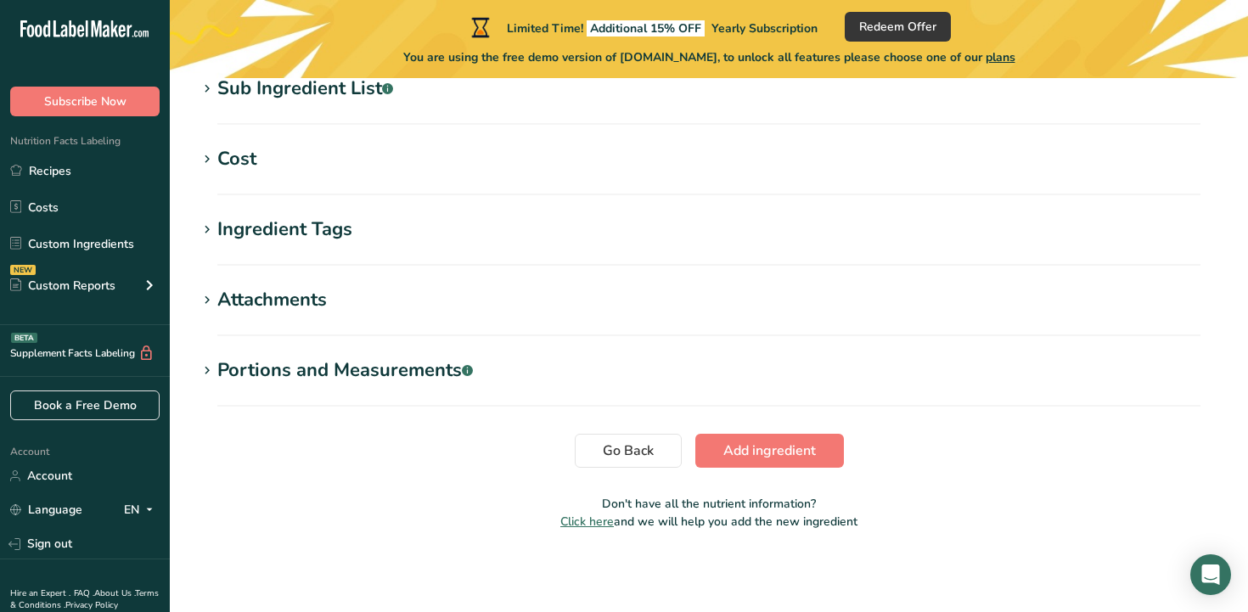
click at [286, 97] on div "Sub Ingredient List .a-a{fill:#347362;}.b-a{fill:#fff;}" at bounding box center [305, 89] width 176 height 28
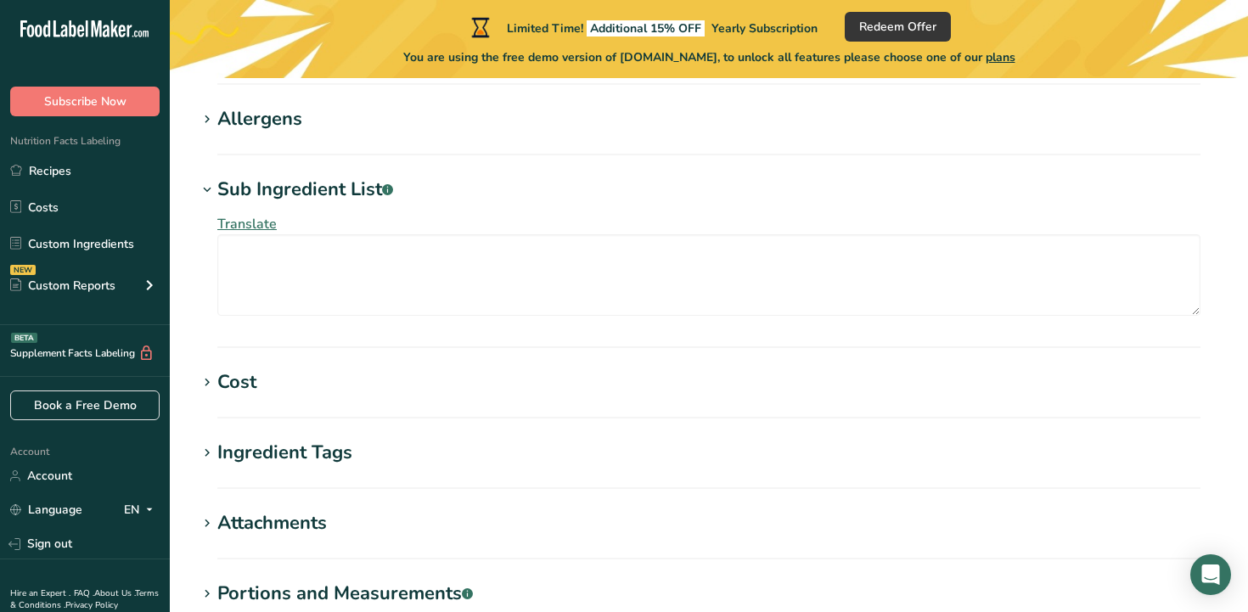
scroll to position [694, 0]
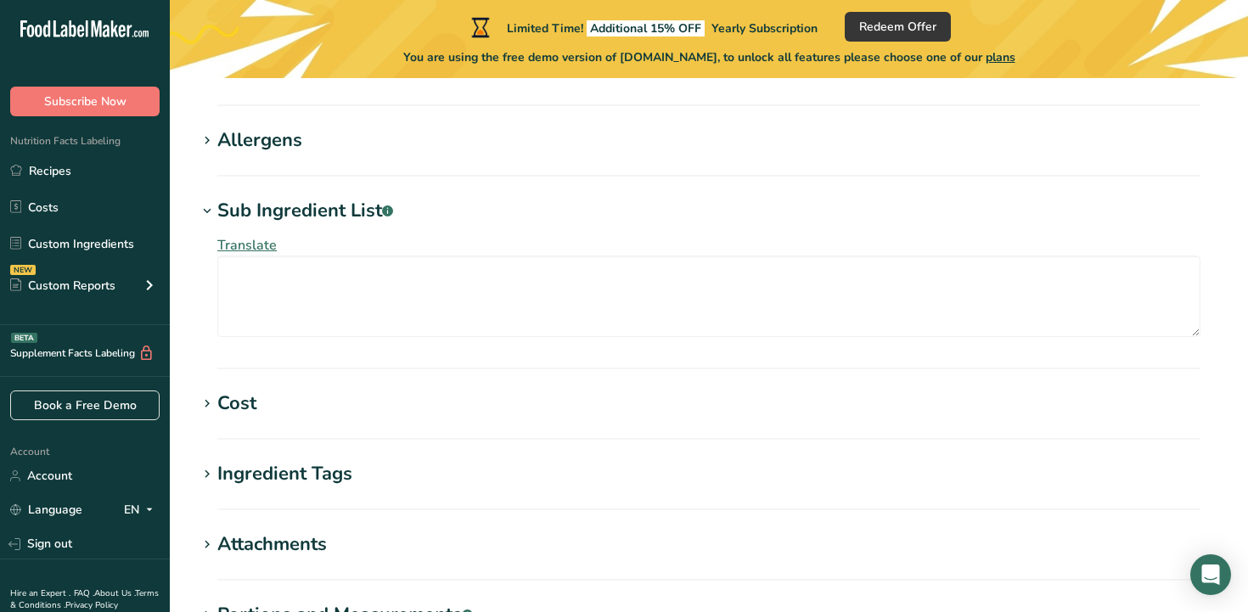
click at [277, 223] on div "Sub Ingredient List .a-a{fill:#347362;}.b-a{fill:#fff;}" at bounding box center [305, 211] width 176 height 28
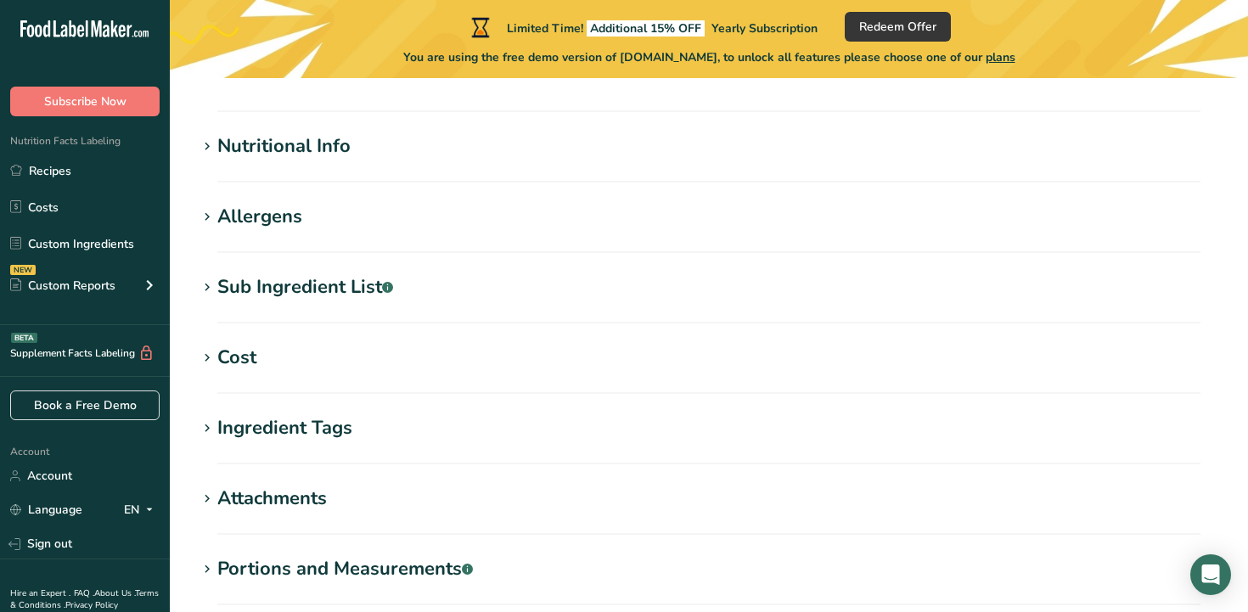
scroll to position [616, 0]
click at [260, 154] on div "Nutritional Info" at bounding box center [283, 148] width 133 height 28
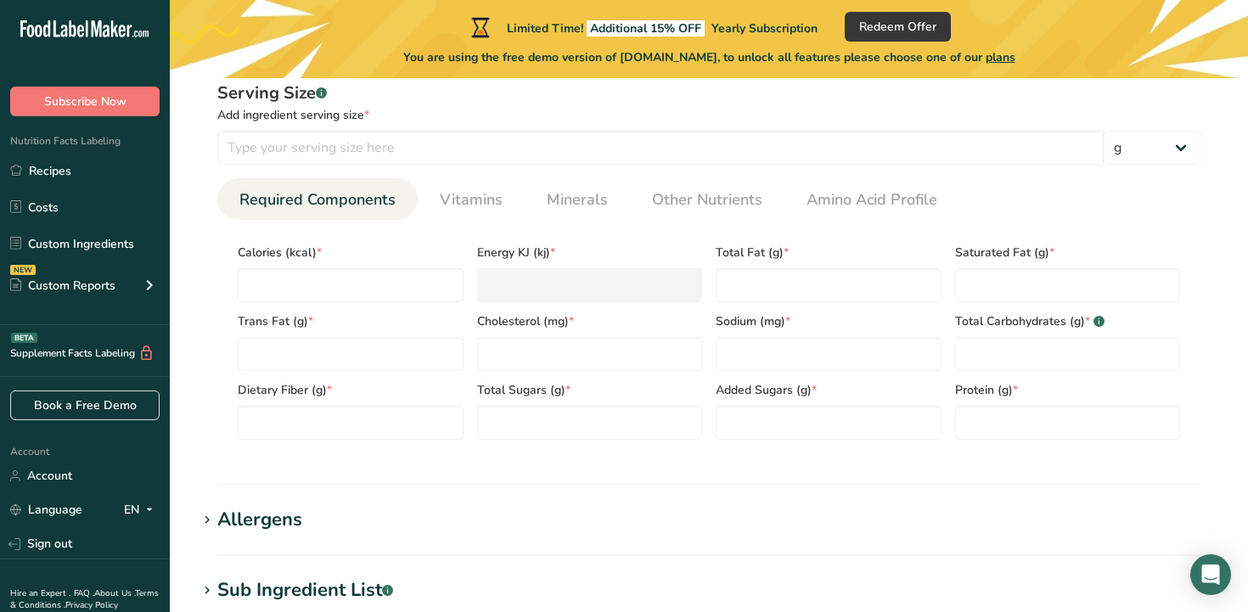
scroll to position [707, 0]
click at [450, 201] on span "Vitamins" at bounding box center [471, 200] width 63 height 23
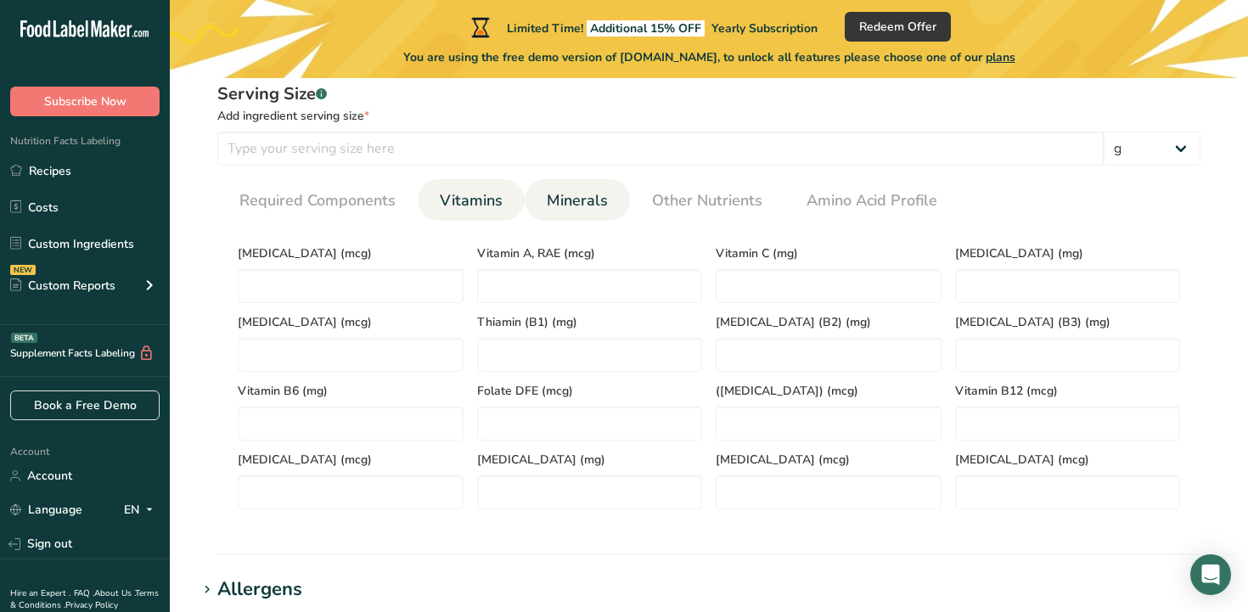
click at [568, 193] on span "Minerals" at bounding box center [577, 200] width 61 height 23
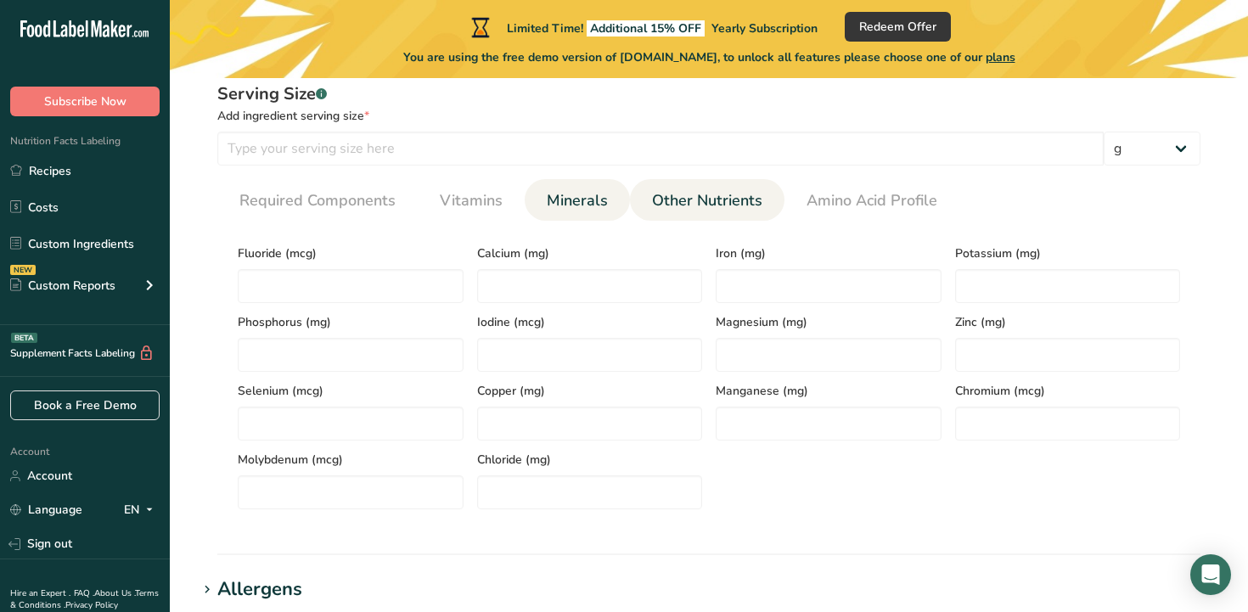
click at [697, 195] on span "Other Nutrients" at bounding box center [707, 200] width 110 height 23
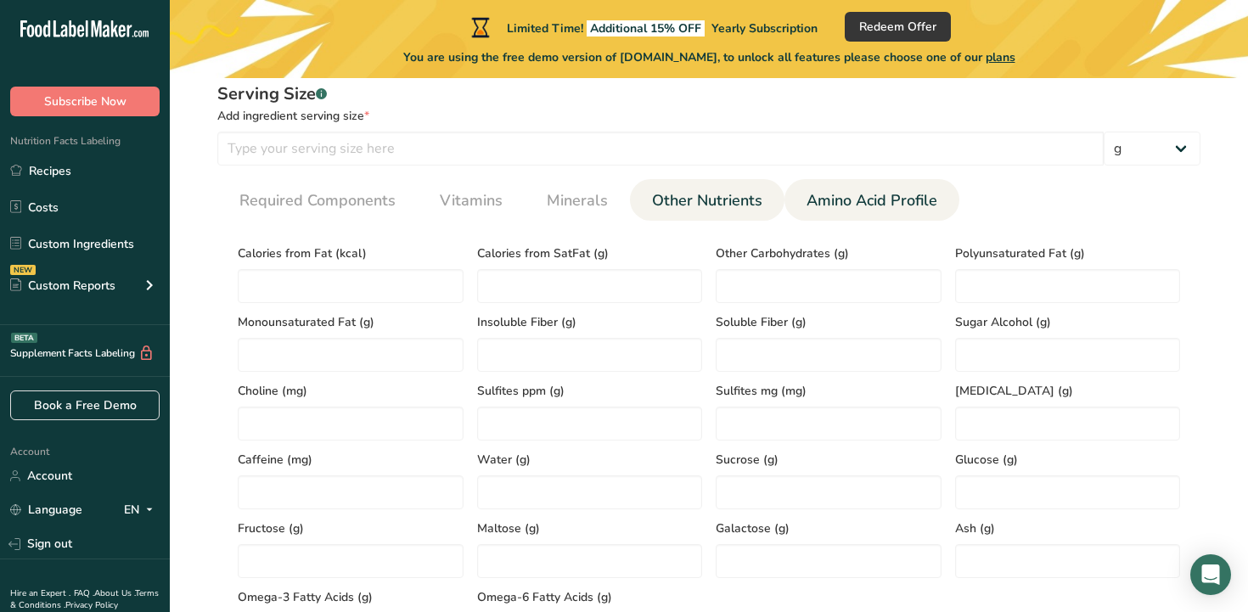
click at [854, 187] on link "Amino Acid Profile" at bounding box center [872, 200] width 144 height 43
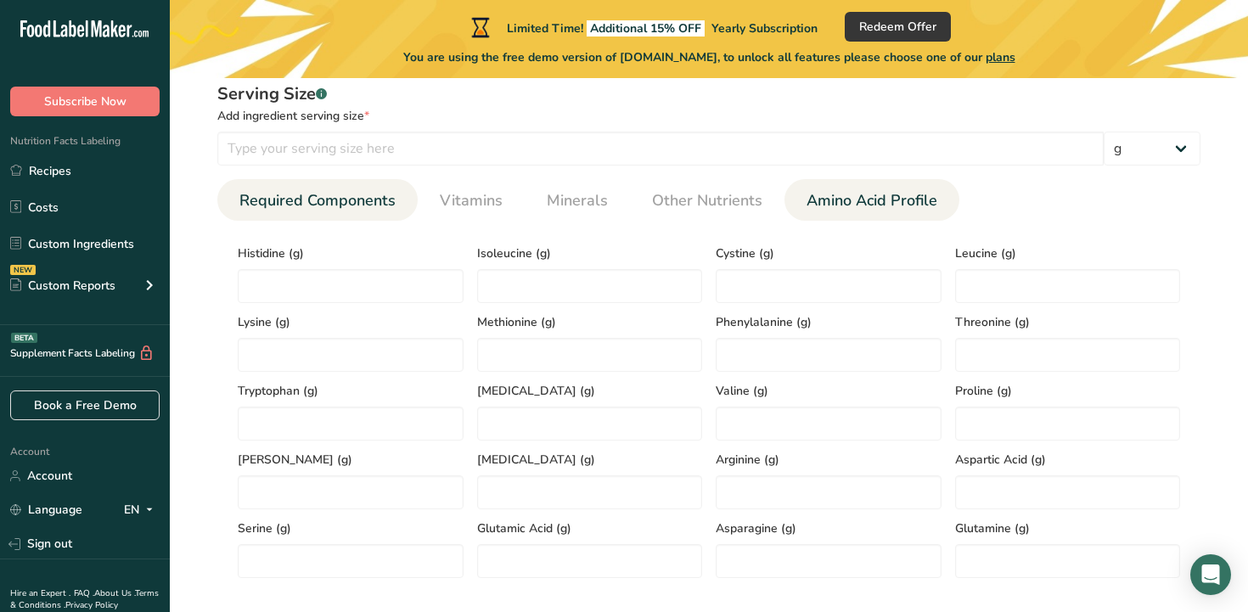
click at [341, 183] on link "Required Components" at bounding box center [318, 200] width 170 height 43
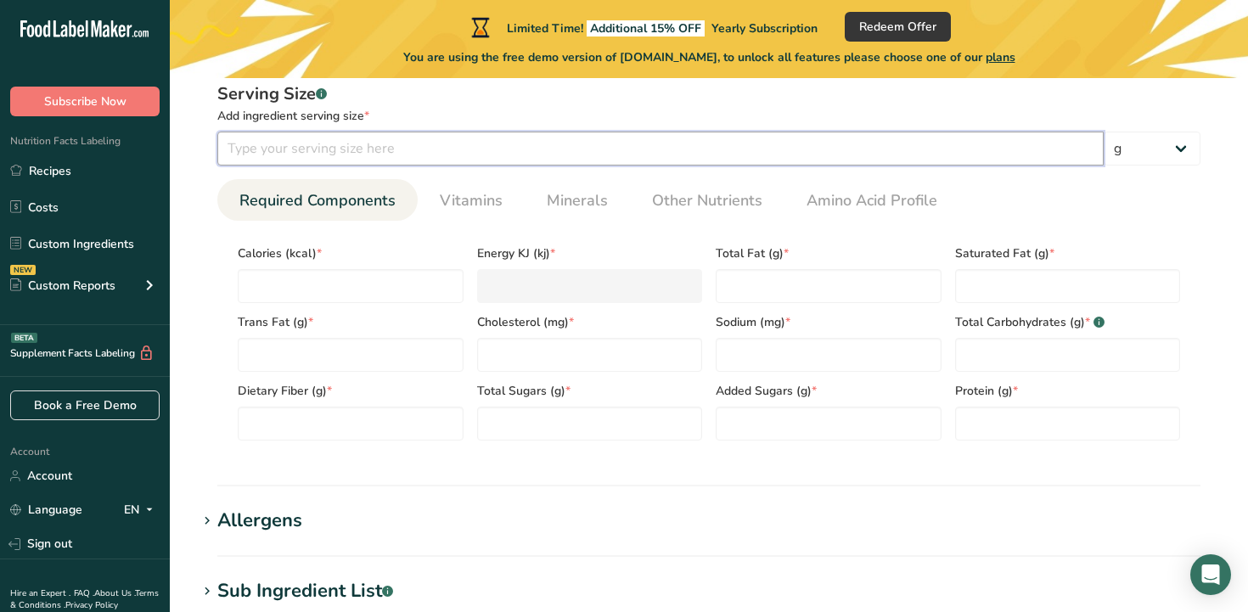
click at [366, 157] on input "number" at bounding box center [660, 149] width 886 height 34
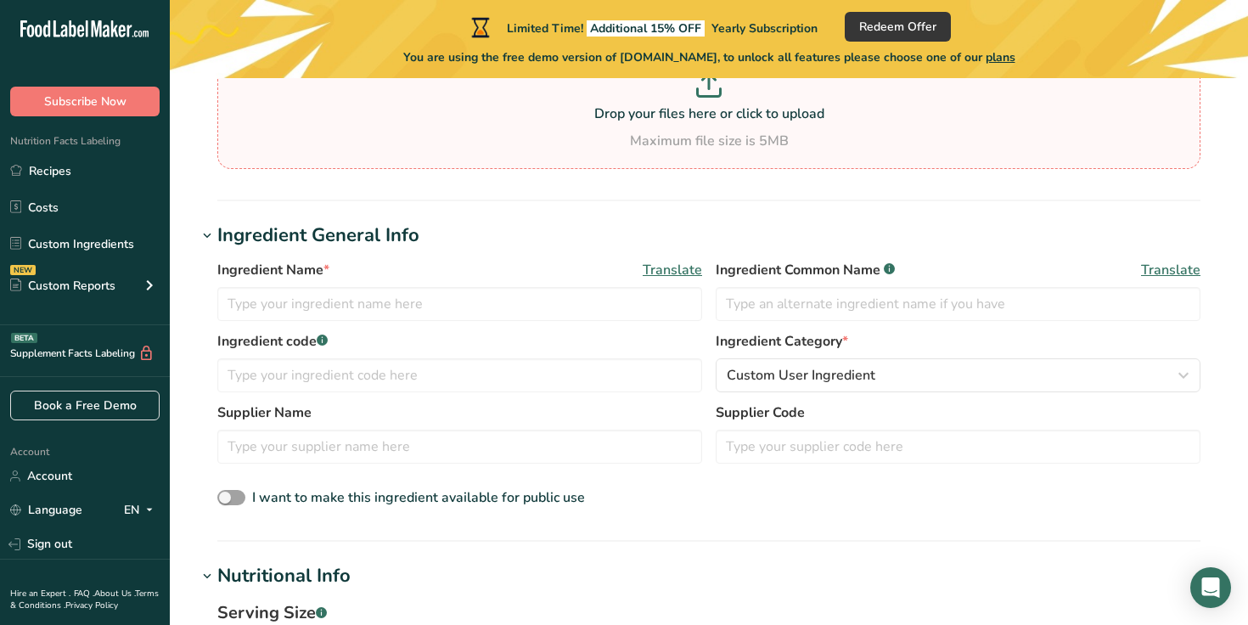
scroll to position [0, 0]
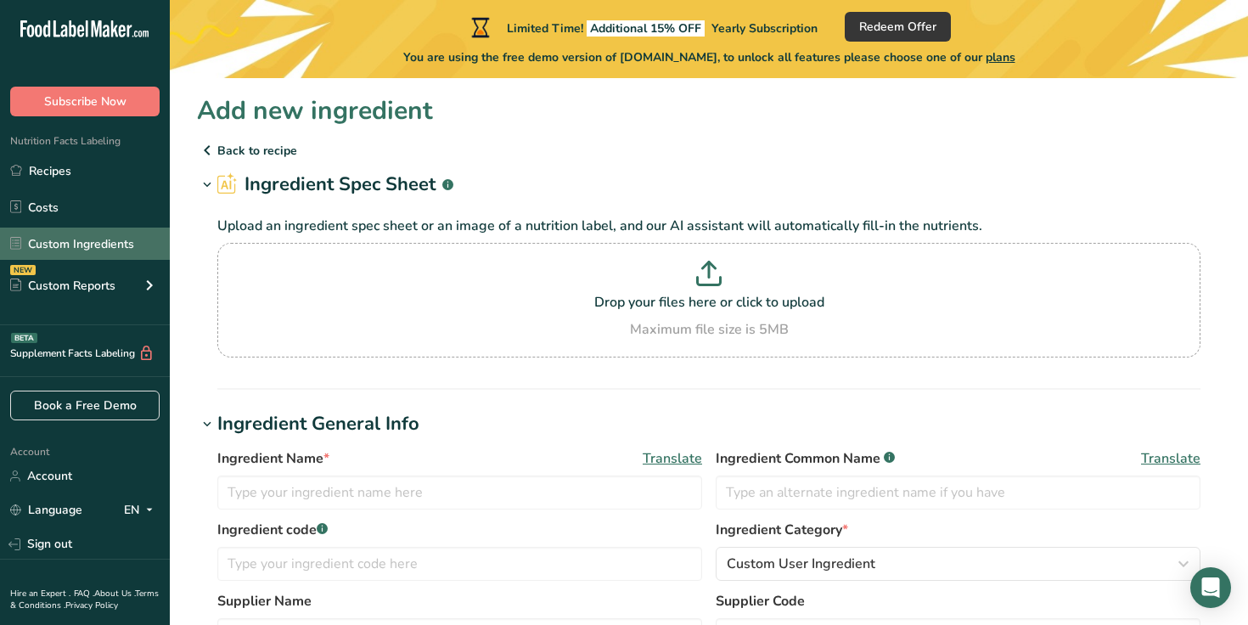
click at [94, 237] on link "Custom Ingredients" at bounding box center [85, 244] width 170 height 32
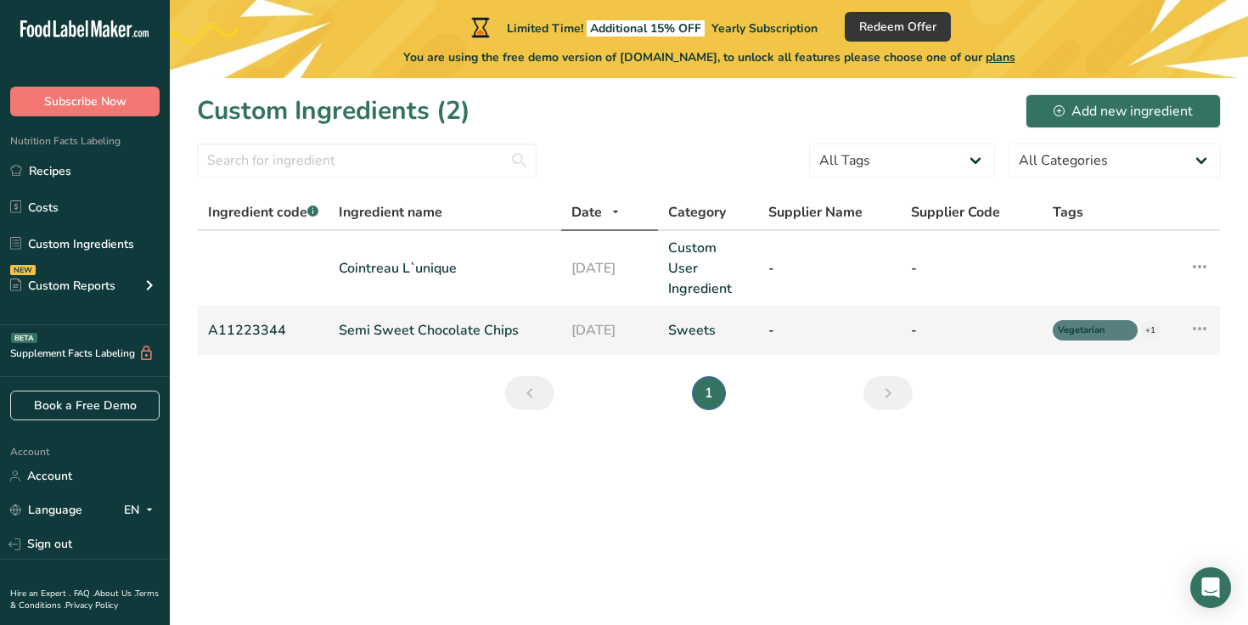
click at [1209, 329] on icon at bounding box center [1199, 328] width 20 height 31
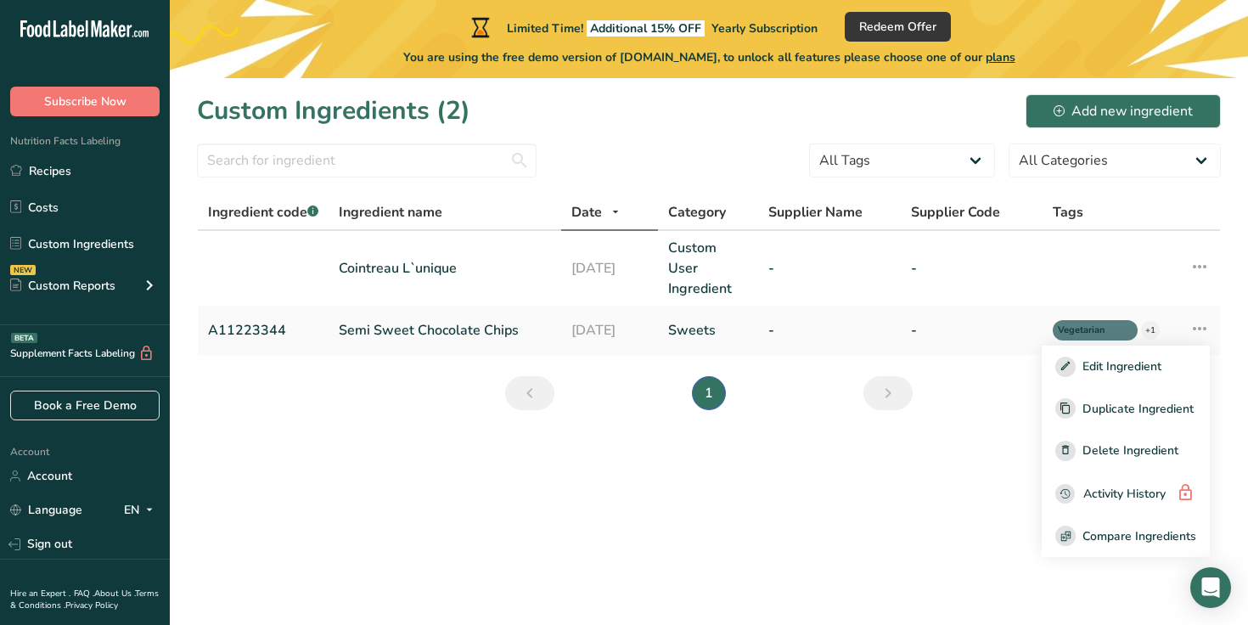
click at [1016, 430] on section "Custom Ingredients (2) Add new ingredient All Tags Source of Antioxidants [MEDI…" at bounding box center [709, 257] width 1078 height 359
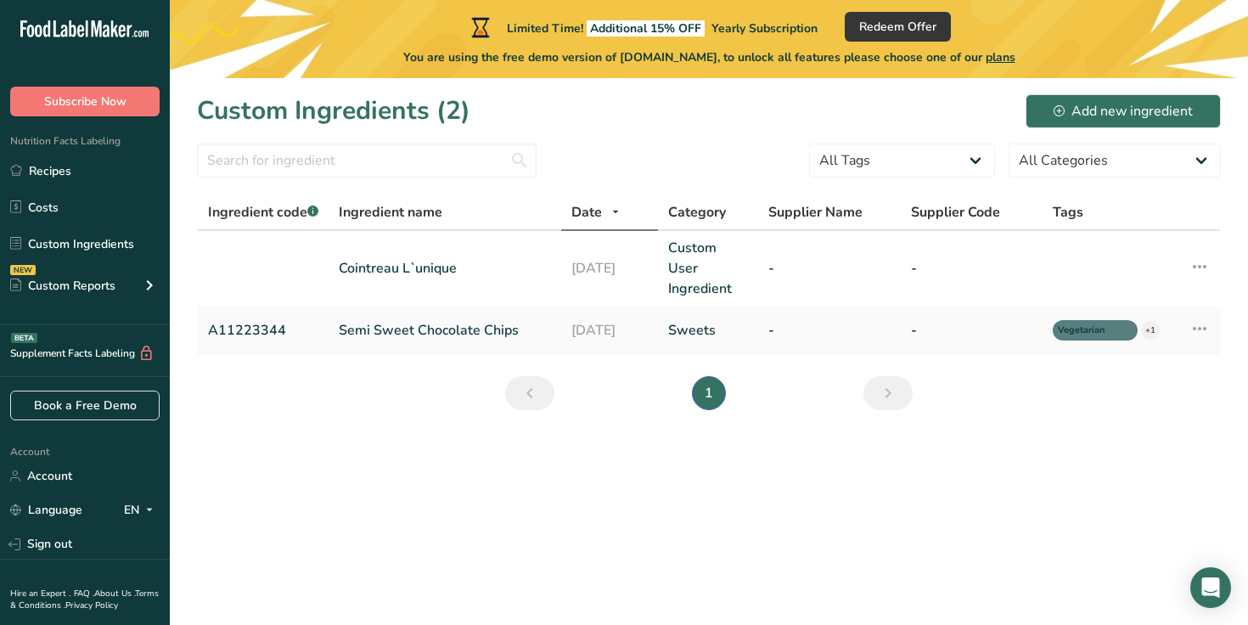
click at [1056, 92] on div "Custom Ingredients (2) Add new ingredient" at bounding box center [709, 111] width 1024 height 38
click at [1056, 101] on div "Add new ingredient" at bounding box center [1122, 111] width 139 height 20
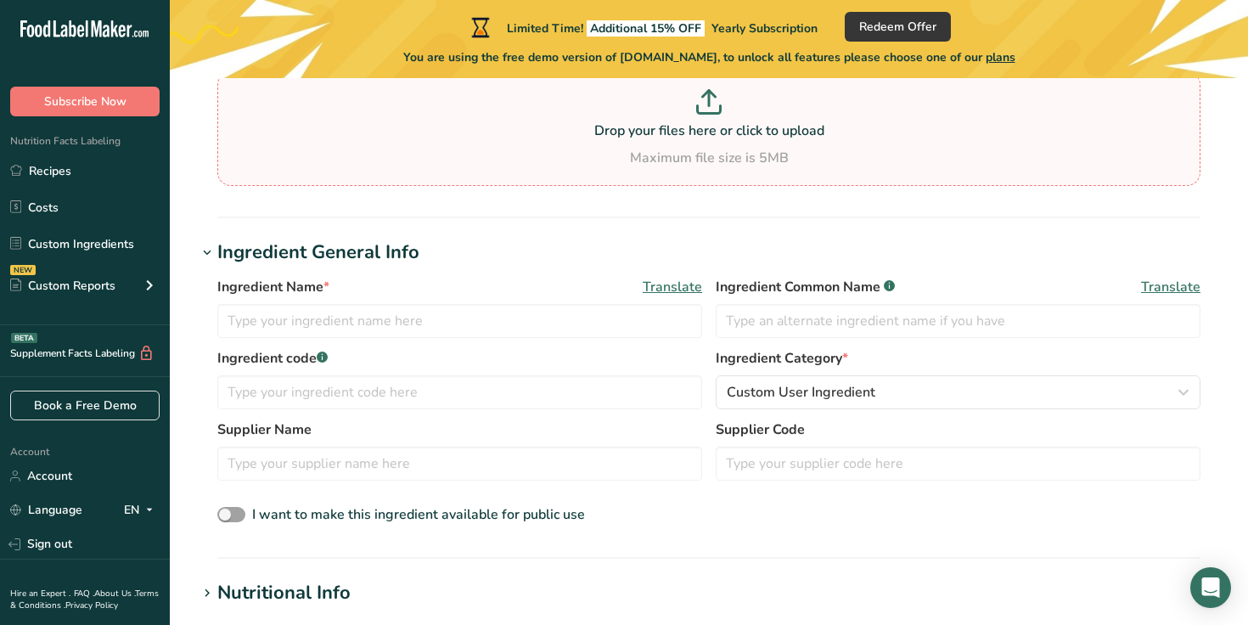
scroll to position [160, 0]
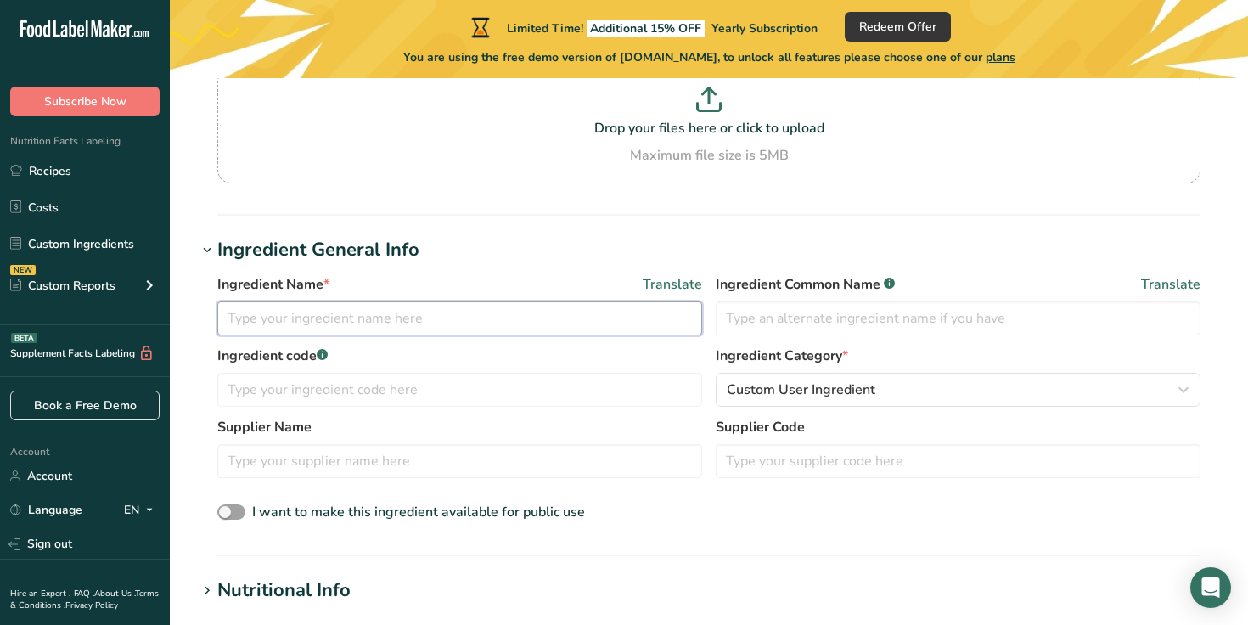
click at [432, 327] on input "text" at bounding box center [459, 318] width 485 height 34
type input "Orange Simple syrup"
click at [584, 423] on label "Supplier Name" at bounding box center [459, 427] width 485 height 20
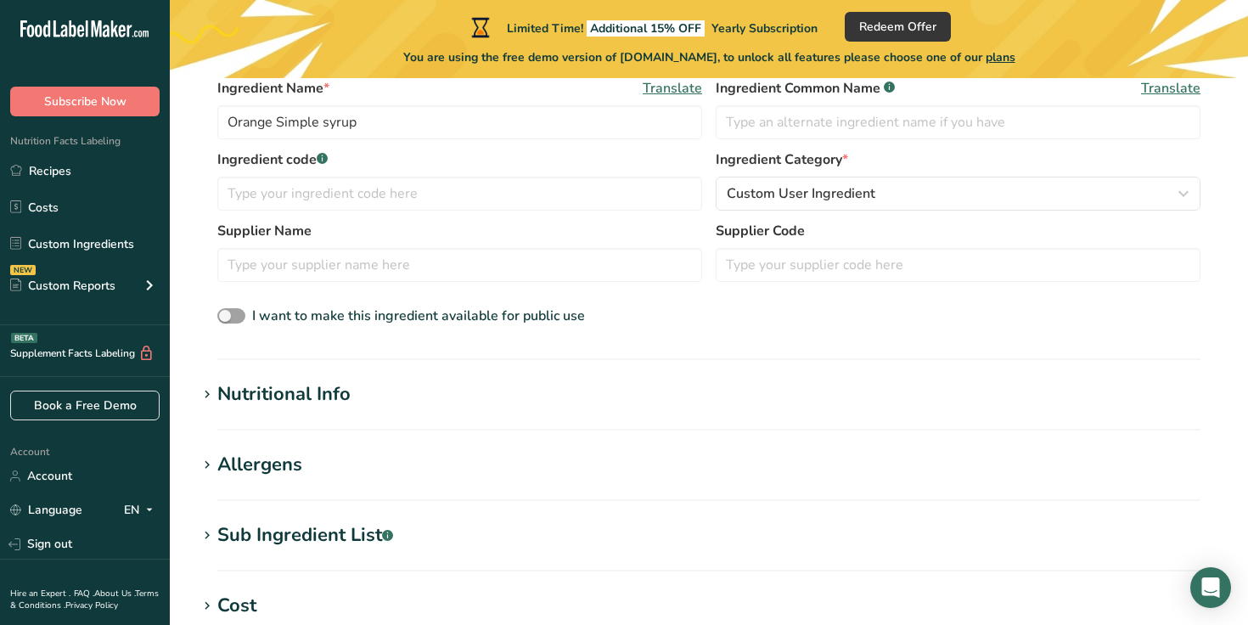
scroll to position [368, 0]
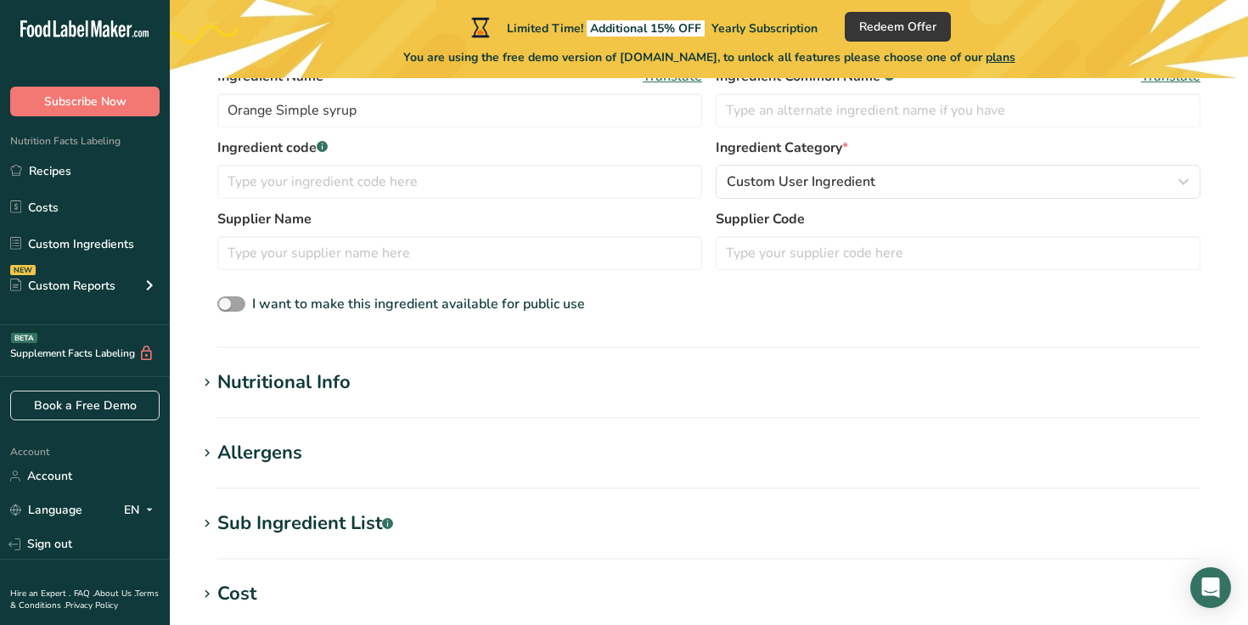
click at [321, 389] on div "Nutritional Info" at bounding box center [283, 382] width 133 height 28
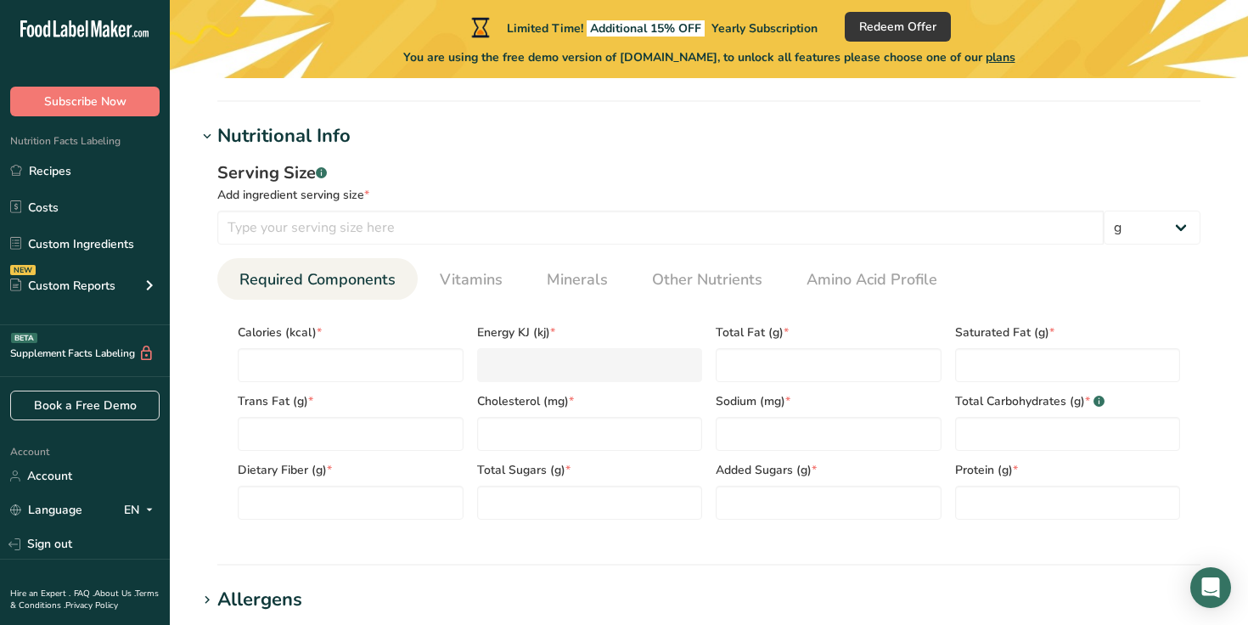
scroll to position [617, 0]
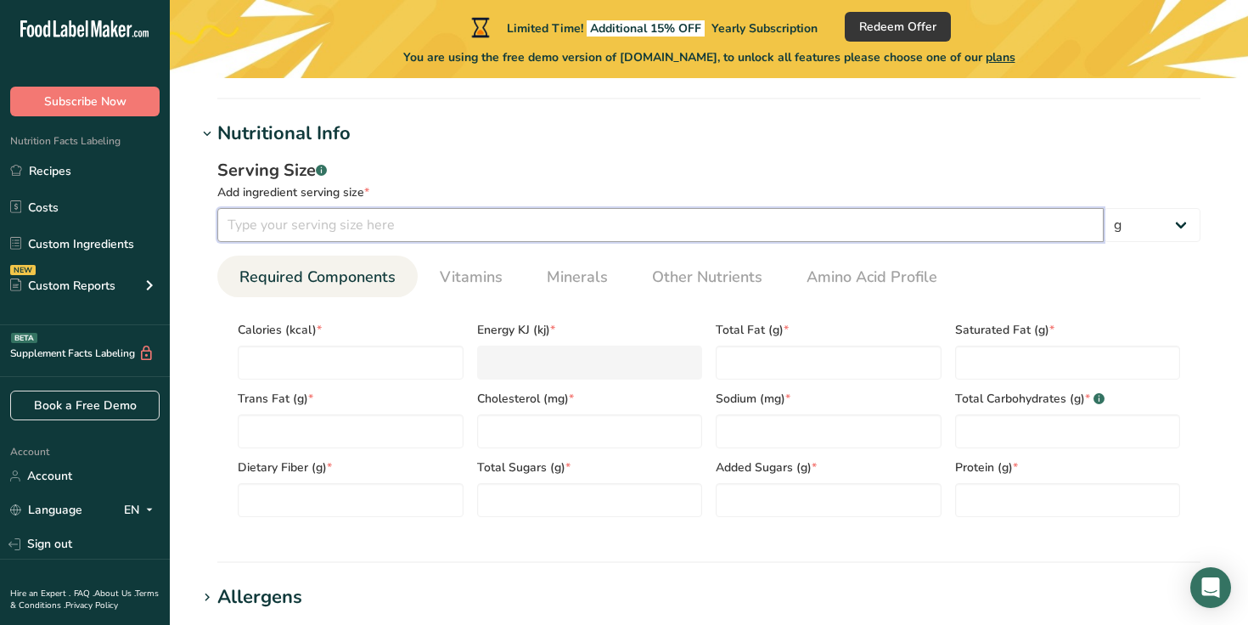
click at [331, 226] on input "number" at bounding box center [660, 225] width 886 height 34
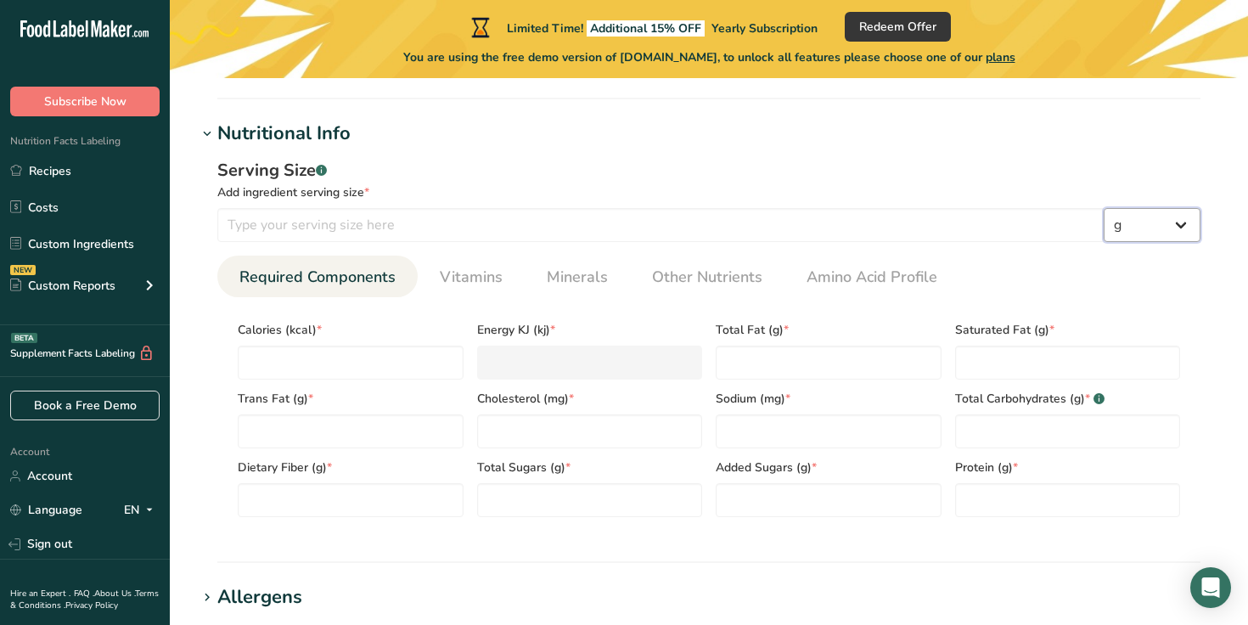
click at [1131, 220] on select "g kg mg mcg lb oz l mL fl oz tbsp tsp cup qt gallon" at bounding box center [1152, 225] width 97 height 34
select select "21"
click at [1104, 208] on select "g kg mg mcg lb oz l mL fl oz tbsp tsp cup qt gallon" at bounding box center [1152, 225] width 97 height 34
select select "22"
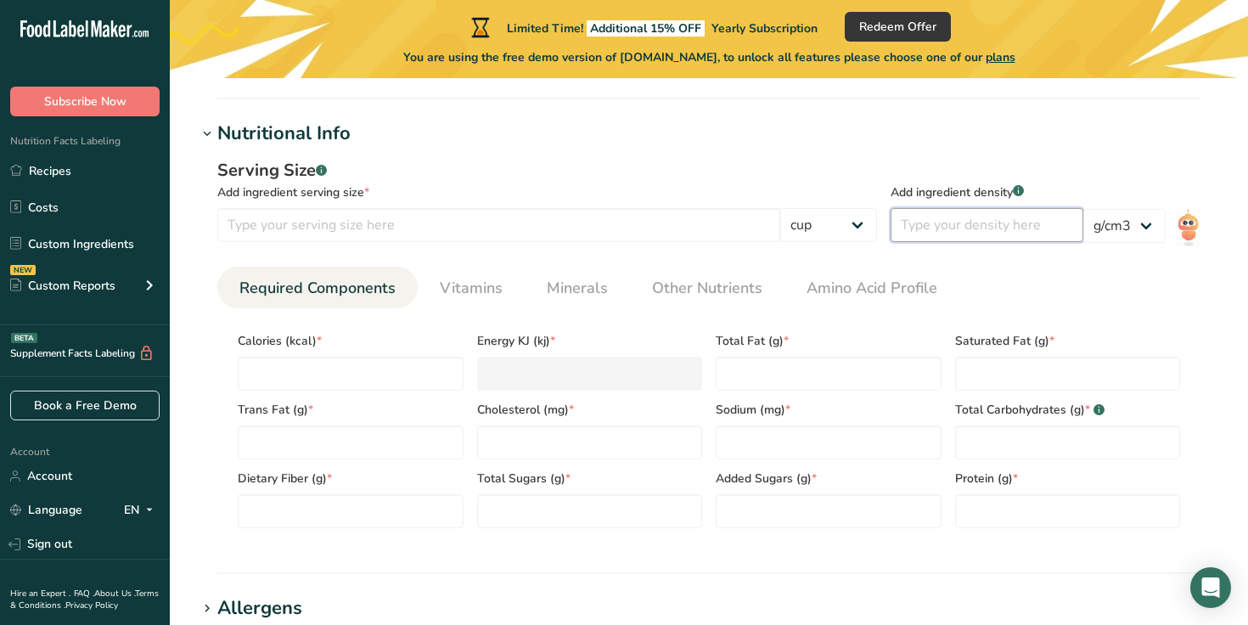
click at [1042, 222] on input "number" at bounding box center [987, 225] width 193 height 34
type input "1.3"
click at [1009, 312] on section "Calories (kcal) * Energy KJ (kj) * Total Fat (g) * Saturated Fat (g) * Trans Fa…" at bounding box center [708, 424] width 983 height 233
click at [728, 228] on input "number" at bounding box center [498, 225] width 563 height 34
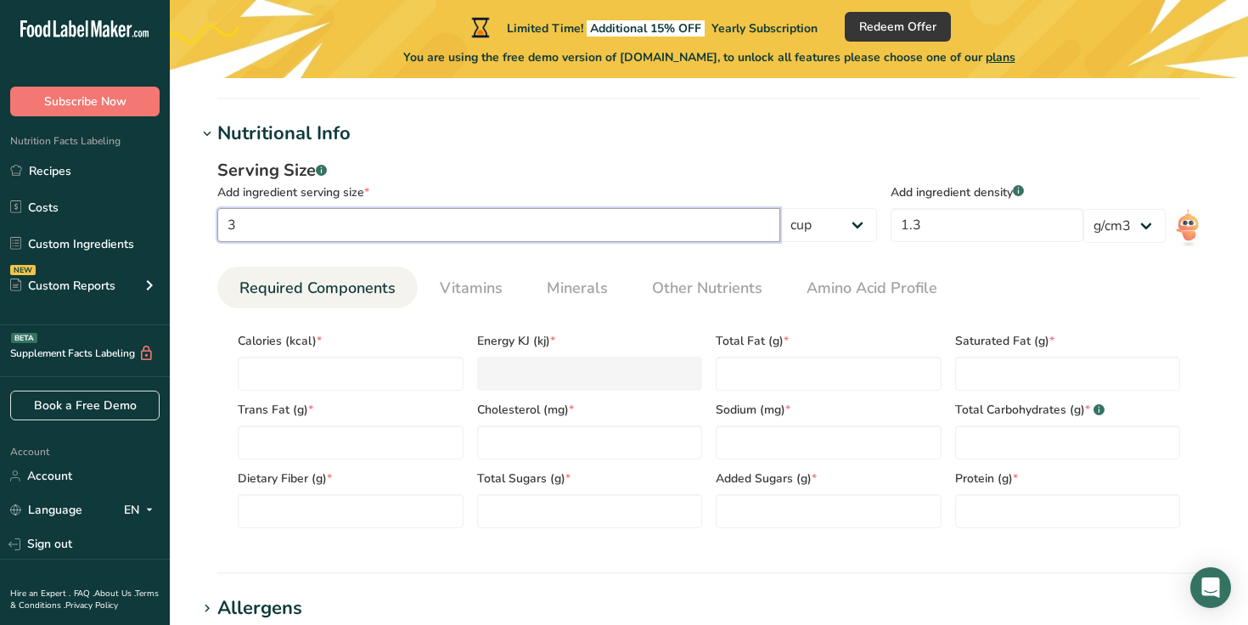
type input "3"
click at [970, 281] on ul "Required Components Vitamins Minerals Other Nutrients Amino Acid Profile" at bounding box center [708, 288] width 983 height 42
click at [340, 376] on input "number" at bounding box center [351, 374] width 226 height 34
paste input "65"
type input "65"
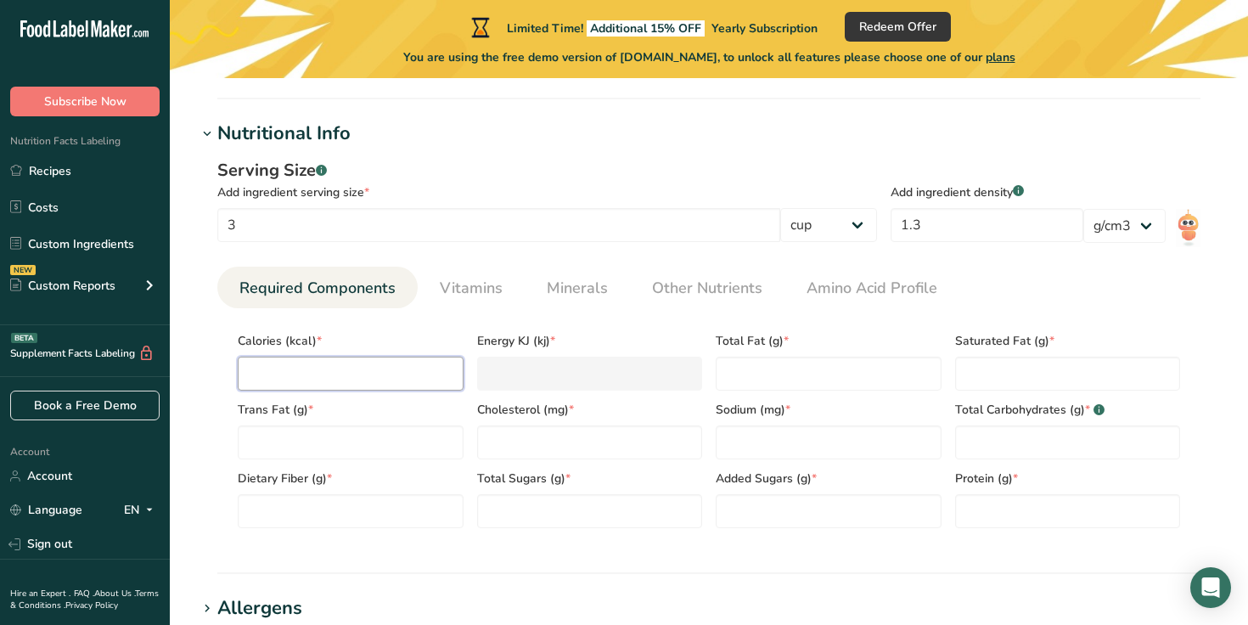
type KJ "272"
type input "65"
click at [403, 441] on Fat "number" at bounding box center [351, 442] width 226 height 34
type Fat "0"
click at [382, 499] on Fiber "number" at bounding box center [351, 511] width 226 height 34
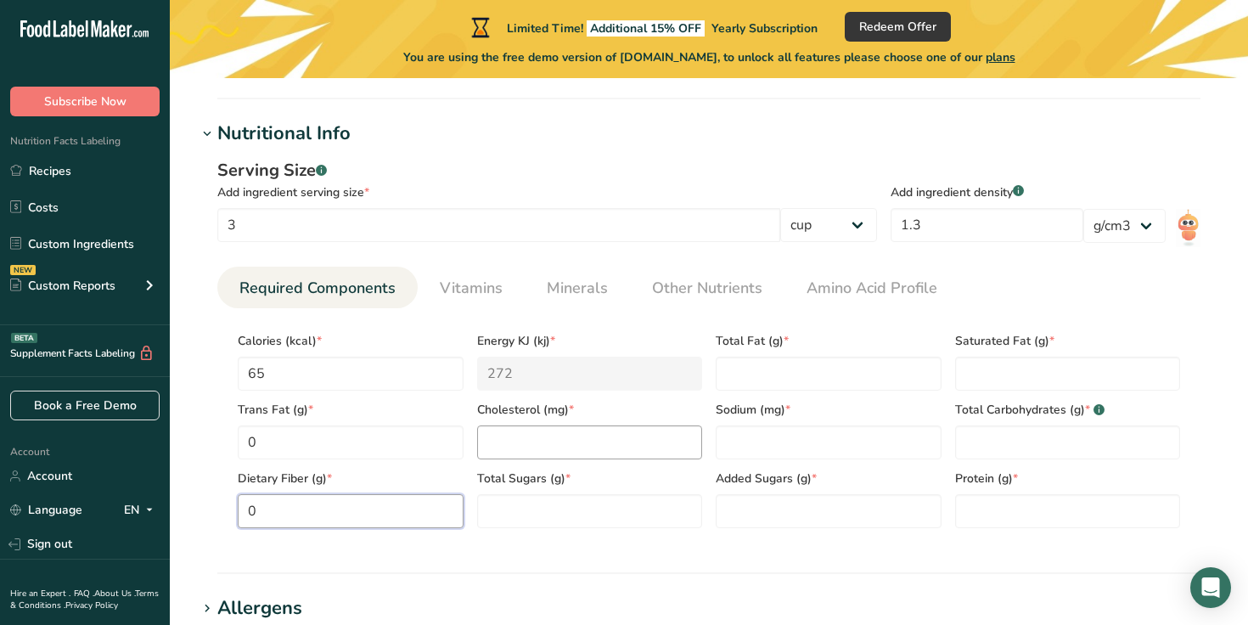
type Fiber "0"
click at [527, 430] on input "number" at bounding box center [590, 442] width 226 height 34
type input "0"
click at [761, 431] on input "number" at bounding box center [829, 442] width 226 height 34
type input "0"
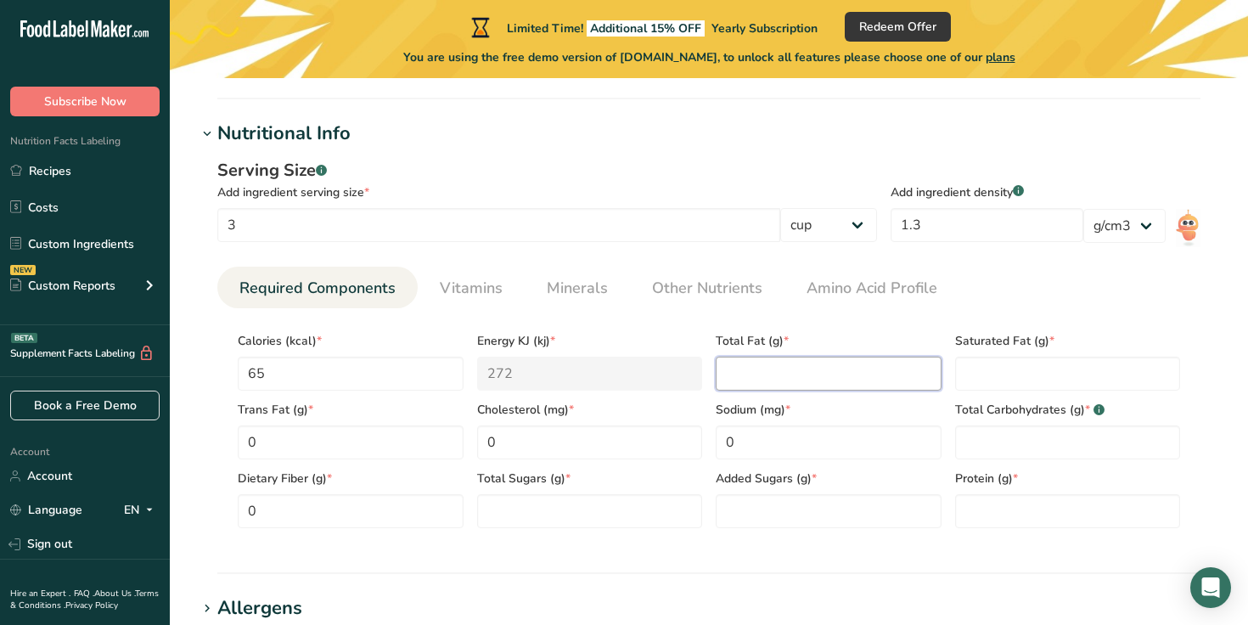
click at [757, 372] on Fat "number" at bounding box center [829, 374] width 226 height 34
type Fat "0"
click at [1050, 369] on Fat "number" at bounding box center [1068, 374] width 226 height 34
type Fat "0"
click at [1011, 438] on Carbohydrates "number" at bounding box center [1068, 442] width 226 height 34
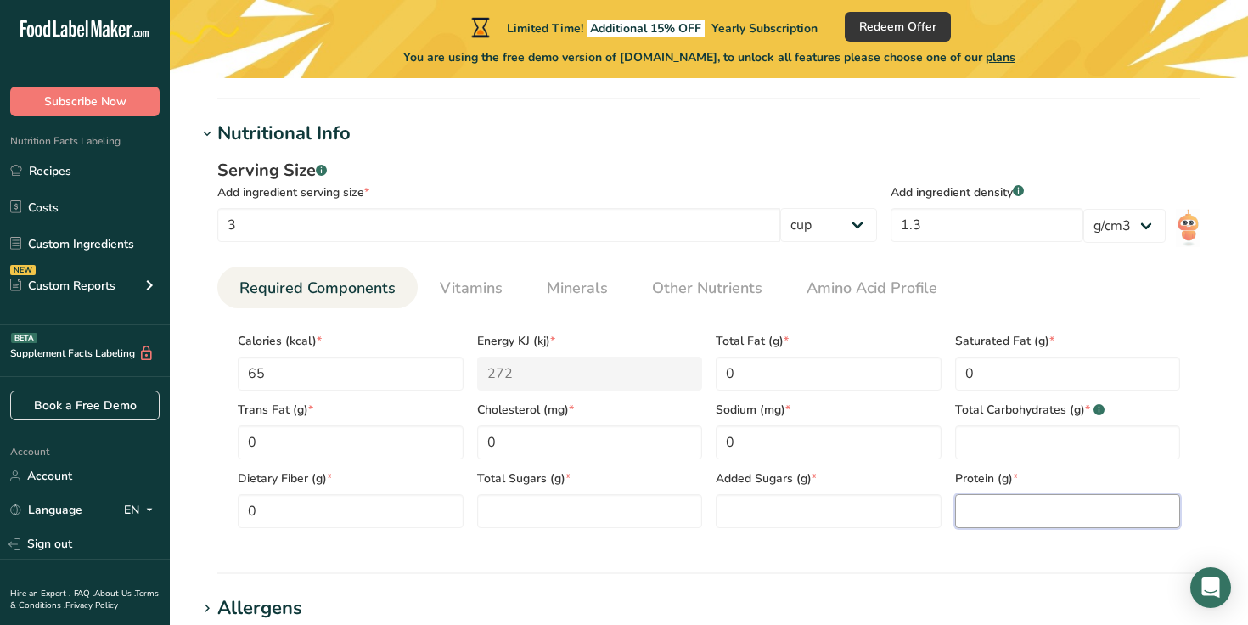
click at [977, 503] on input "number" at bounding box center [1068, 511] width 226 height 34
type input "0"
click at [899, 499] on Sugars "number" at bounding box center [829, 511] width 226 height 34
type Sugars "0"
click at [562, 529] on section "Calories (kcal) * 65 Energy KJ (kj) * 272 Total Fat (g) * 0 Saturated Fat (g) *…" at bounding box center [708, 424] width 983 height 233
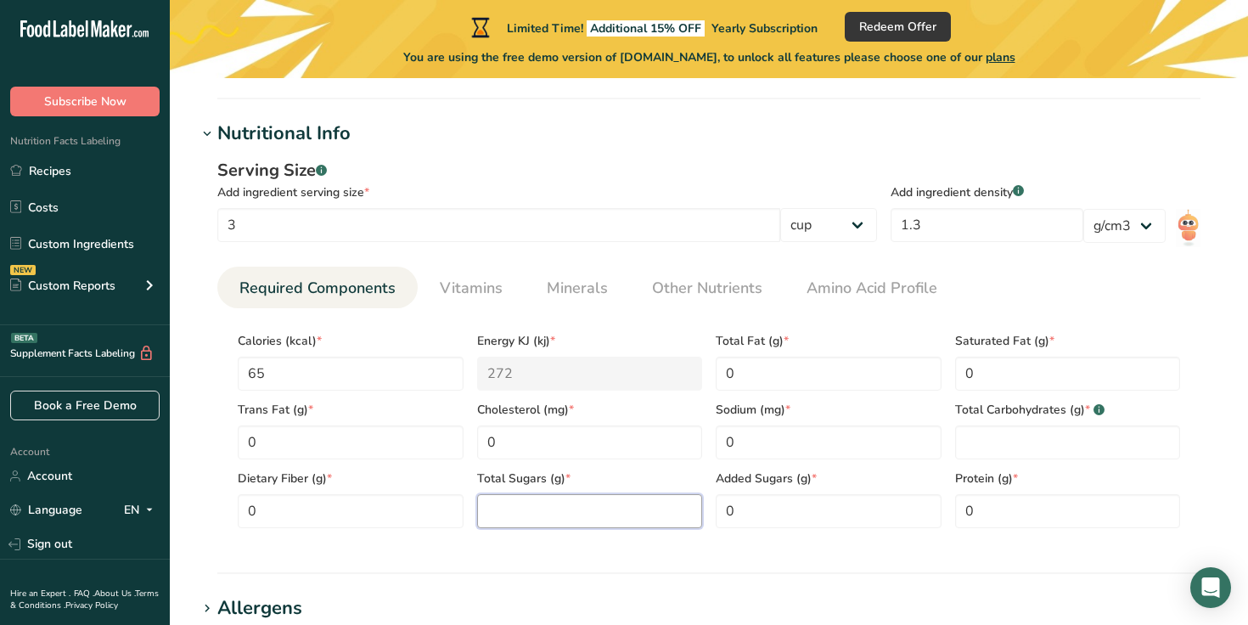
click at [564, 519] on Sugars "number" at bounding box center [590, 511] width 226 height 34
click at [1008, 452] on Carbohydrates "number" at bounding box center [1068, 442] width 226 height 34
click at [874, 228] on select "g kg mg mcg lb oz l mL fl oz tbsp tsp cup qt gallon" at bounding box center [828, 225] width 97 height 34
select select "5"
click at [877, 208] on select "g kg mg mcg lb oz l mL fl oz tbsp tsp cup qt gallon" at bounding box center [828, 225] width 97 height 34
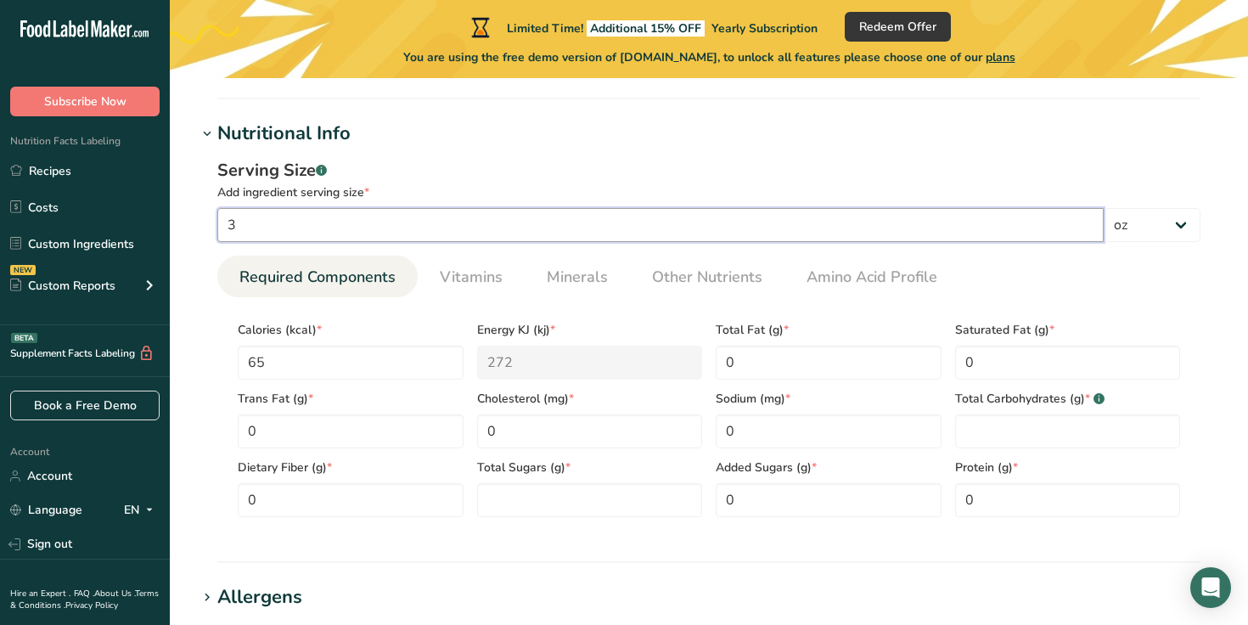
drag, startPoint x: 273, startPoint y: 222, endPoint x: 132, endPoint y: 223, distance: 141.8
click at [132, 223] on div ".a-20{fill:#fff;} Subscribe Now Nutrition Facts Labeling Recipes Costs Custom I…" at bounding box center [624, 287] width 1248 height 1808
type input "1"
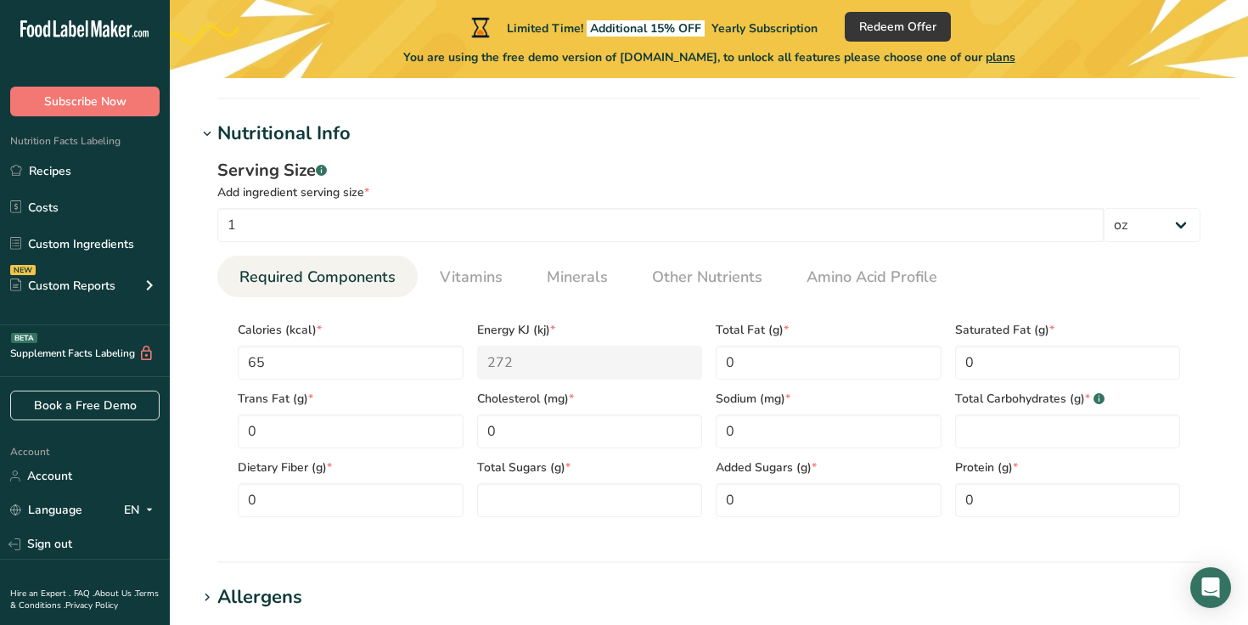
click at [485, 301] on section "Calories (kcal) * 65 Energy KJ (kj) * 272 Total Fat (g) * 0 Saturated Fat (g) *…" at bounding box center [708, 413] width 983 height 233
click at [1003, 423] on Carbohydrates "number" at bounding box center [1068, 431] width 226 height 34
paste Carbohydrates "16.7"
type Carbohydrates "16.7"
click at [520, 482] on div "Total Sugars (g) *" at bounding box center [589, 482] width 239 height 69
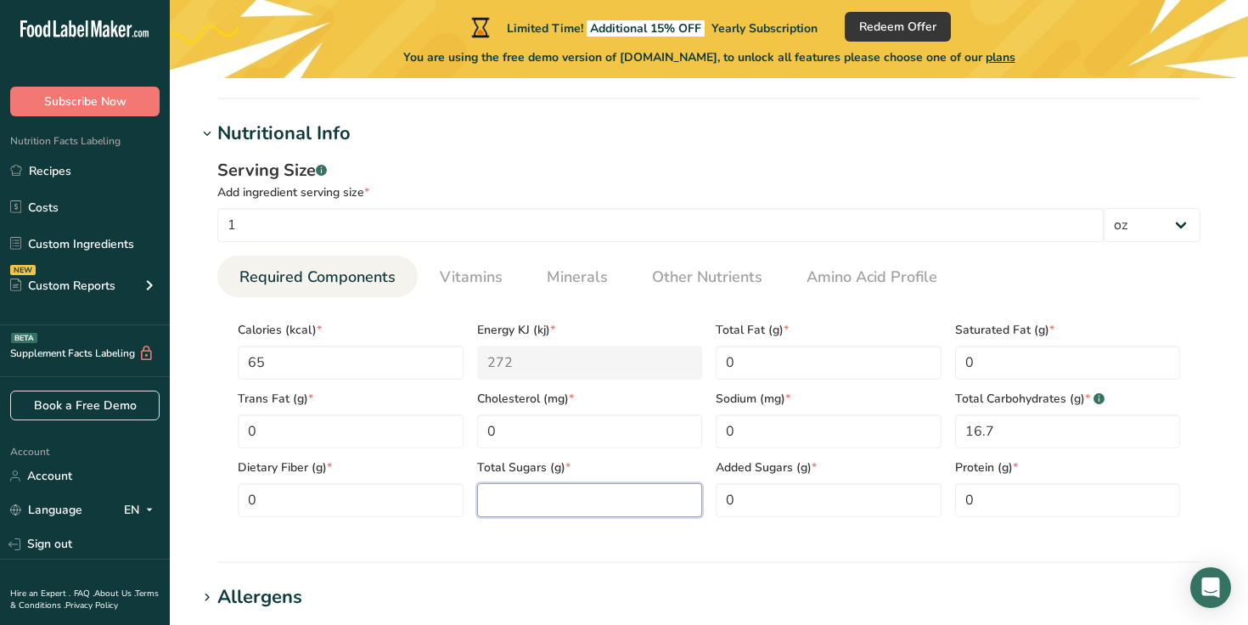
click at [520, 493] on Sugars "number" at bounding box center [590, 500] width 226 height 34
paste Sugars "16.7"
type Sugars "16.7"
click at [623, 556] on section "Nutritional Info Serving Size .a-a{fill:#347362;}.b-a{fill:#fff;} Add ingredien…" at bounding box center [709, 341] width 1024 height 443
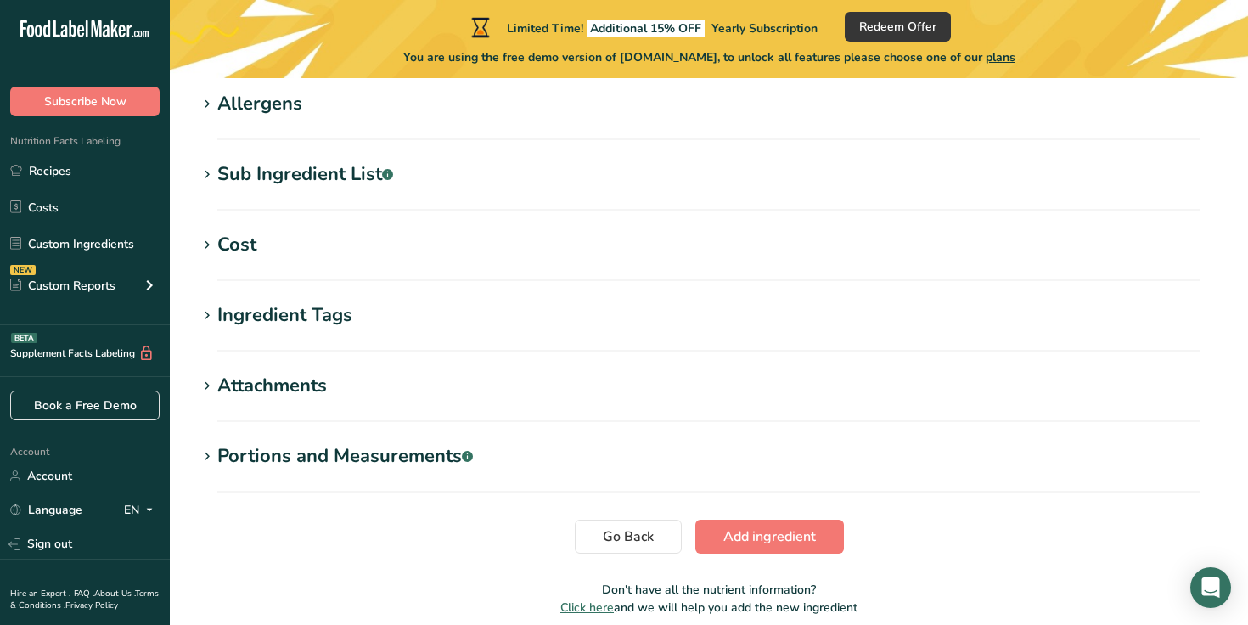
scroll to position [1115, 0]
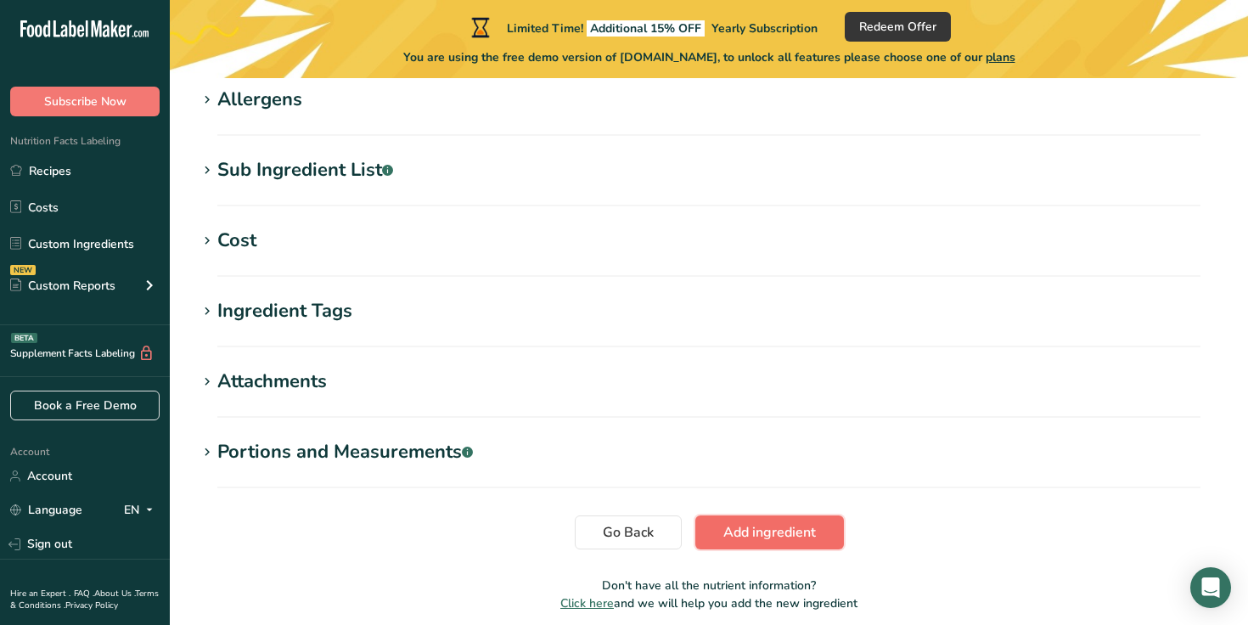
click at [739, 536] on span "Add ingredient" at bounding box center [769, 532] width 93 height 20
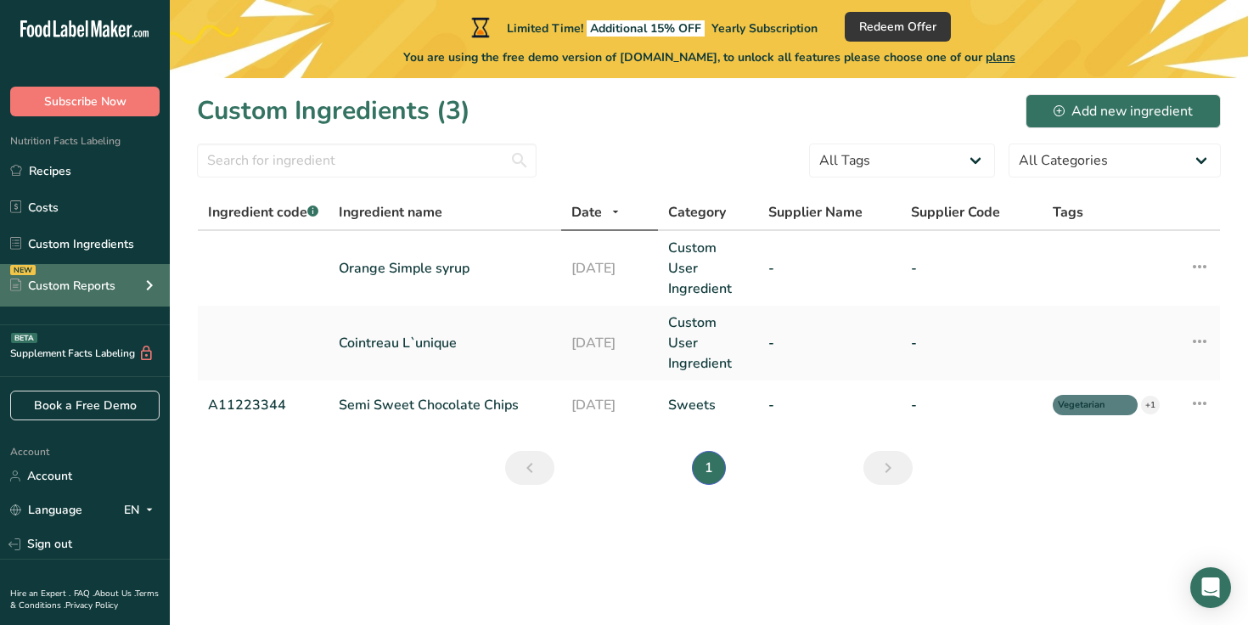
click at [86, 278] on div "Custom Reports" at bounding box center [62, 286] width 105 height 18
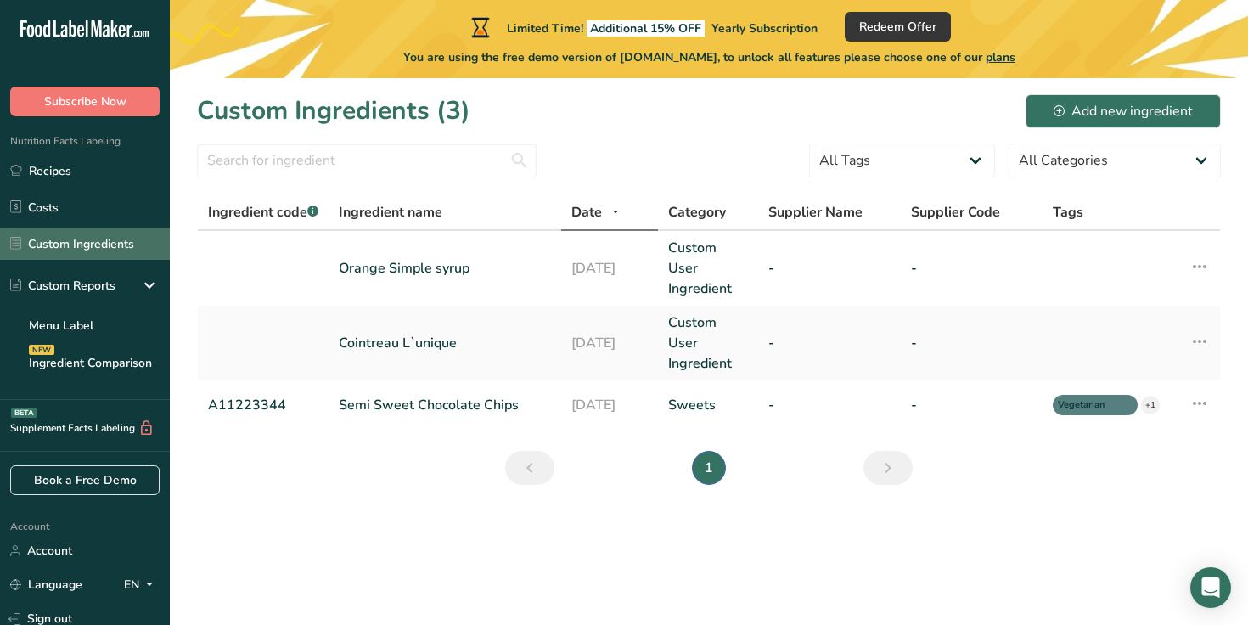
click at [110, 228] on link "Custom Ingredients" at bounding box center [85, 244] width 170 height 32
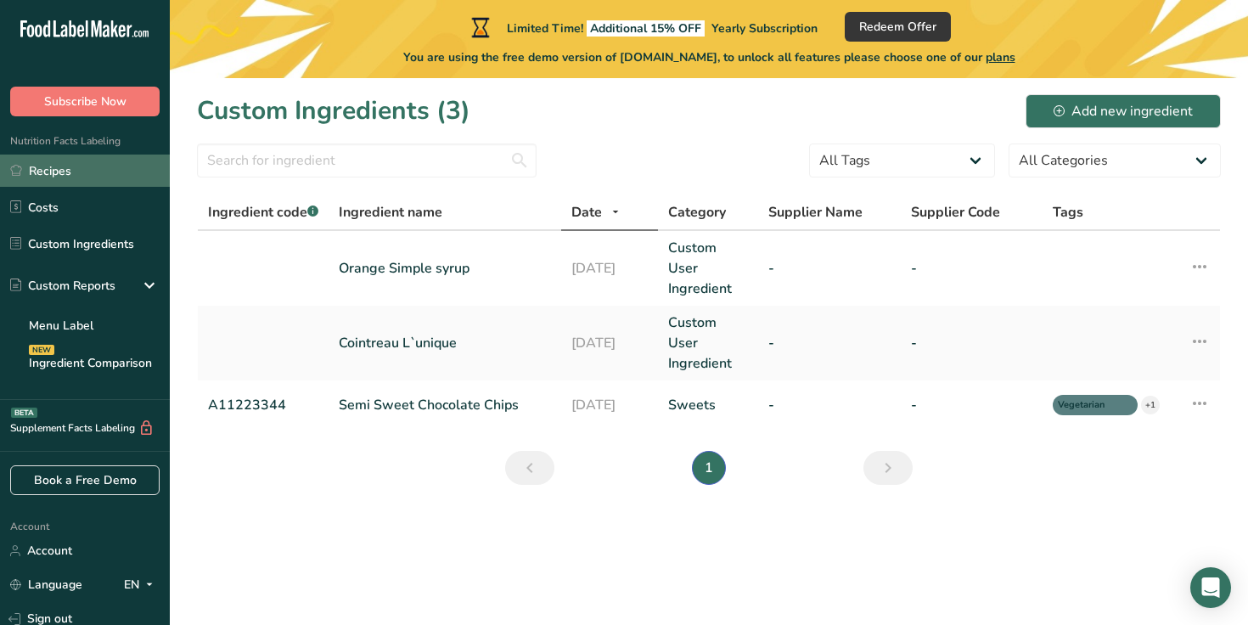
click at [81, 170] on link "Recipes" at bounding box center [85, 171] width 170 height 32
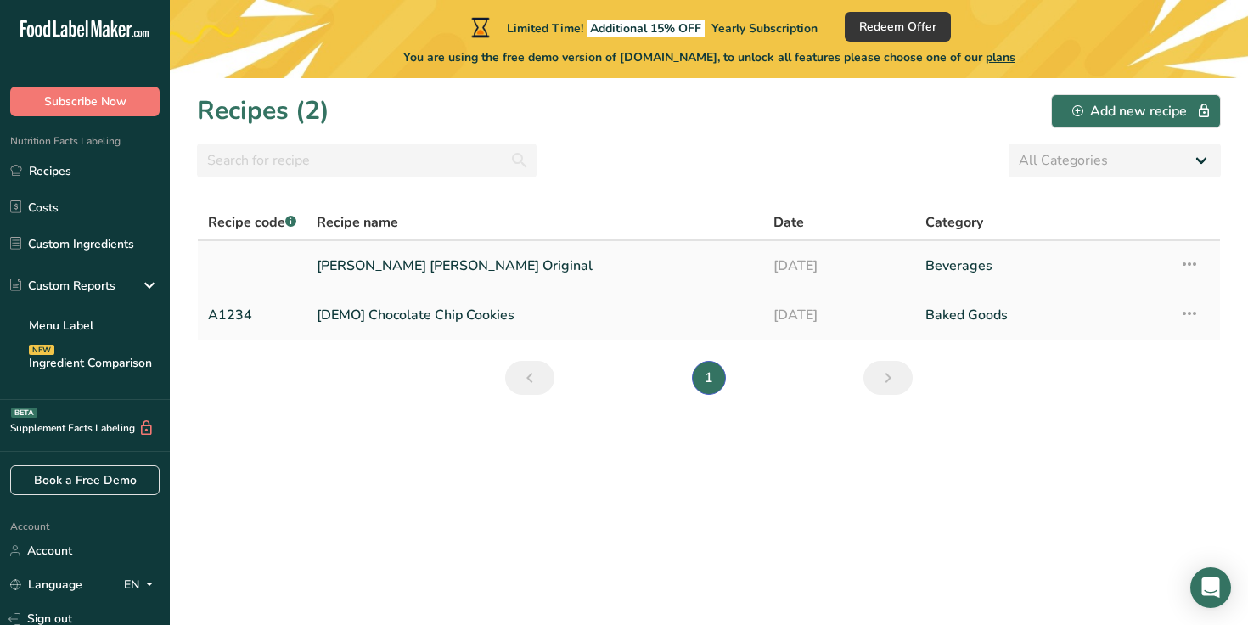
click at [425, 252] on link "[PERSON_NAME] [PERSON_NAME] Original" at bounding box center [535, 266] width 436 height 36
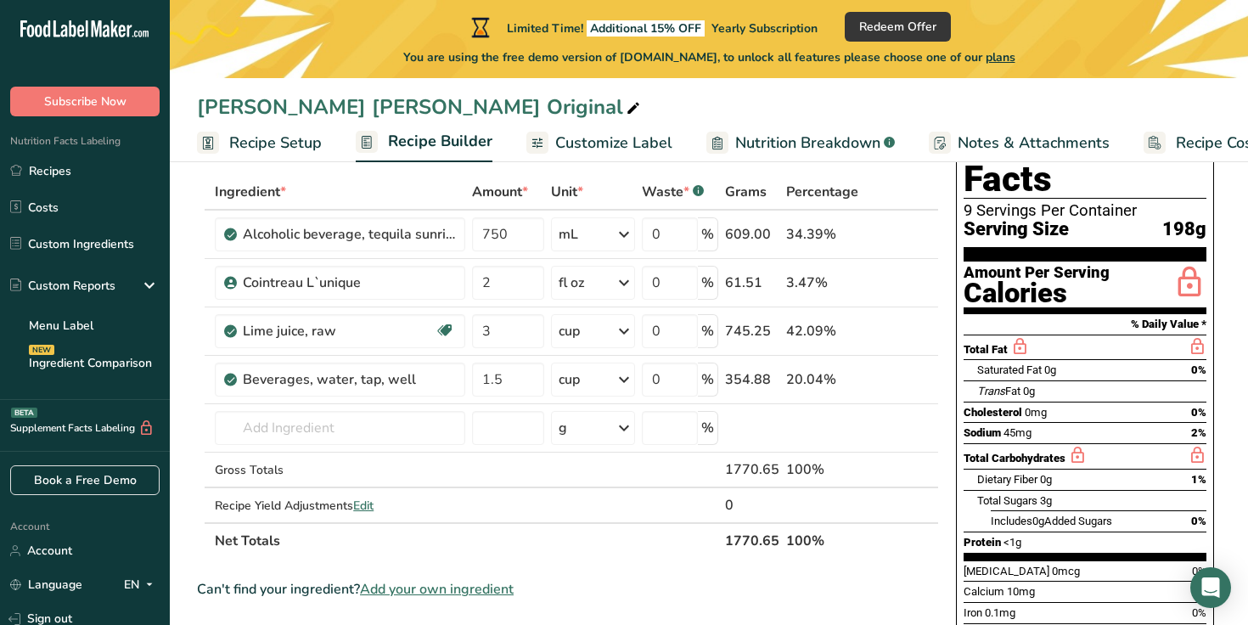
scroll to position [89, 0]
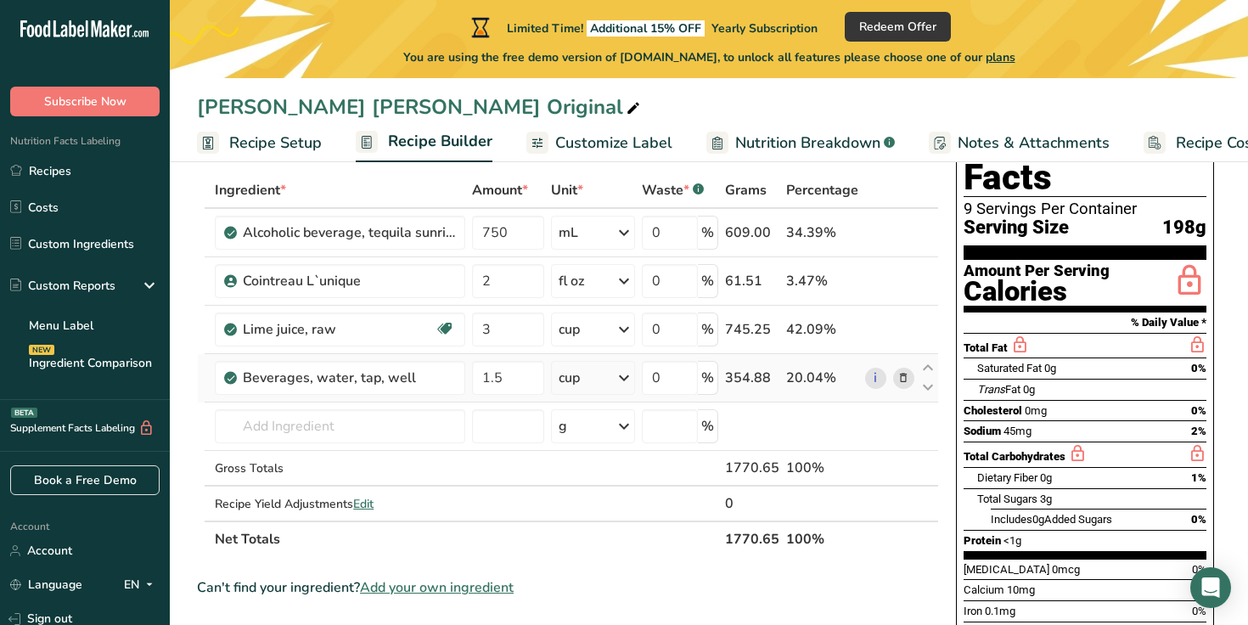
click at [906, 376] on icon at bounding box center [903, 378] width 12 height 18
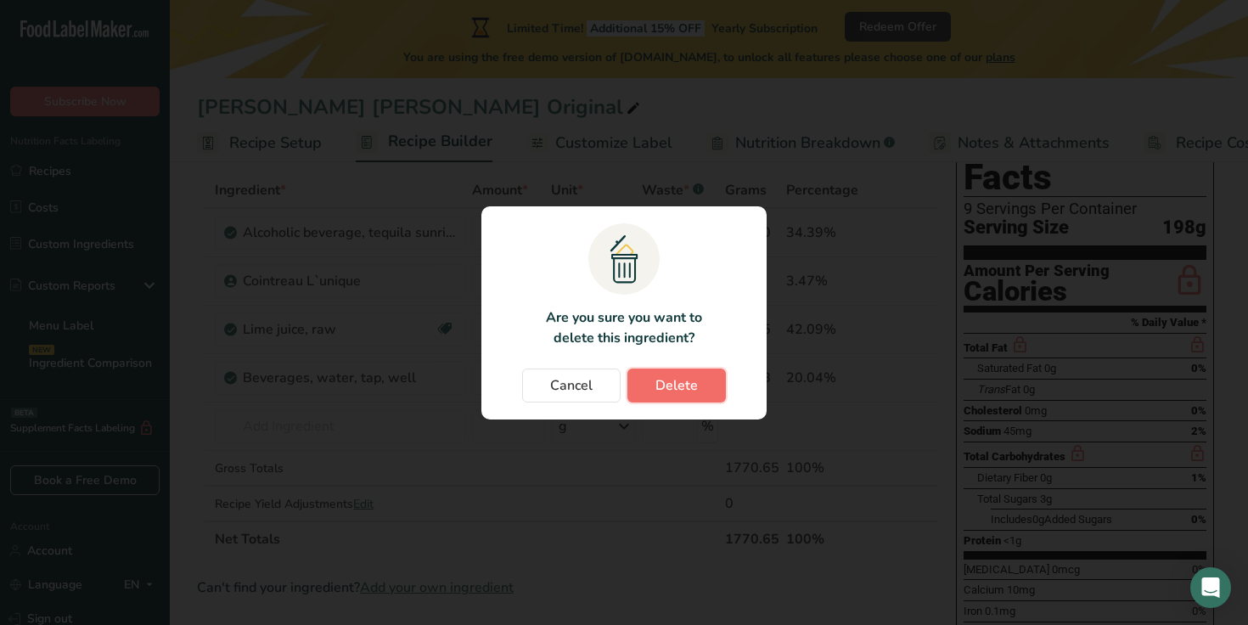
click at [721, 389] on button "Delete" at bounding box center [676, 385] width 98 height 34
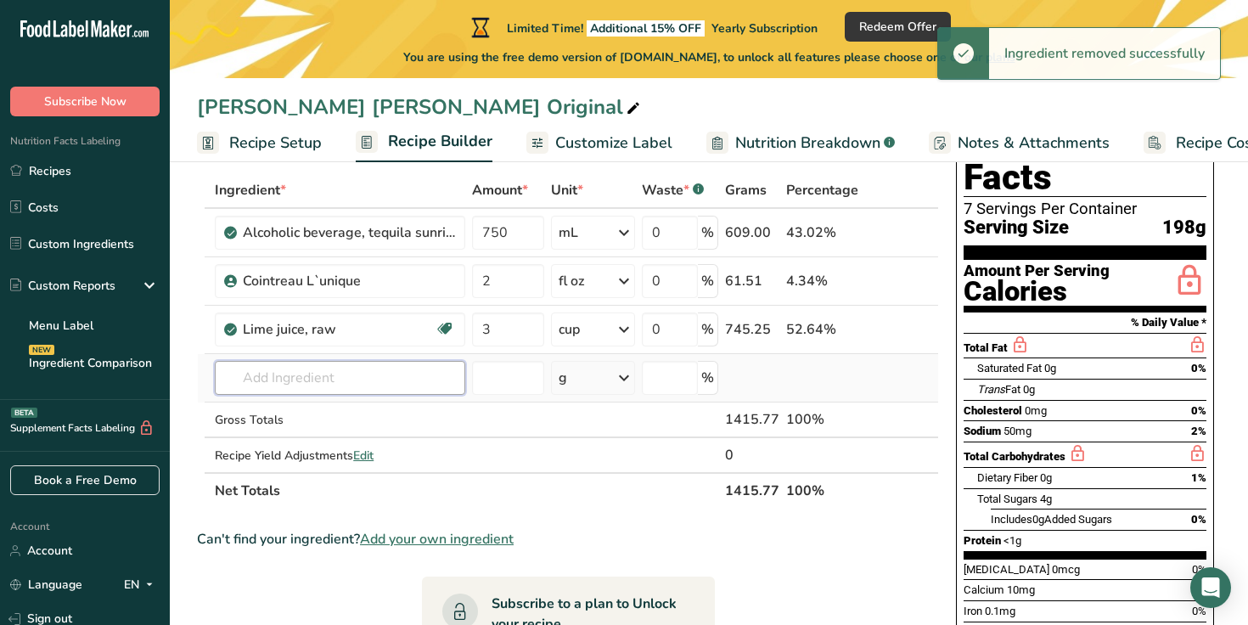
click at [428, 382] on input "text" at bounding box center [340, 378] width 250 height 34
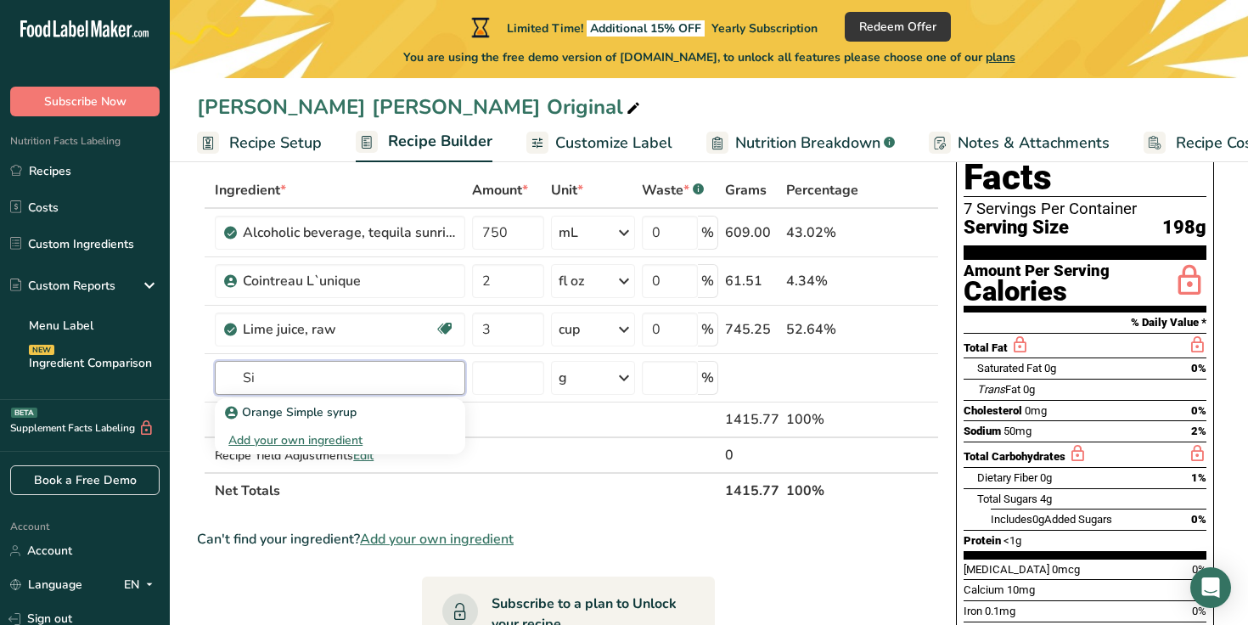
type input "S"
type input "Orange simple"
click at [333, 411] on p "Orange Simple syrup" at bounding box center [292, 412] width 128 height 18
type input "Orange Simple syrup"
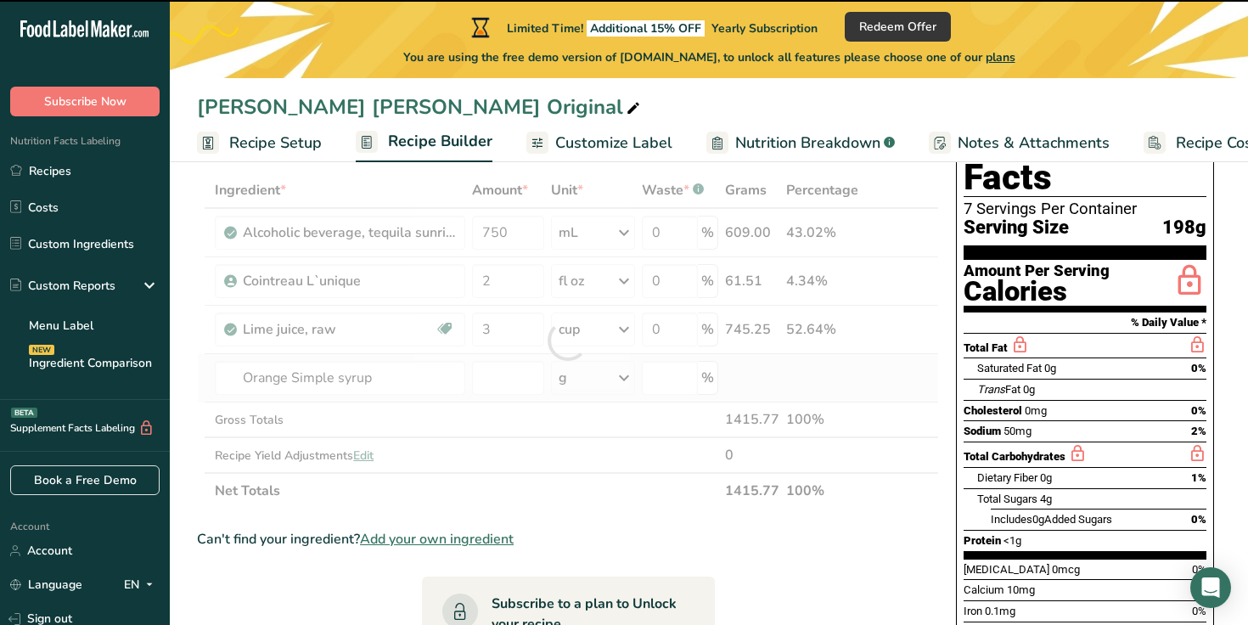
type input "0"
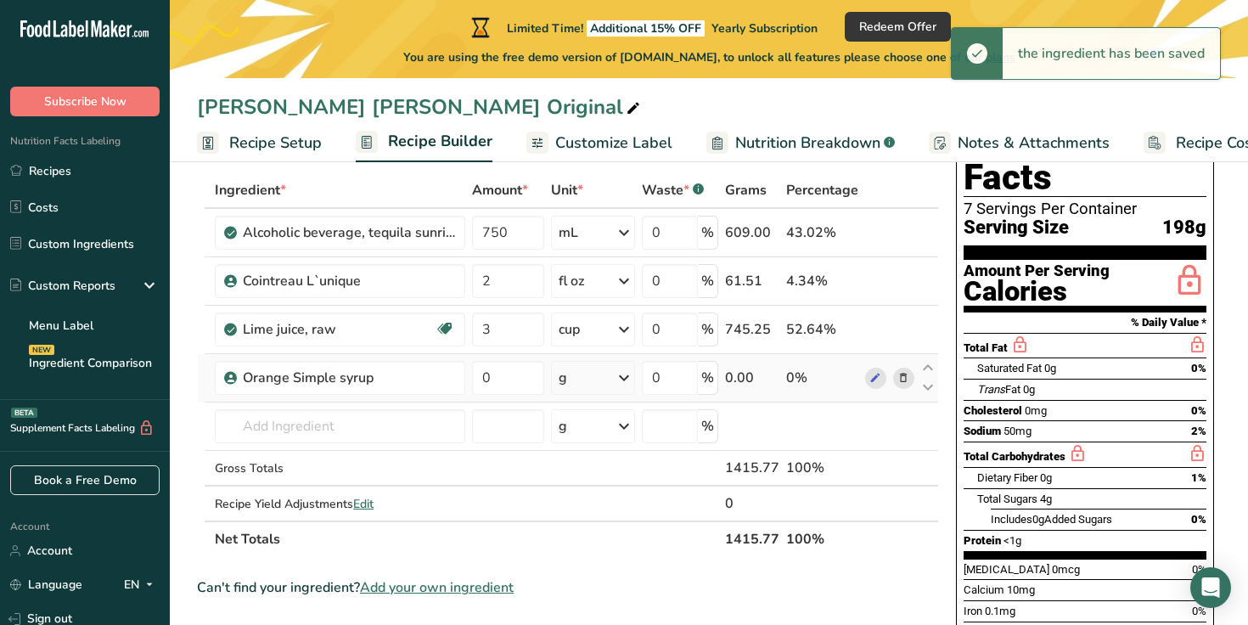
click at [626, 389] on icon at bounding box center [624, 377] width 20 height 31
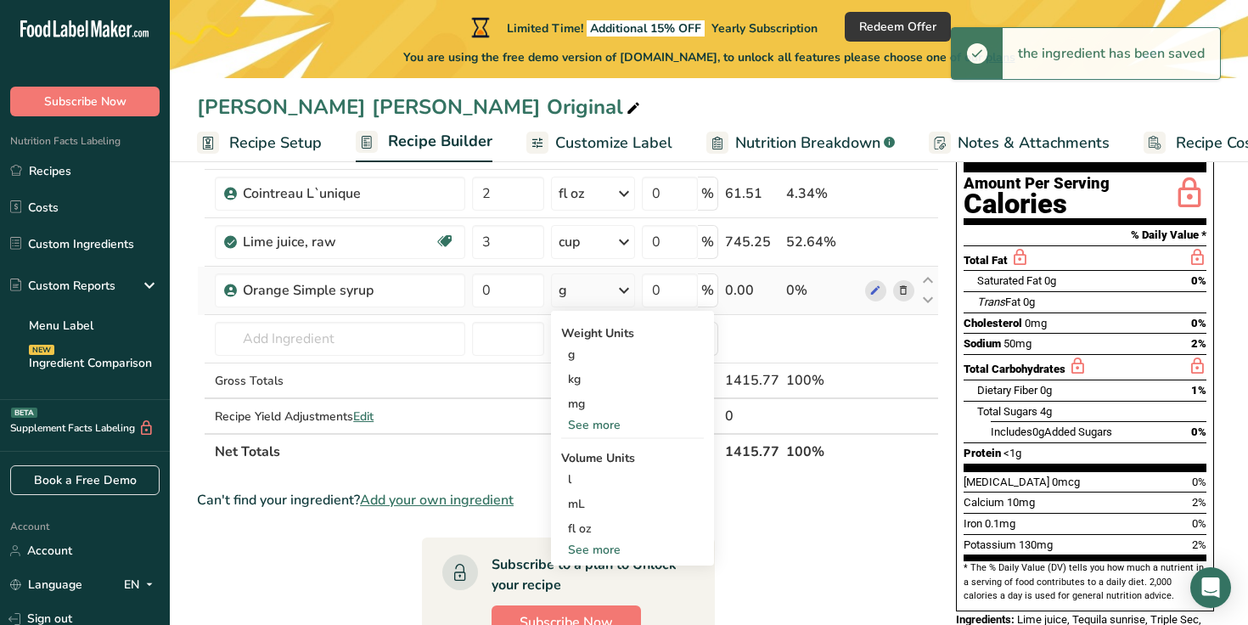
scroll to position [181, 0]
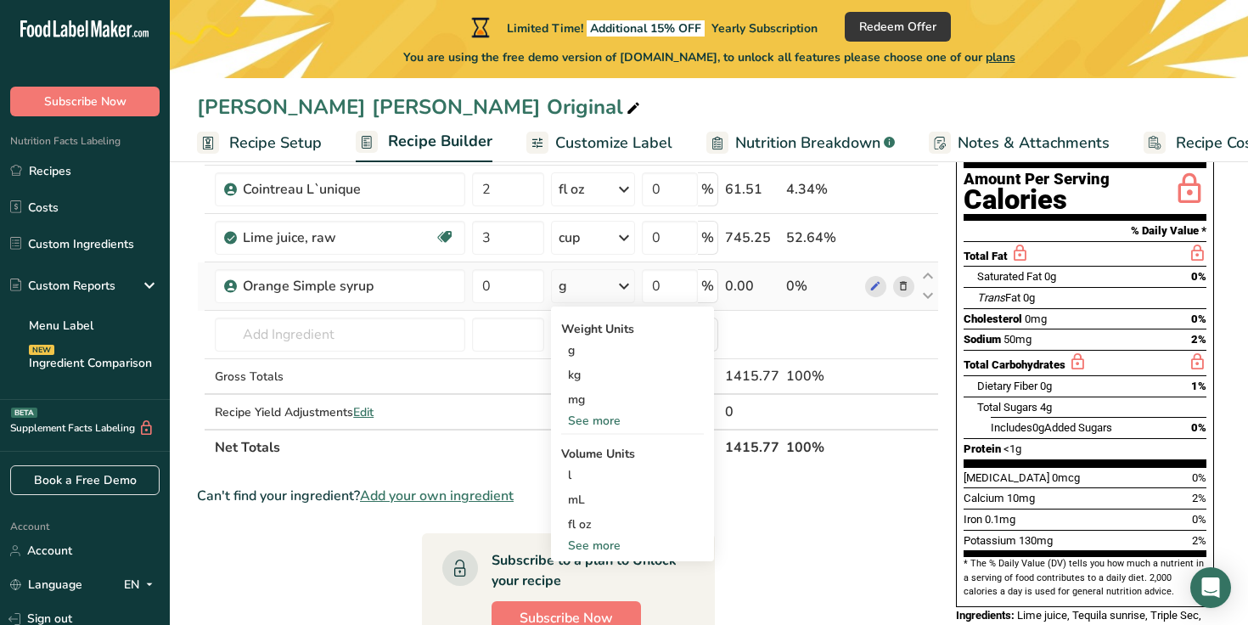
click at [609, 546] on div "See more" at bounding box center [632, 546] width 143 height 18
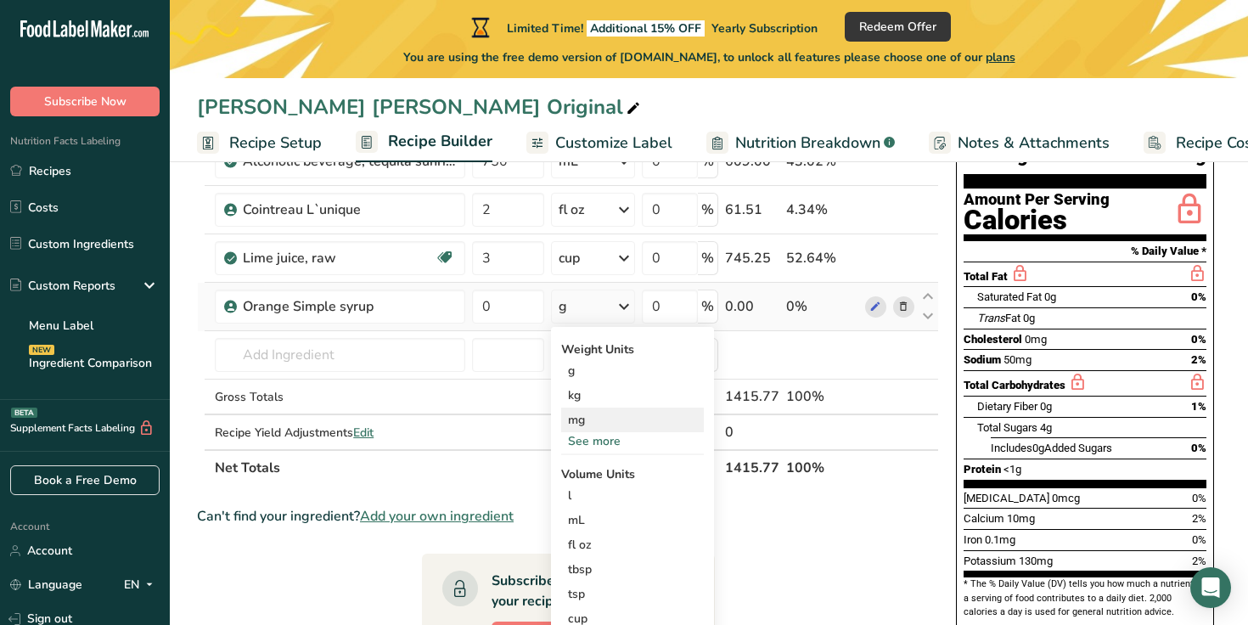
scroll to position [310, 0]
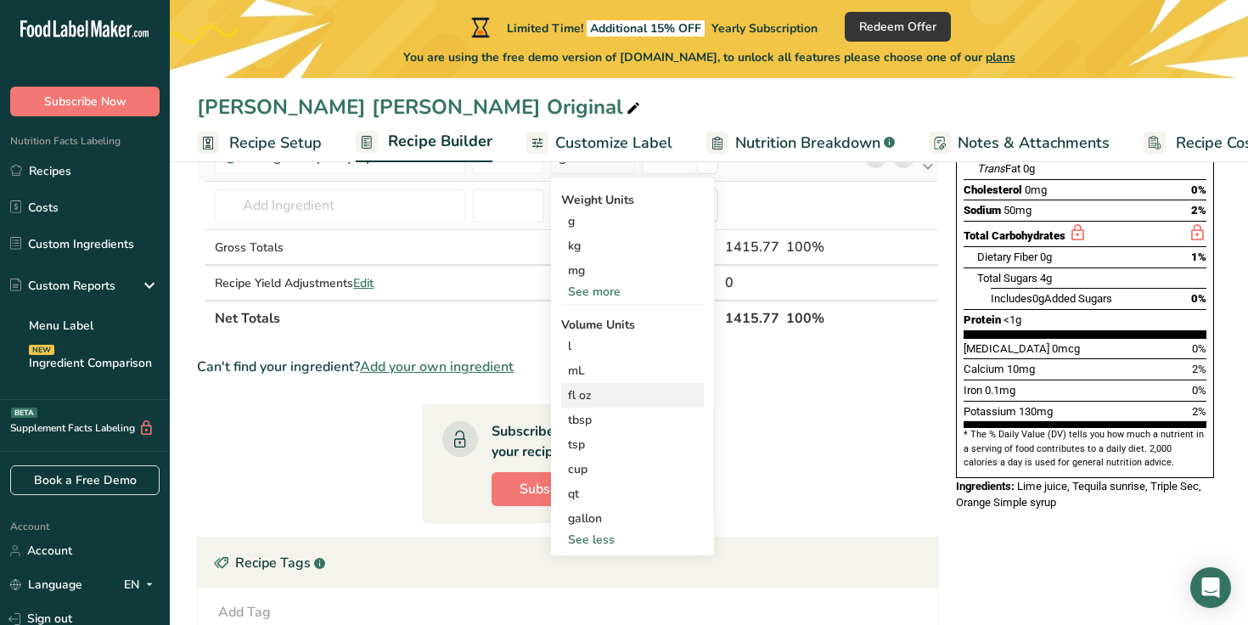
click at [607, 391] on div "fl oz" at bounding box center [632, 395] width 129 height 18
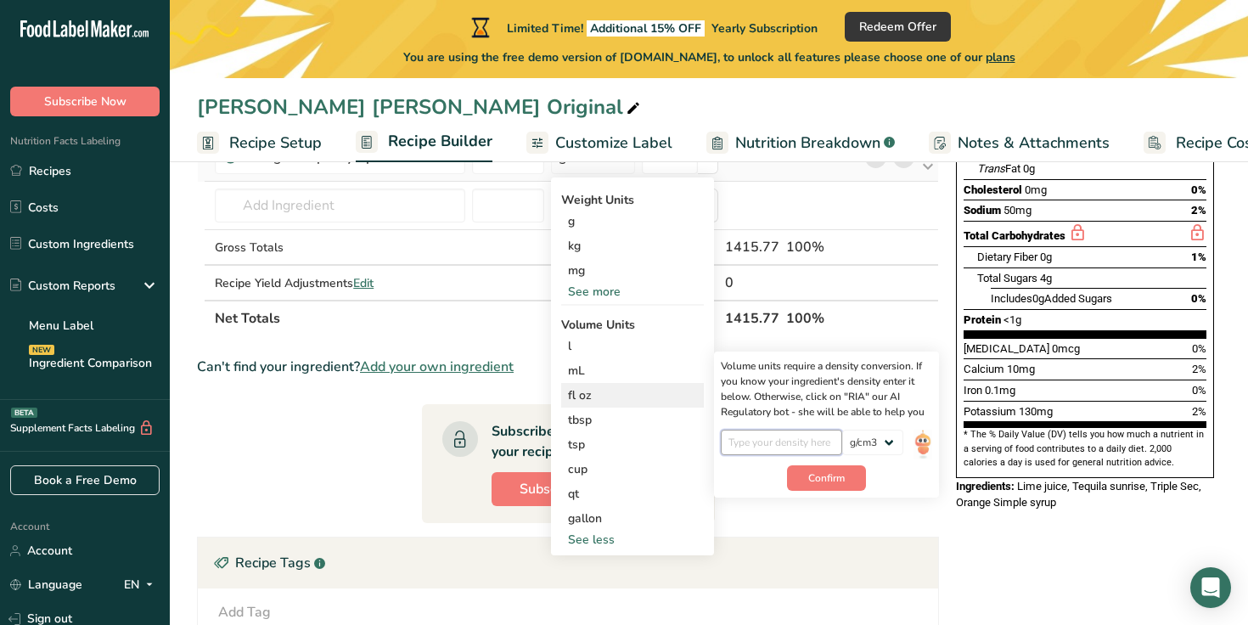
click at [805, 447] on input "number" at bounding box center [781, 442] width 121 height 25
type input "1.3"
click at [851, 480] on button "Confirm" at bounding box center [826, 477] width 79 height 25
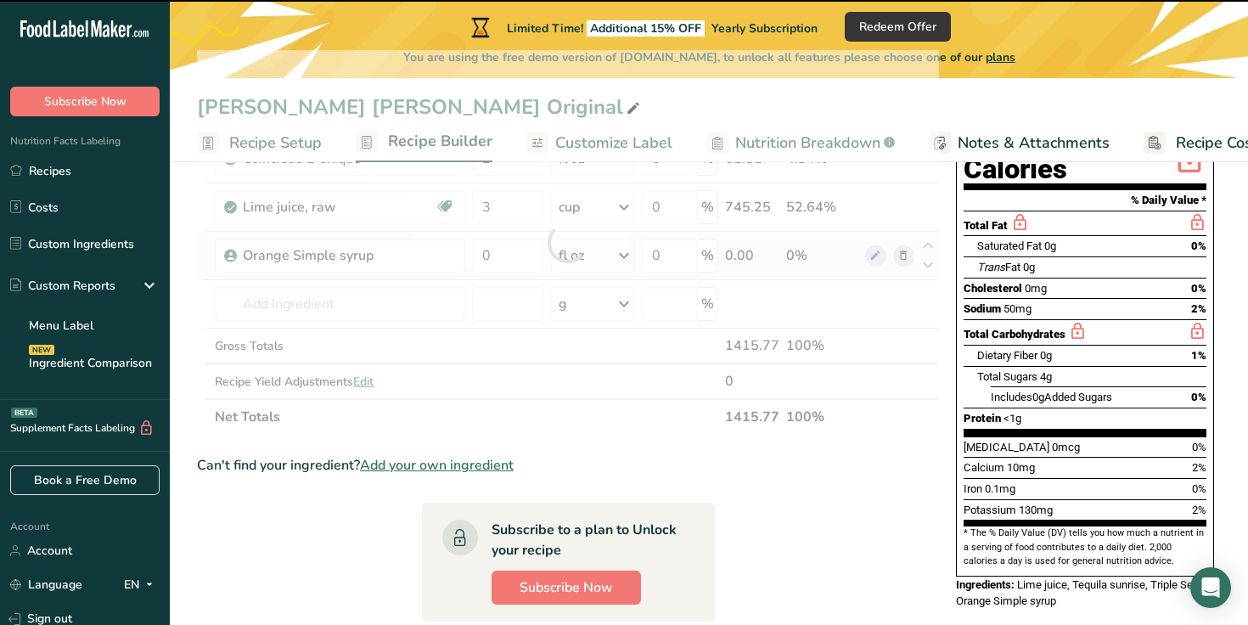
scroll to position [189, 0]
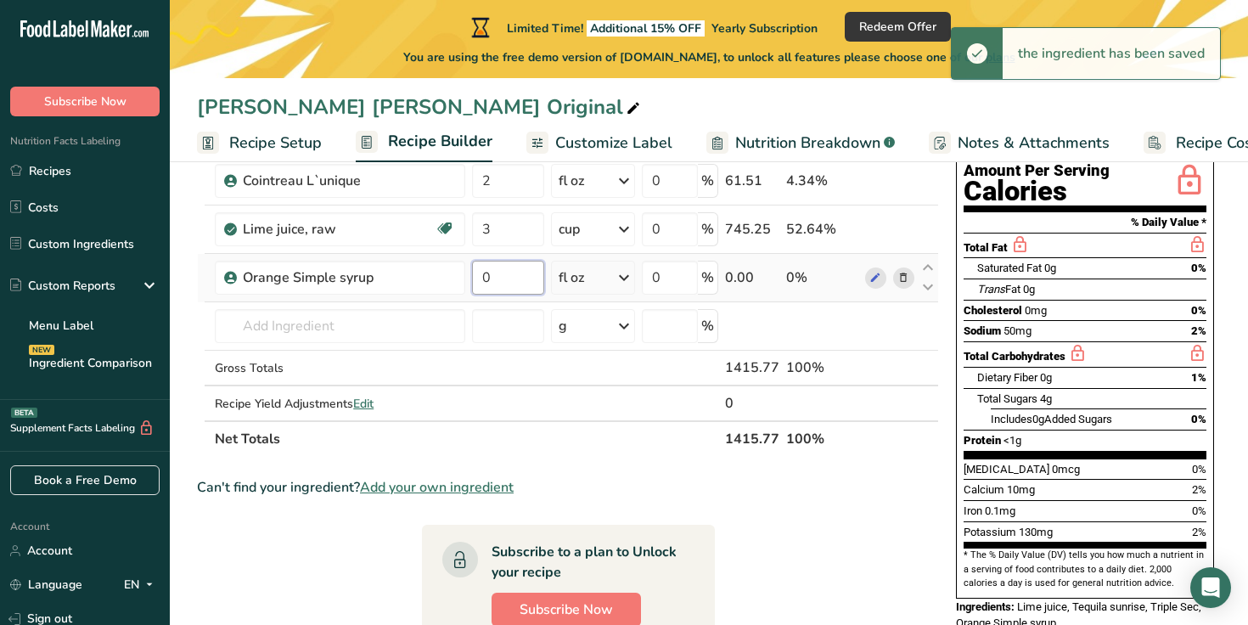
click at [512, 276] on input "0" at bounding box center [508, 278] width 72 height 34
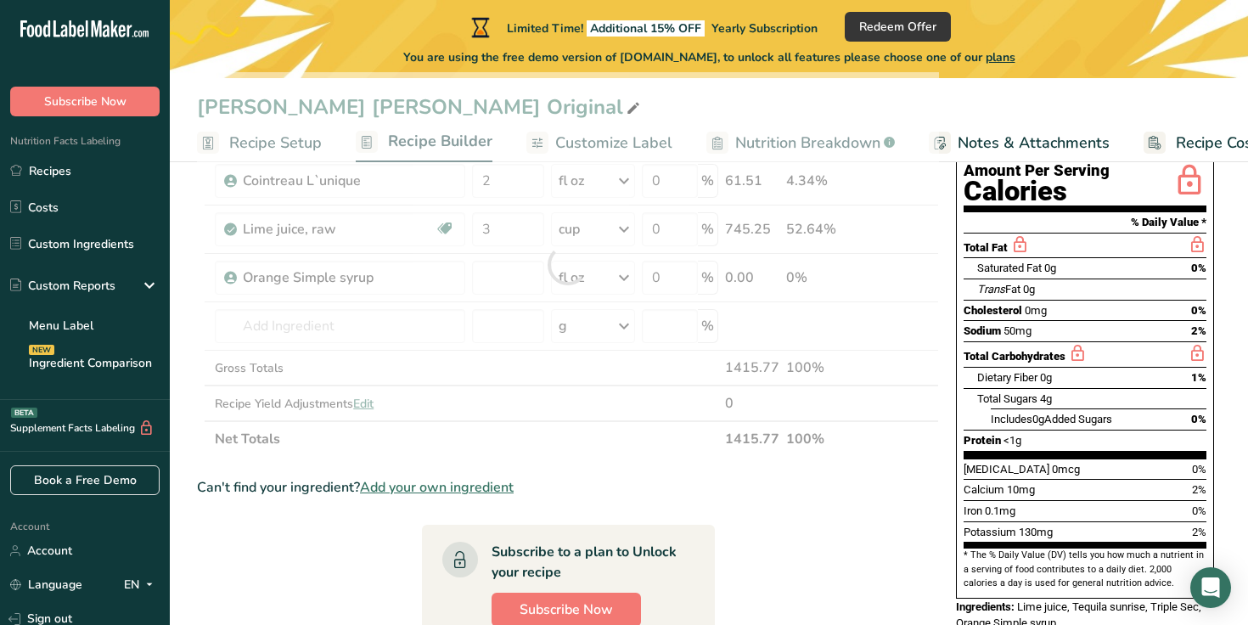
type input "0"
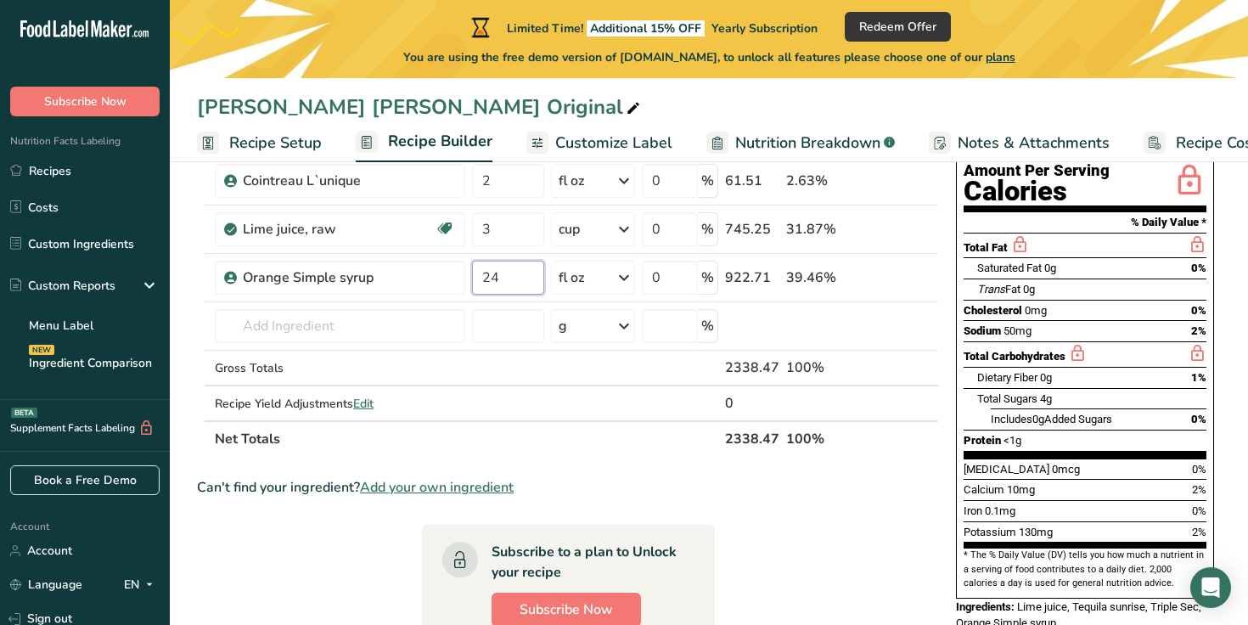
type input "24"
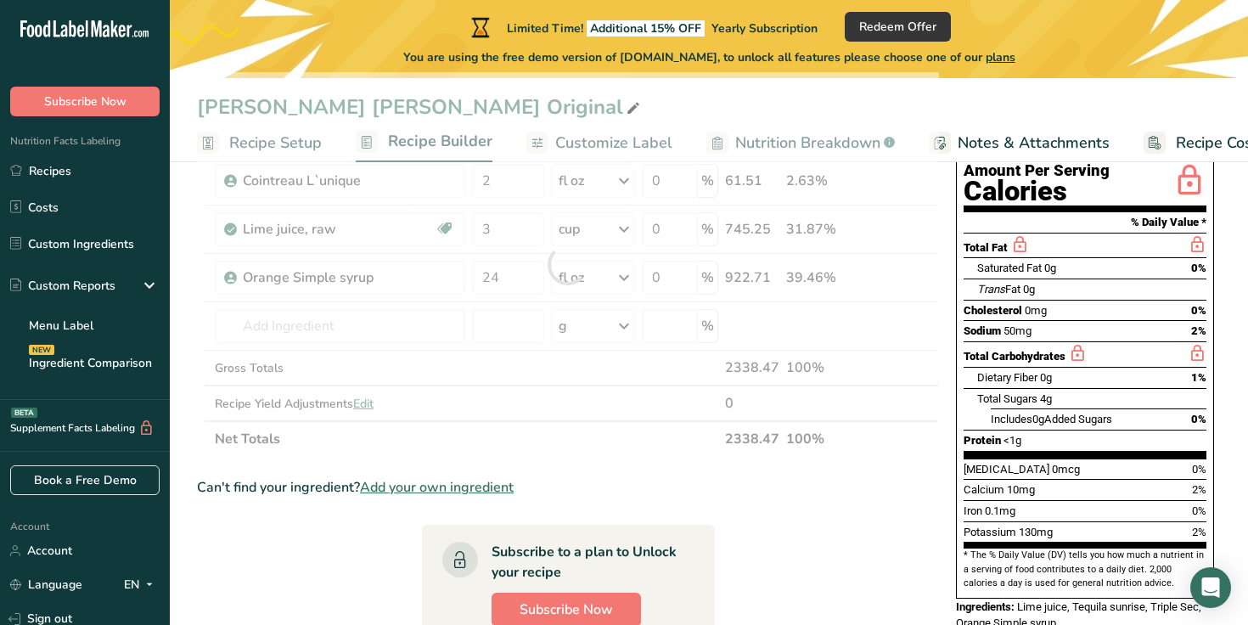
click at [824, 595] on section "Ingredient * Amount * Unit * Waste * .a-a{fill:#347362;}.b-a{fill:#fff;} Grams …" at bounding box center [568, 490] width 742 height 837
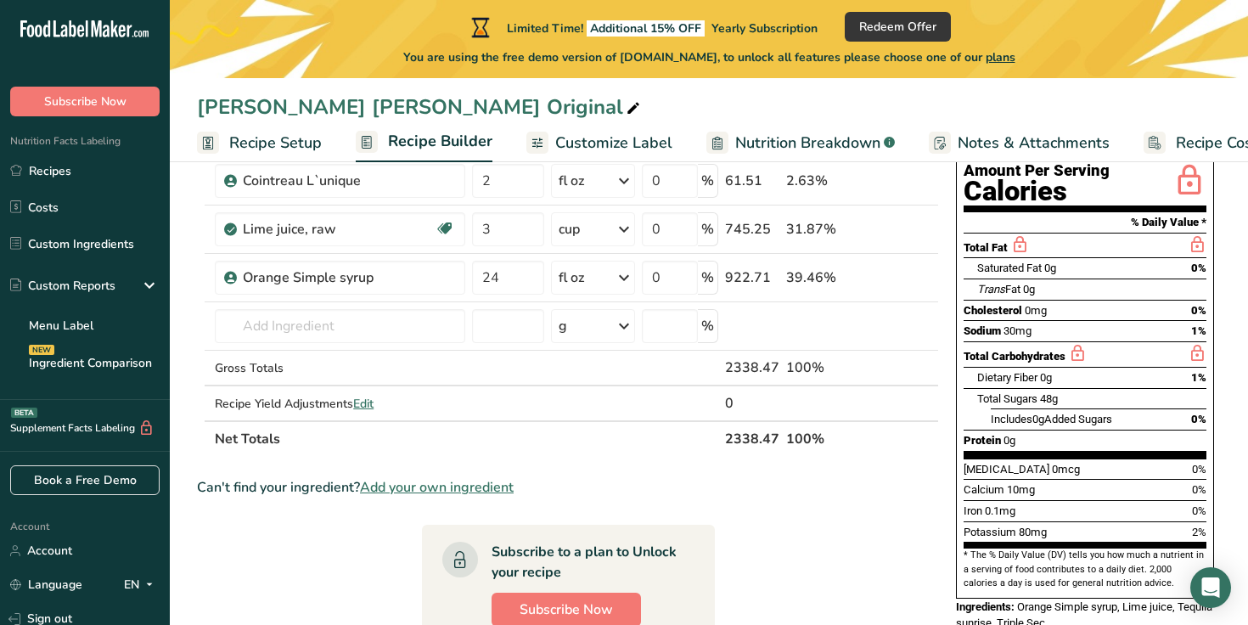
click at [890, 492] on div "Can't find your ingredient? Add your own ingredient" at bounding box center [568, 487] width 742 height 20
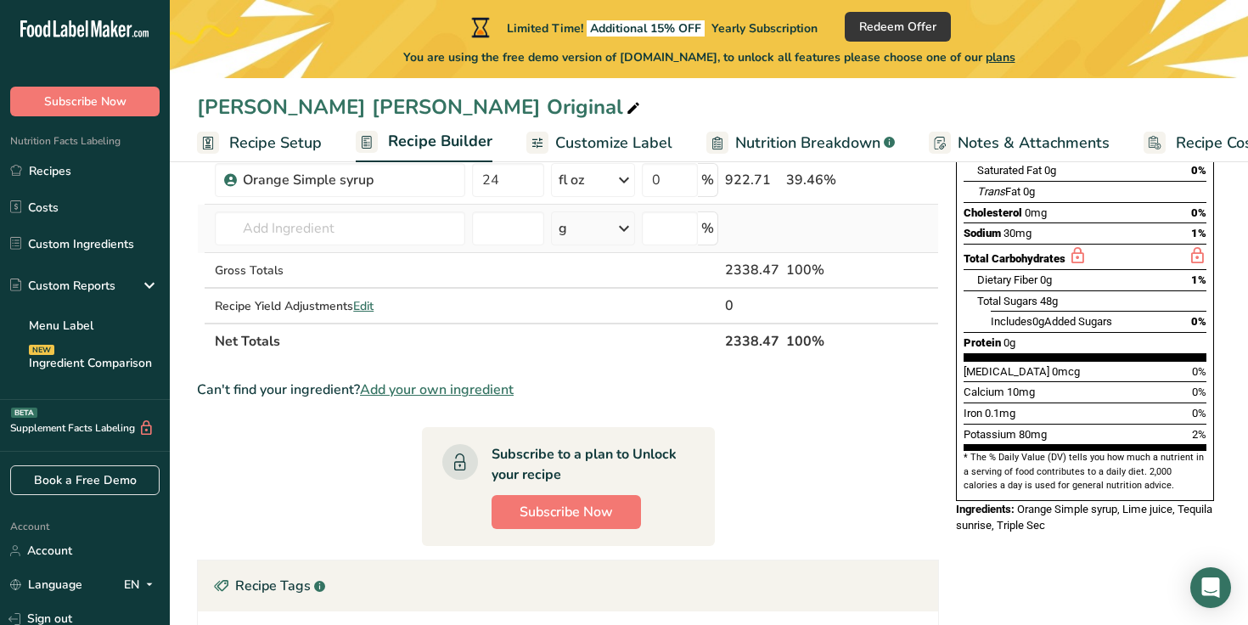
scroll to position [0, 0]
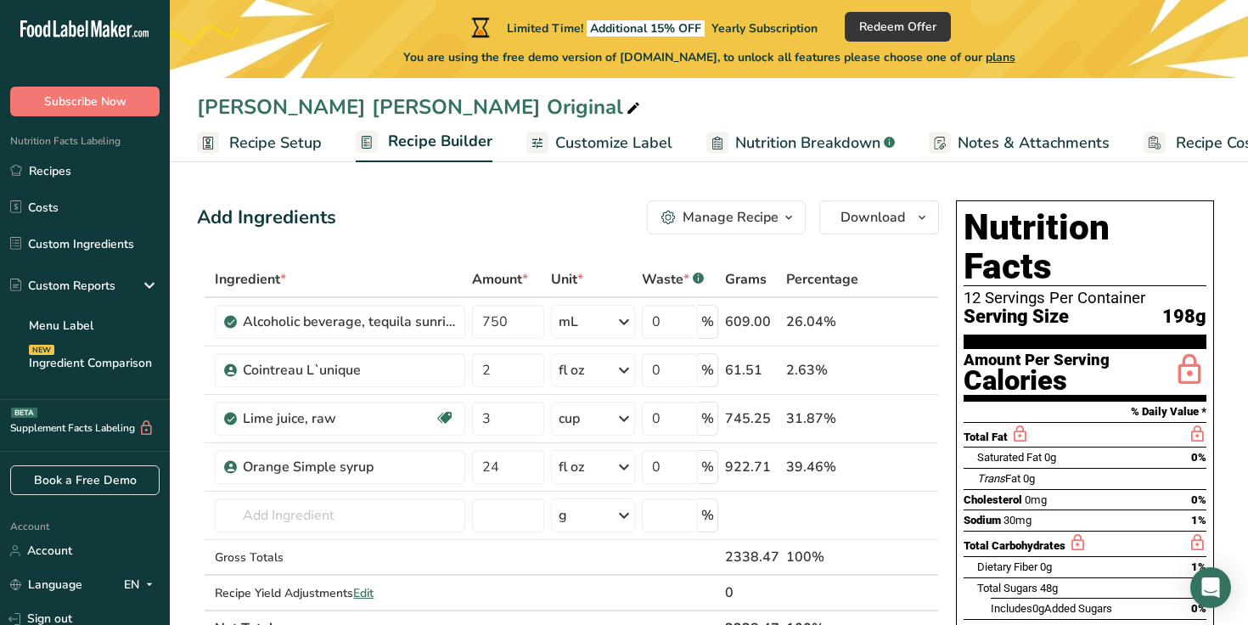
click at [845, 129] on link "Nutrition Breakdown .a-a{fill:#347362;}.b-a{fill:#fff;}" at bounding box center [800, 143] width 188 height 38
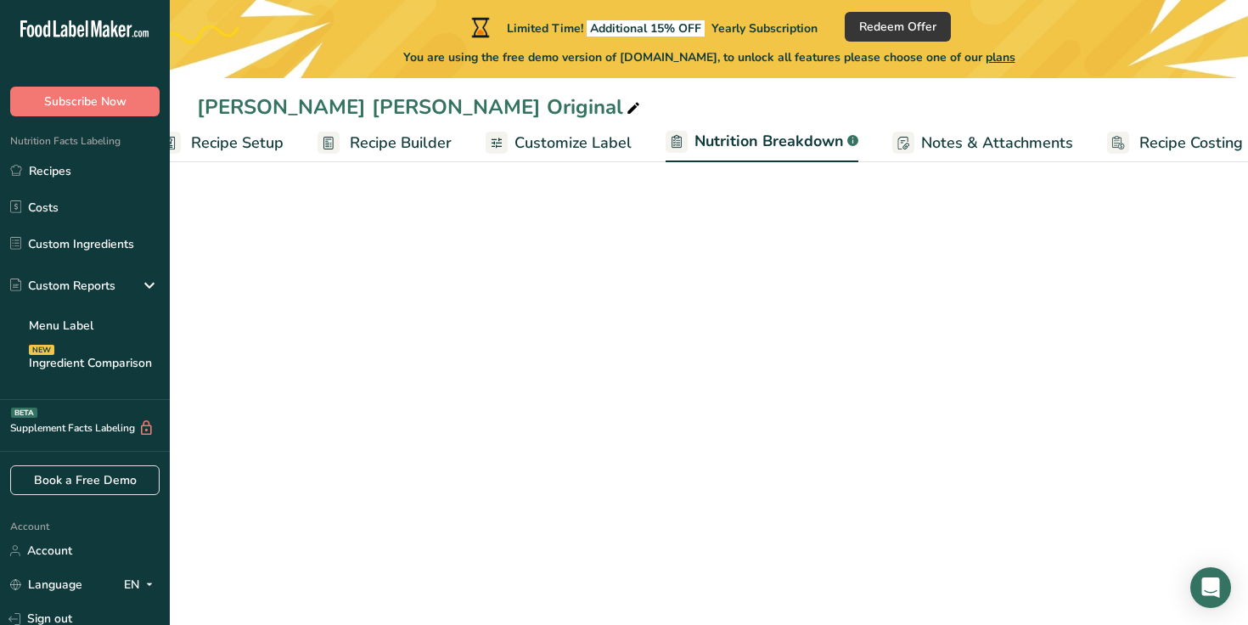
select select "Calories"
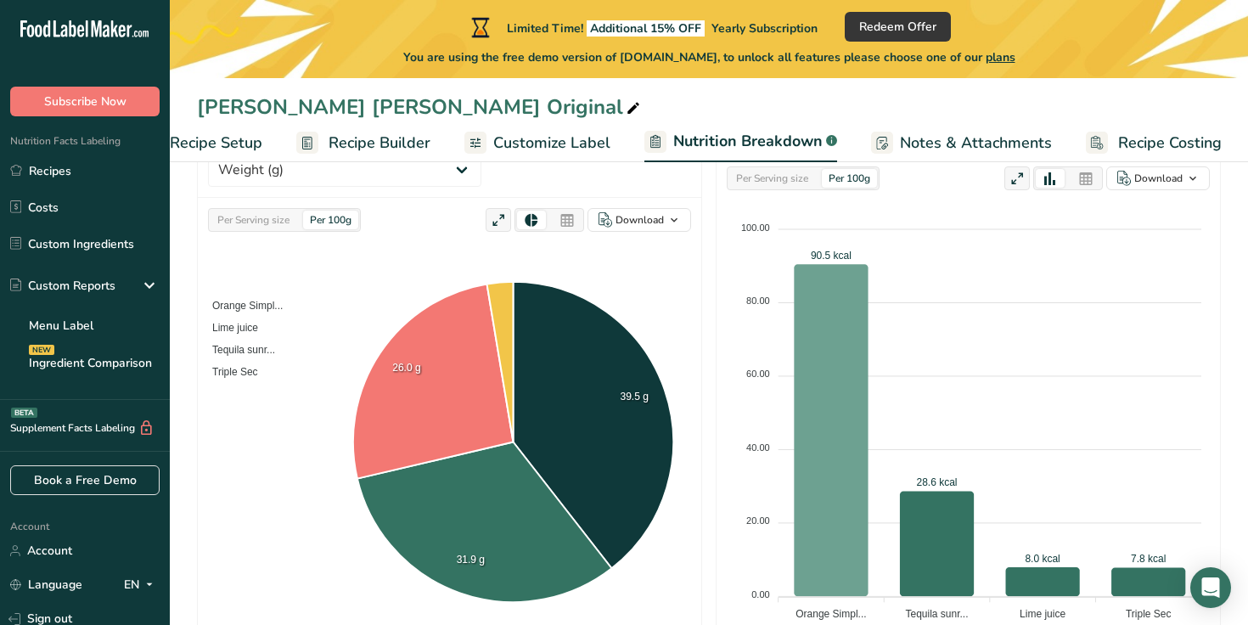
scroll to position [267, 0]
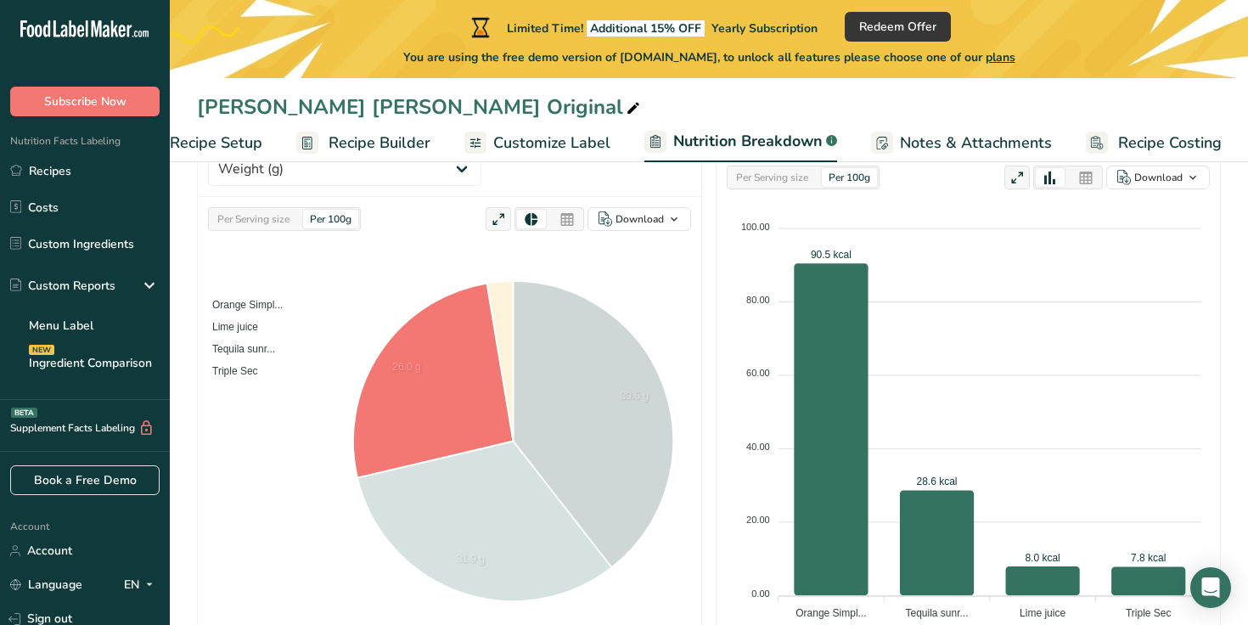
click at [265, 343] on span "Tequila sunr..." at bounding box center [237, 349] width 76 height 12
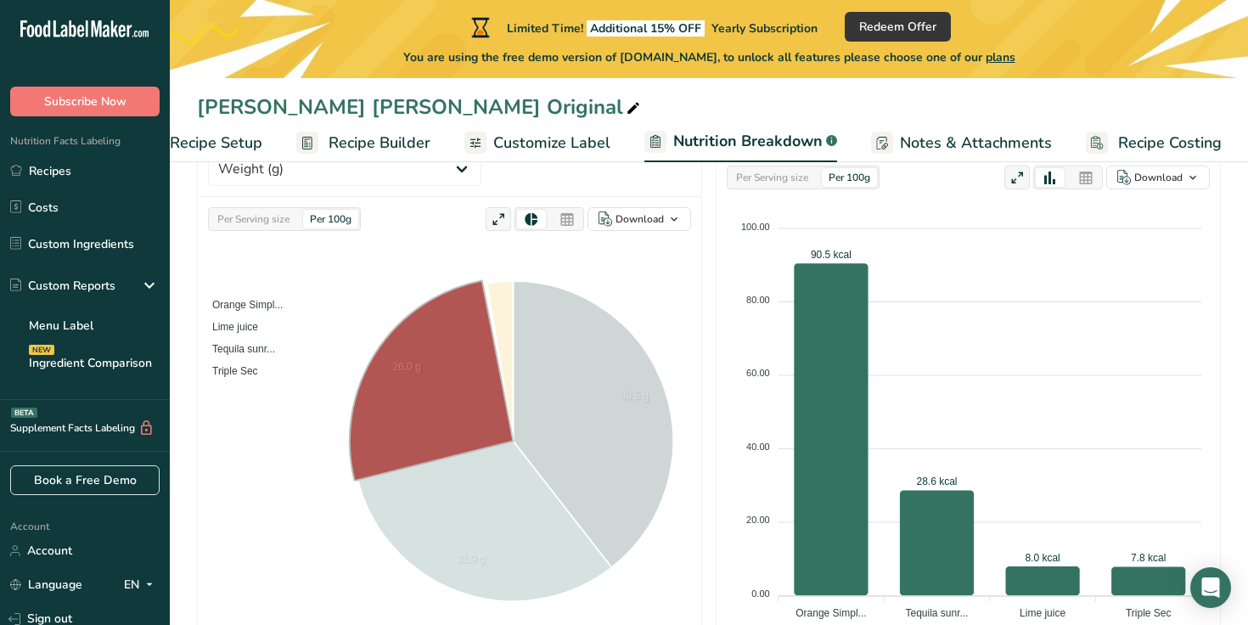
click at [265, 343] on span "Tequila sunr..." at bounding box center [237, 349] width 76 height 12
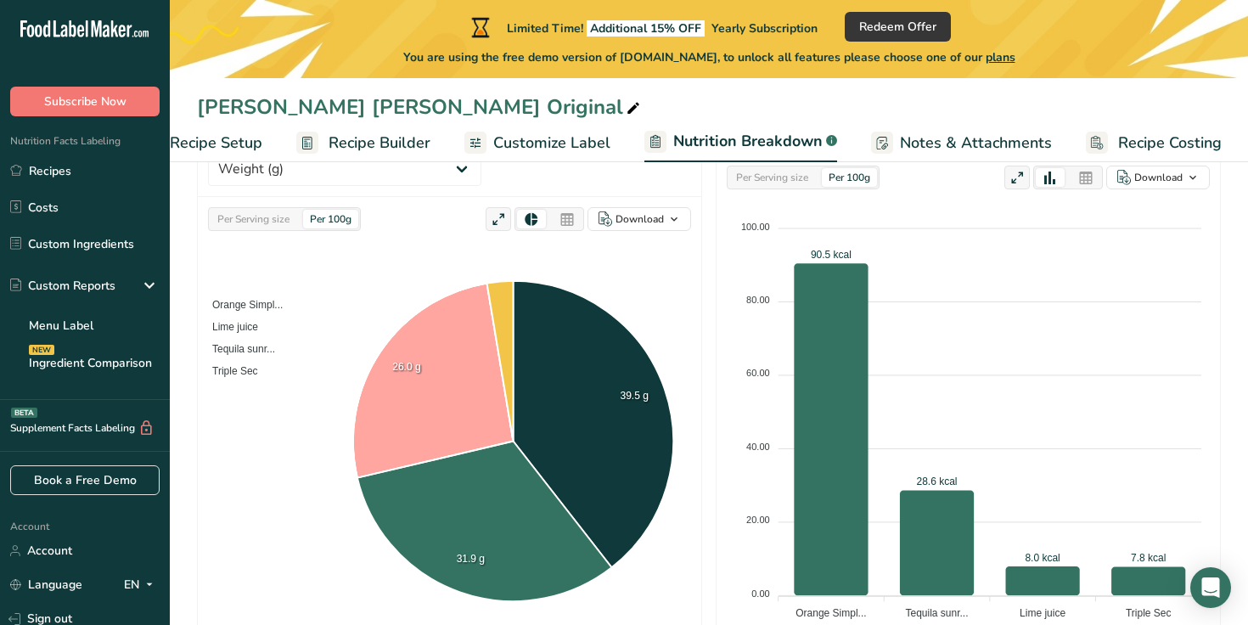
scroll to position [0, 0]
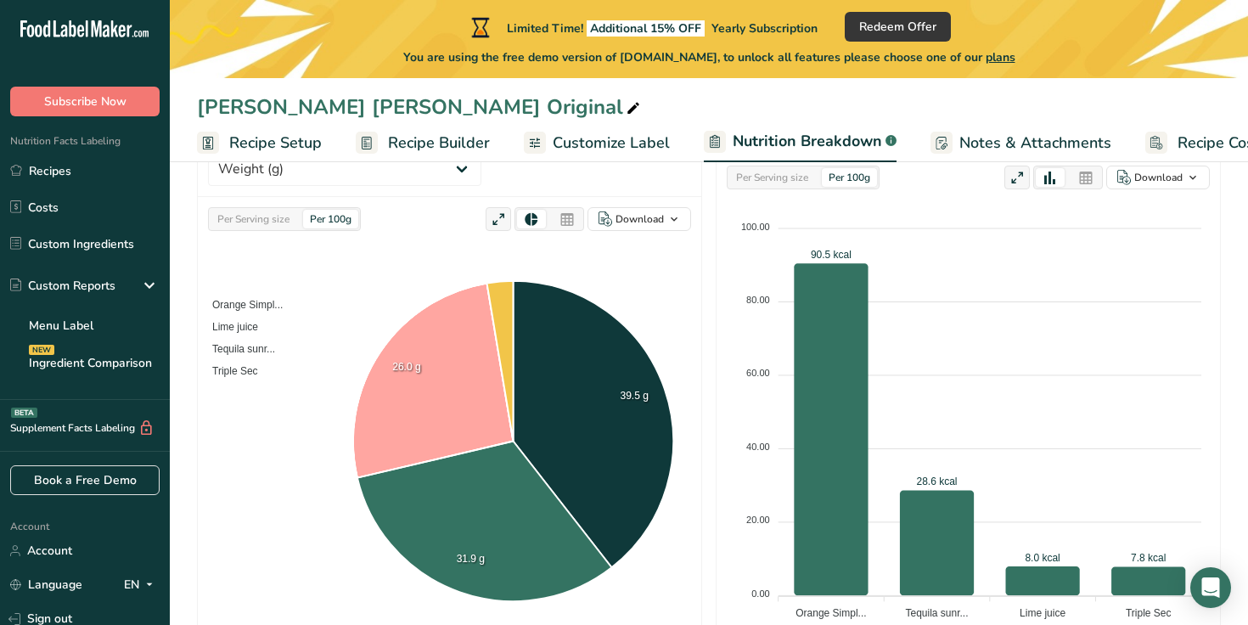
click at [243, 137] on span "Recipe Setup" at bounding box center [275, 143] width 93 height 23
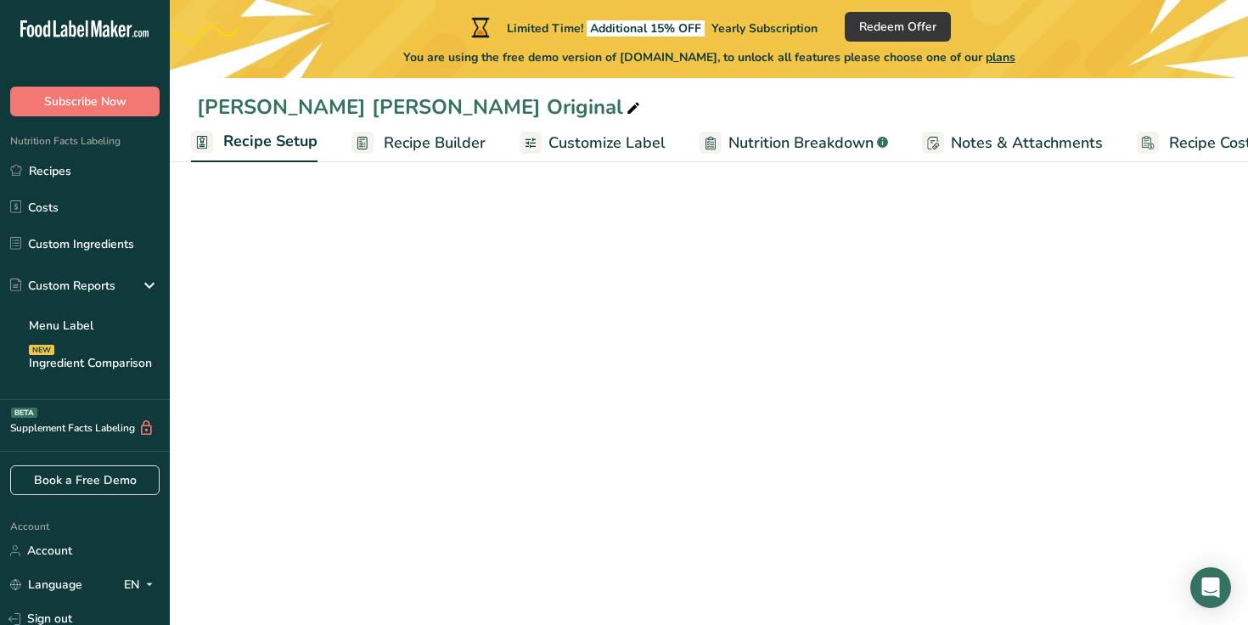
scroll to position [157, 0]
select select "5"
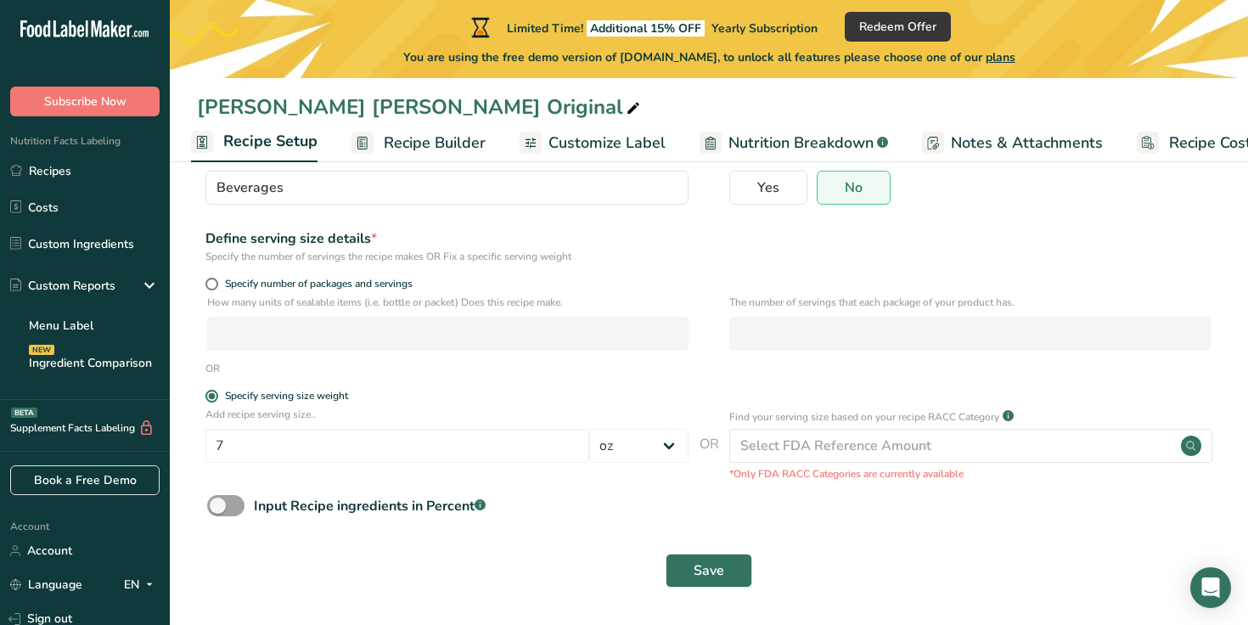
scroll to position [0, 0]
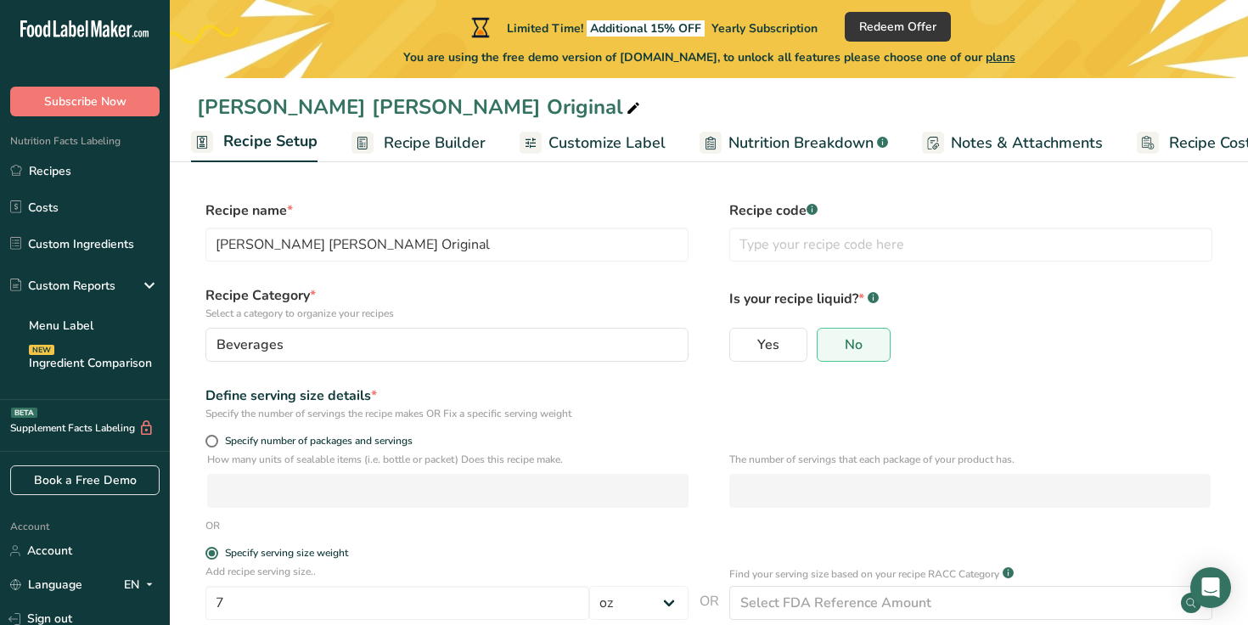
click at [396, 147] on span "Recipe Builder" at bounding box center [435, 143] width 102 height 23
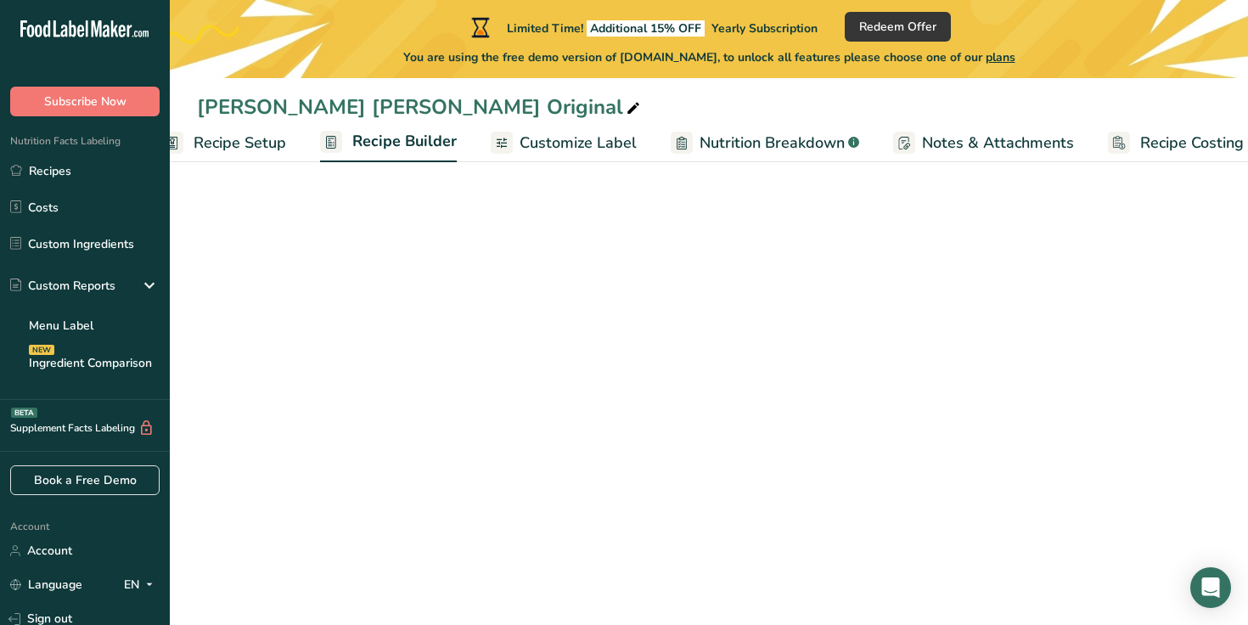
scroll to position [0, 58]
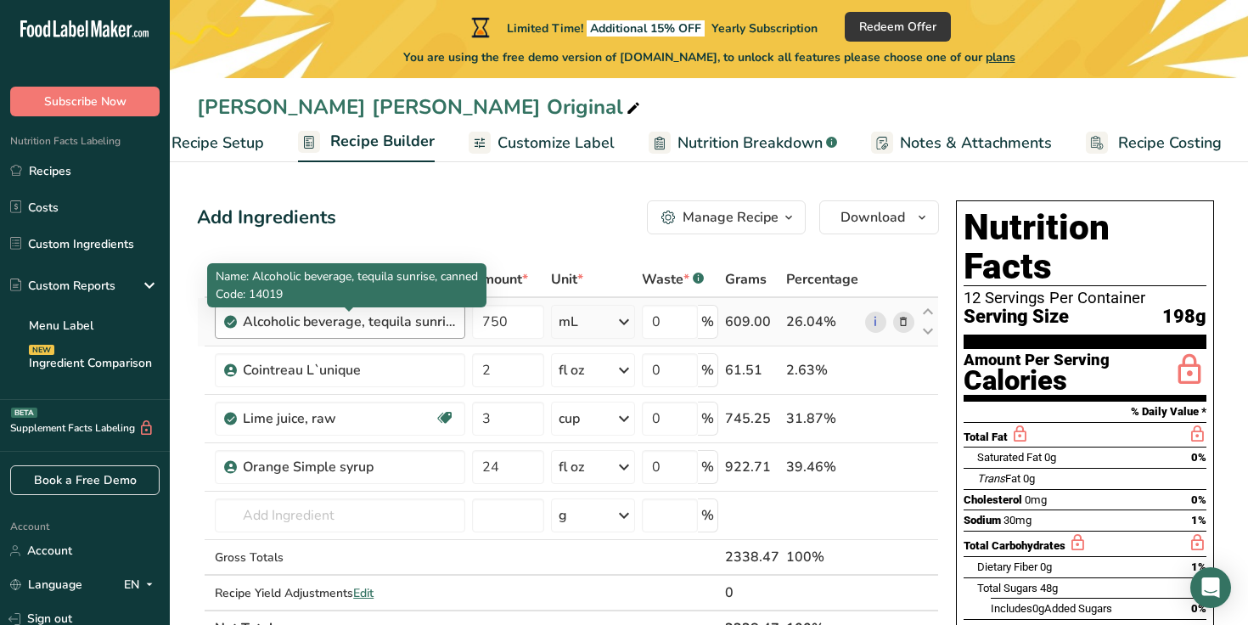
click at [393, 317] on div "Alcoholic beverage, tequila sunrise, canned" at bounding box center [349, 322] width 212 height 20
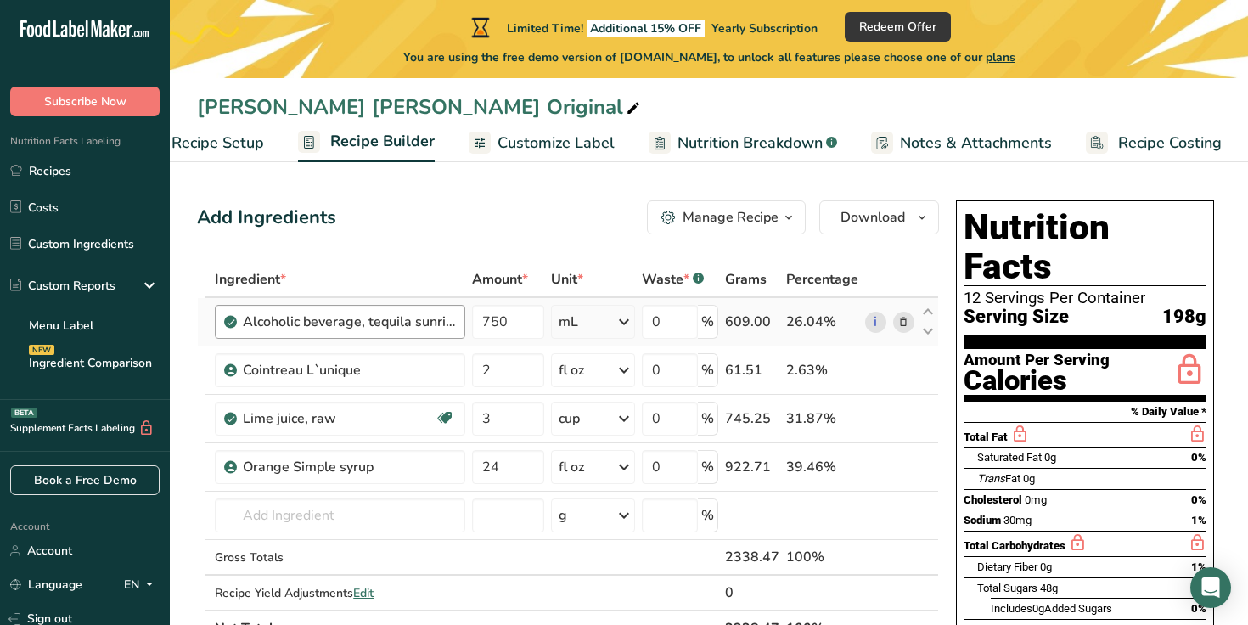
click at [393, 318] on div "Alcoholic beverage, tequila sunrise, canned" at bounding box center [349, 322] width 212 height 20
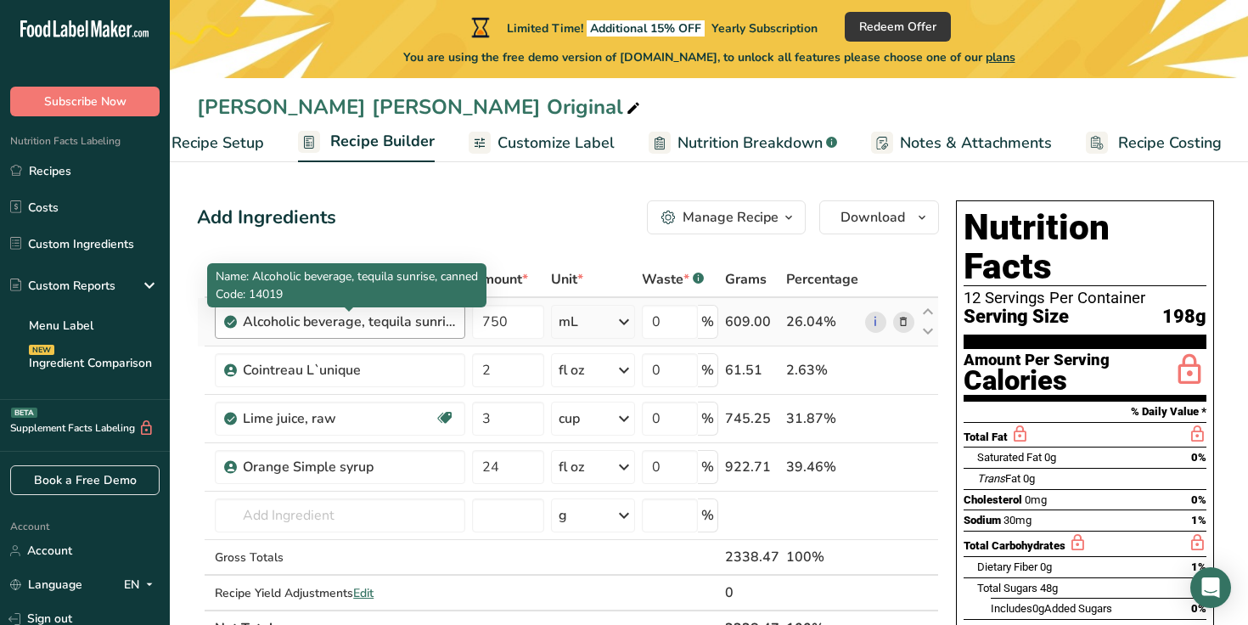
click at [395, 318] on div "Alcoholic beverage, tequila sunrise, canned" at bounding box center [349, 322] width 212 height 20
click at [423, 325] on div "Alcoholic beverage, tequila sunrise, canned" at bounding box center [349, 322] width 212 height 20
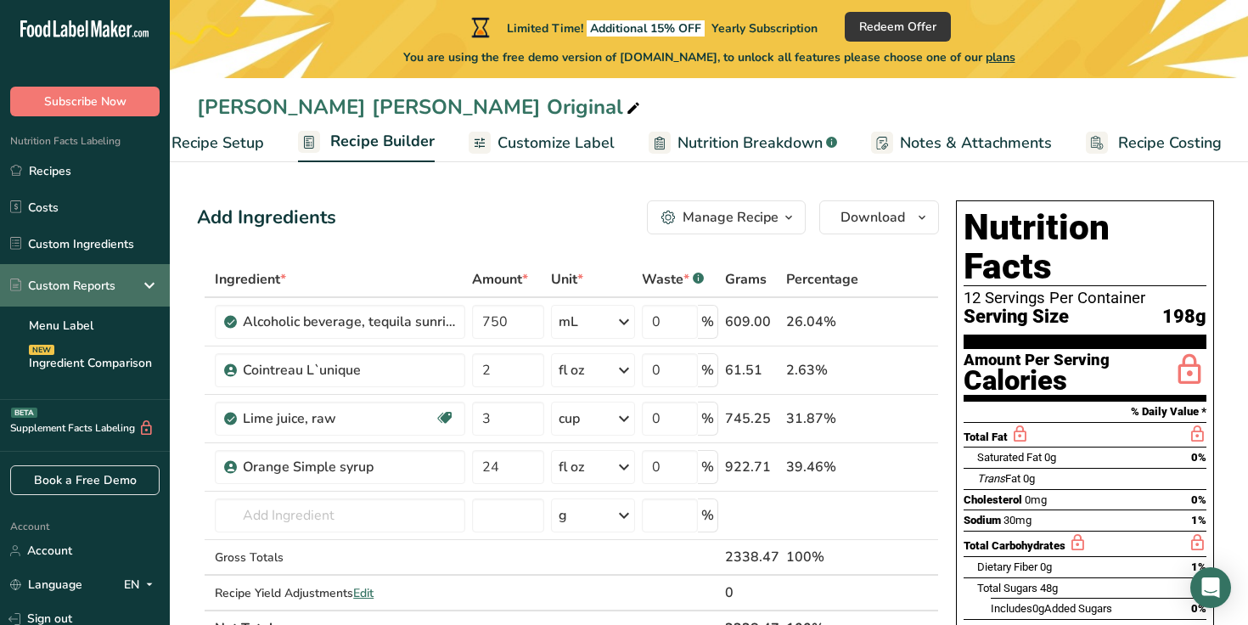
drag, startPoint x: 444, startPoint y: 325, endPoint x: 152, endPoint y: 286, distance: 294.6
click at [152, 286] on div ".a-20{fill:#fff;} Subscribe Now Nutrition Facts Labeling Recipes Costs Custom I…" at bounding box center [624, 576] width 1248 height 1153
click at [320, 342] on td "Alcoholic beverage, tequila sunrise, canned" at bounding box center [339, 322] width 257 height 48
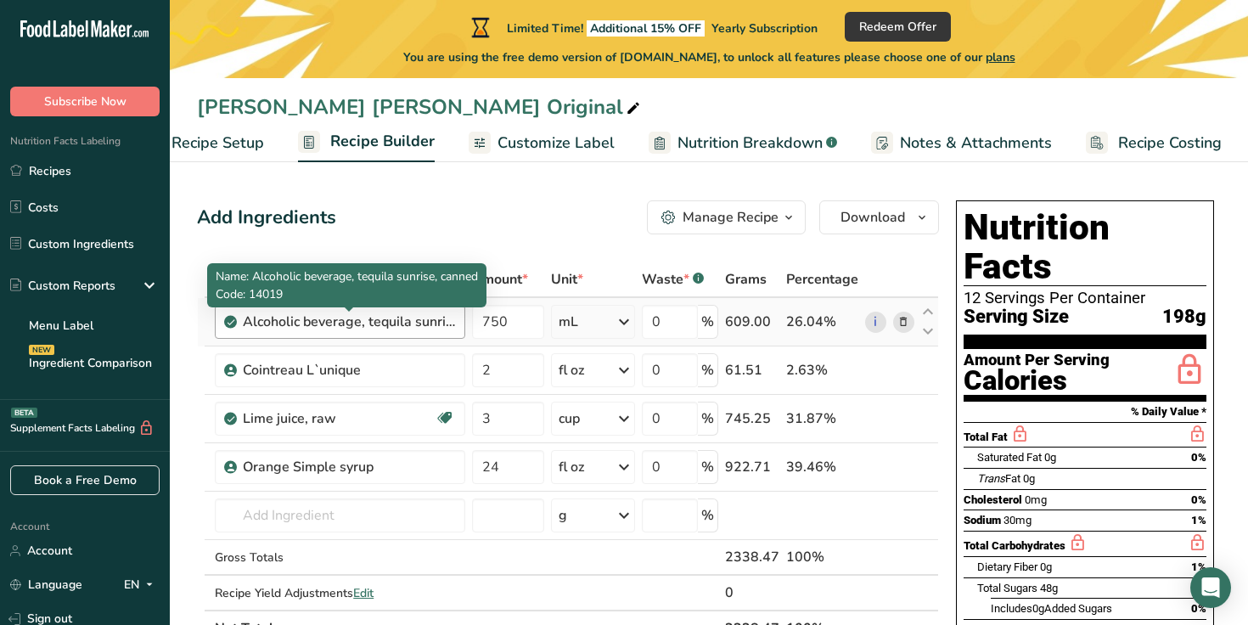
click at [312, 324] on div "Alcoholic beverage, tequila sunrise, canned" at bounding box center [349, 322] width 212 height 20
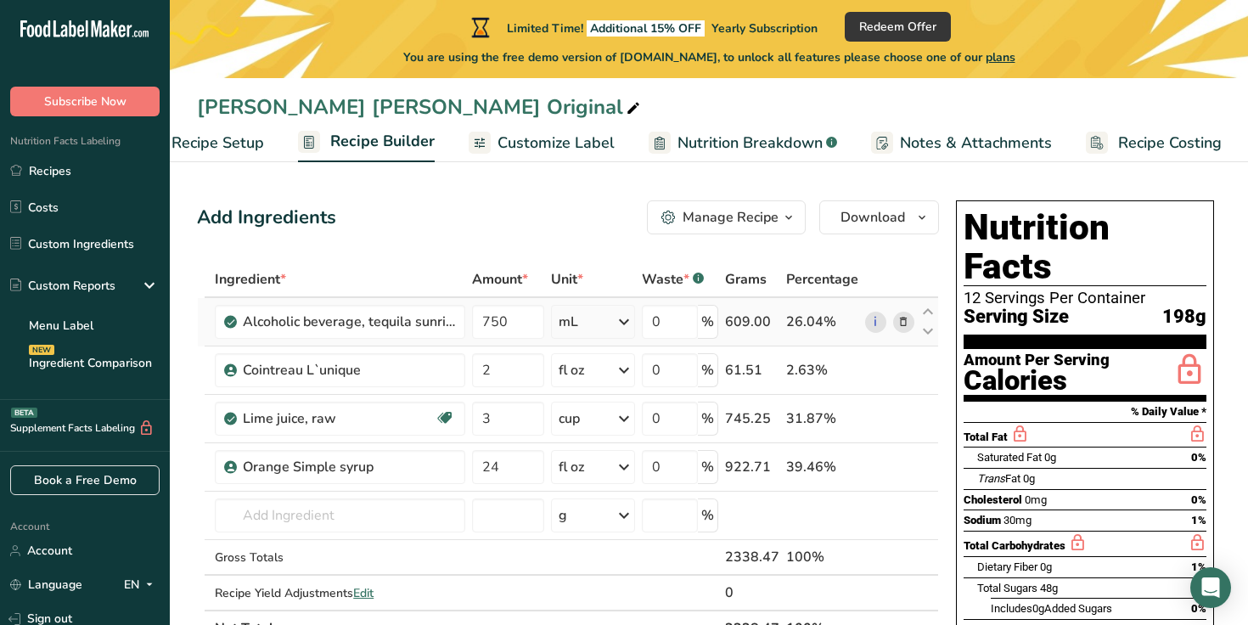
click at [902, 318] on icon at bounding box center [903, 322] width 12 height 18
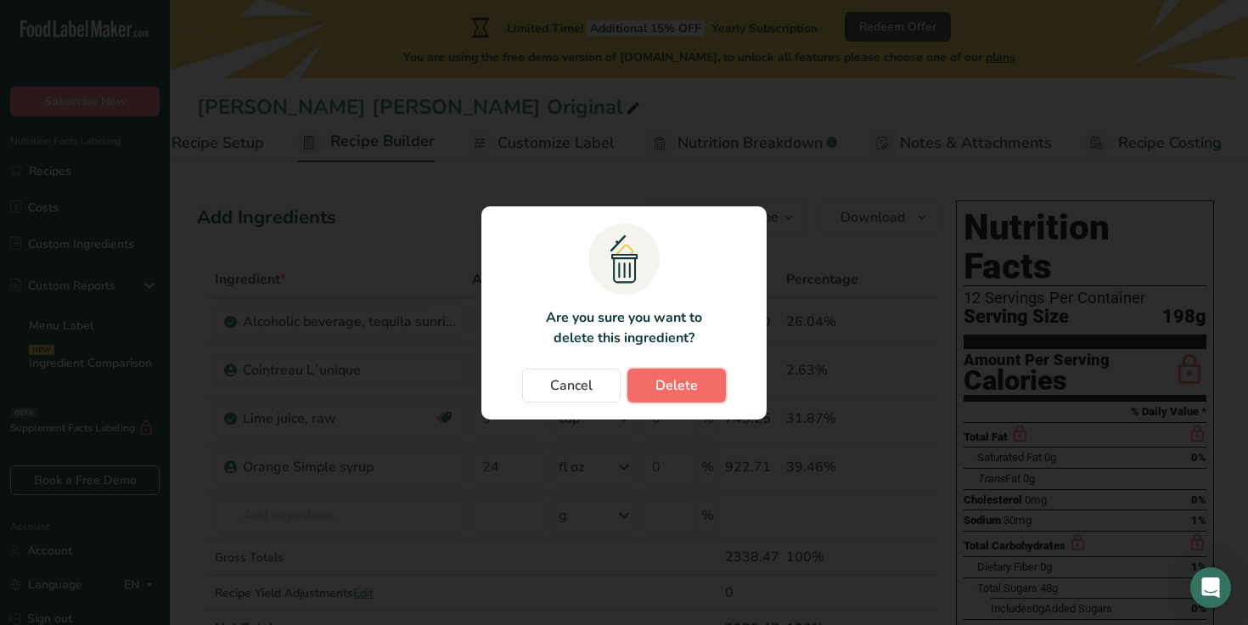
click at [704, 388] on button "Delete" at bounding box center [676, 385] width 98 height 34
type input "2"
type input "3"
type input "24"
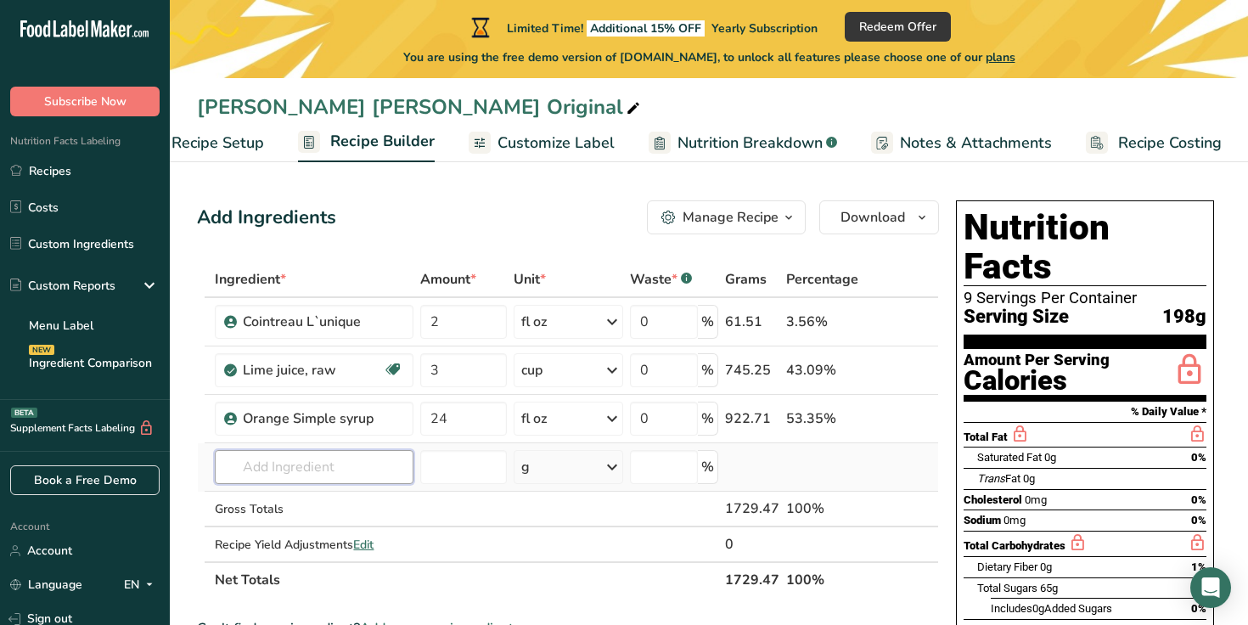
click at [303, 465] on input "text" at bounding box center [314, 467] width 198 height 34
type input "Tequilla"
click at [287, 434] on div "Add your own ingredient" at bounding box center [313, 436] width 171 height 18
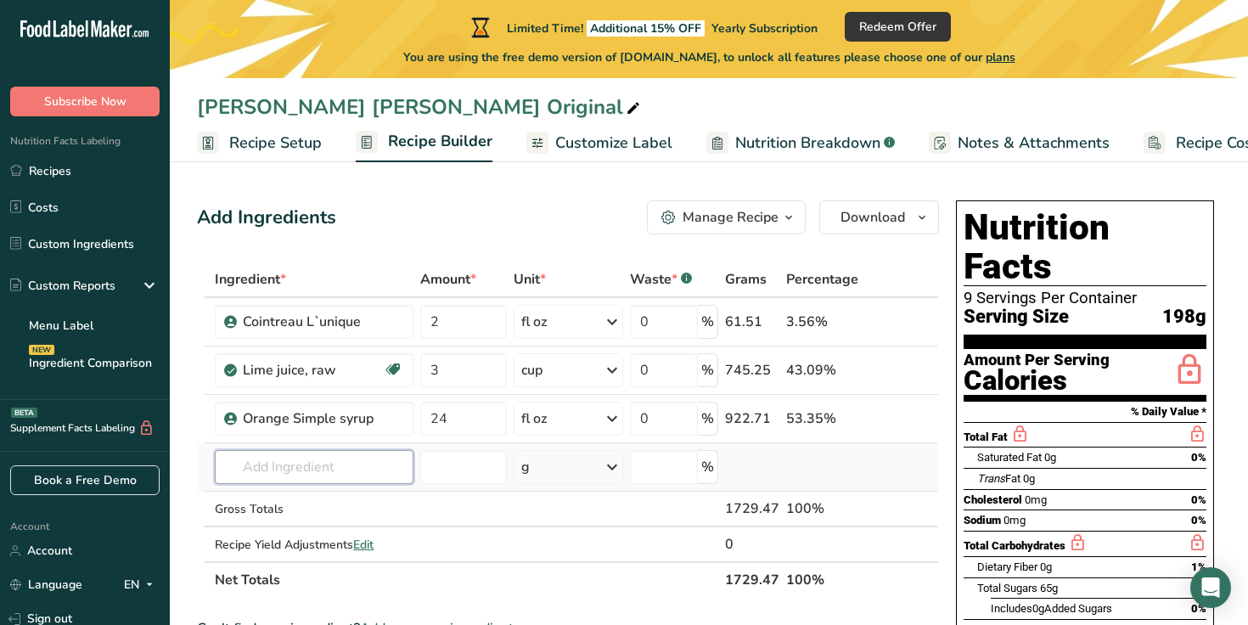
click at [320, 480] on input "text" at bounding box center [314, 467] width 198 height 34
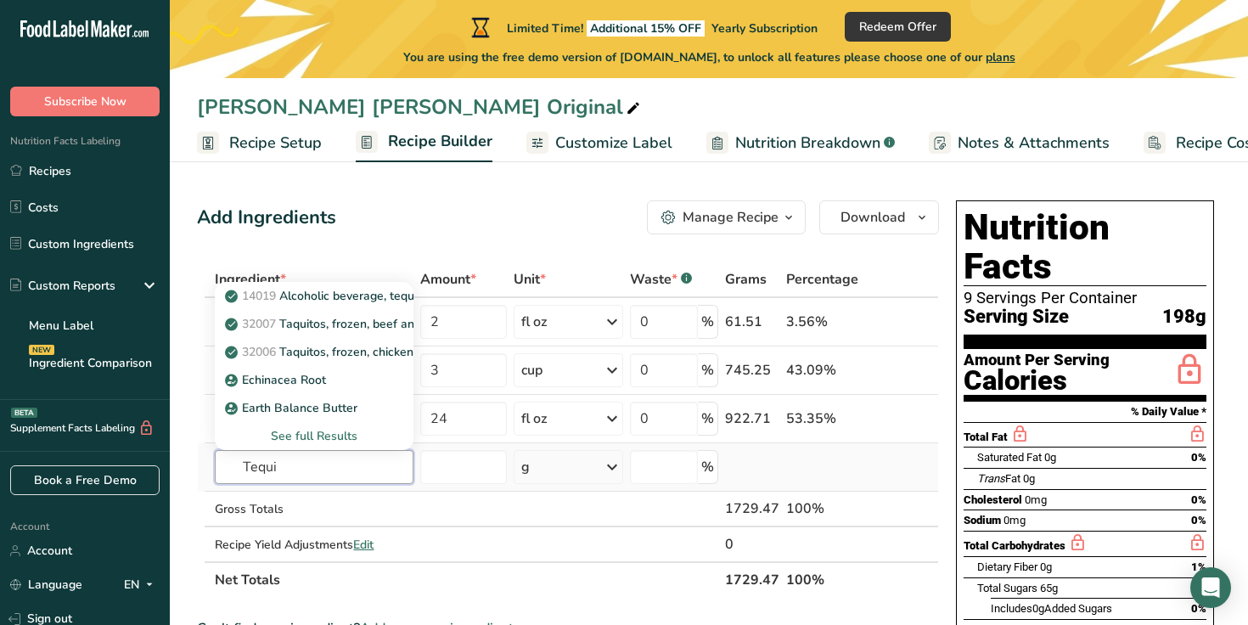
type input "Tequi"
click at [329, 430] on div "See full Results" at bounding box center [313, 436] width 171 height 18
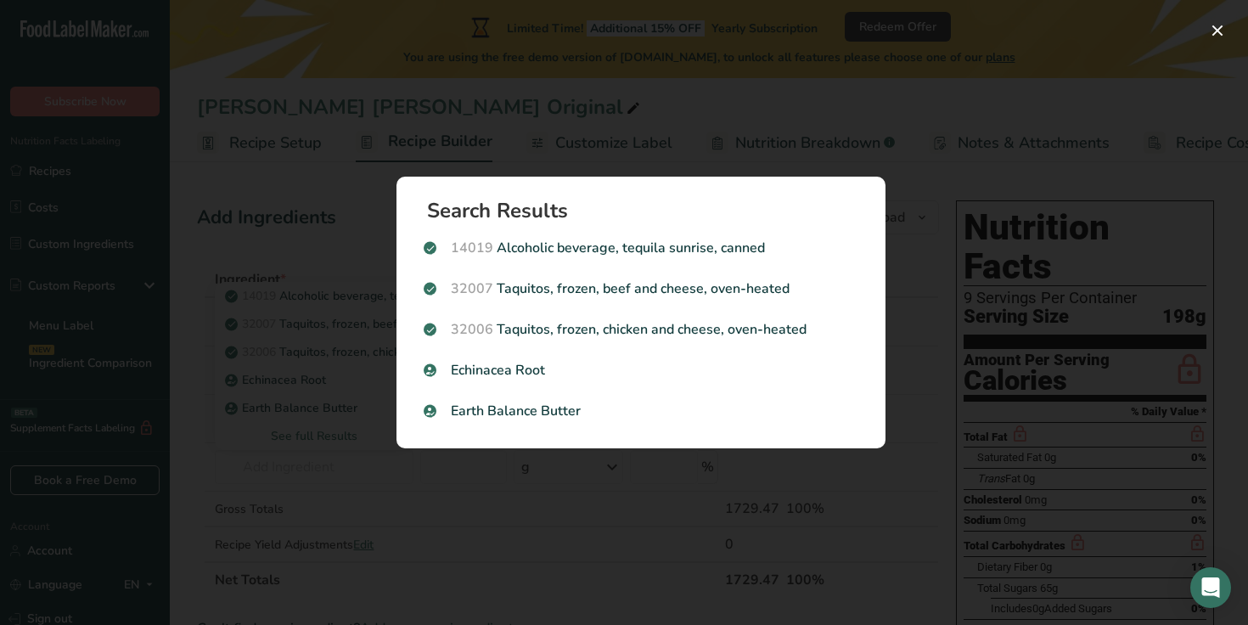
click at [445, 574] on div "Search results modal" at bounding box center [624, 312] width 1248 height 625
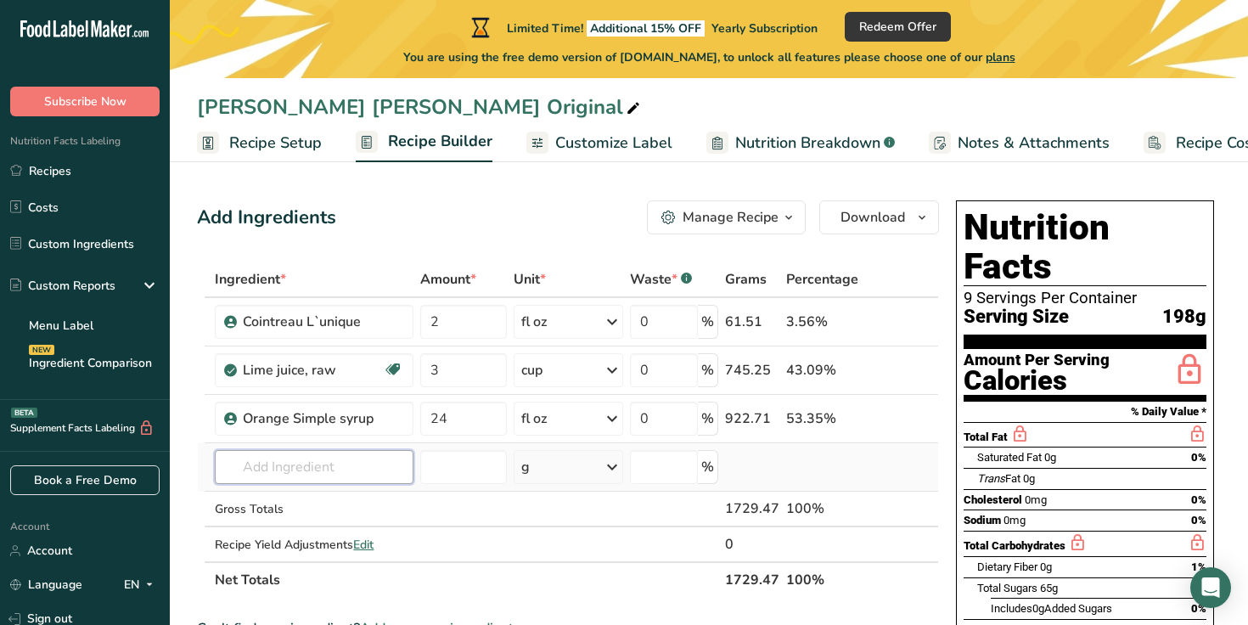
click at [365, 463] on input "text" at bounding box center [314, 467] width 198 height 34
type input "Tequilla"
click at [335, 438] on div "Add your own ingredient" at bounding box center [313, 436] width 171 height 18
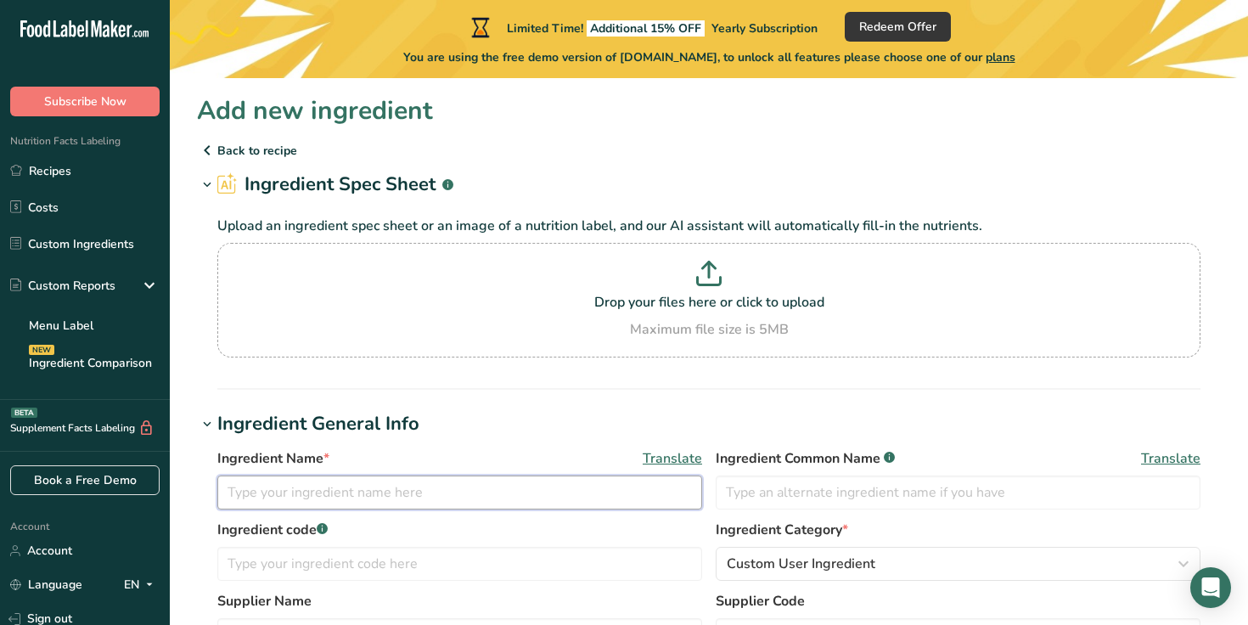
click at [337, 481] on input "text" at bounding box center [459, 492] width 485 height 34
type input "[PERSON_NAME]"
click at [522, 439] on div "Ingredient Name * Translate [PERSON_NAME] Ingredient Common Name .a-a{fill:#347…" at bounding box center [709, 573] width 1024 height 270
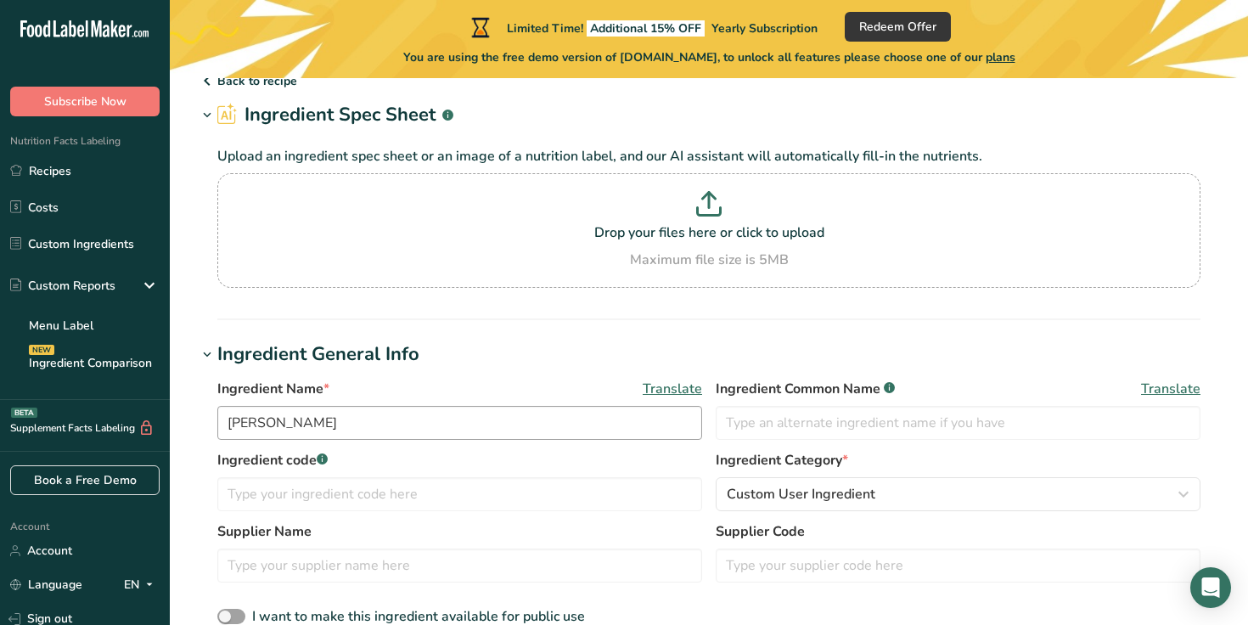
scroll to position [76, 0]
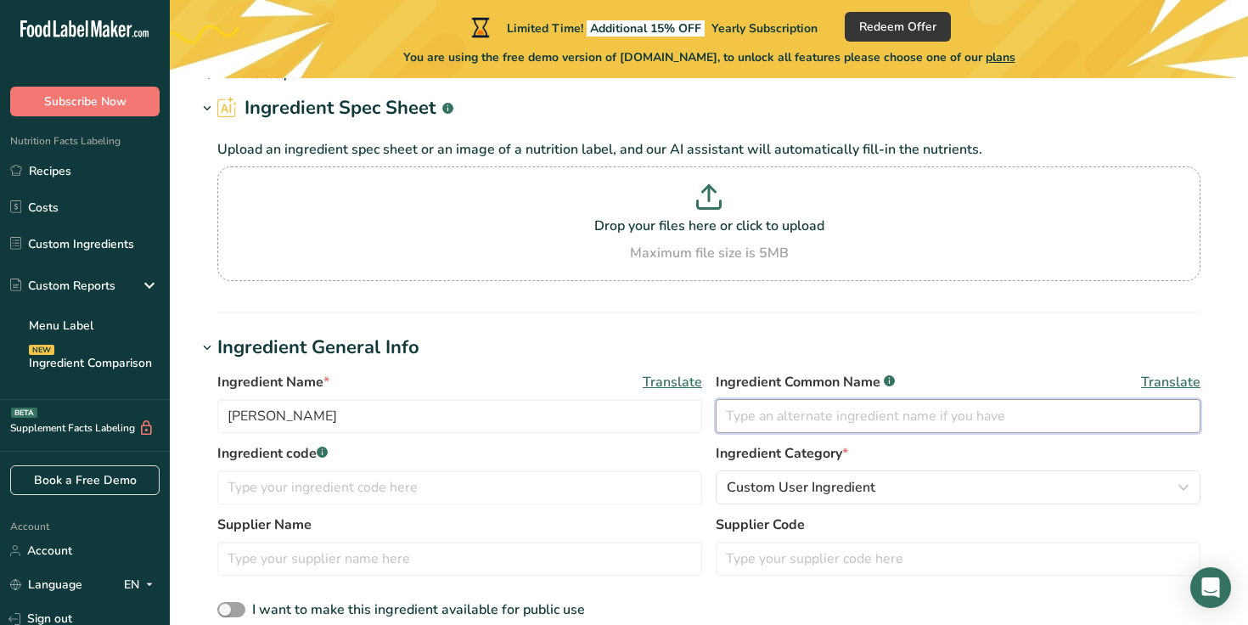
click at [908, 415] on input "text" at bounding box center [958, 416] width 485 height 34
type input "Tequilla"
click at [691, 445] on label "Ingredient code .a-a{fill:#347362;}.b-a{fill:#fff;}" at bounding box center [459, 453] width 485 height 20
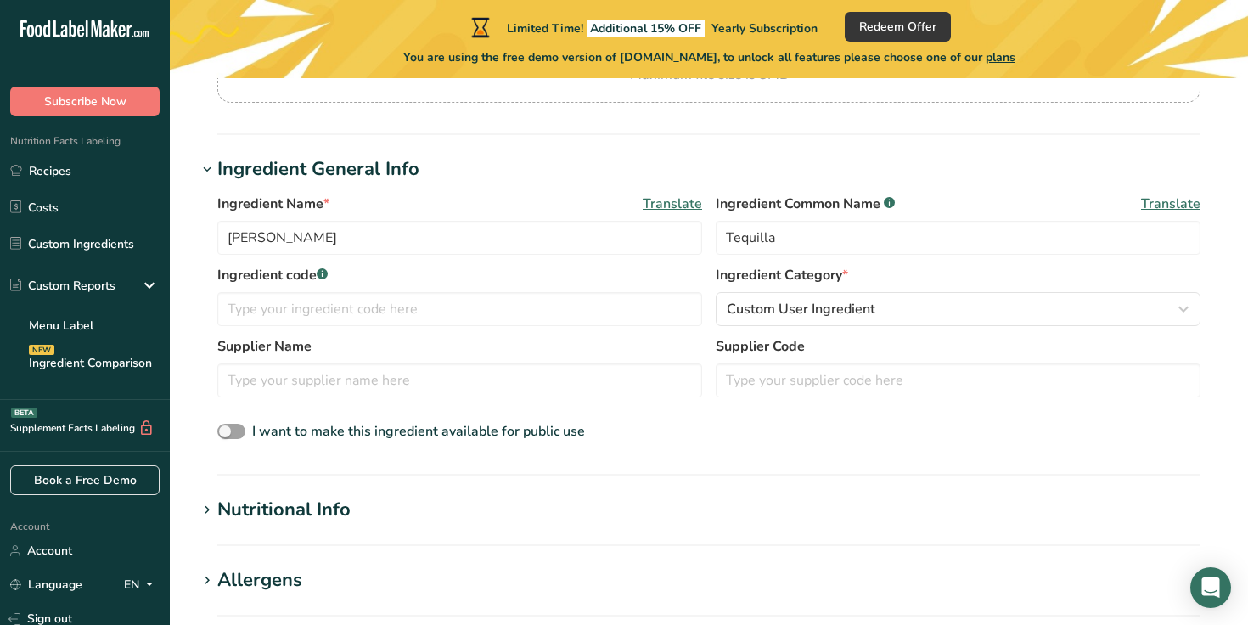
scroll to position [320, 0]
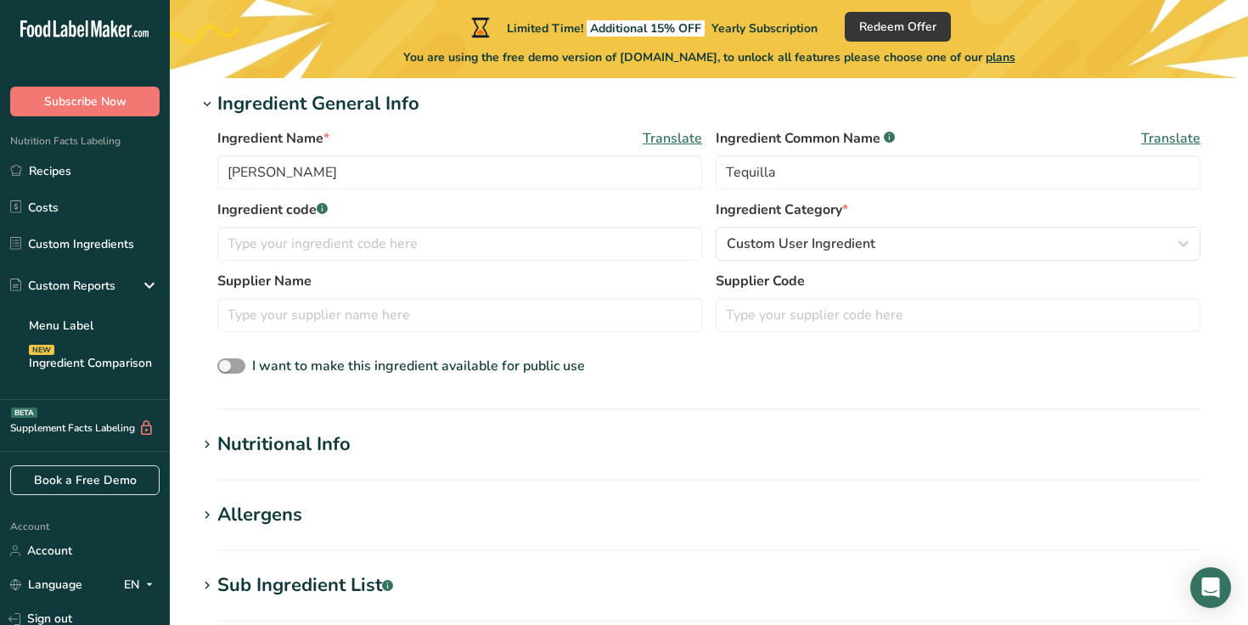
click at [297, 454] on div "Nutritional Info" at bounding box center [283, 444] width 133 height 28
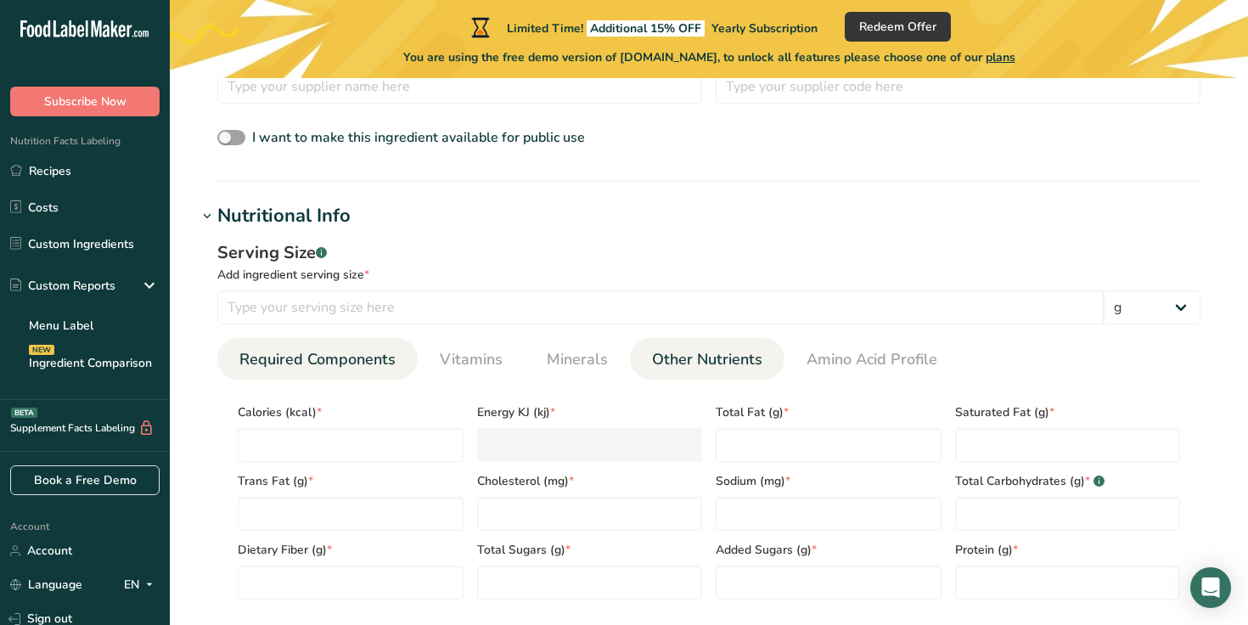
scroll to position [547, 0]
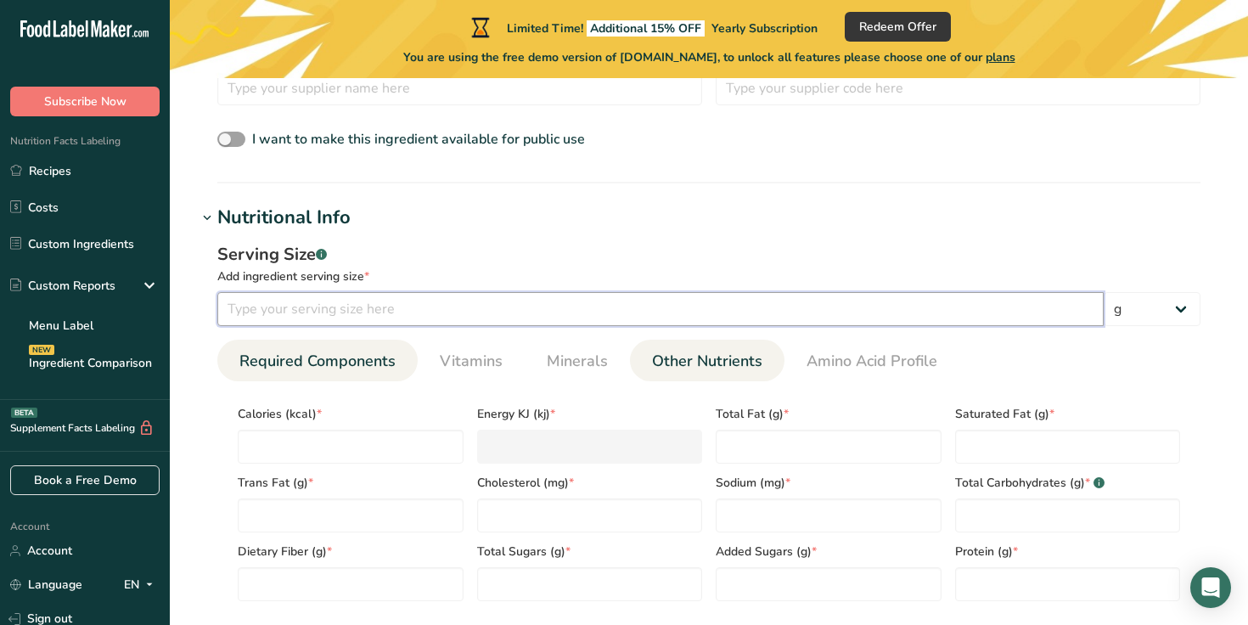
click at [684, 319] on input "number" at bounding box center [660, 309] width 886 height 34
paste input "44"
type input "44"
click at [1124, 312] on select "g kg mg mcg lb oz l mL fl oz tbsp tsp cup qt gallon" at bounding box center [1152, 309] width 97 height 34
select select "17"
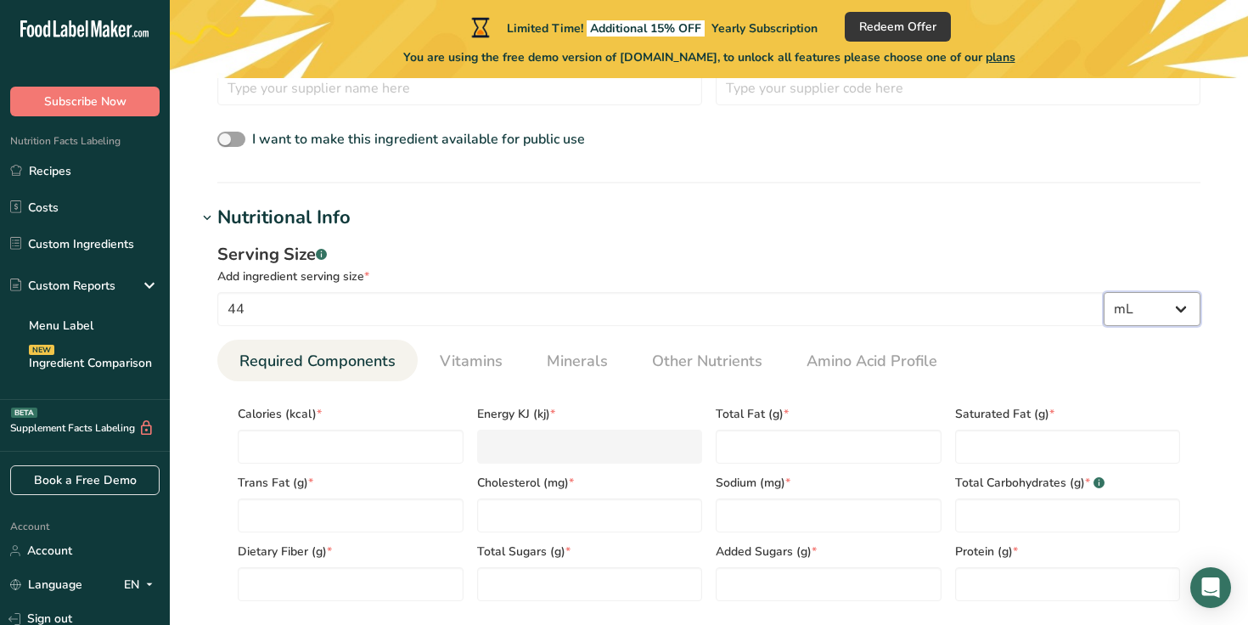
click at [1104, 292] on select "g kg mg mcg lb oz l mL fl oz tbsp tsp cup qt gallon" at bounding box center [1152, 309] width 97 height 34
select select "22"
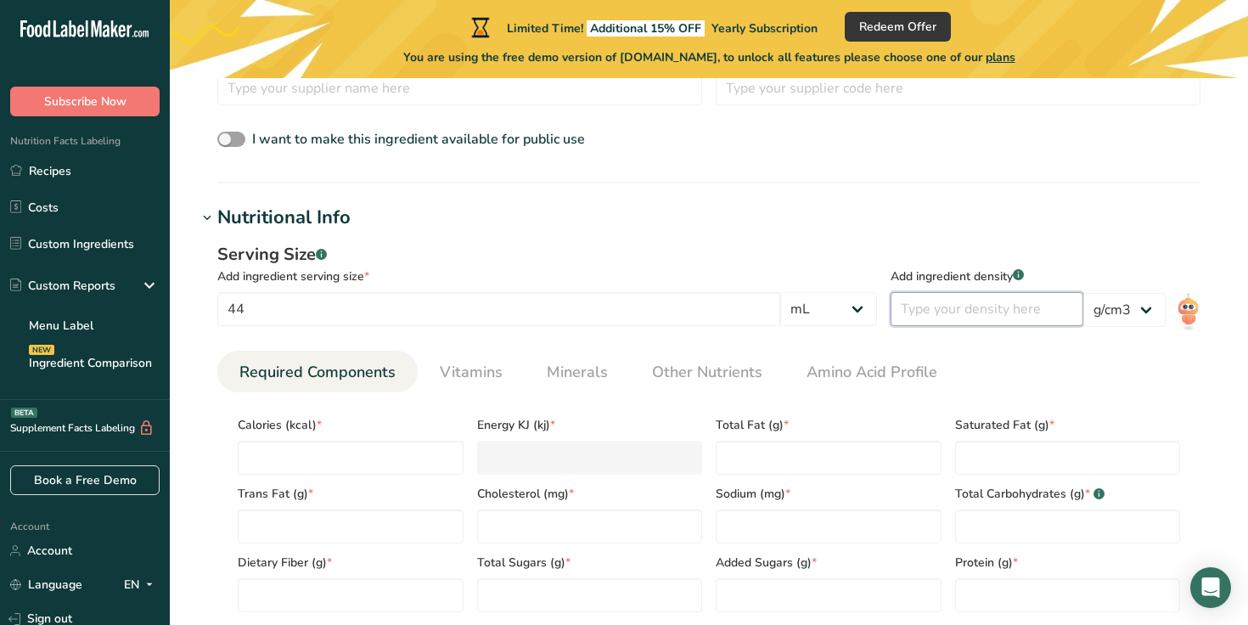
click at [983, 306] on input "number" at bounding box center [987, 309] width 193 height 34
paste input "0.812"
type input "0.812"
click at [922, 368] on span "Amino Acid Profile" at bounding box center [871, 372] width 131 height 23
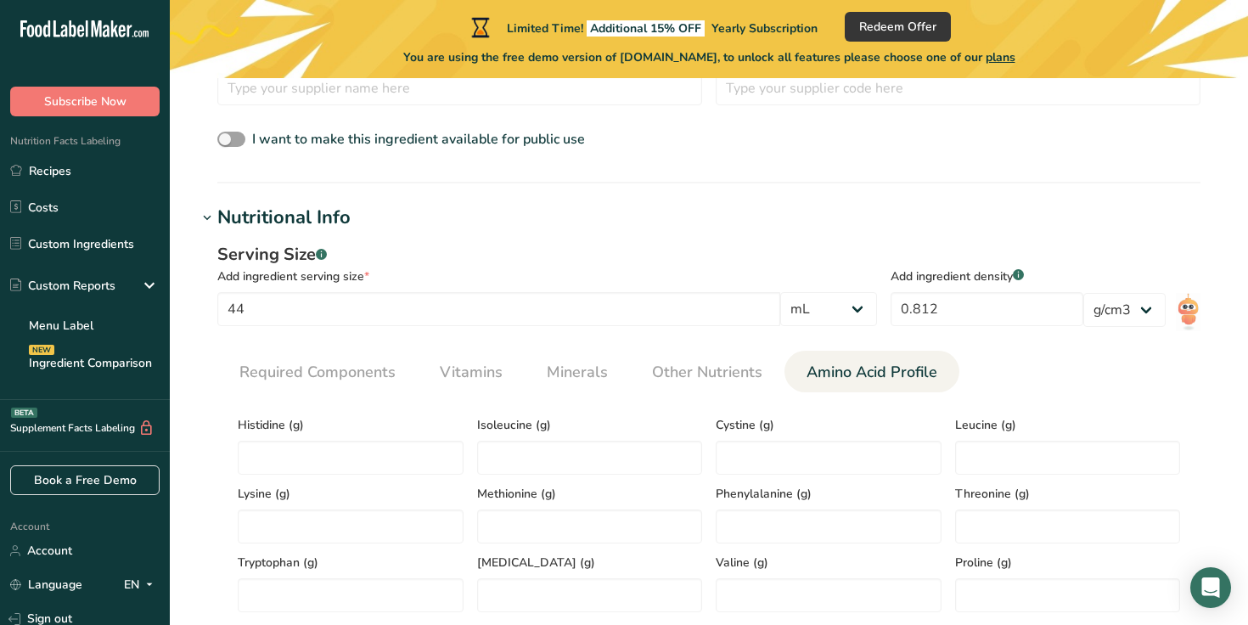
click at [1004, 358] on ul "Required Components Vitamins Minerals Other Nutrients Amino Acid Profile" at bounding box center [708, 372] width 983 height 42
click at [343, 361] on span "Required Components" at bounding box center [317, 372] width 156 height 23
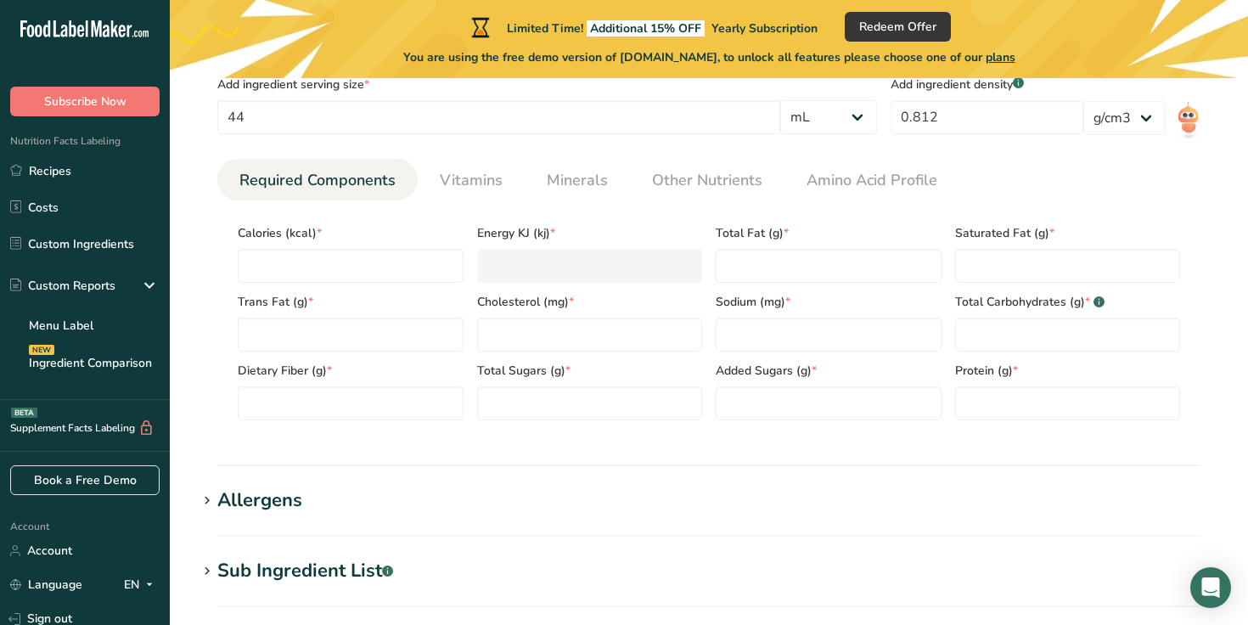
scroll to position [742, 0]
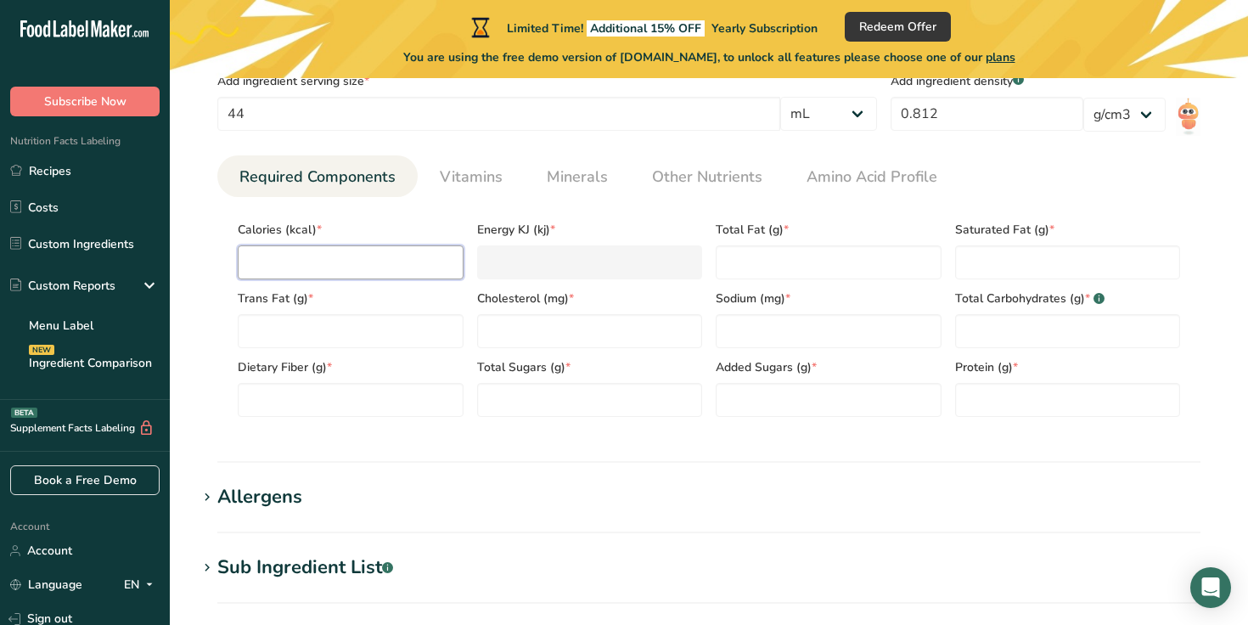
click at [407, 264] on input "number" at bounding box center [351, 262] width 226 height 34
paste input "0"
type input "0"
type KJ "0"
type input "9"
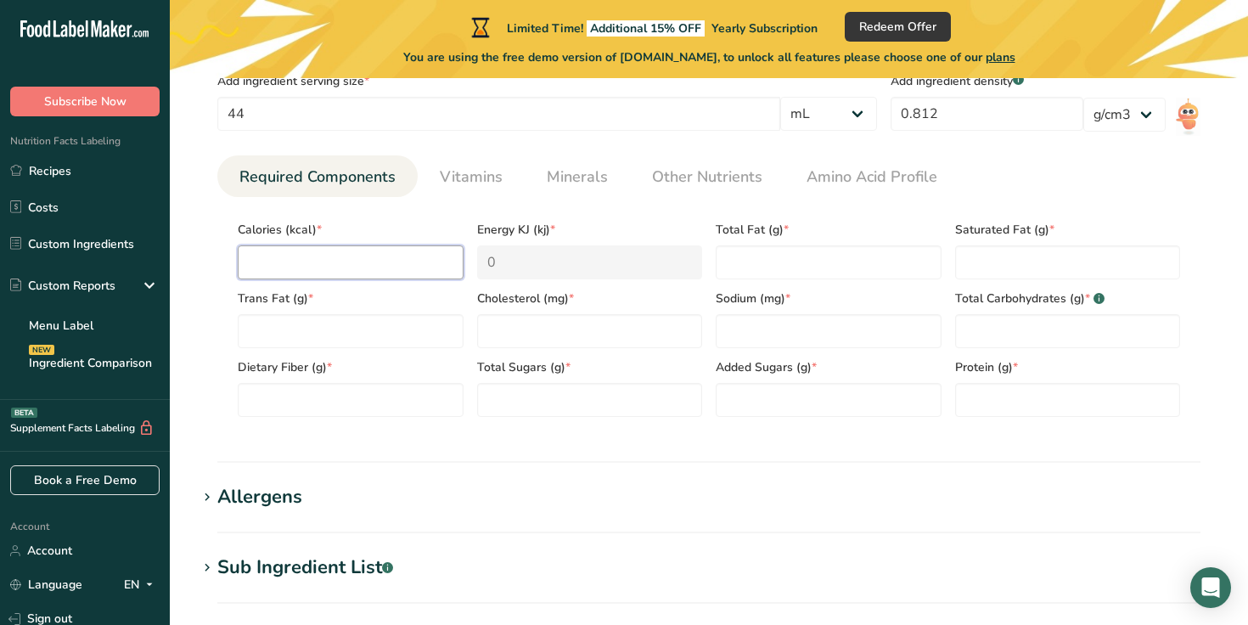
type KJ "37.7"
type input "97"
type KJ "405.8"
type input "97"
click at [860, 250] on Fat "number" at bounding box center [829, 262] width 226 height 34
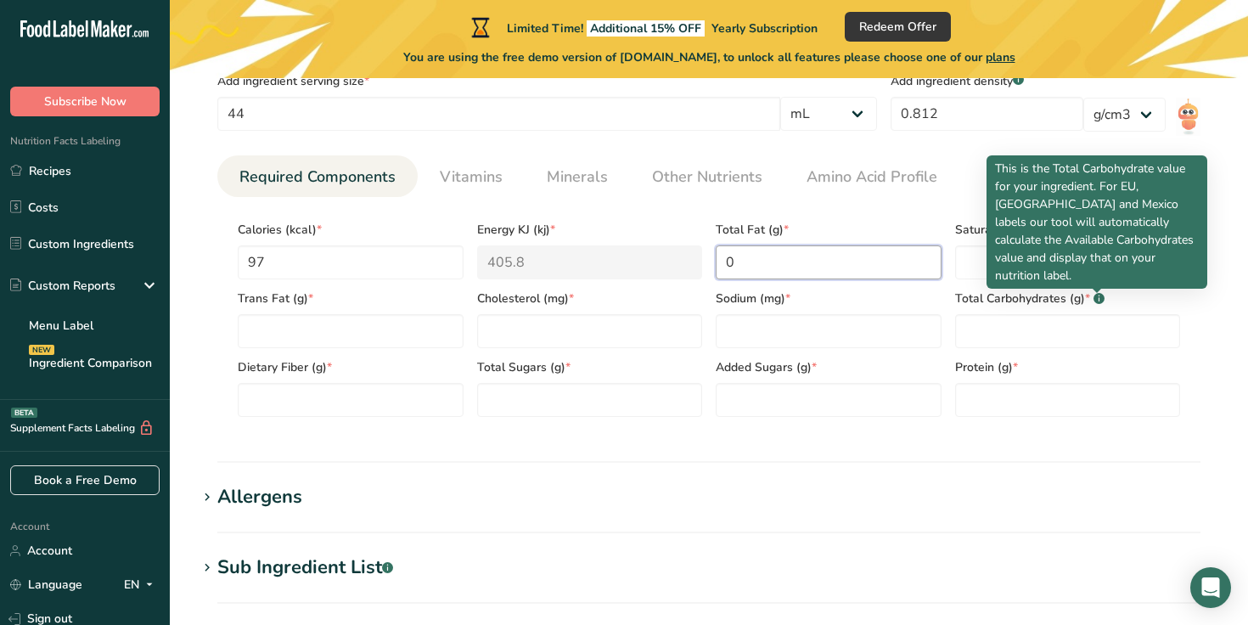
type Fat "0"
click at [1087, 271] on p "This is the Total Carbohydrate value for your ingredient. For EU, [GEOGRAPHIC_D…" at bounding box center [1097, 222] width 204 height 125
click at [966, 261] on Fat "number" at bounding box center [1068, 262] width 226 height 34
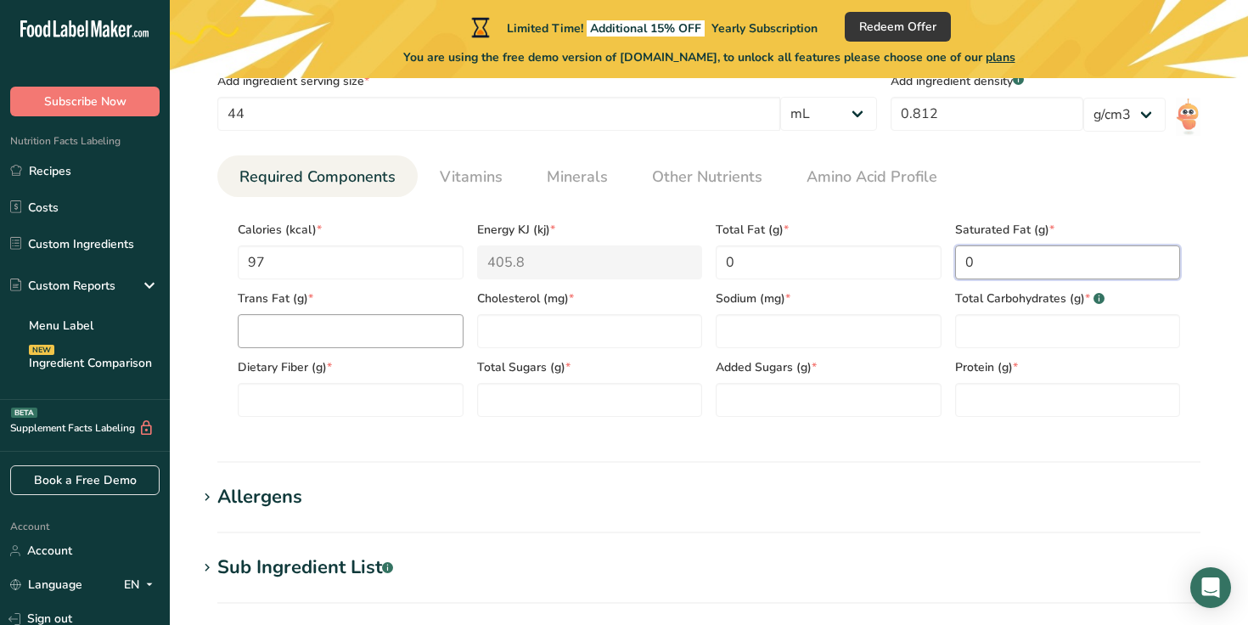
type Fat "0"
click at [381, 329] on Fat "number" at bounding box center [351, 331] width 226 height 34
type Fat "0"
click at [537, 322] on input "number" at bounding box center [590, 331] width 226 height 34
type input "0"
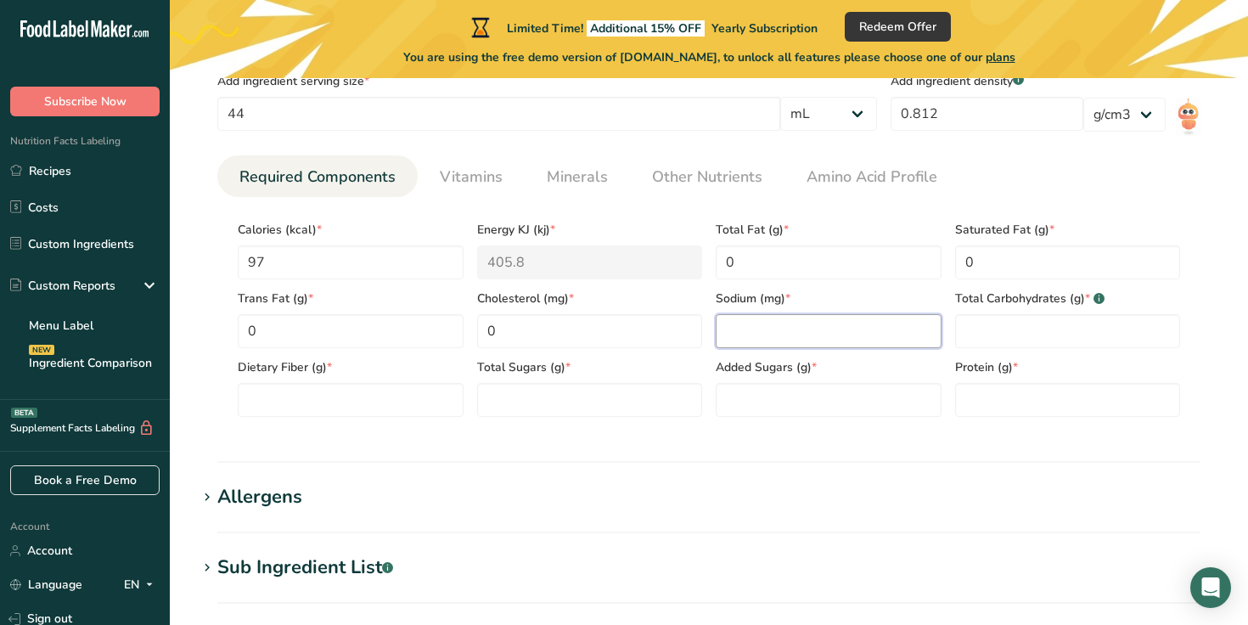
click at [817, 321] on input "number" at bounding box center [829, 331] width 226 height 34
type input "0"
click at [1015, 325] on Carbohydrates "number" at bounding box center [1068, 331] width 226 height 34
type Carbohydrates "0"
click at [997, 405] on input "number" at bounding box center [1068, 400] width 226 height 34
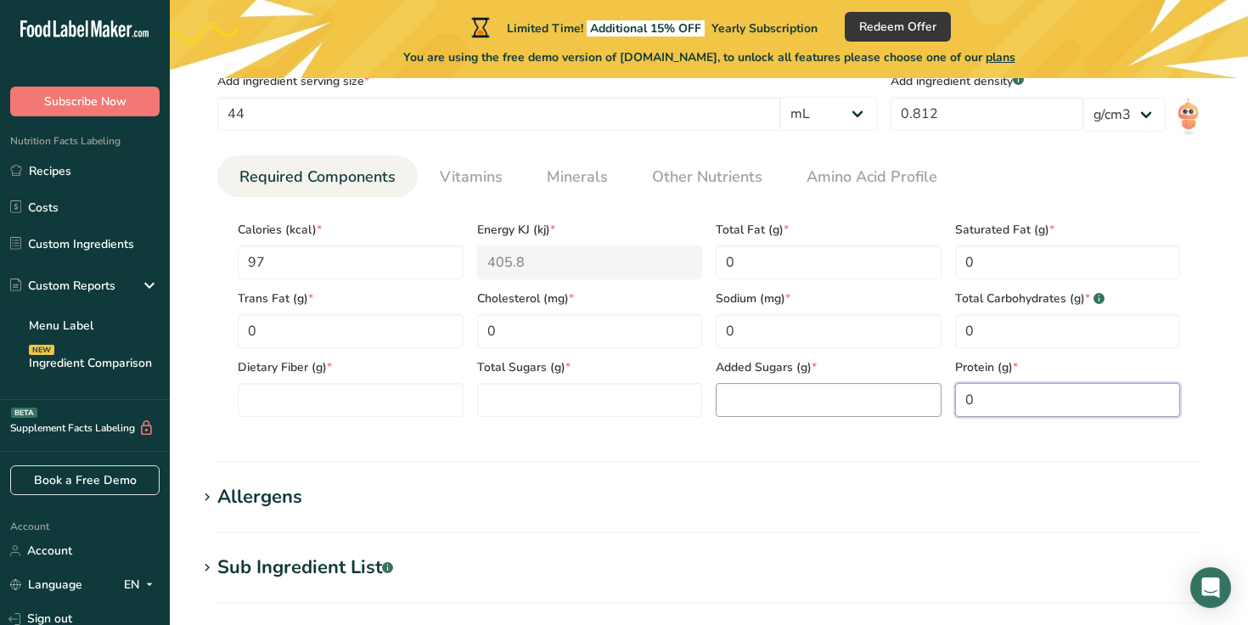
type input "0"
click at [915, 406] on Sugars "number" at bounding box center [829, 400] width 226 height 34
type Sugars "0"
click at [570, 402] on Sugars "number" at bounding box center [590, 400] width 226 height 34
click at [368, 386] on Fiber "number" at bounding box center [351, 400] width 226 height 34
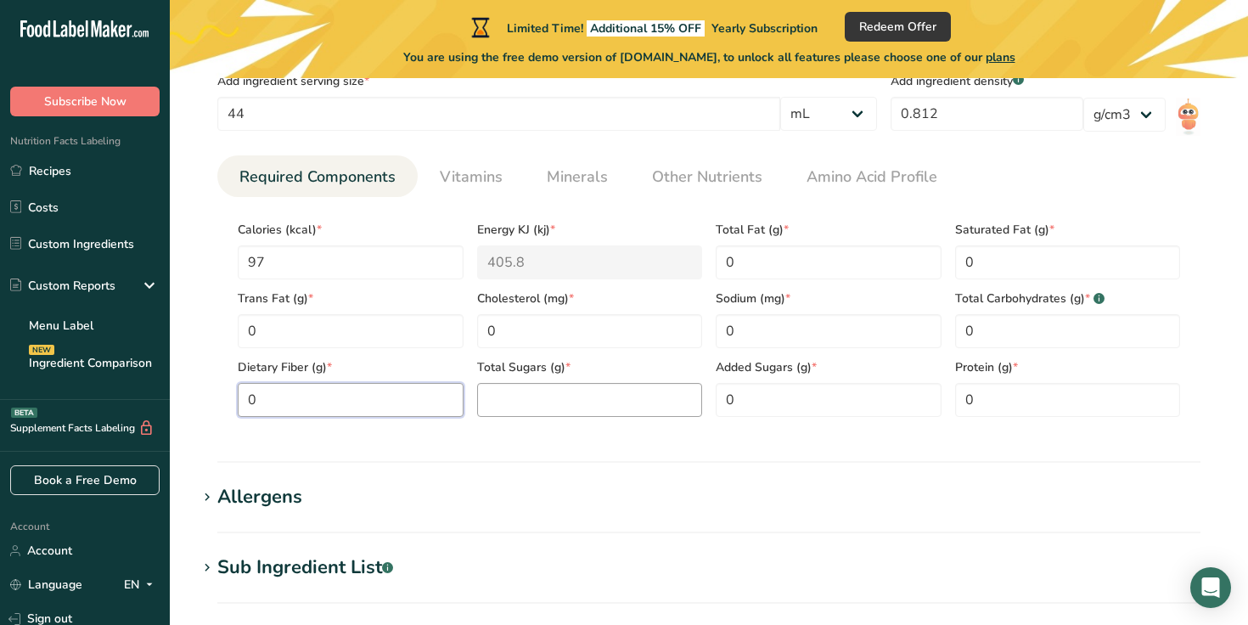
type Fiber "0"
click at [531, 396] on Sugars "number" at bounding box center [590, 400] width 226 height 34
type Sugars "0"
click at [758, 334] on input "0" at bounding box center [829, 331] width 226 height 34
paste input ".4"
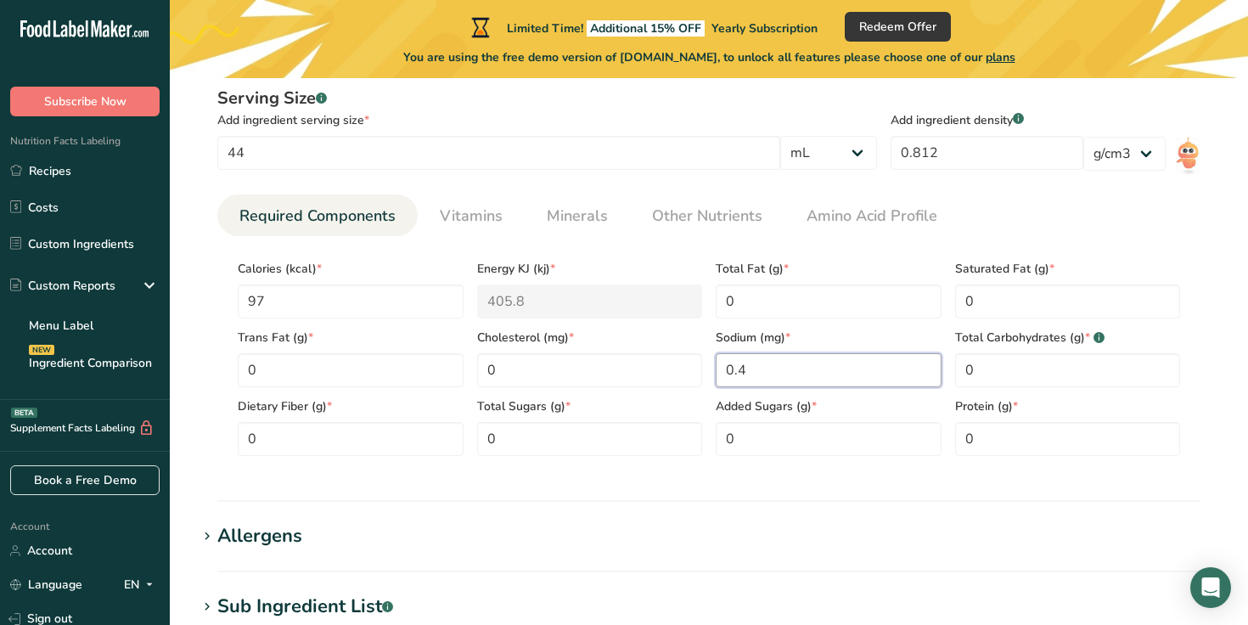
scroll to position [691, 0]
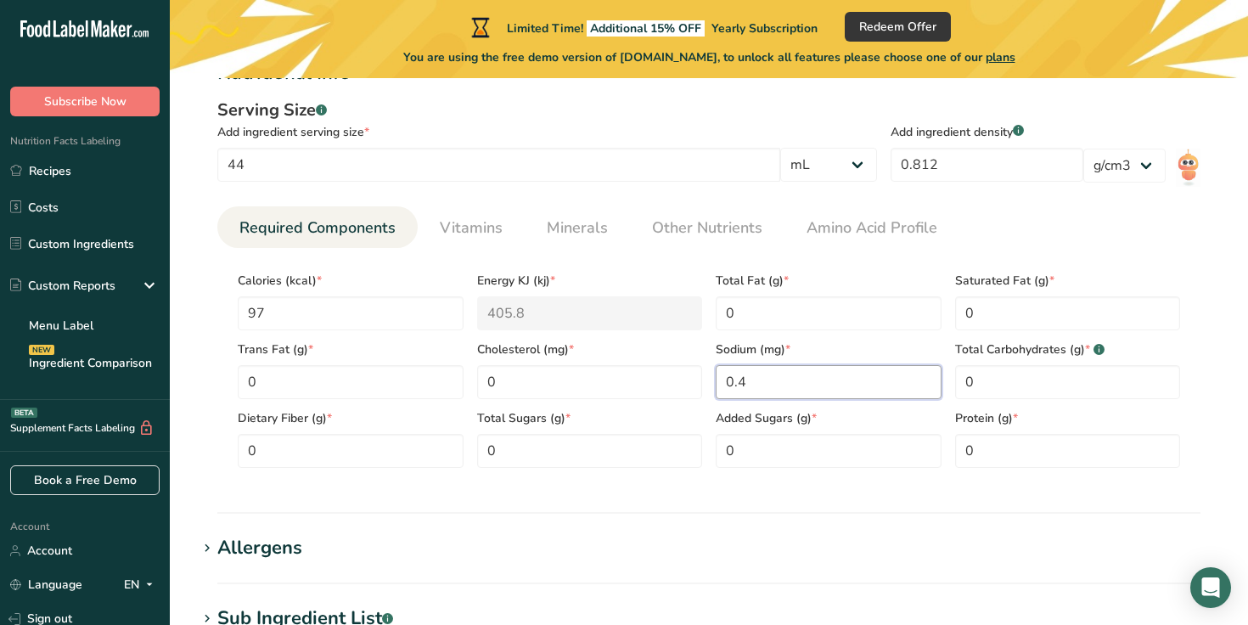
type input "0.4"
click at [824, 172] on select "g kg mg mcg lb oz l mL fl oz tbsp tsp cup qt gallon" at bounding box center [828, 165] width 97 height 34
click at [254, 160] on input "44" at bounding box center [498, 165] width 563 height 34
type input "42"
click at [840, 174] on select "g kg mg mcg lb oz l mL fl oz tbsp tsp cup qt gallon" at bounding box center [828, 165] width 97 height 34
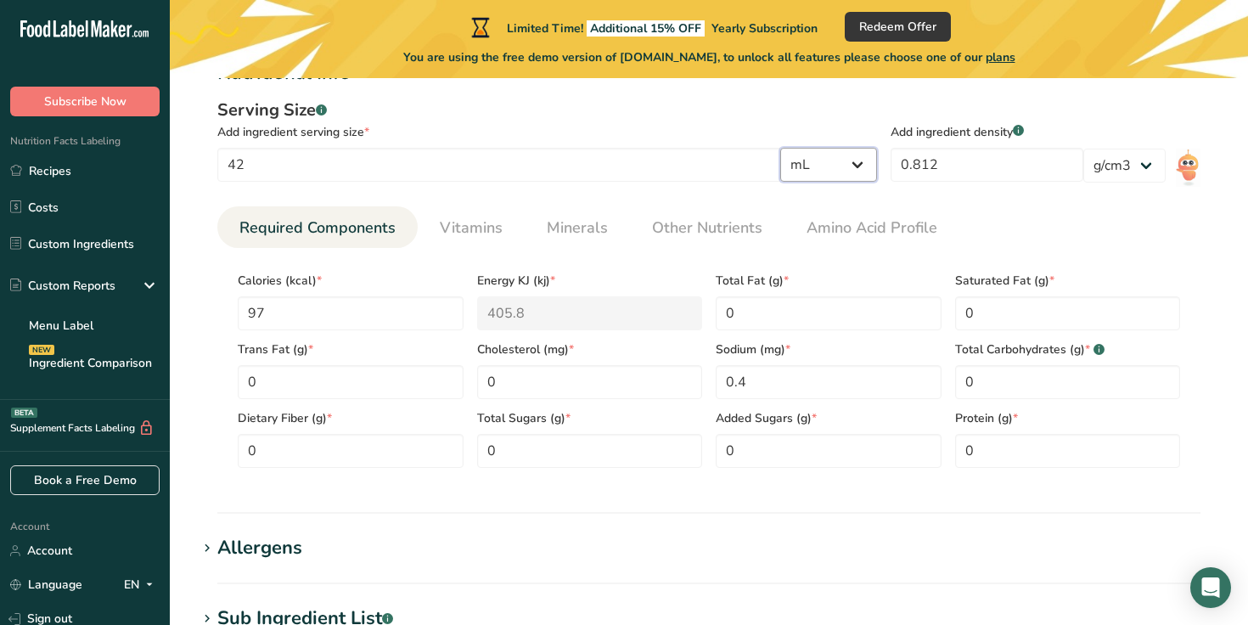
select select "0"
click at [877, 148] on select "g kg mg mcg lb oz l mL fl oz tbsp tsp cup qt gallon" at bounding box center [828, 165] width 97 height 34
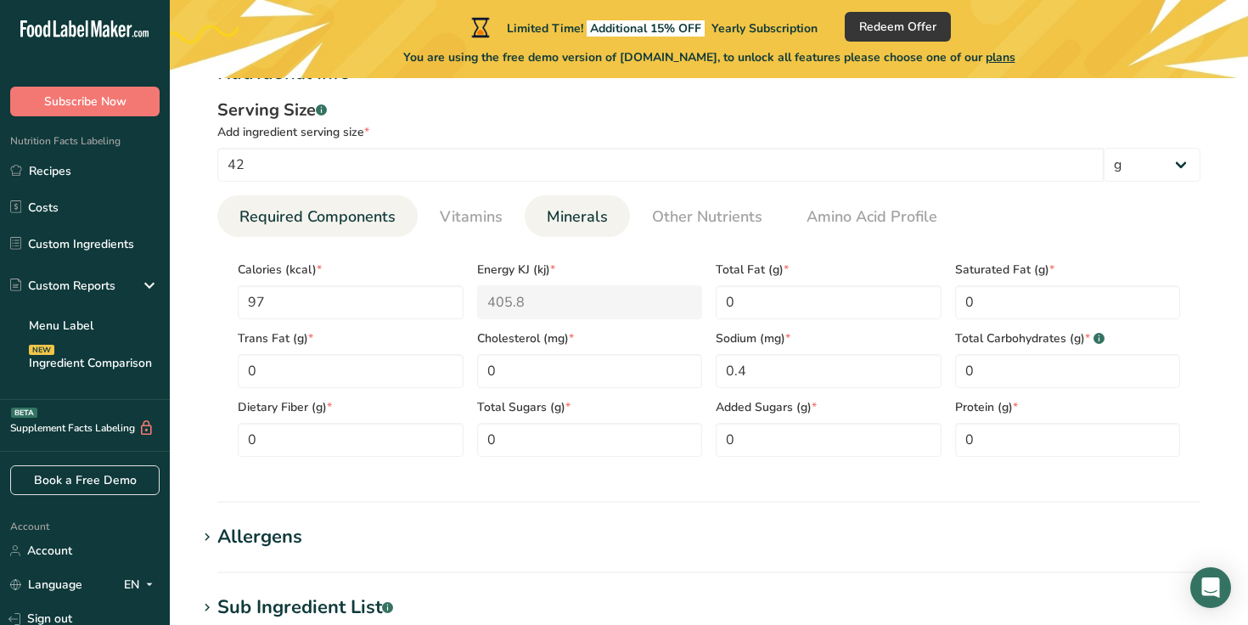
click at [572, 213] on span "Minerals" at bounding box center [577, 216] width 61 height 23
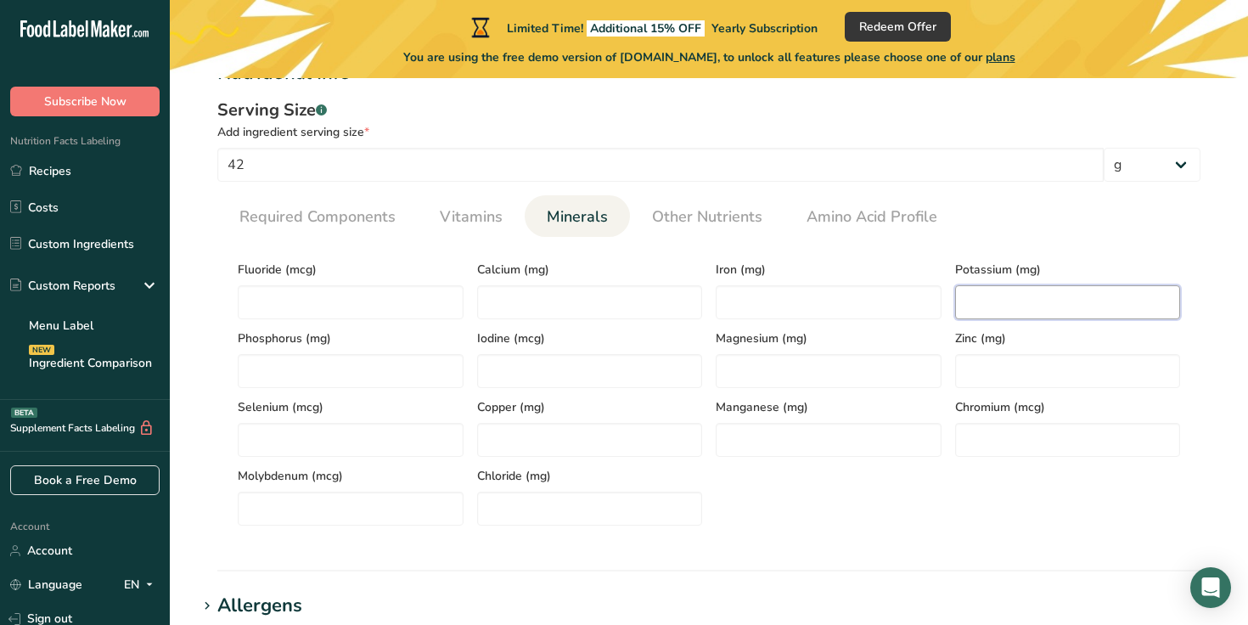
click at [990, 289] on input "number" at bounding box center [1068, 302] width 226 height 34
paste input "0.8"
type input "0.8"
click at [356, 226] on span "Required Components" at bounding box center [317, 216] width 156 height 23
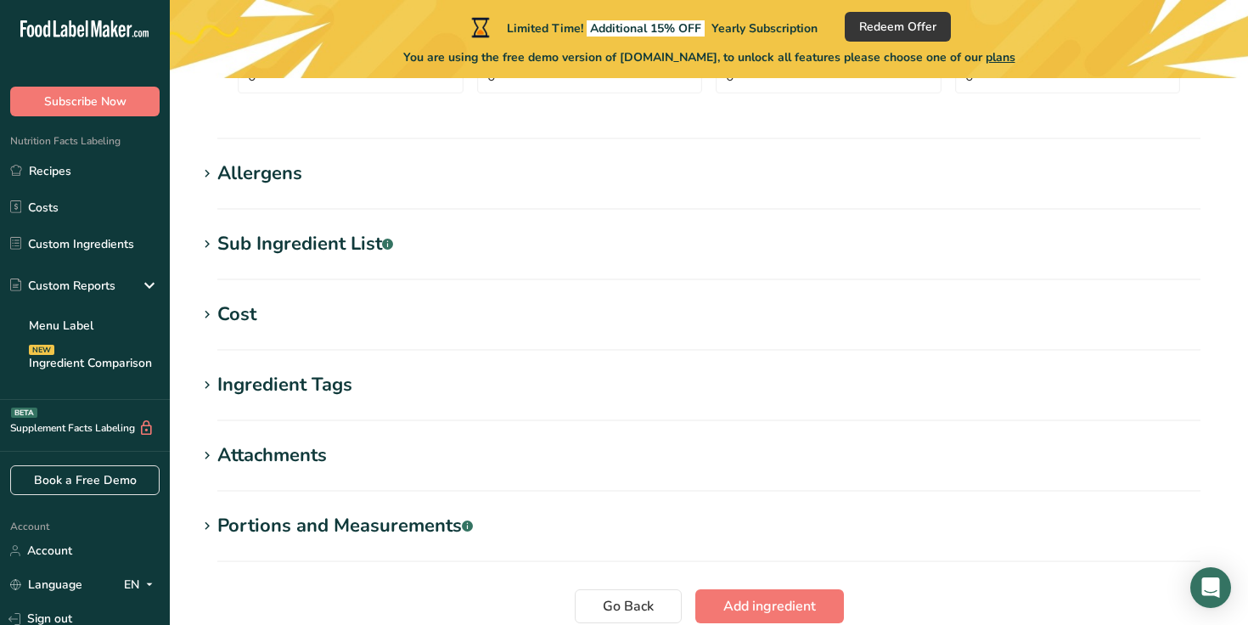
scroll to position [1197, 0]
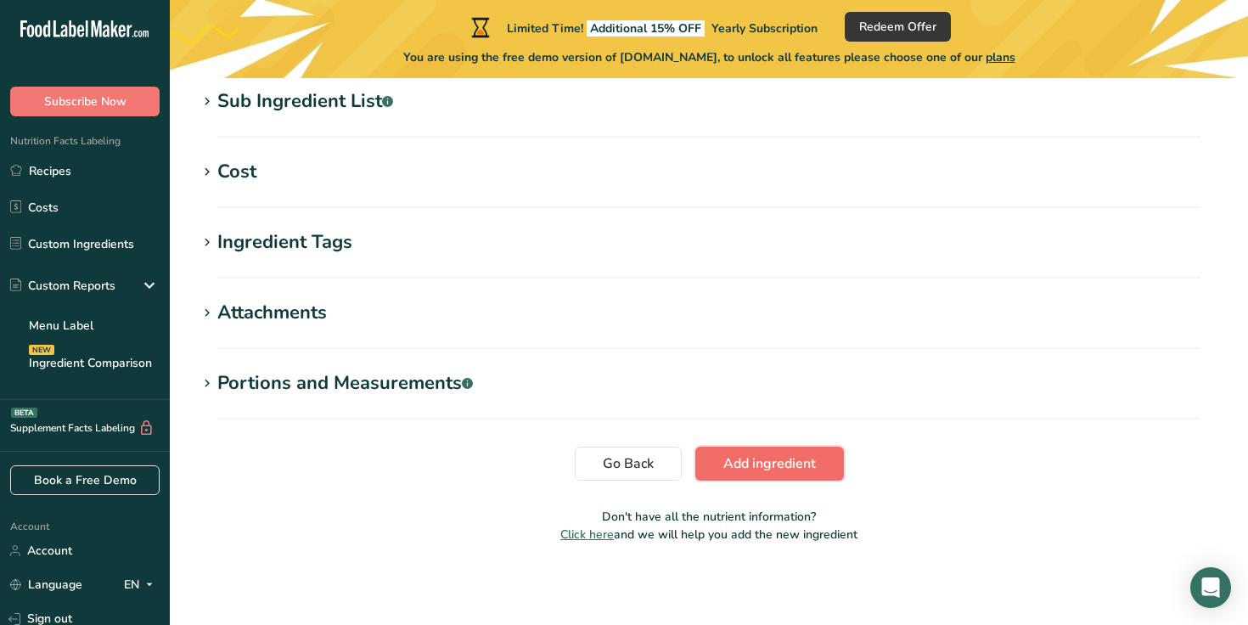
click at [753, 463] on span "Add ingredient" at bounding box center [769, 463] width 93 height 20
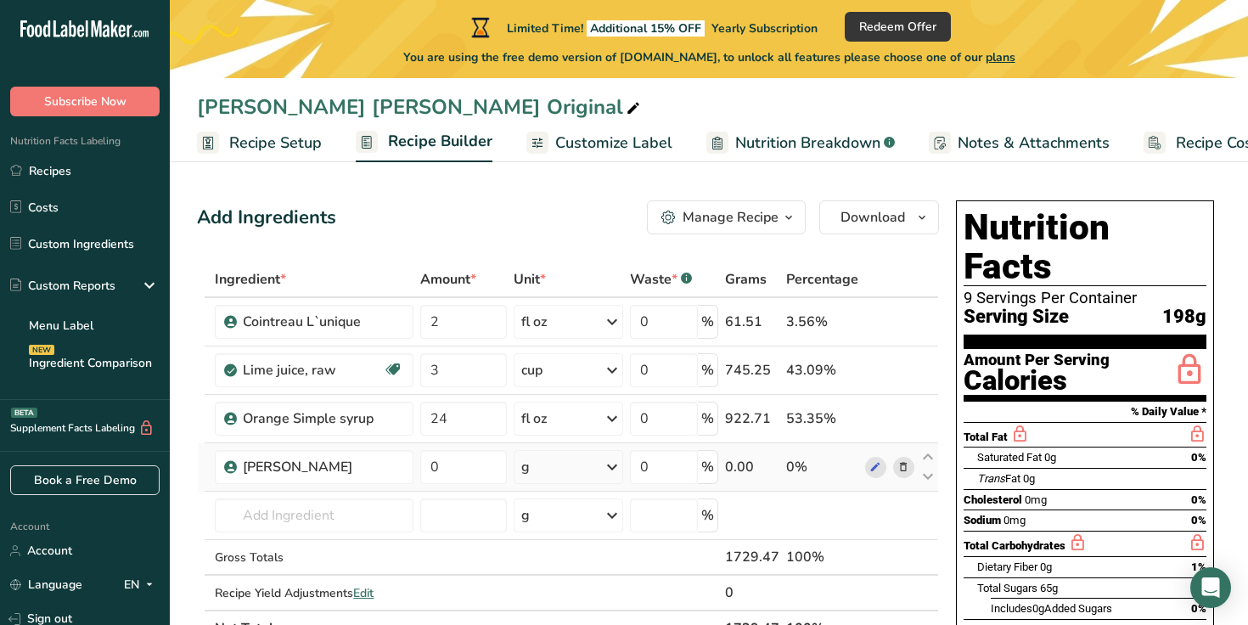
click at [554, 466] on div "g" at bounding box center [569, 467] width 110 height 34
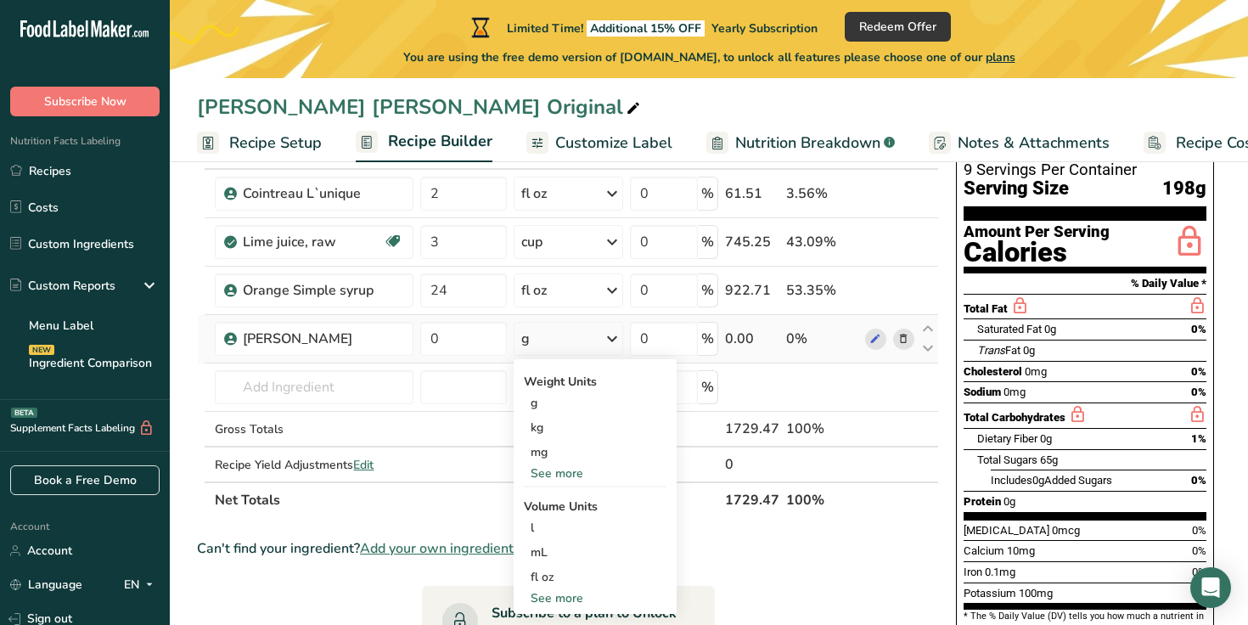
scroll to position [139, 0]
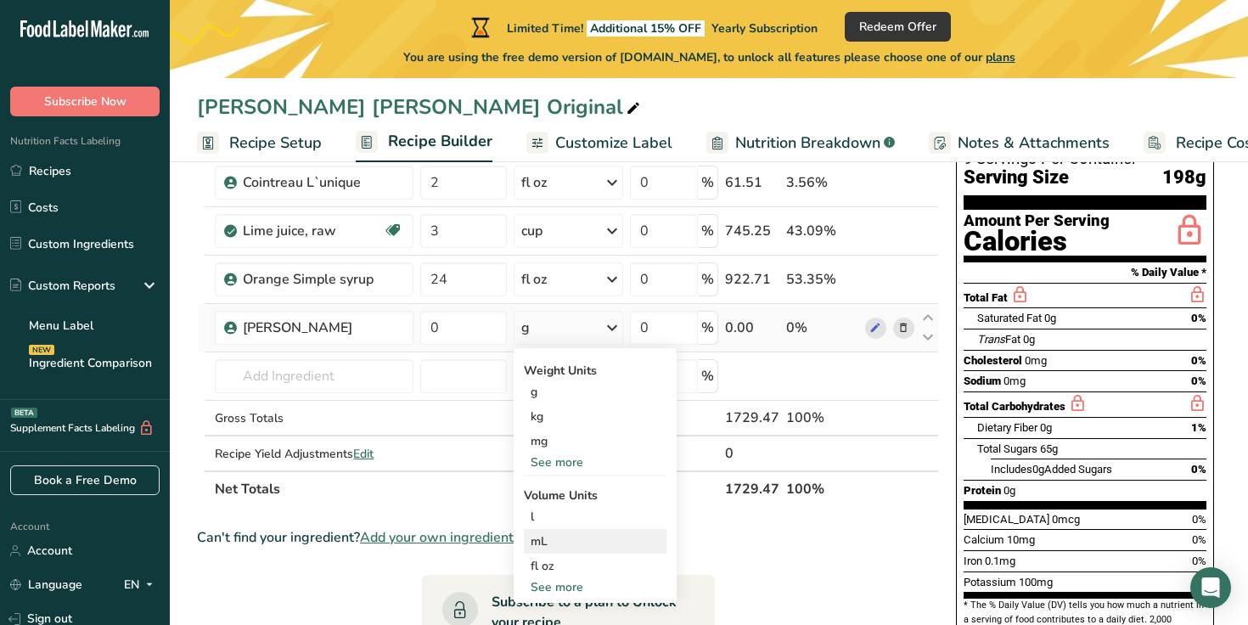
click at [548, 535] on div "mL" at bounding box center [595, 541] width 129 height 18
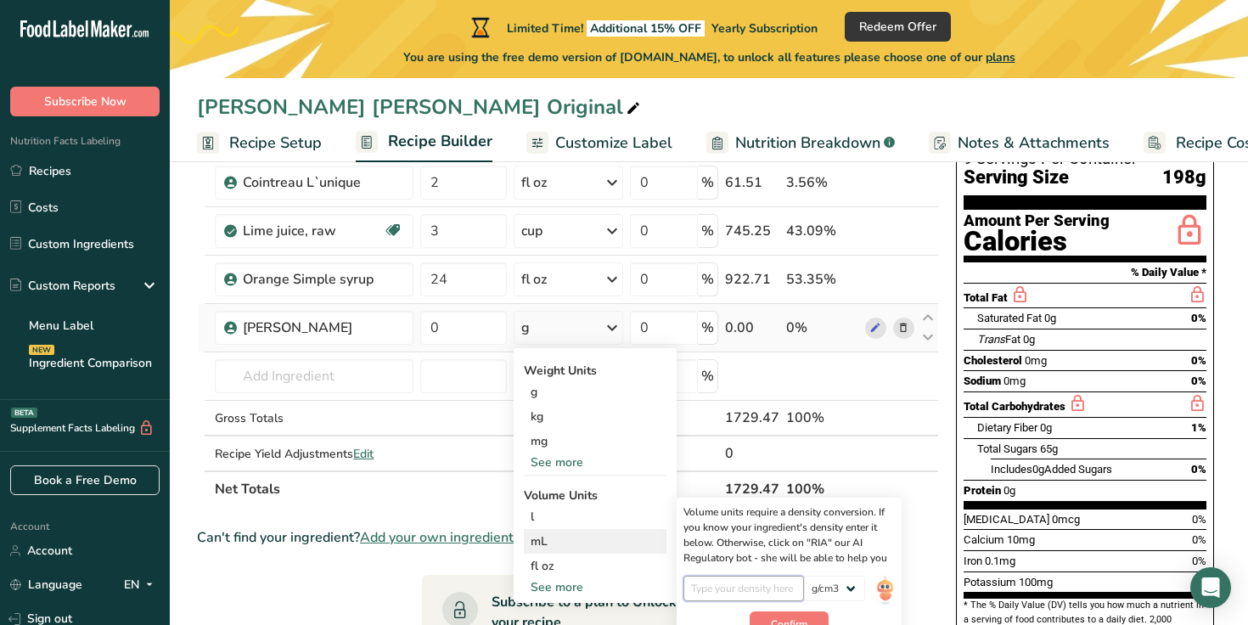
click at [713, 584] on input "number" at bounding box center [743, 588] width 121 height 25
paste input "0.812"
type input "0.812"
click at [776, 611] on span "Confirm" at bounding box center [789, 623] width 37 height 15
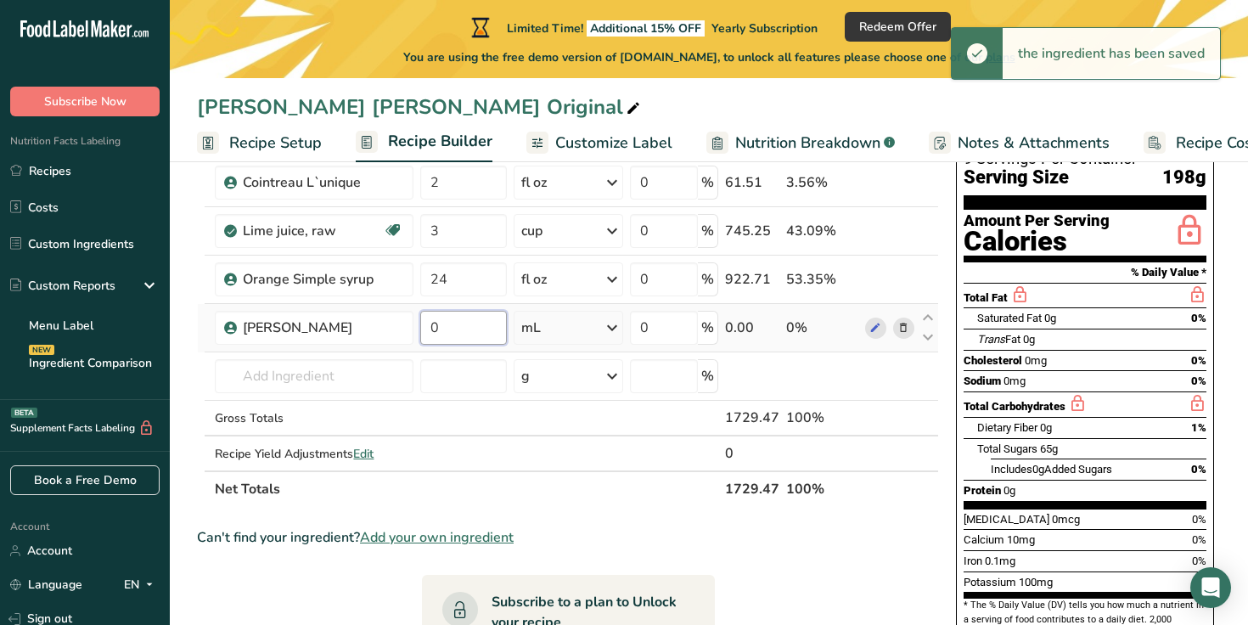
click at [476, 324] on input "0" at bounding box center [463, 328] width 87 height 34
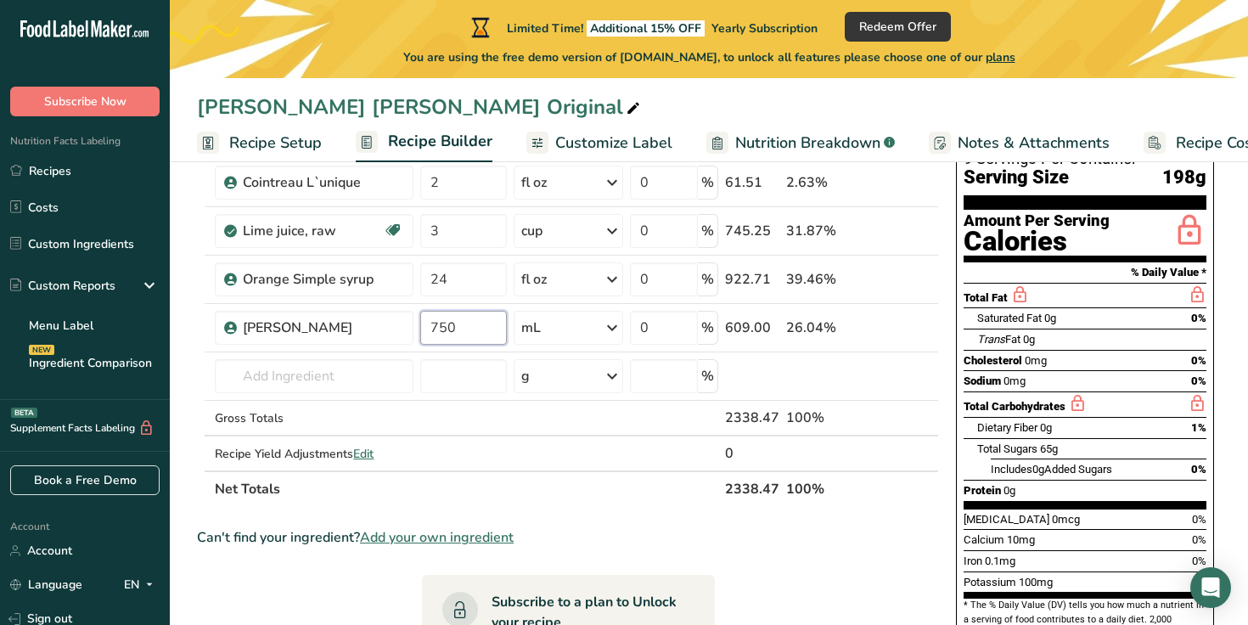
type input "750"
click at [593, 474] on div "Ingredient * Amount * Unit * Waste * .a-a{fill:#347362;}.b-a{fill:#fff;} Grams …" at bounding box center [568, 314] width 742 height 385
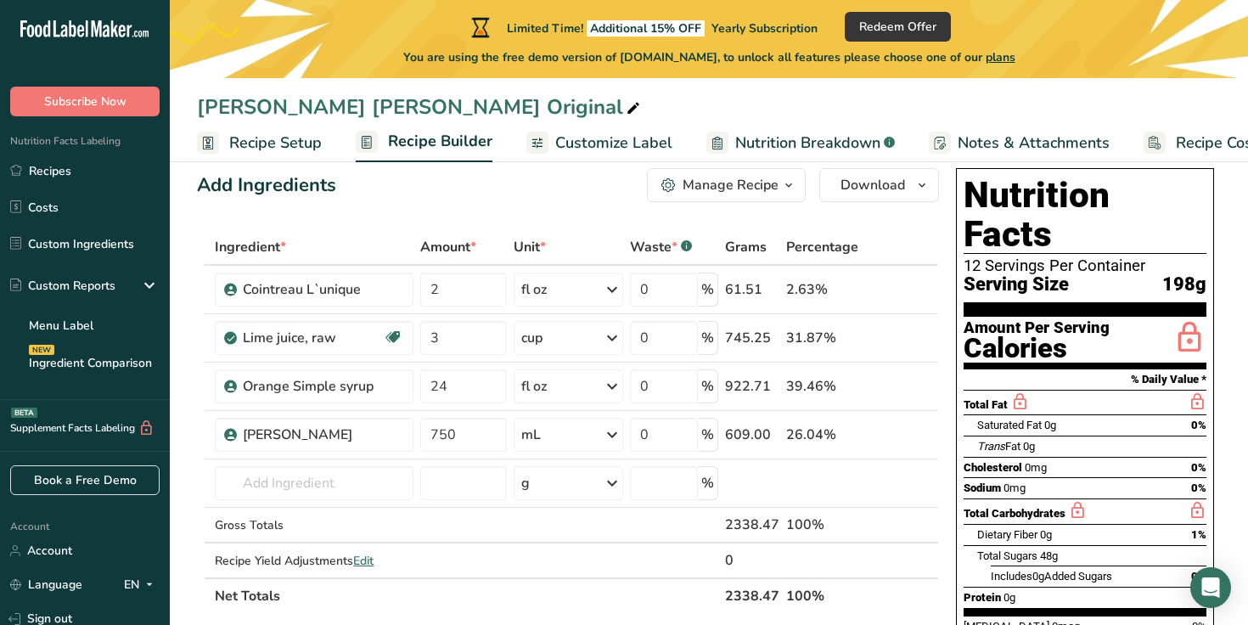
scroll to position [0, 0]
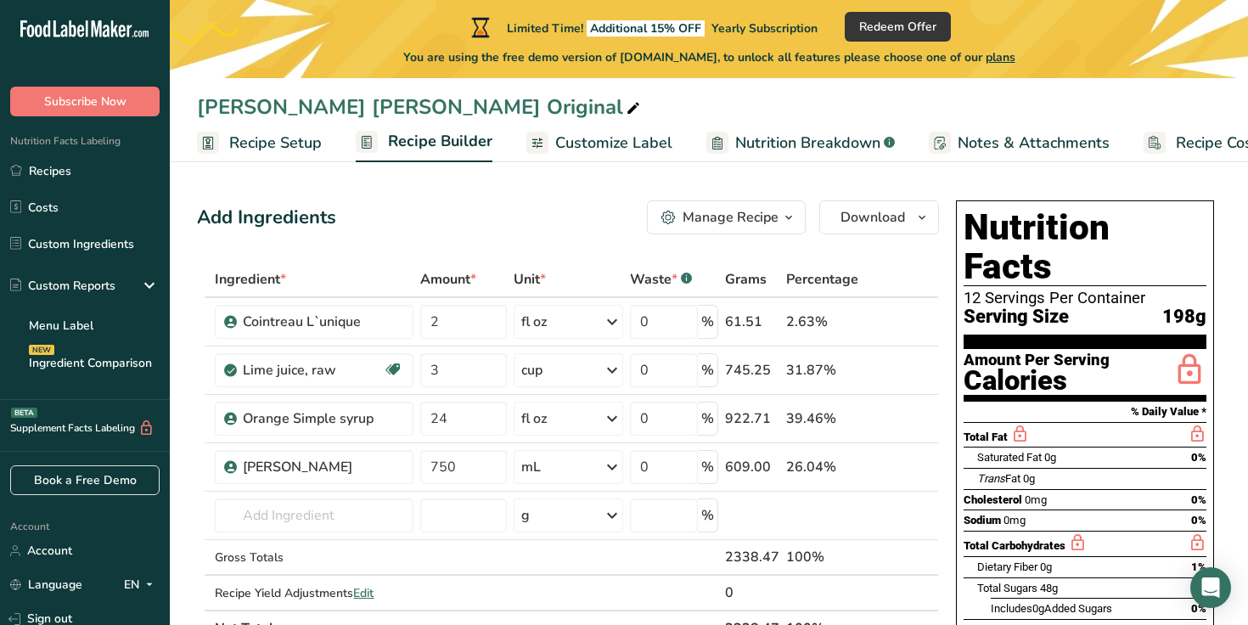
click at [576, 228] on div "Add Ingredients Manage Recipe Delete Recipe Duplicate Recipe Scale Recipe Save …" at bounding box center [568, 217] width 742 height 34
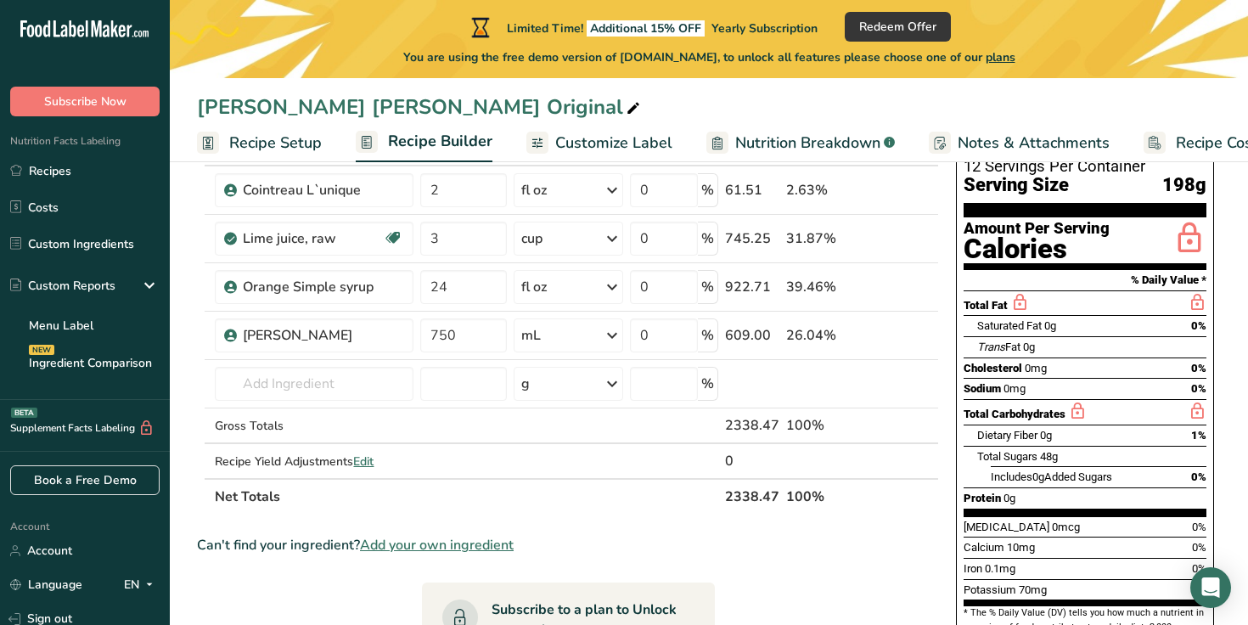
scroll to position [37, 0]
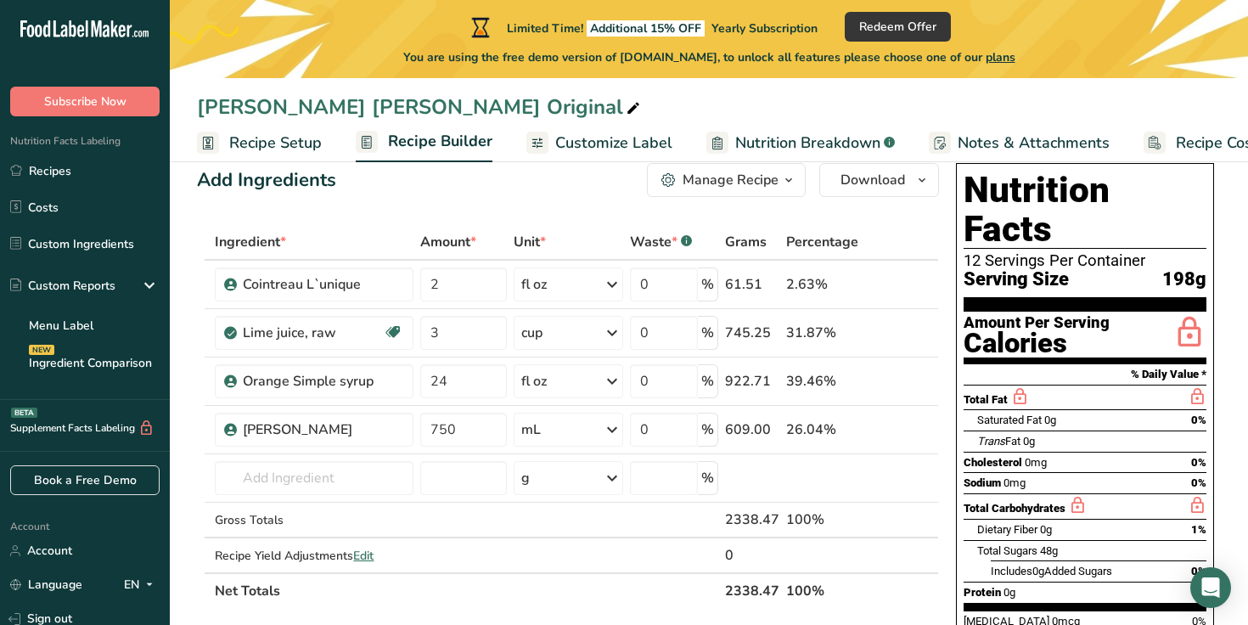
click at [239, 149] on span "Recipe Setup" at bounding box center [275, 143] width 93 height 23
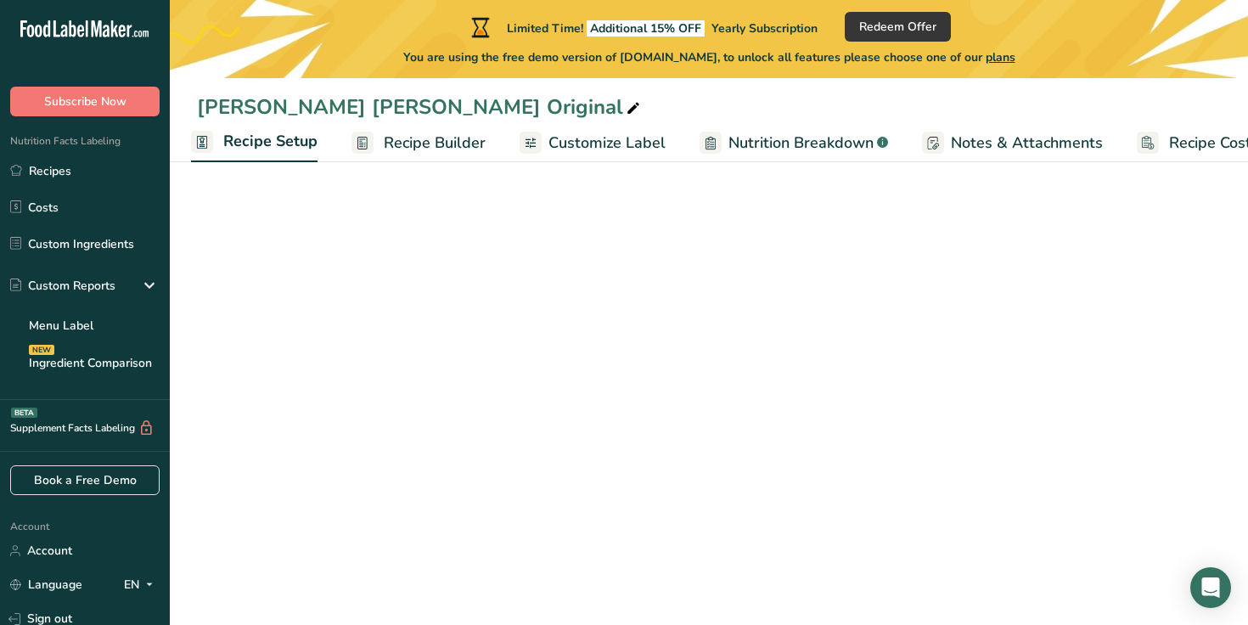
select select "5"
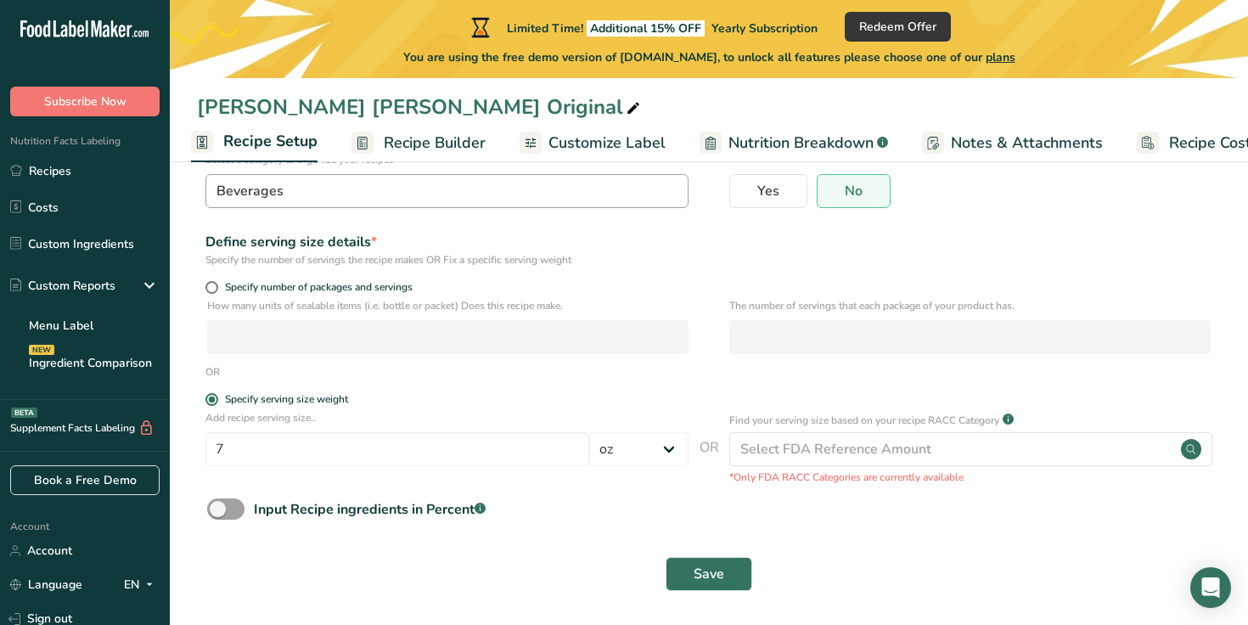
scroll to position [157, 0]
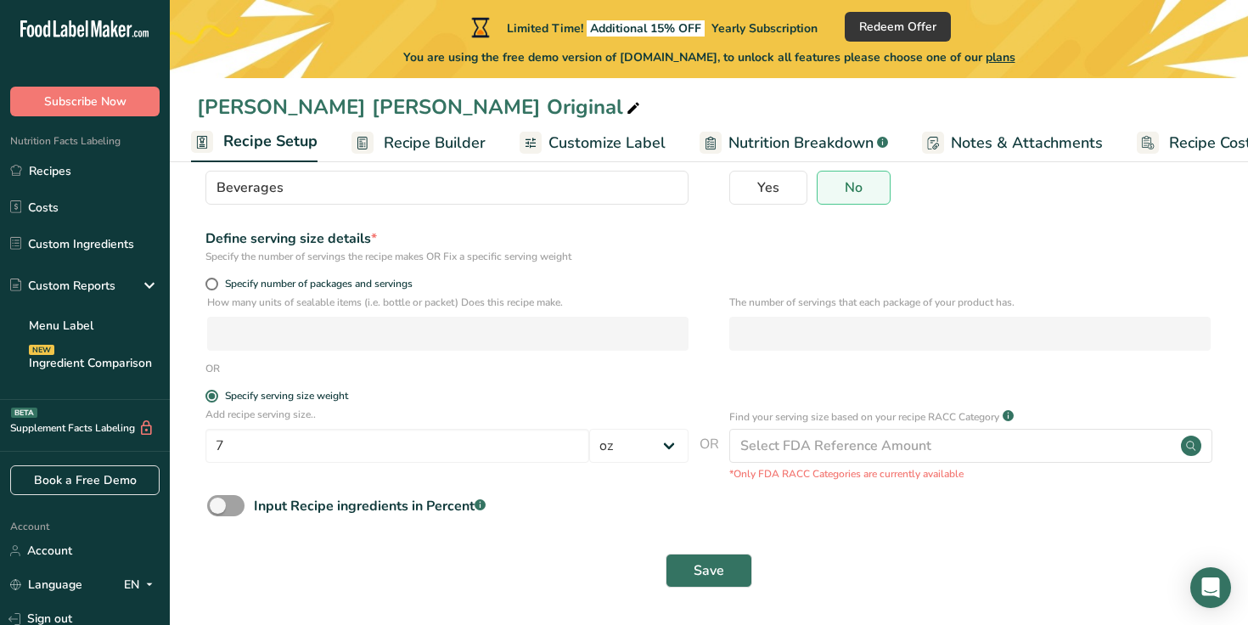
click at [291, 421] on p "Add recipe serving size.." at bounding box center [446, 414] width 483 height 15
click at [290, 416] on p "Add recipe serving size.." at bounding box center [446, 414] width 483 height 15
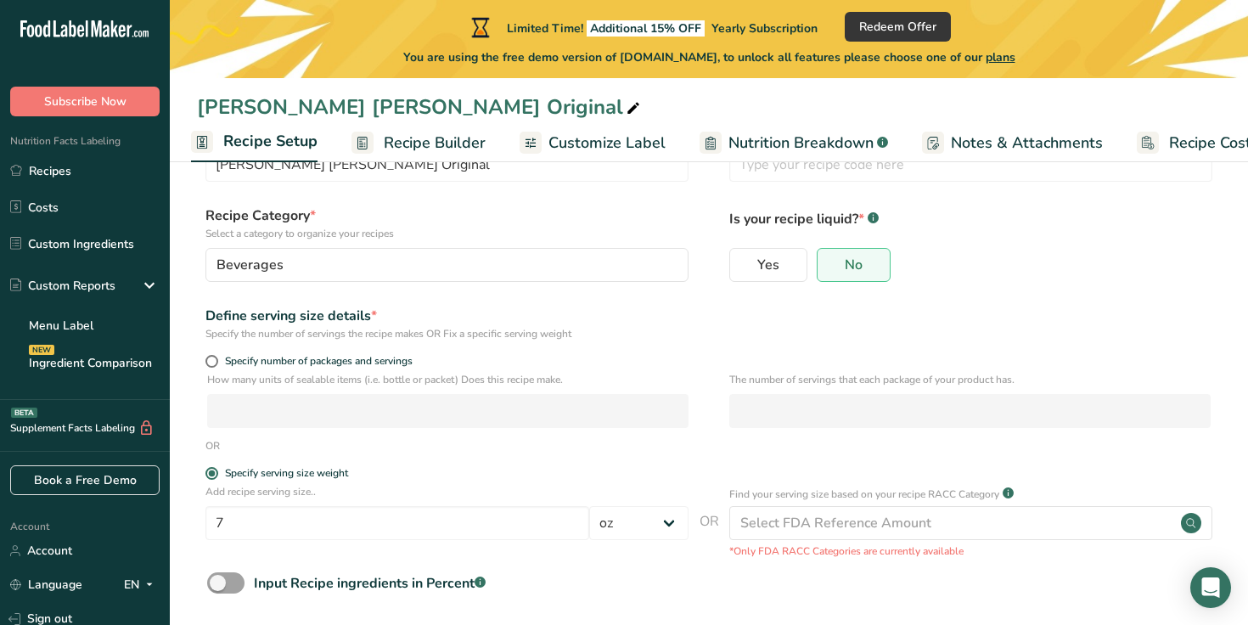
scroll to position [76, 0]
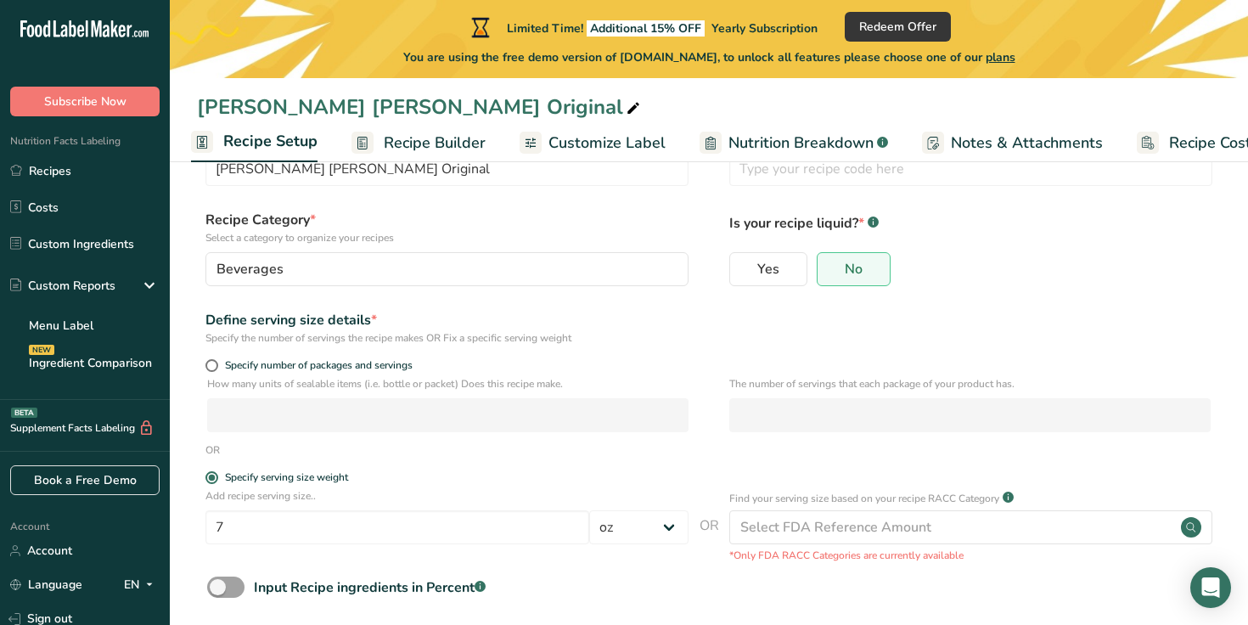
click at [403, 127] on link "Recipe Builder" at bounding box center [418, 143] width 134 height 38
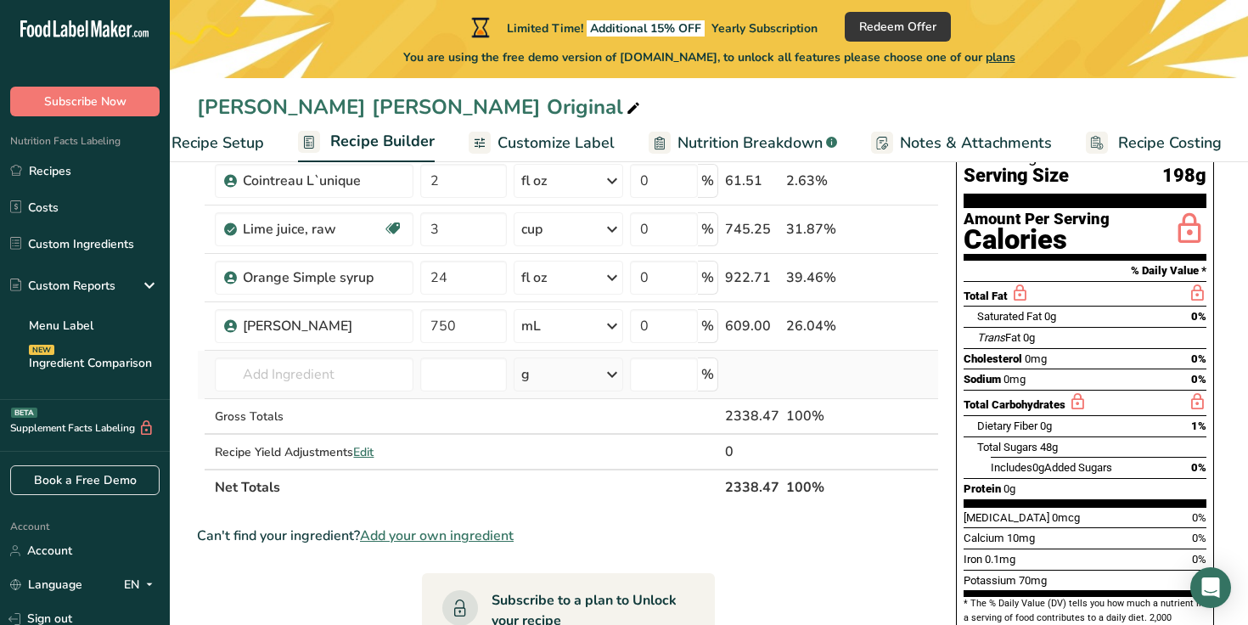
scroll to position [143, 0]
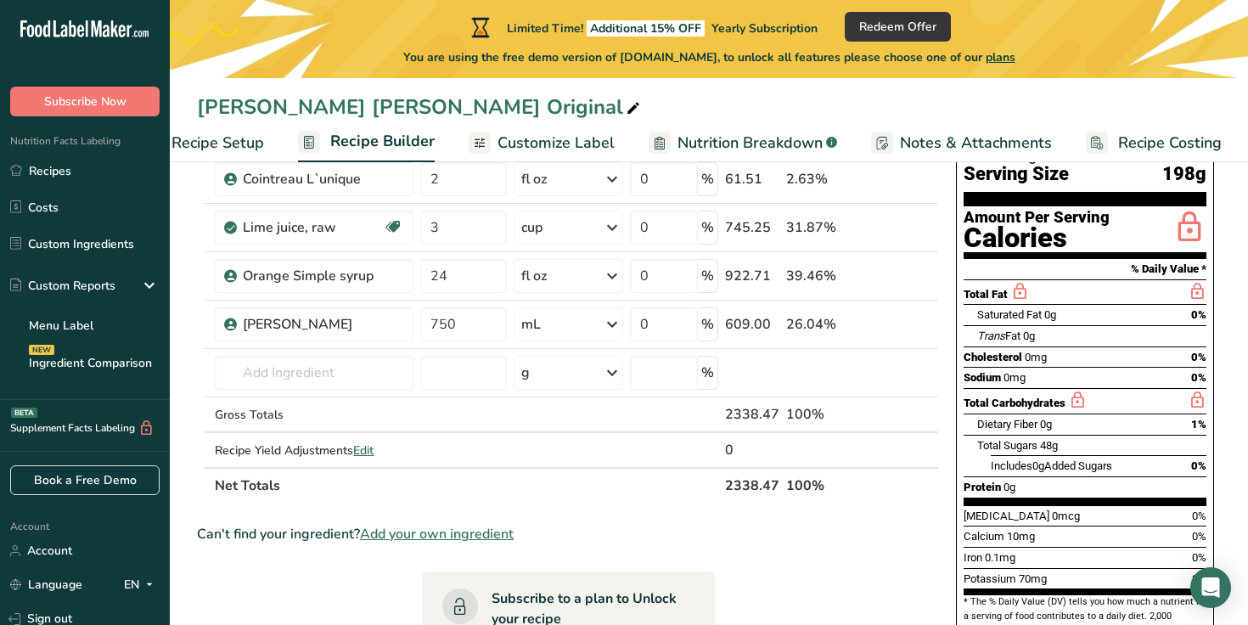
drag, startPoint x: 778, startPoint y: 485, endPoint x: 700, endPoint y: 486, distance: 78.1
click at [700, 486] on tr "Net Totals 2338.47 100%" at bounding box center [568, 485] width 740 height 36
copy tr "2338.47"
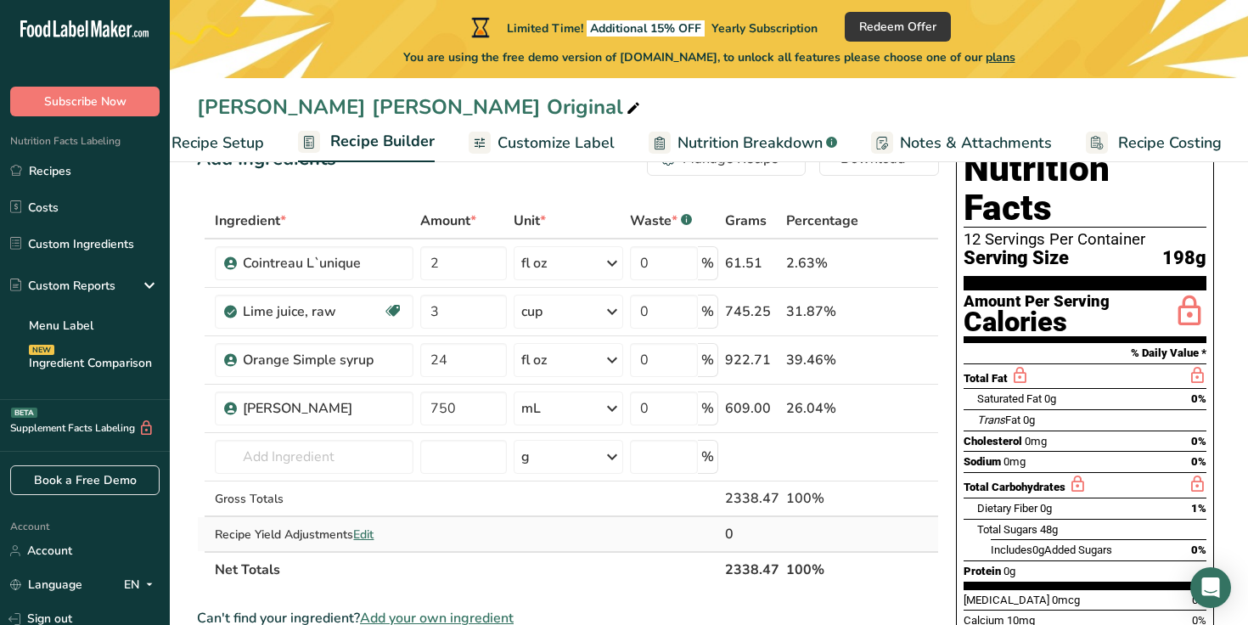
scroll to position [0, 0]
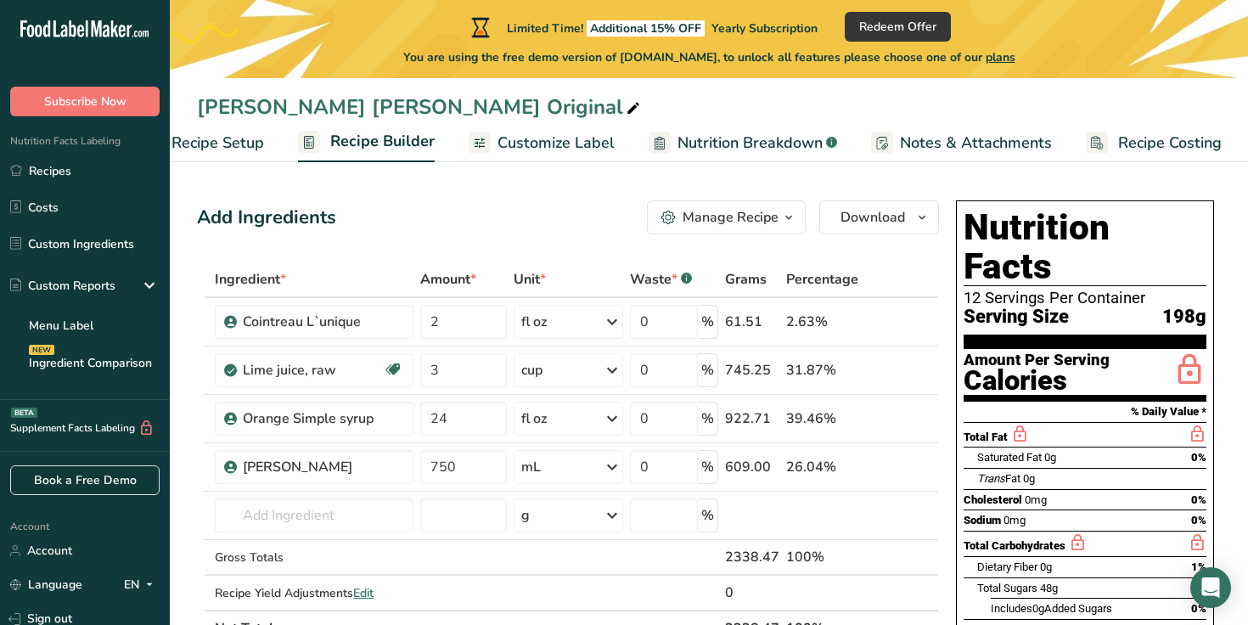
click at [716, 213] on div "Manage Recipe" at bounding box center [731, 217] width 96 height 20
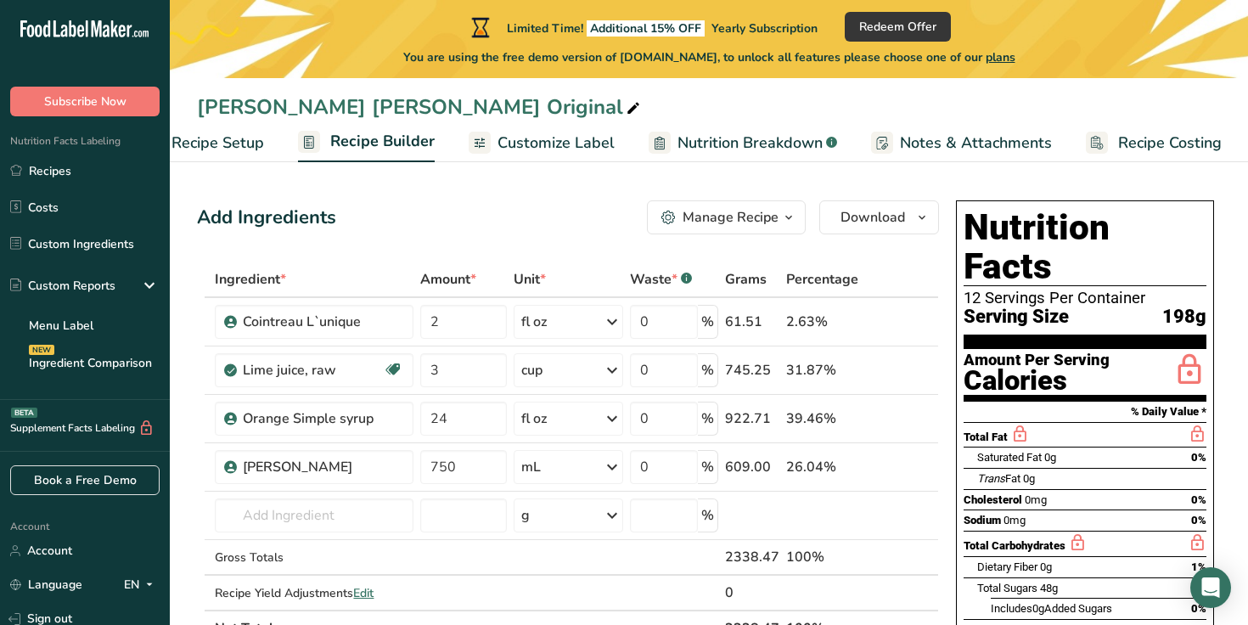
click at [196, 135] on span "Recipe Setup" at bounding box center [217, 143] width 93 height 23
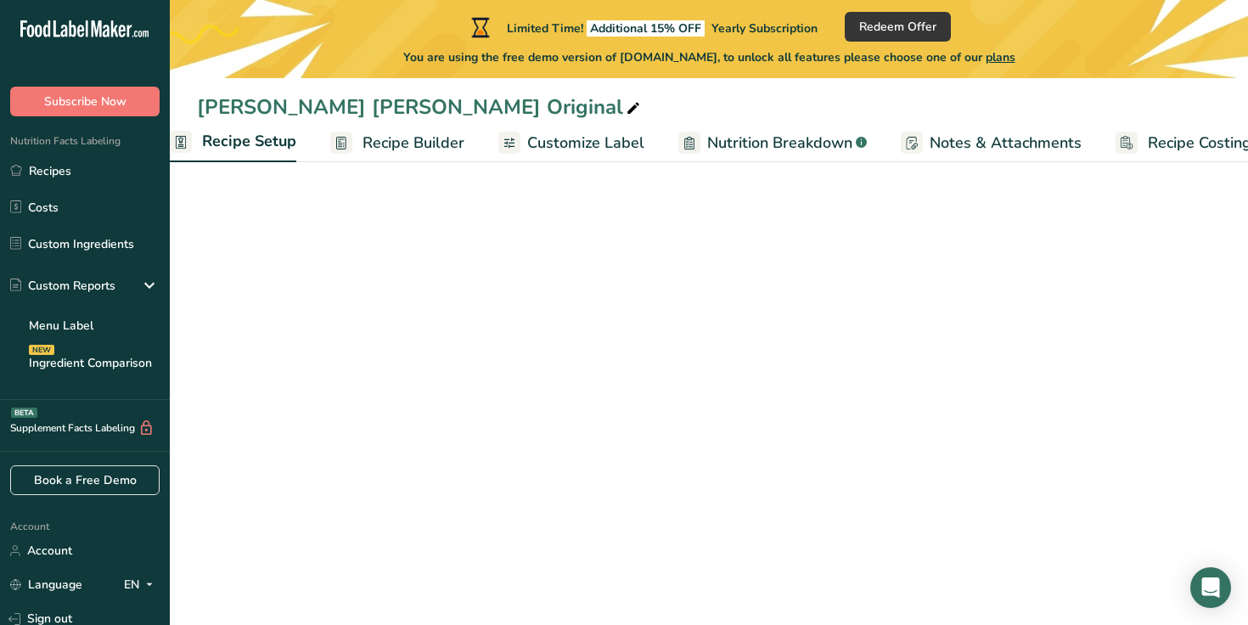
scroll to position [0, 6]
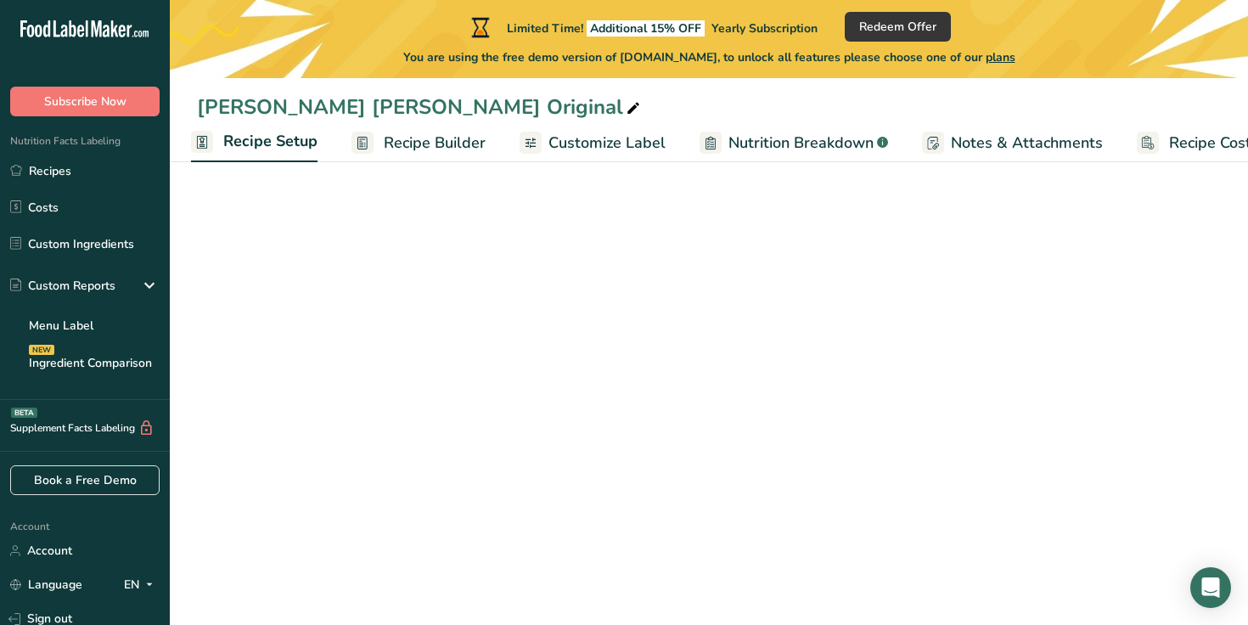
select select "5"
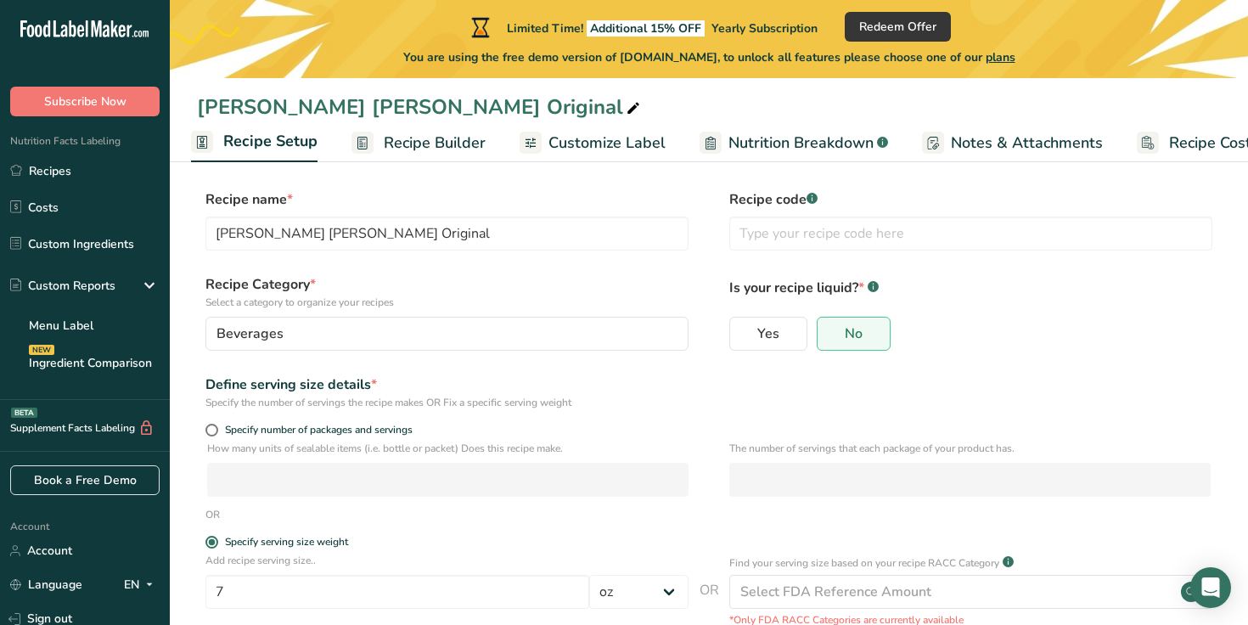
scroll to position [43, 0]
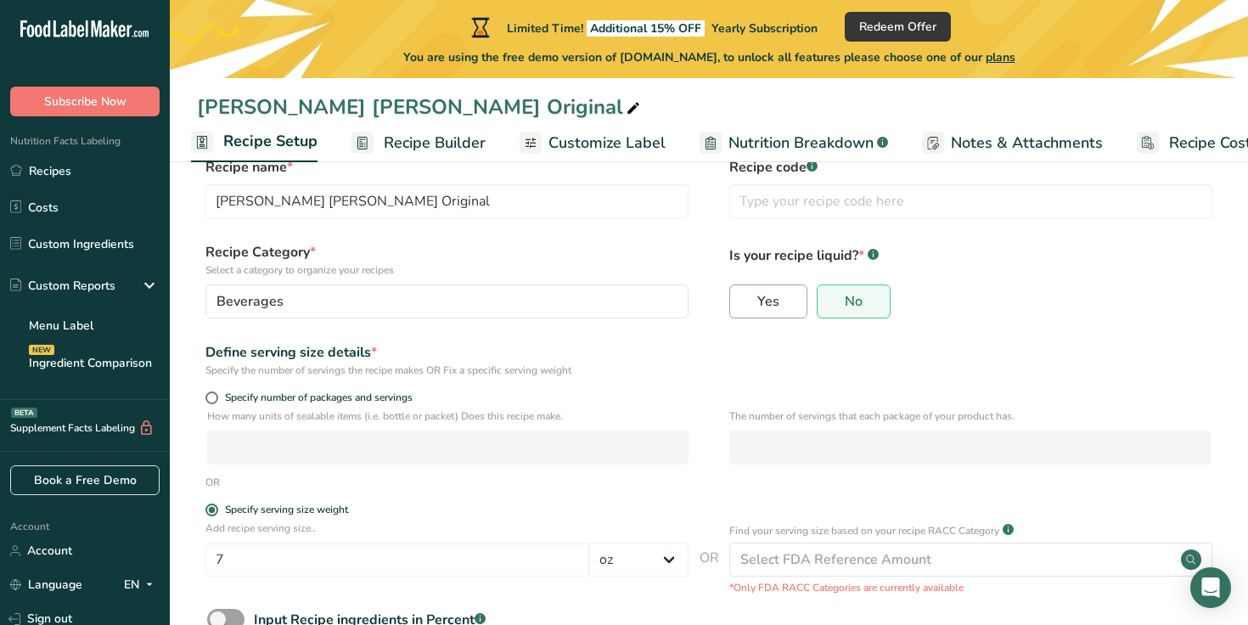
click at [785, 300] on label "Yes" at bounding box center [768, 301] width 78 height 34
click at [741, 300] on input "Yes" at bounding box center [735, 300] width 11 height 11
radio input "true"
radio input "false"
select select "22"
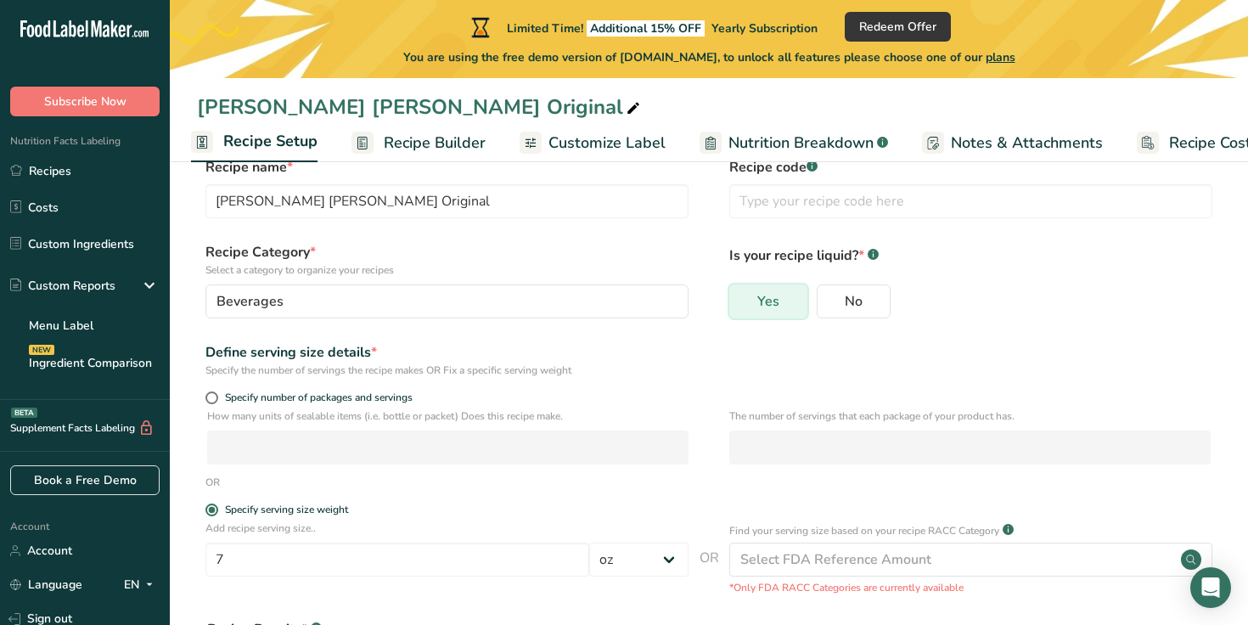
click at [764, 305] on span "Yes" at bounding box center [768, 301] width 22 height 17
click at [741, 305] on input "Yes" at bounding box center [735, 300] width 11 height 11
click at [703, 362] on div "Define serving size details * Specify the number of servings the recipe makes O…" at bounding box center [709, 360] width 1024 height 36
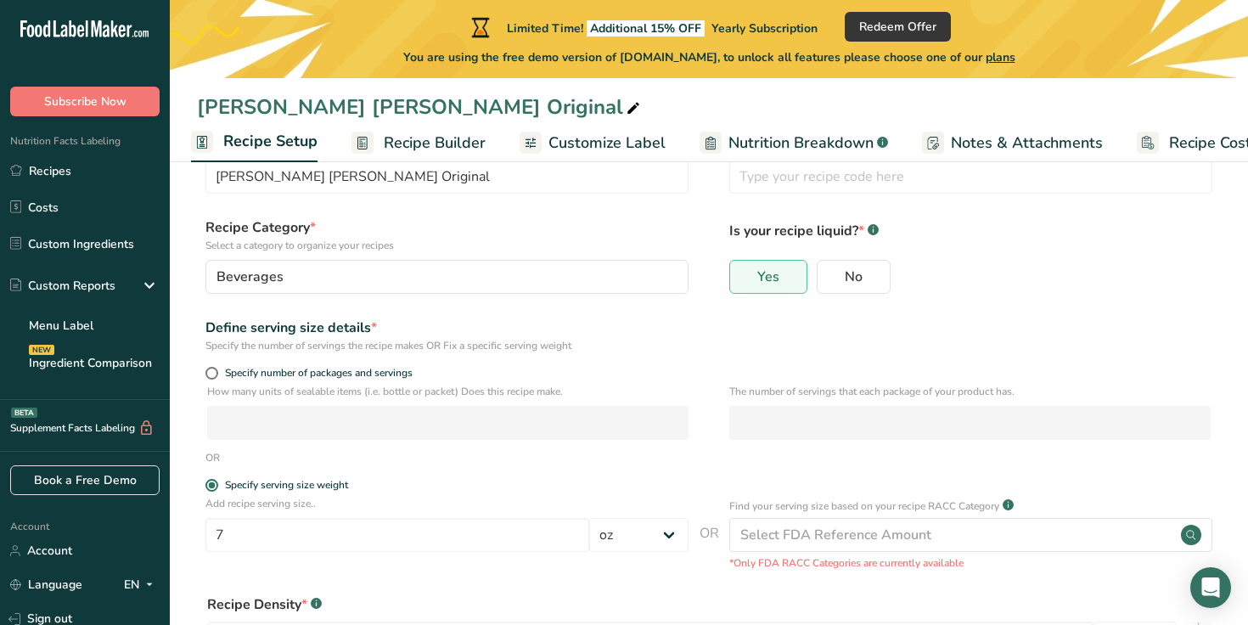
scroll to position [62, 0]
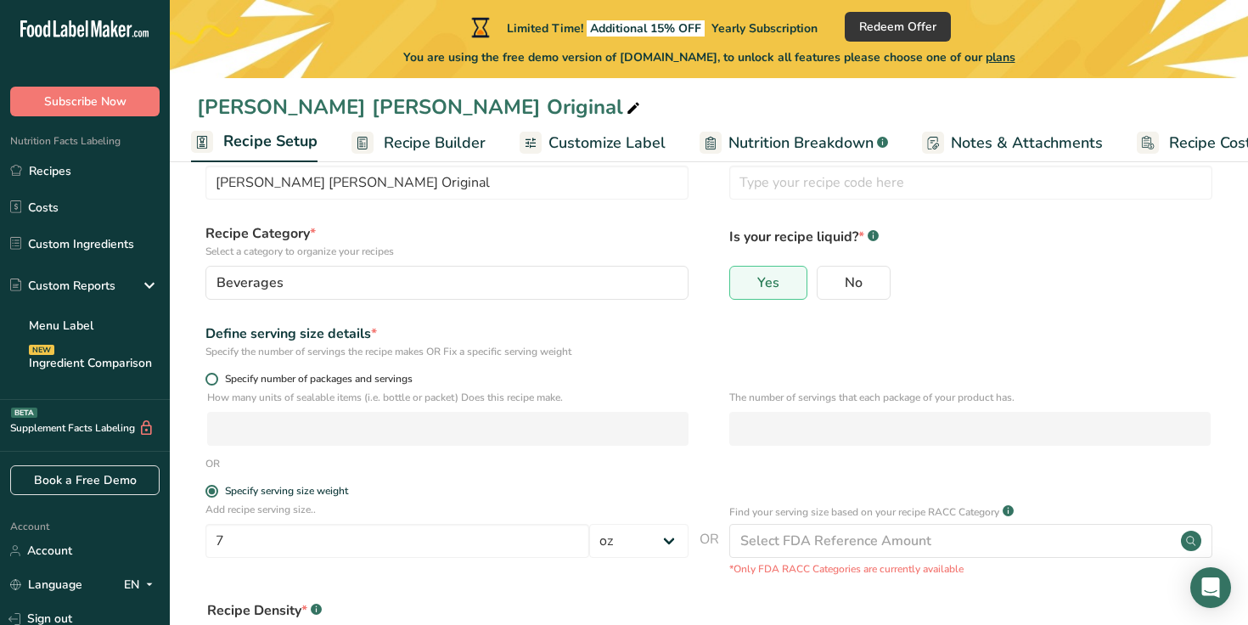
click at [258, 379] on span "Specify number of packages and servings" at bounding box center [315, 379] width 194 height 13
click at [216, 379] on input "Specify number of packages and servings" at bounding box center [210, 379] width 11 height 11
radio input "true"
radio input "false"
select select "0"
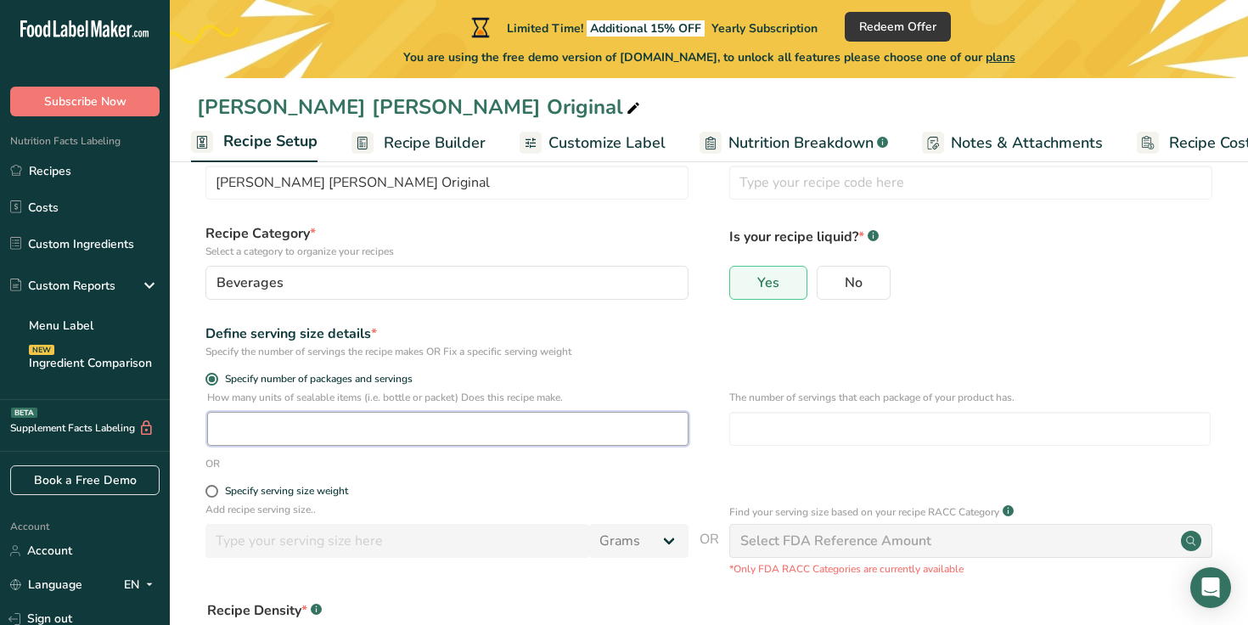
click at [253, 413] on input "number" at bounding box center [447, 429] width 481 height 34
click at [219, 487] on span "Specify serving size weight" at bounding box center [283, 491] width 130 height 13
click at [216, 487] on input "Specify serving size weight" at bounding box center [210, 491] width 11 height 11
radio input "true"
radio input "false"
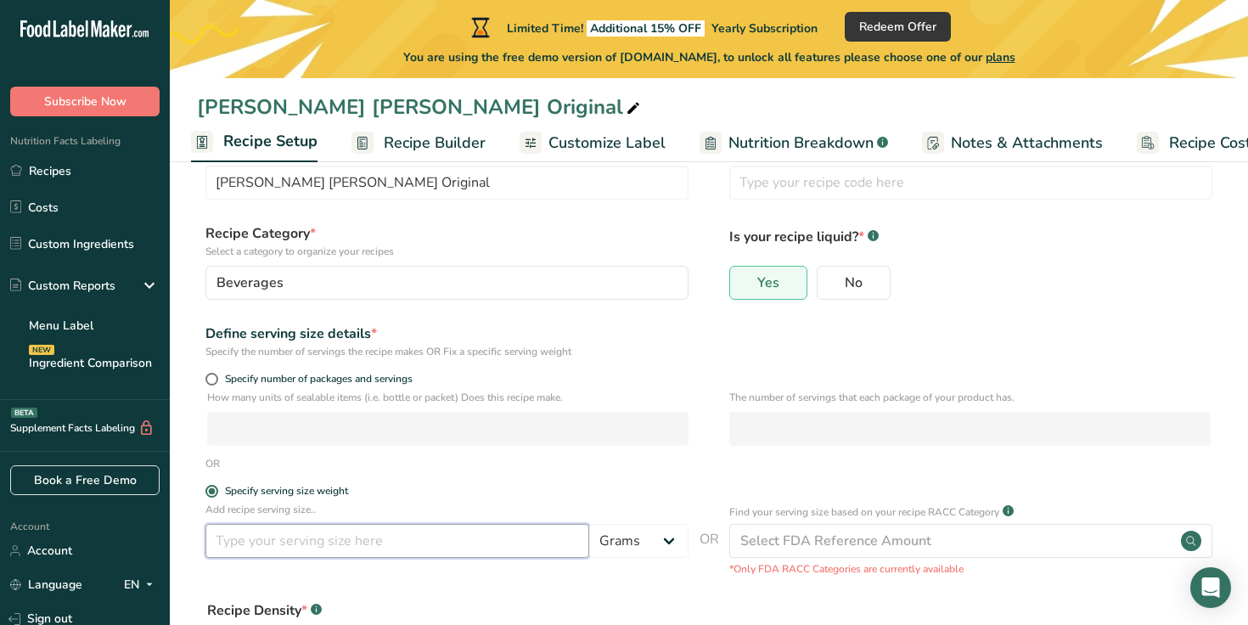
click at [233, 536] on input "number" at bounding box center [397, 541] width 384 height 34
click at [661, 549] on select "Grams kg mg mcg lb oz l mL fl oz tbsp tsp cup qt gallon" at bounding box center [638, 541] width 99 height 34
click at [589, 524] on select "Grams kg mg mcg lb oz l mL fl oz tbsp tsp cup qt gallon" at bounding box center [638, 541] width 99 height 34
click at [519, 532] on input "number" at bounding box center [397, 541] width 384 height 34
click at [645, 528] on select "Grams kg mg mcg lb oz l mL fl oz tbsp tsp cup qt gallon" at bounding box center [638, 541] width 99 height 34
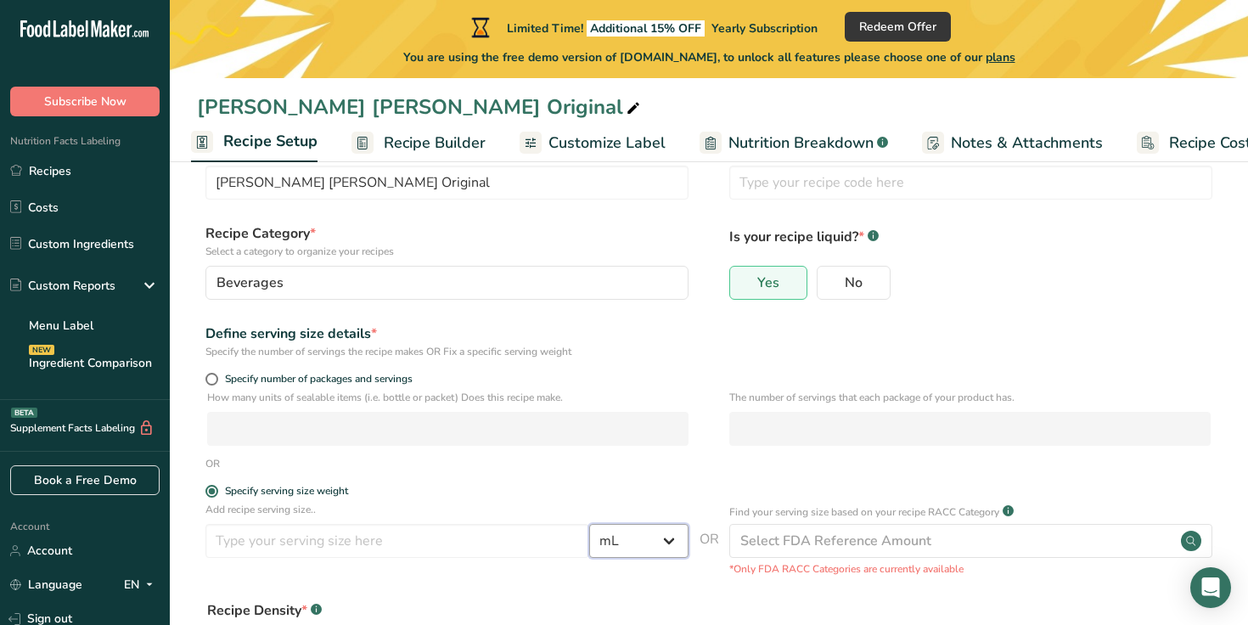
select select "18"
click at [589, 524] on select "Grams kg mg mcg lb oz l mL fl oz tbsp tsp cup qt gallon" at bounding box center [638, 541] width 99 height 34
click at [528, 537] on input "number" at bounding box center [397, 541] width 384 height 34
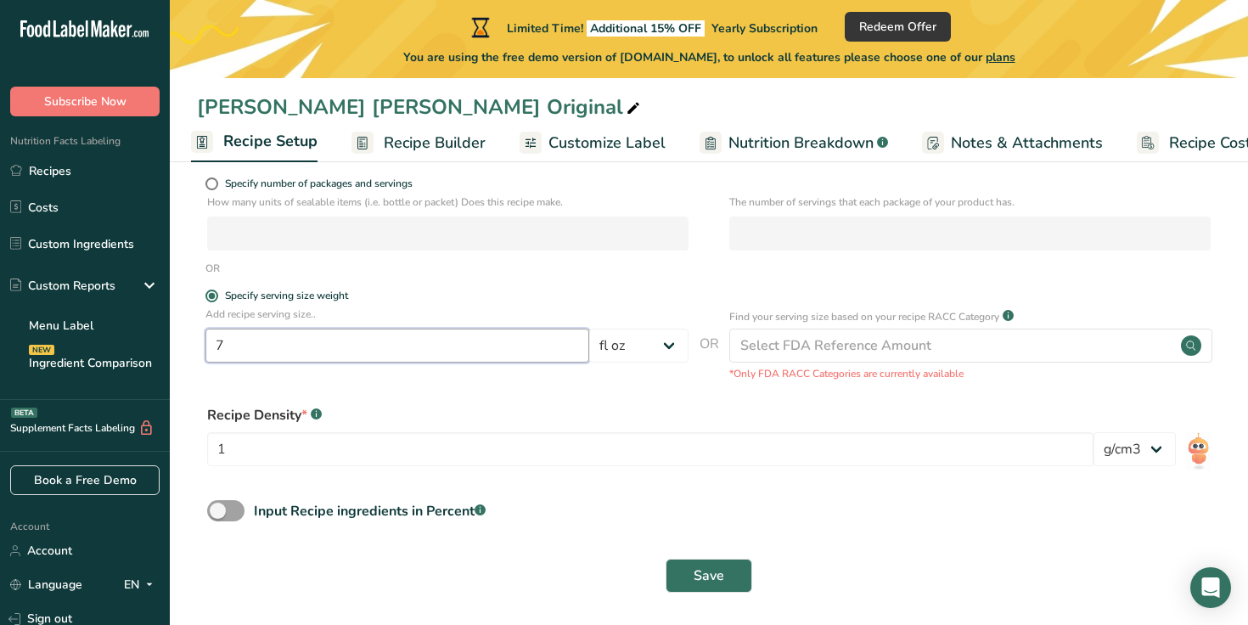
scroll to position [262, 0]
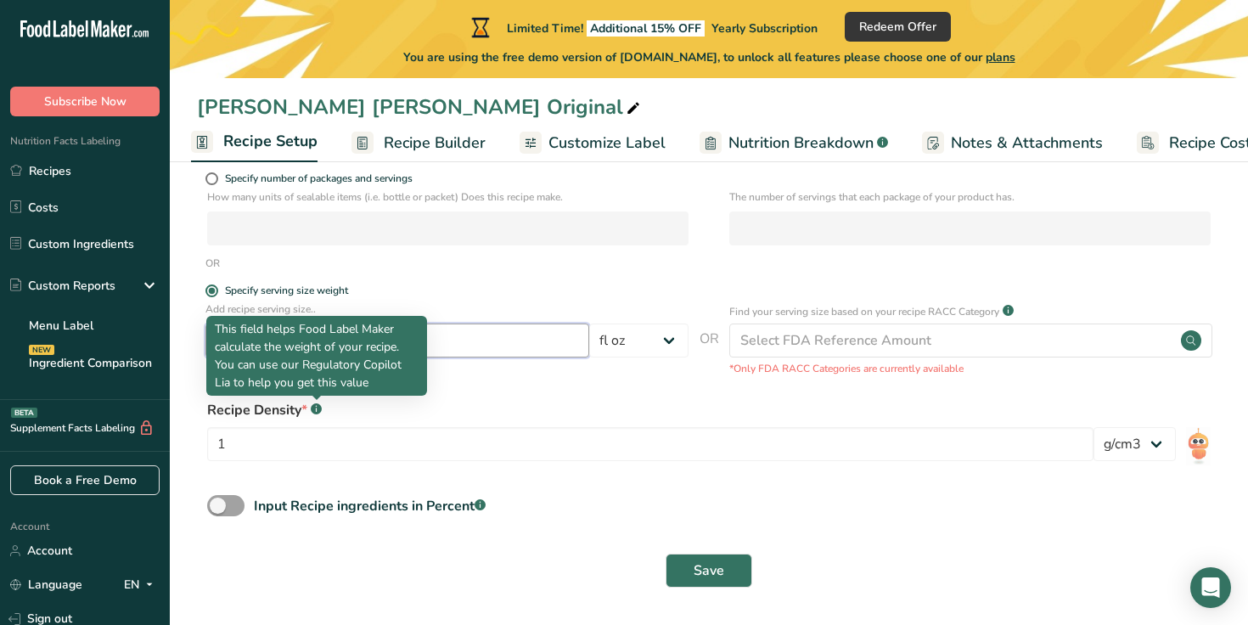
type input "7"
click at [312, 412] on rect at bounding box center [316, 408] width 11 height 11
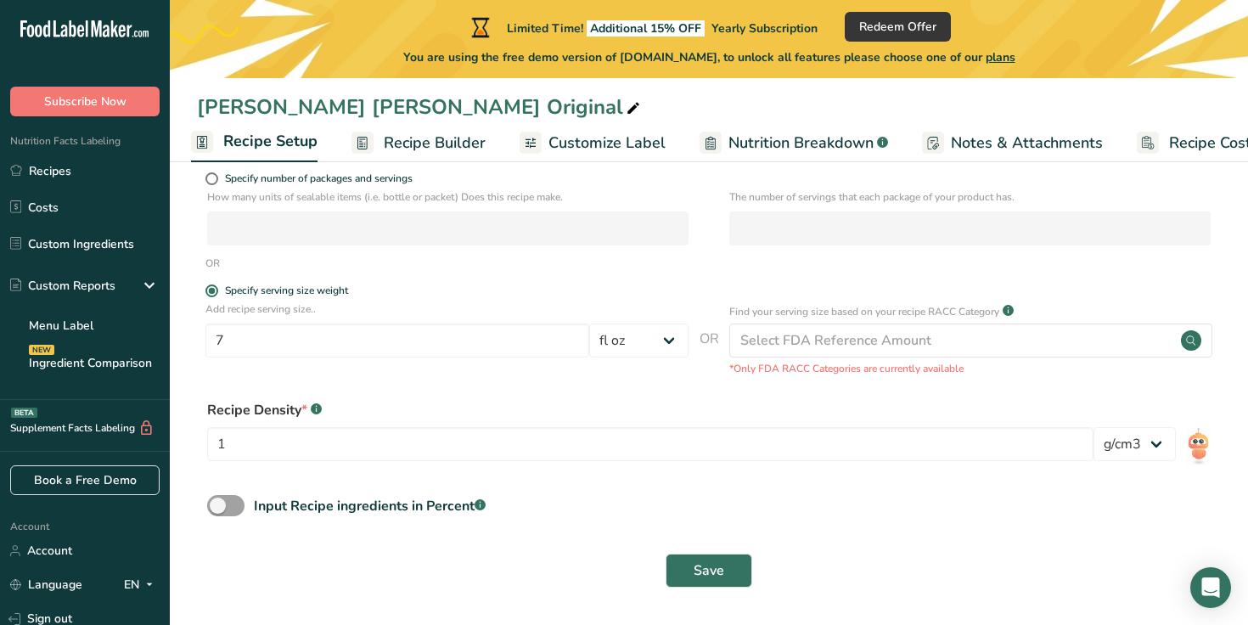
click at [331, 402] on div "Recipe Density * .a-a{fill:#347362;}.b-a{fill:#fff;}" at bounding box center [708, 410] width 1003 height 20
click at [691, 568] on button "Save" at bounding box center [709, 570] width 87 height 34
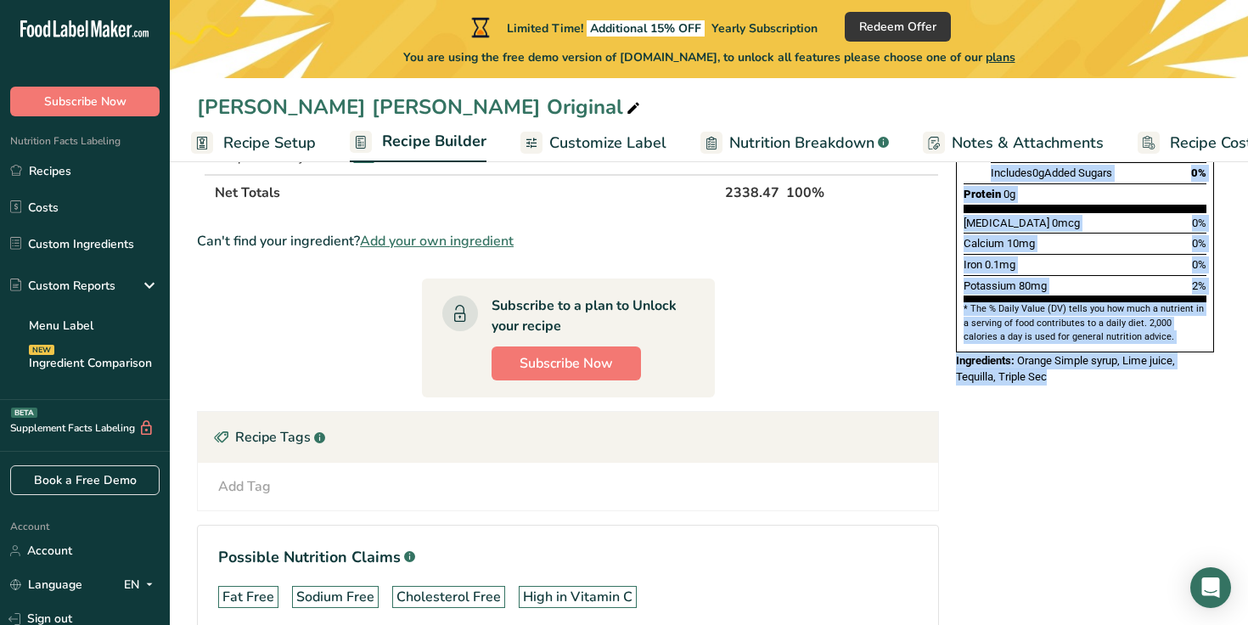
scroll to position [528, 0]
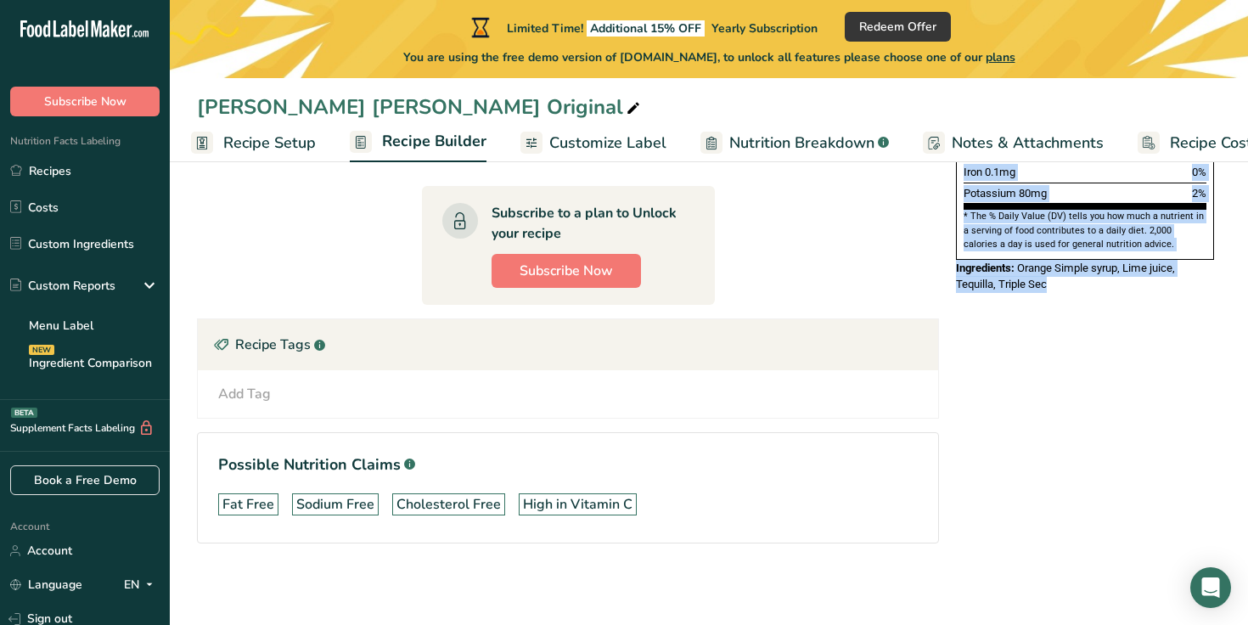
drag, startPoint x: 962, startPoint y: 225, endPoint x: 1164, endPoint y: 430, distance: 287.5
click at [1164, 430] on div "Nutrition Facts 11 Servings Per Container Serving Size 207mL Amount Per Serving…" at bounding box center [1085, 132] width 272 height 932
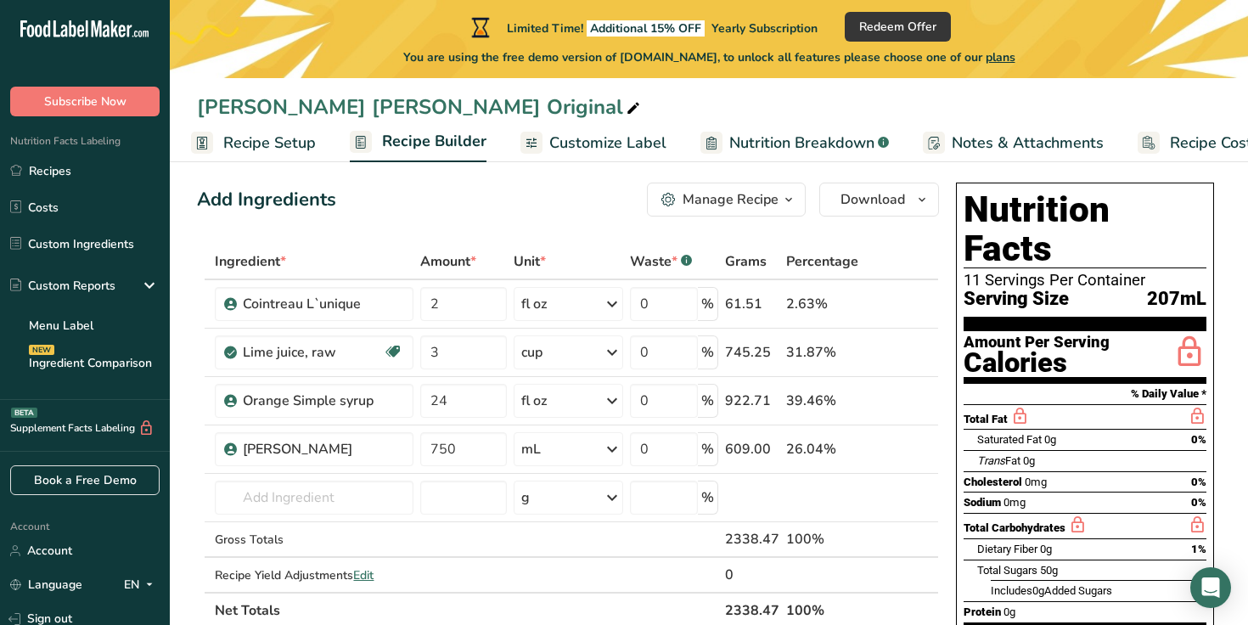
scroll to position [17, 0]
drag, startPoint x: 1154, startPoint y: 318, endPoint x: 1233, endPoint y: 362, distance: 90.0
click at [1209, 310] on div "Nutrition Facts 11 Servings Per Container Serving Size 207mL Amount Per Serving…" at bounding box center [1085, 476] width 258 height 587
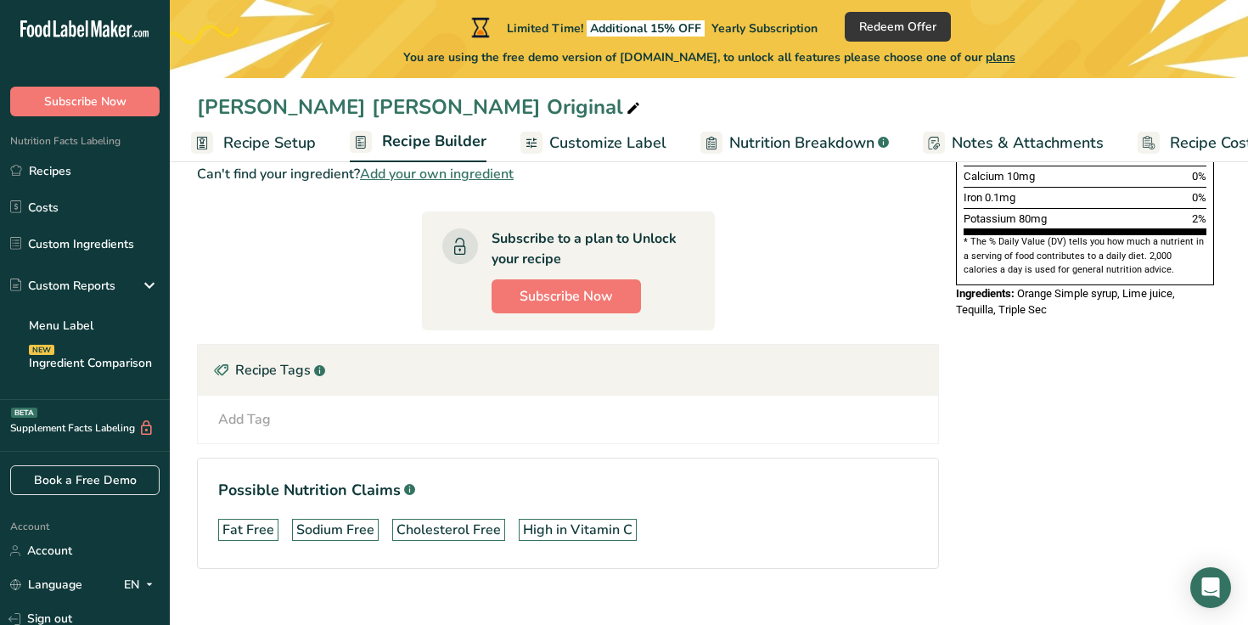
scroll to position [528, 0]
